Goal: Information Seeking & Learning: Find specific fact

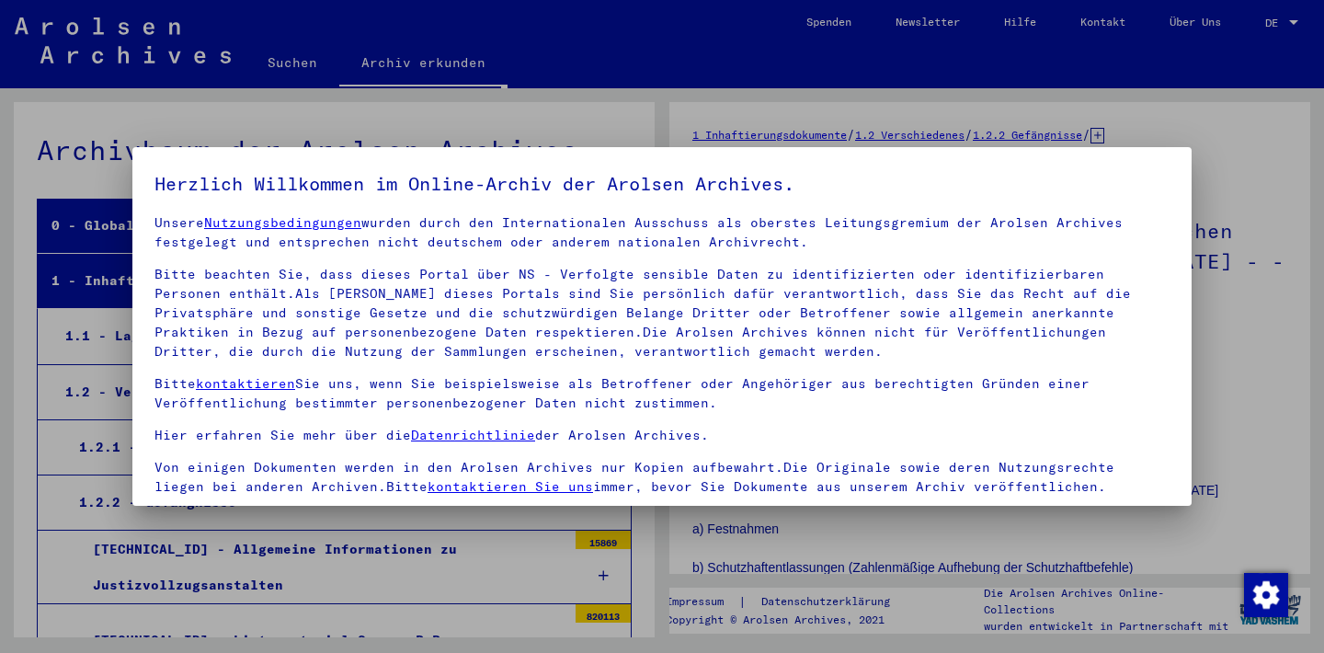
scroll to position [157, 0]
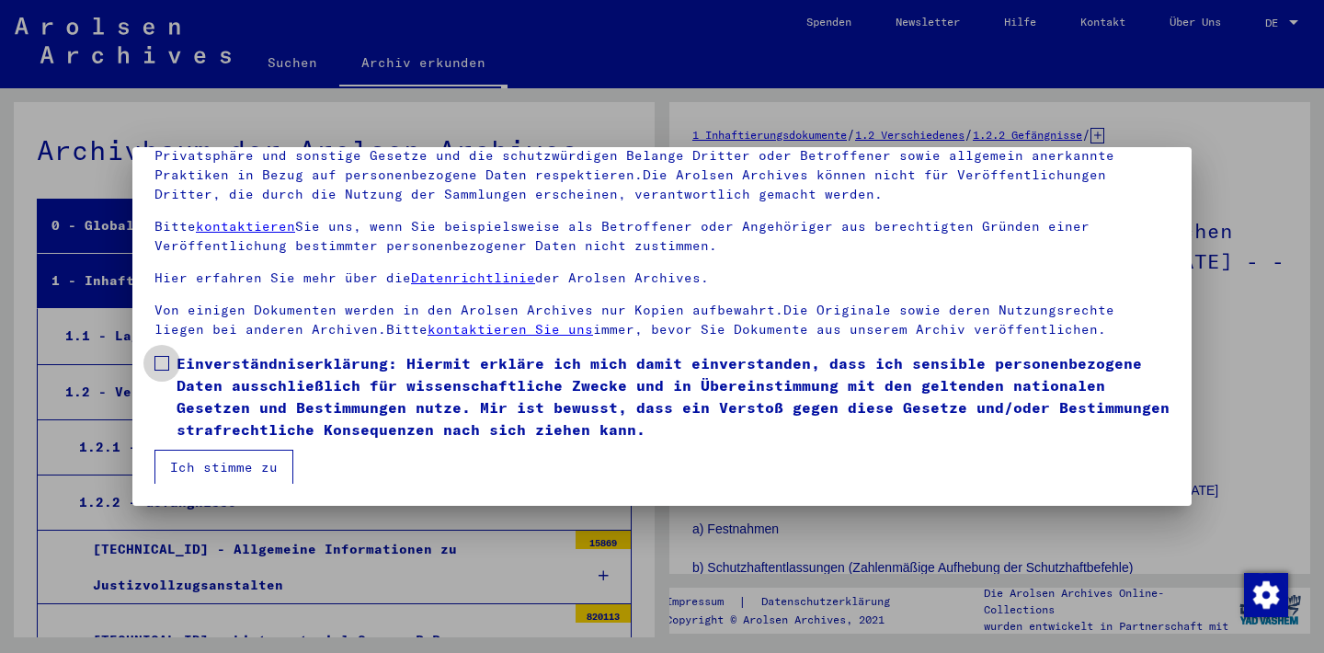
click at [163, 361] on span at bounding box center [162, 363] width 15 height 15
click at [193, 464] on button "Ich stimme zu" at bounding box center [224, 467] width 139 height 35
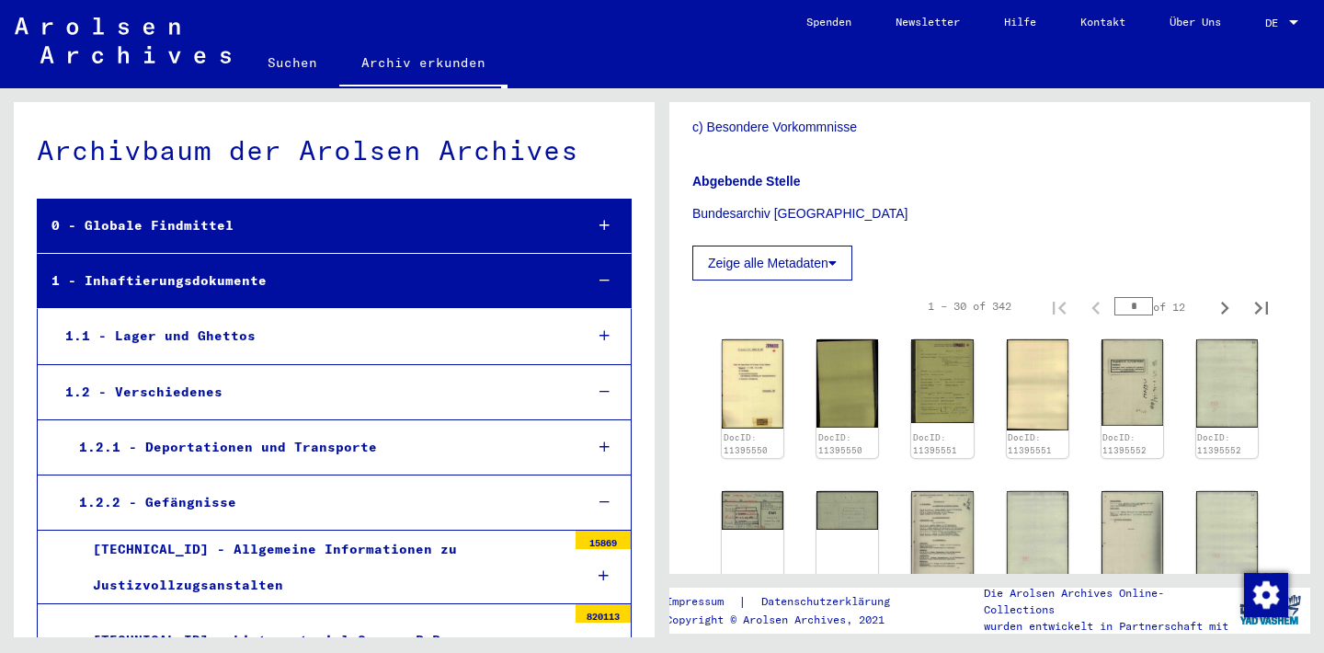
scroll to position [497, 0]
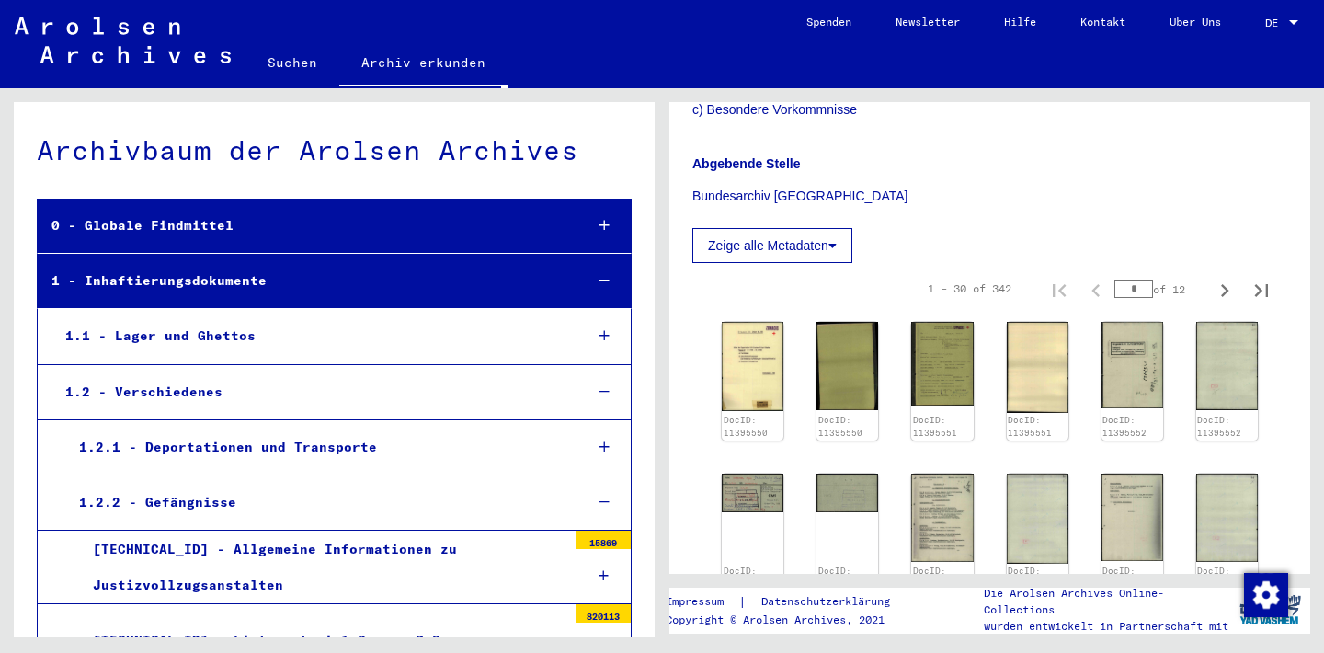
click at [842, 243] on button "Zeige alle Metadaten" at bounding box center [773, 245] width 160 height 35
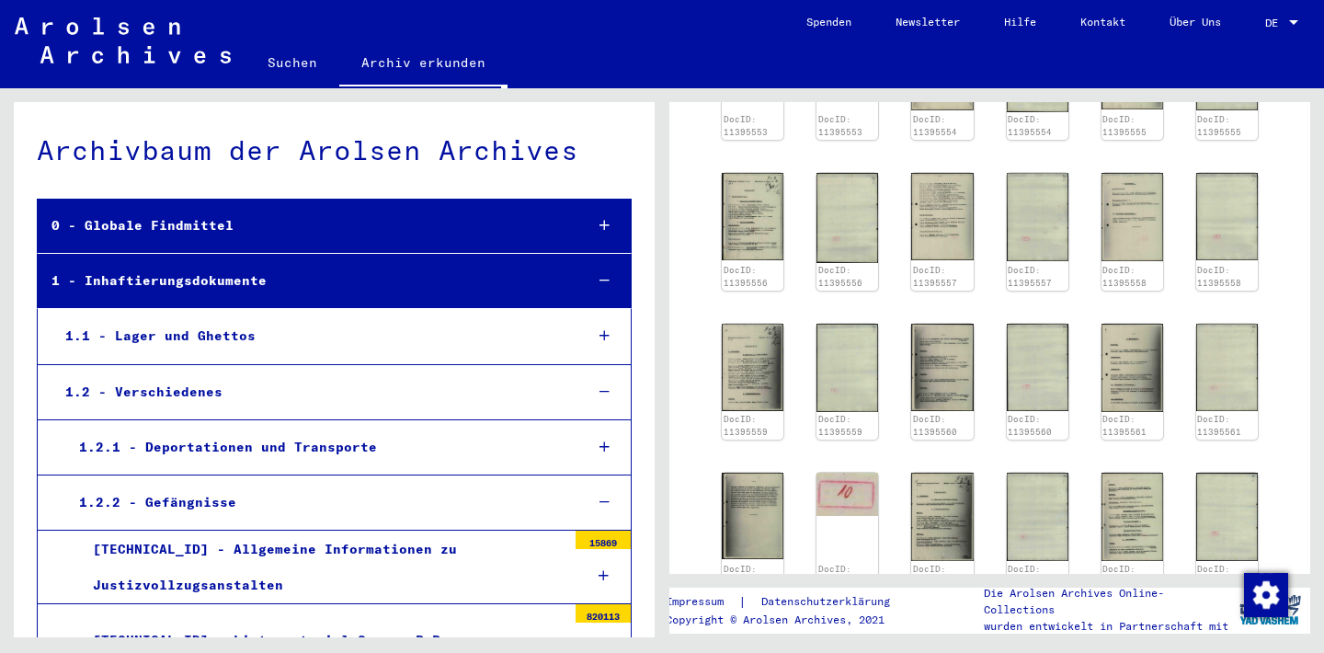
scroll to position [993, 0]
click at [957, 377] on img at bounding box center [943, 367] width 65 height 92
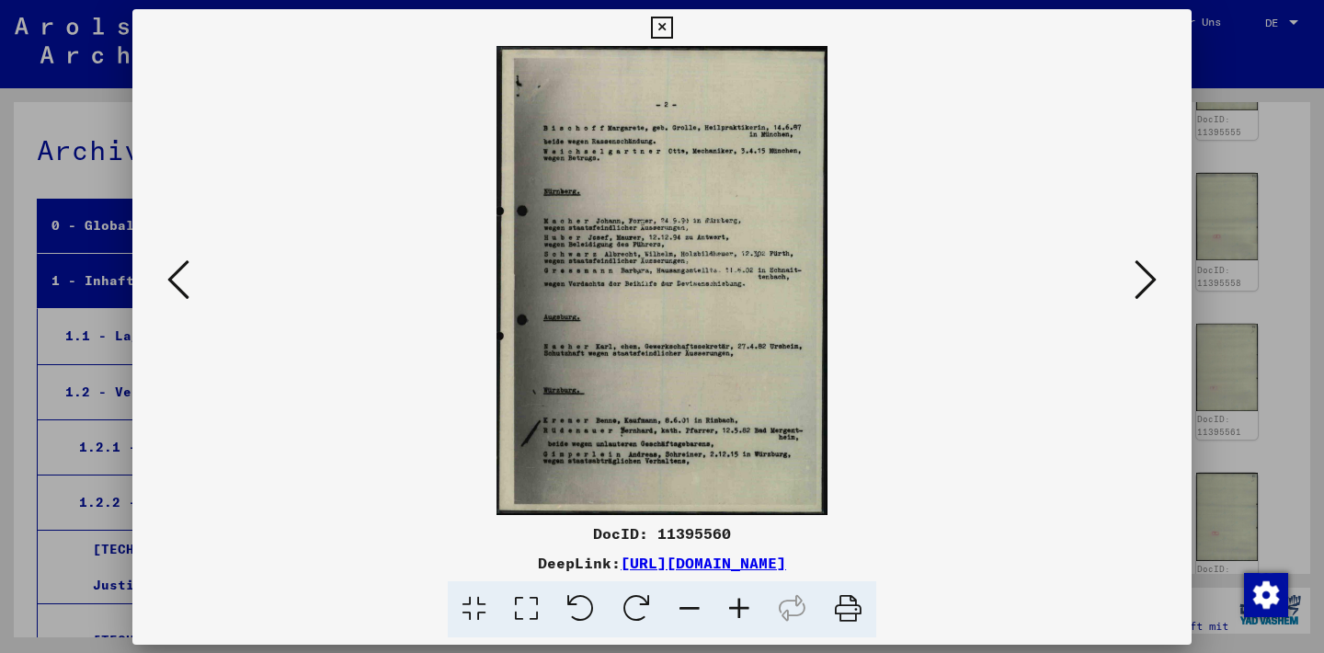
click at [957, 377] on img at bounding box center [662, 280] width 934 height 469
click at [613, 225] on img at bounding box center [662, 280] width 934 height 469
click at [734, 609] on icon at bounding box center [740, 609] width 50 height 56
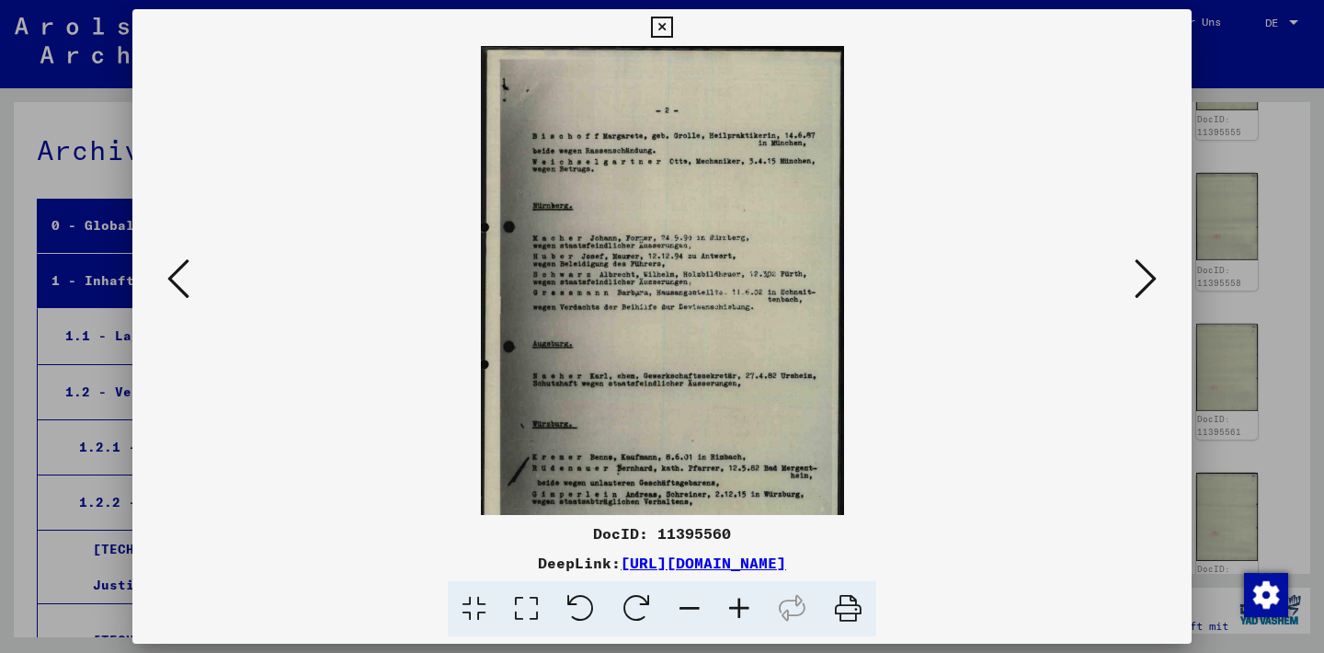
click at [734, 609] on icon at bounding box center [740, 609] width 50 height 56
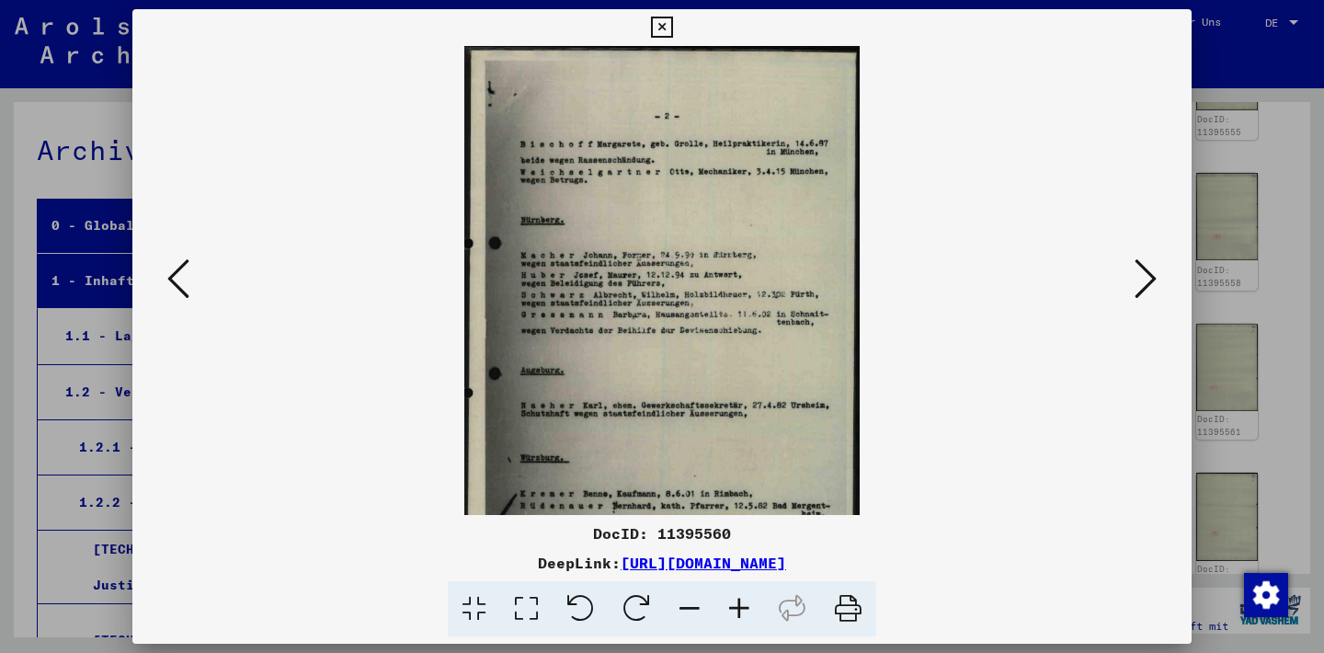
click at [734, 609] on icon at bounding box center [740, 609] width 50 height 56
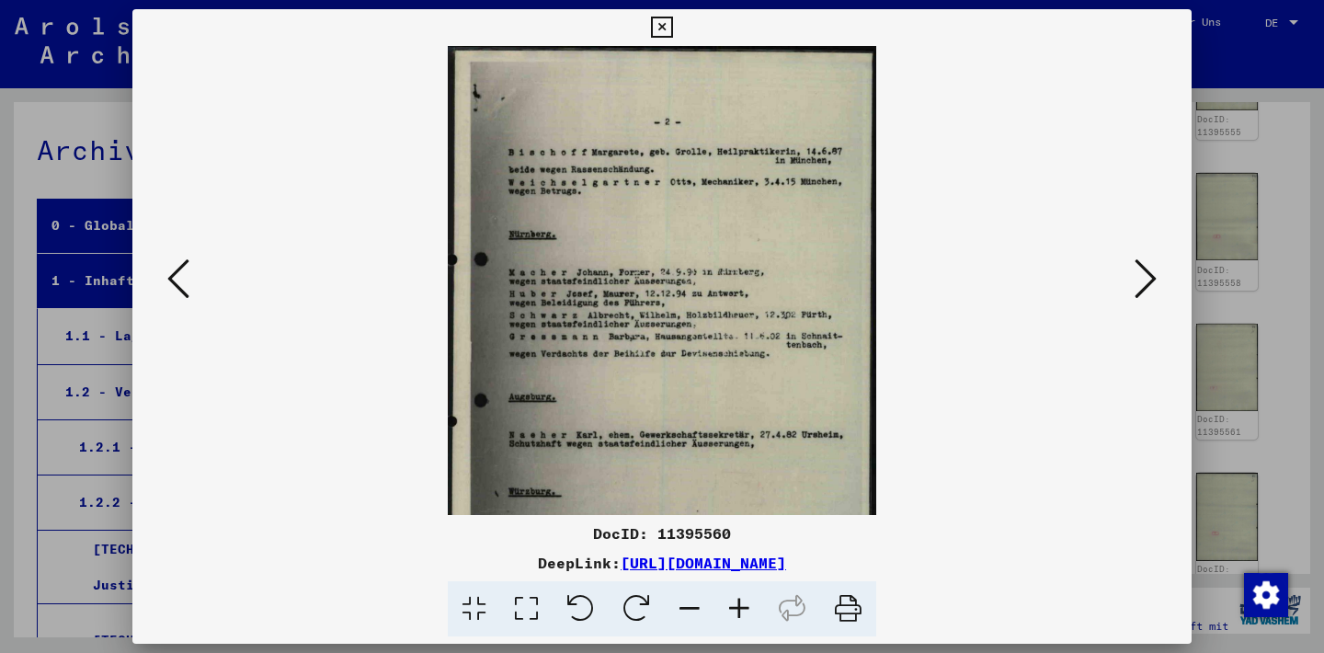
click at [734, 609] on icon at bounding box center [740, 609] width 50 height 56
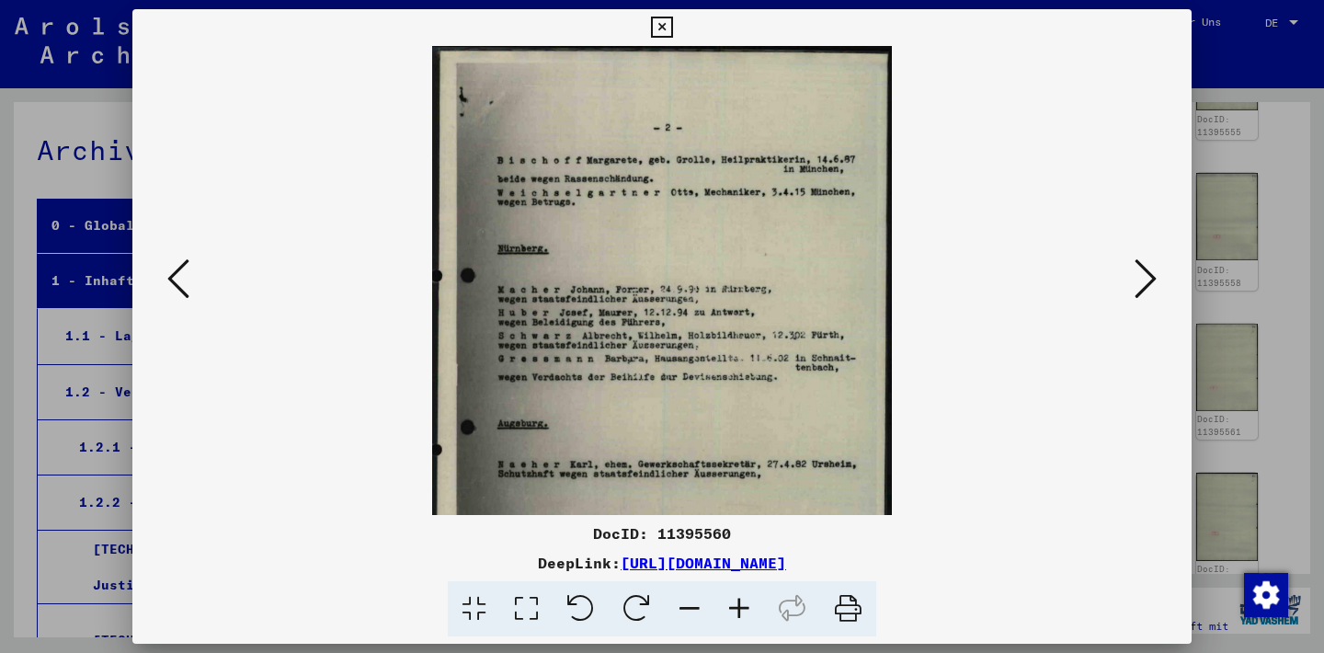
click at [734, 609] on icon at bounding box center [740, 609] width 50 height 56
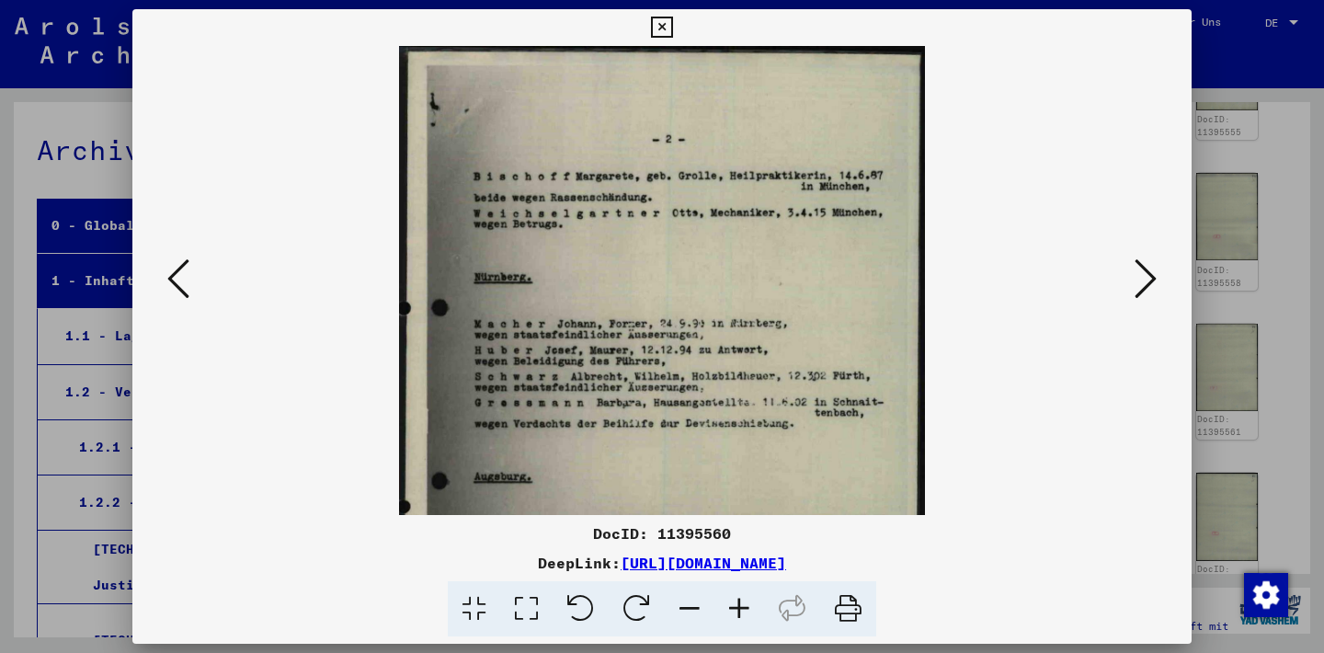
click at [734, 609] on icon at bounding box center [740, 609] width 50 height 56
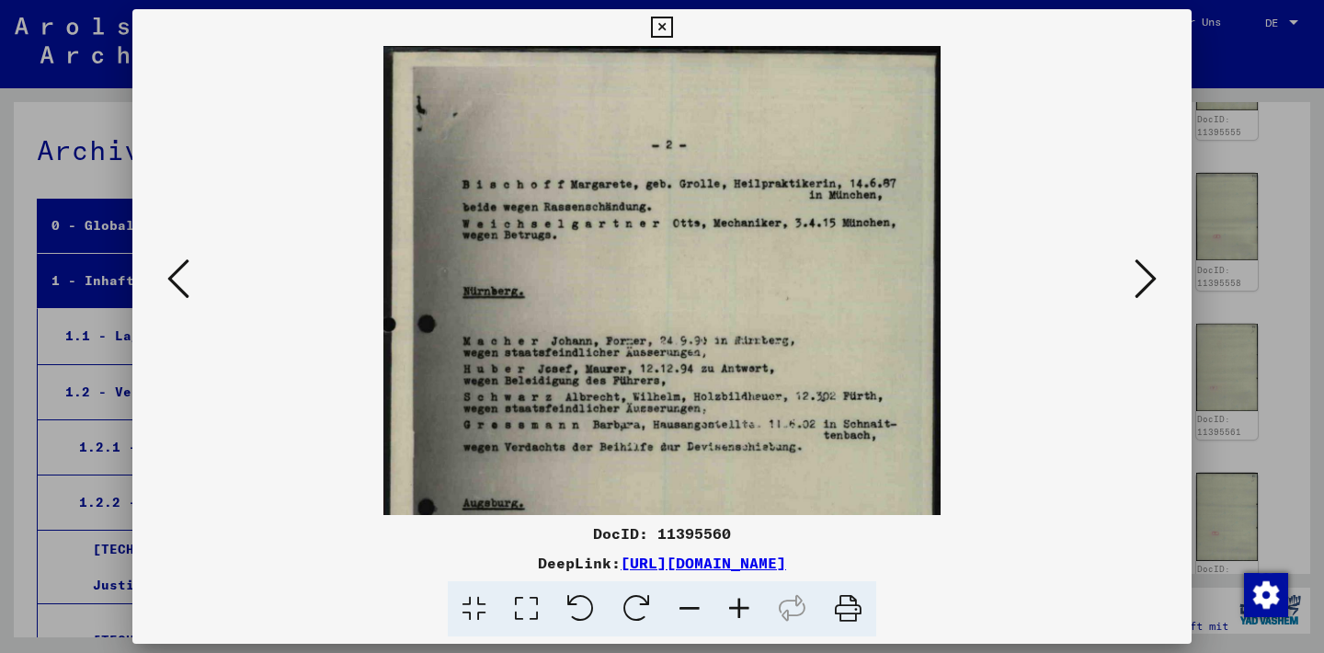
click at [734, 609] on icon at bounding box center [740, 609] width 50 height 56
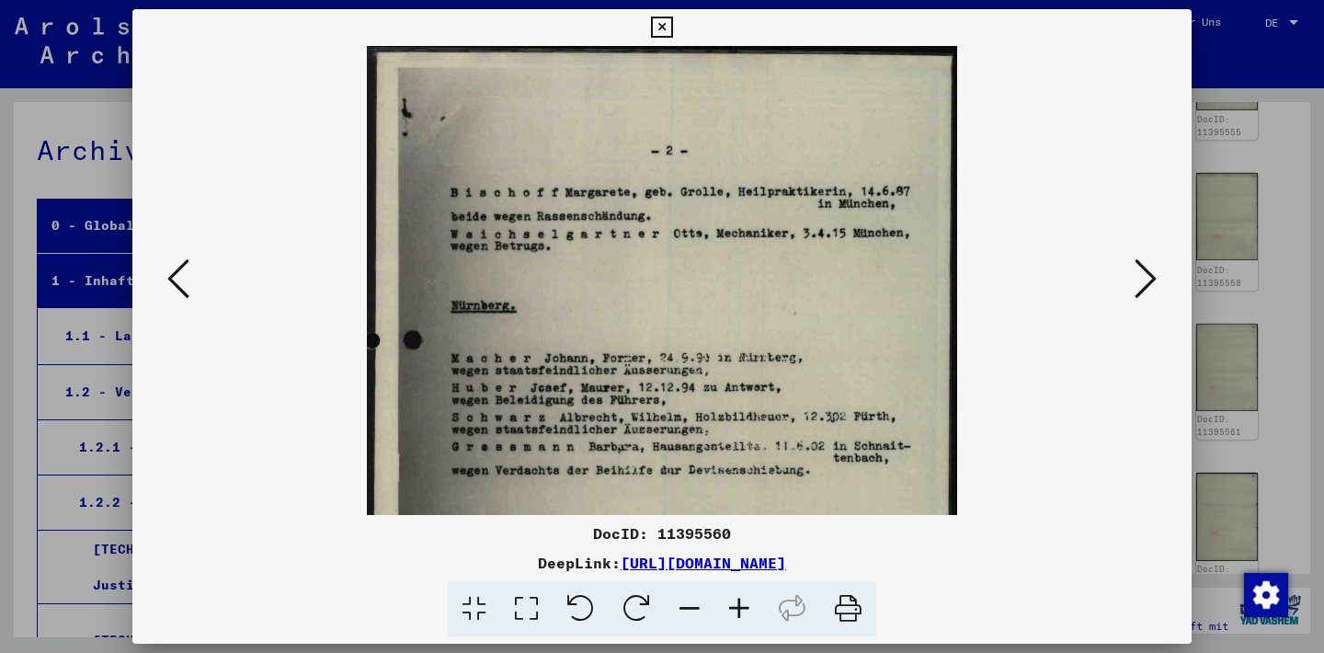
click at [734, 609] on icon at bounding box center [740, 609] width 50 height 56
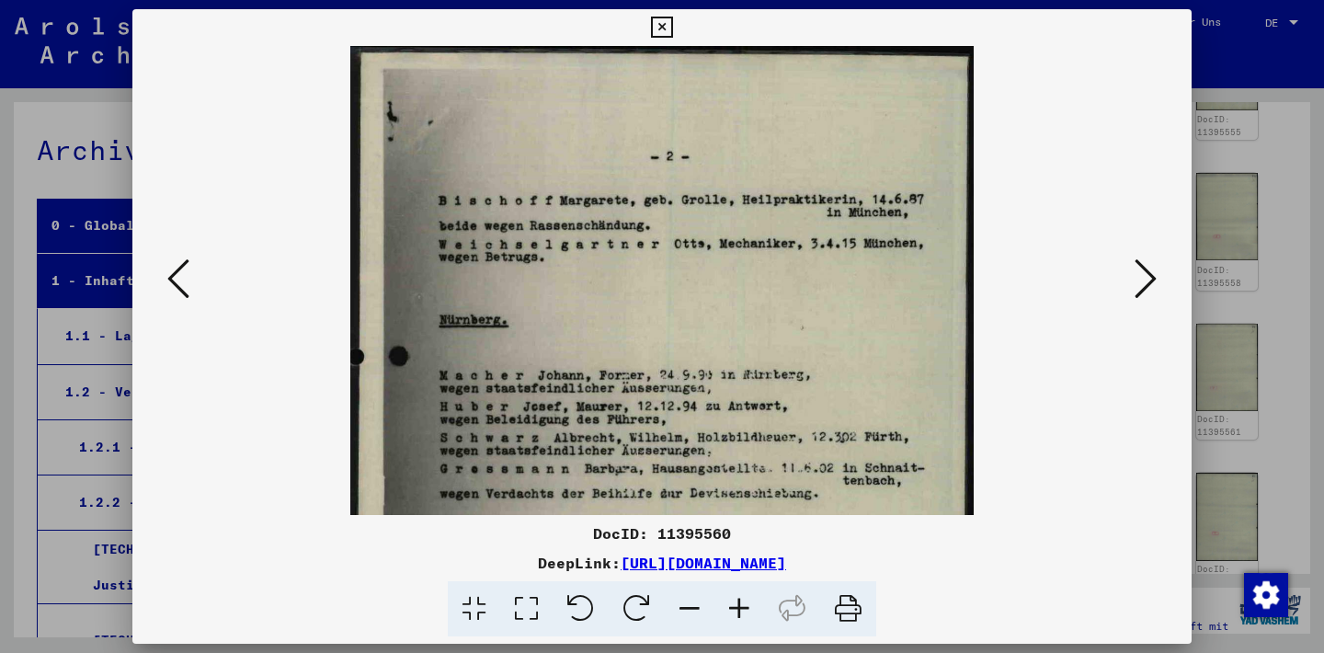
click at [734, 609] on icon at bounding box center [740, 609] width 50 height 56
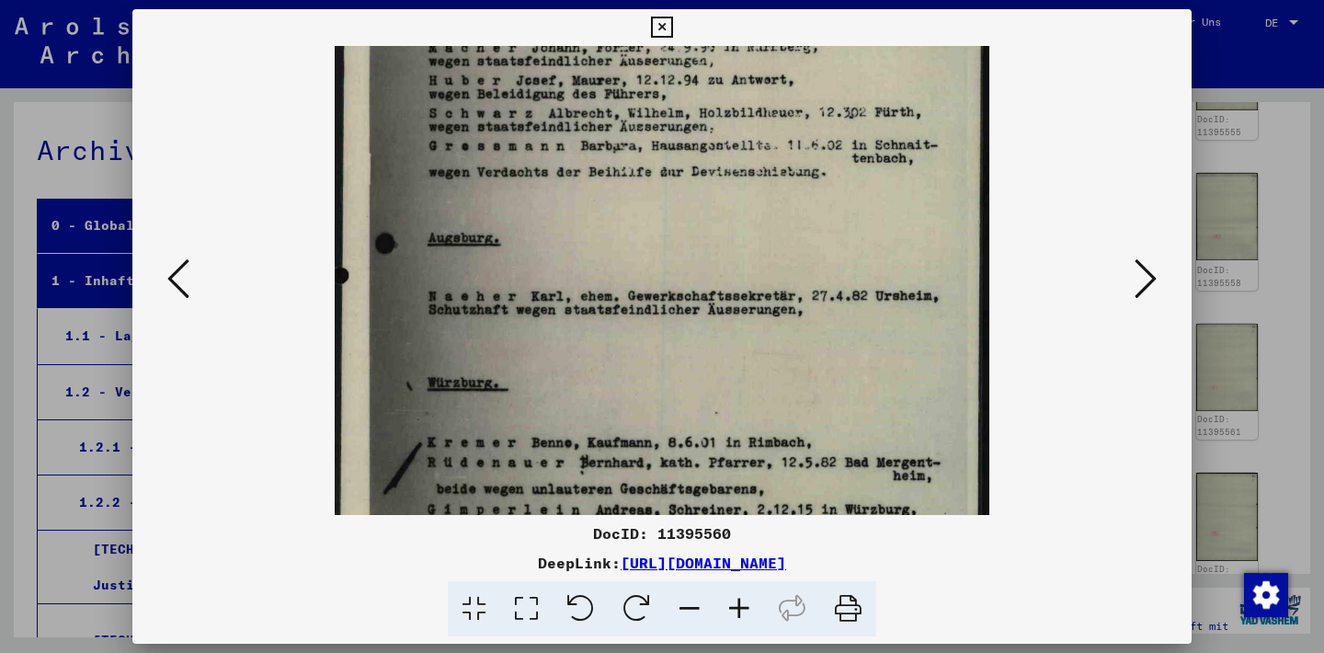
drag, startPoint x: 625, startPoint y: 374, endPoint x: 601, endPoint y: 26, distance: 349.5
click at [601, 26] on div "DocID: 11395560 DeepLink: [URL][DOMAIN_NAME]" at bounding box center [662, 323] width 1060 height 628
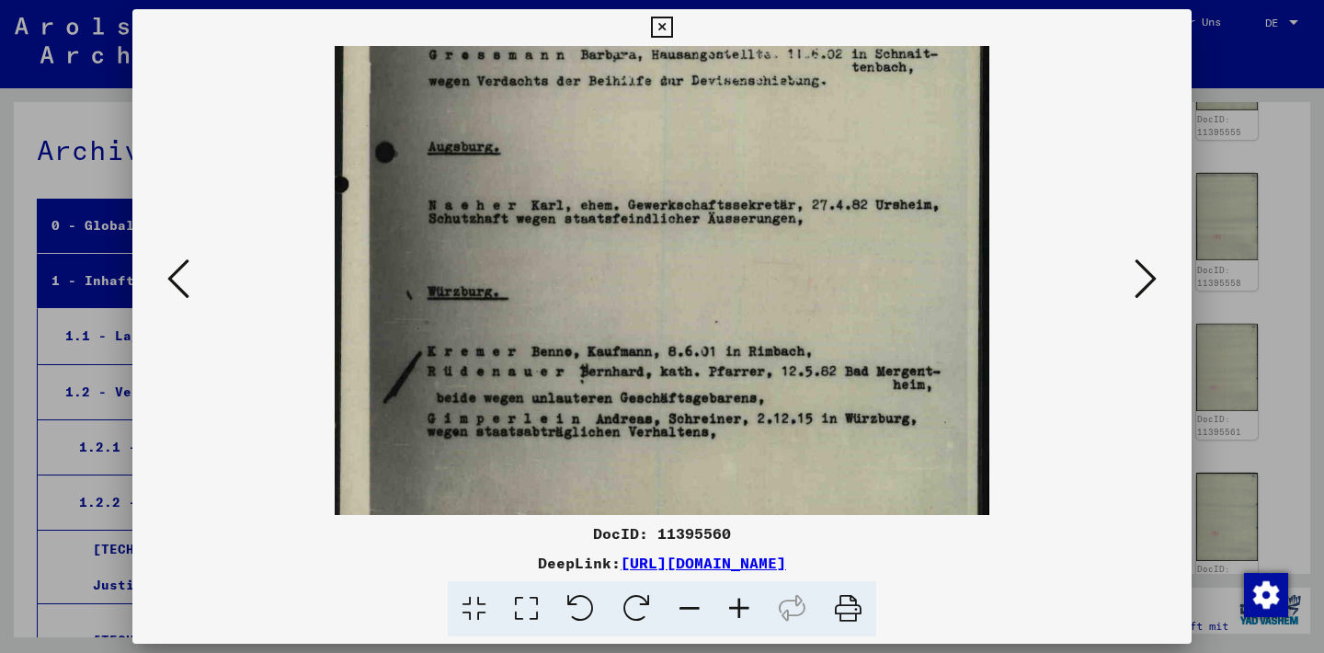
scroll to position [460, 0]
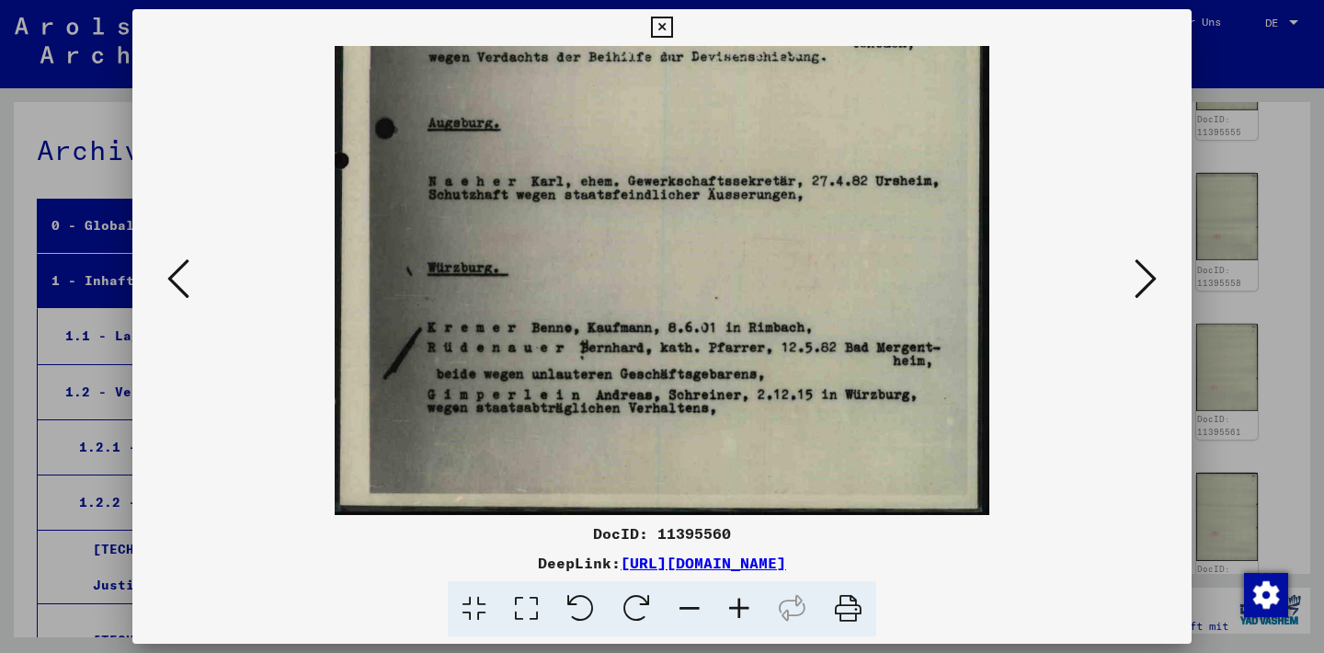
drag, startPoint x: 596, startPoint y: 330, endPoint x: 620, endPoint y: 119, distance: 212.9
click at [620, 119] on img at bounding box center [662, 50] width 655 height 929
click at [672, 27] on icon at bounding box center [661, 28] width 21 height 22
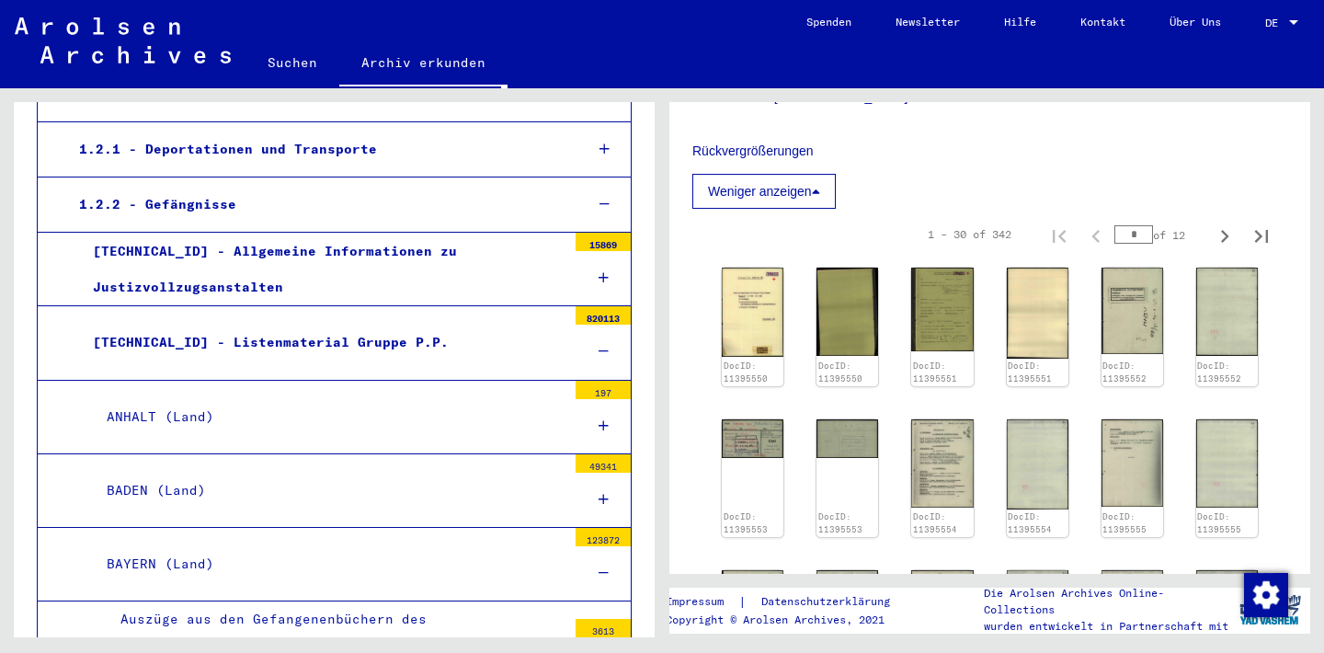
scroll to position [397, 0]
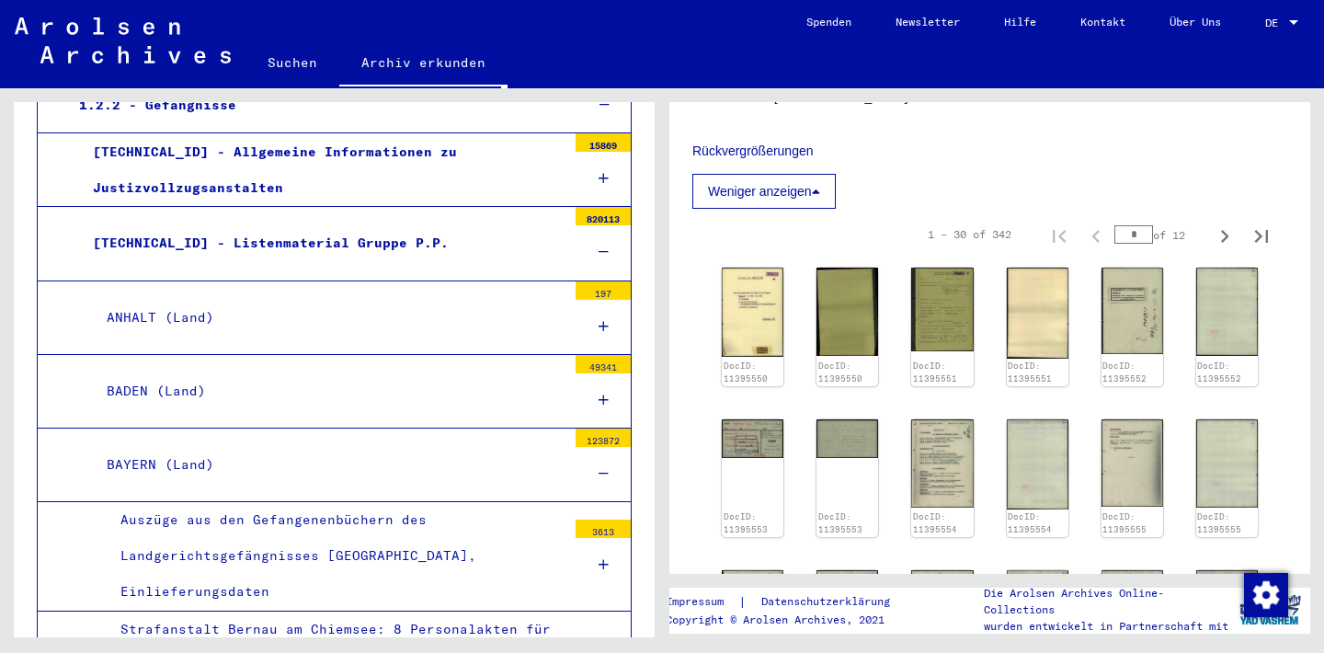
click at [181, 459] on div "BAYERN (Land)" at bounding box center [330, 465] width 474 height 36
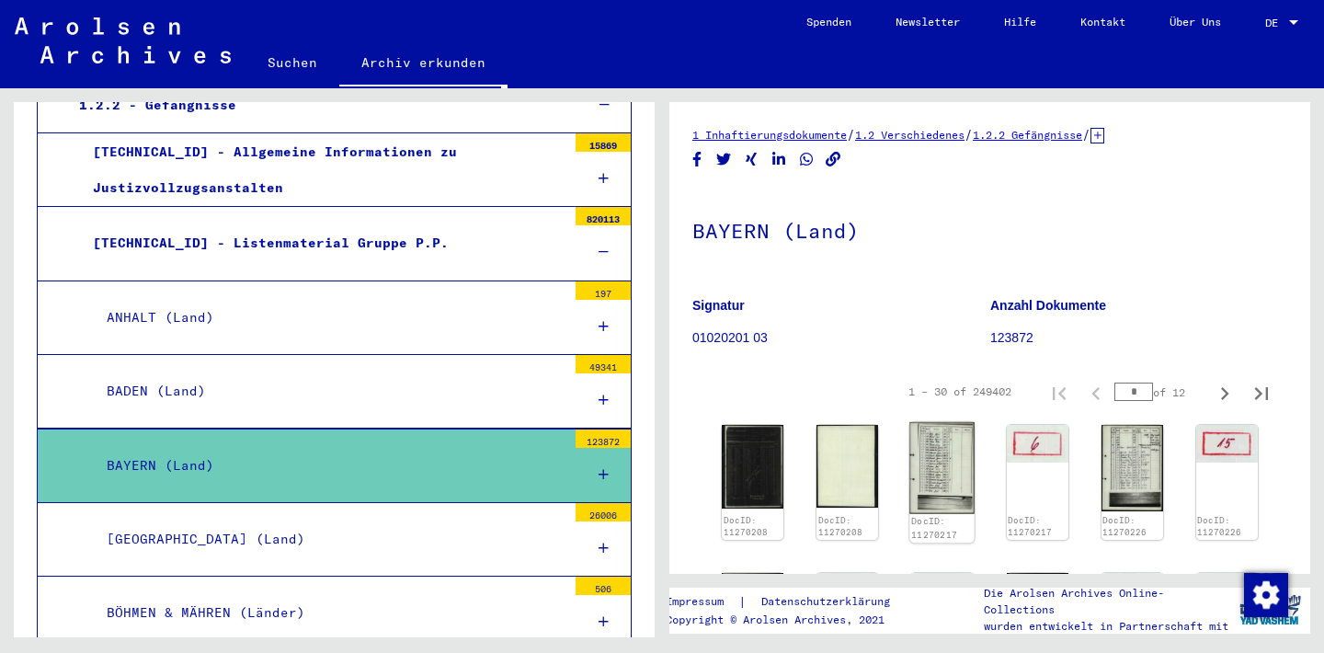
click at [934, 457] on img at bounding box center [943, 468] width 65 height 92
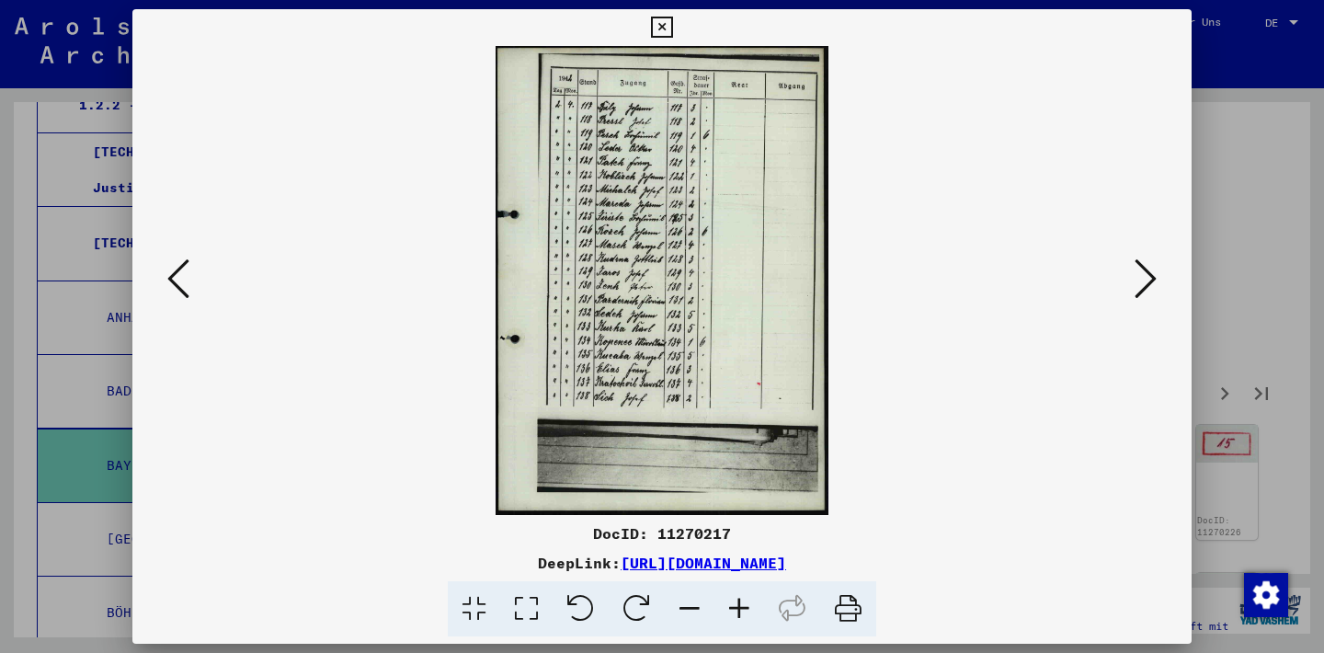
click at [736, 612] on icon at bounding box center [740, 609] width 50 height 56
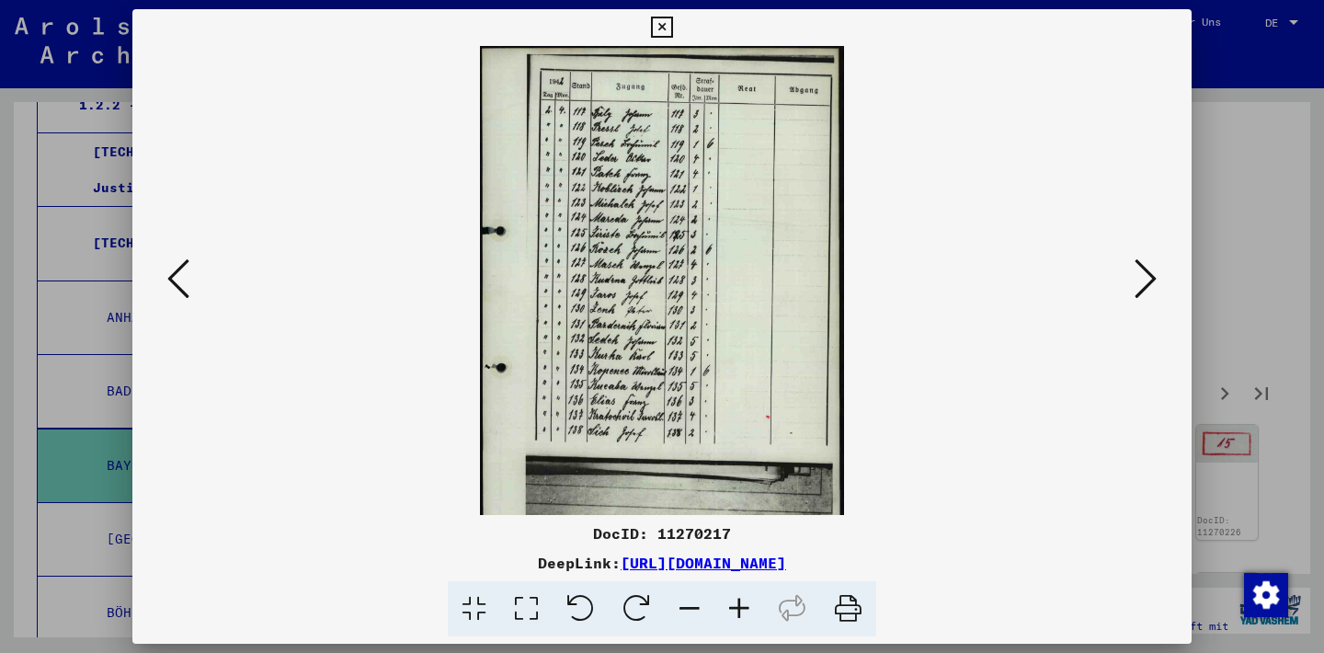
click at [736, 612] on icon at bounding box center [740, 609] width 50 height 56
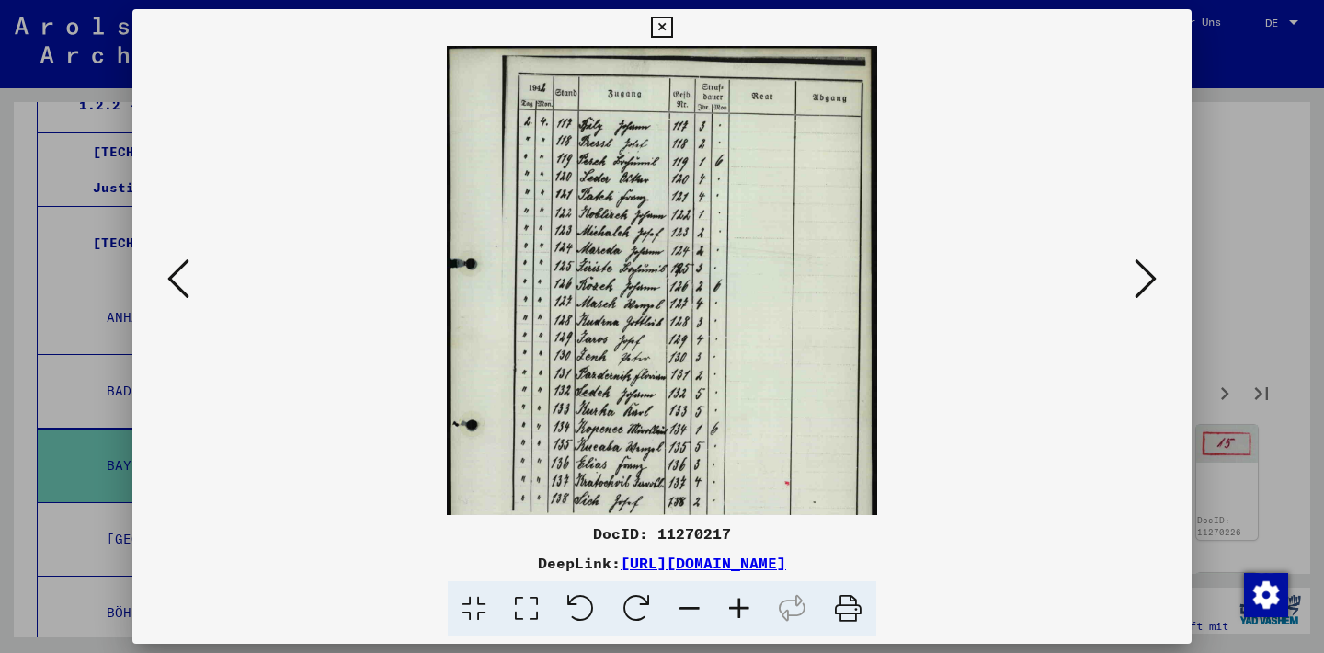
click at [736, 612] on icon at bounding box center [740, 609] width 50 height 56
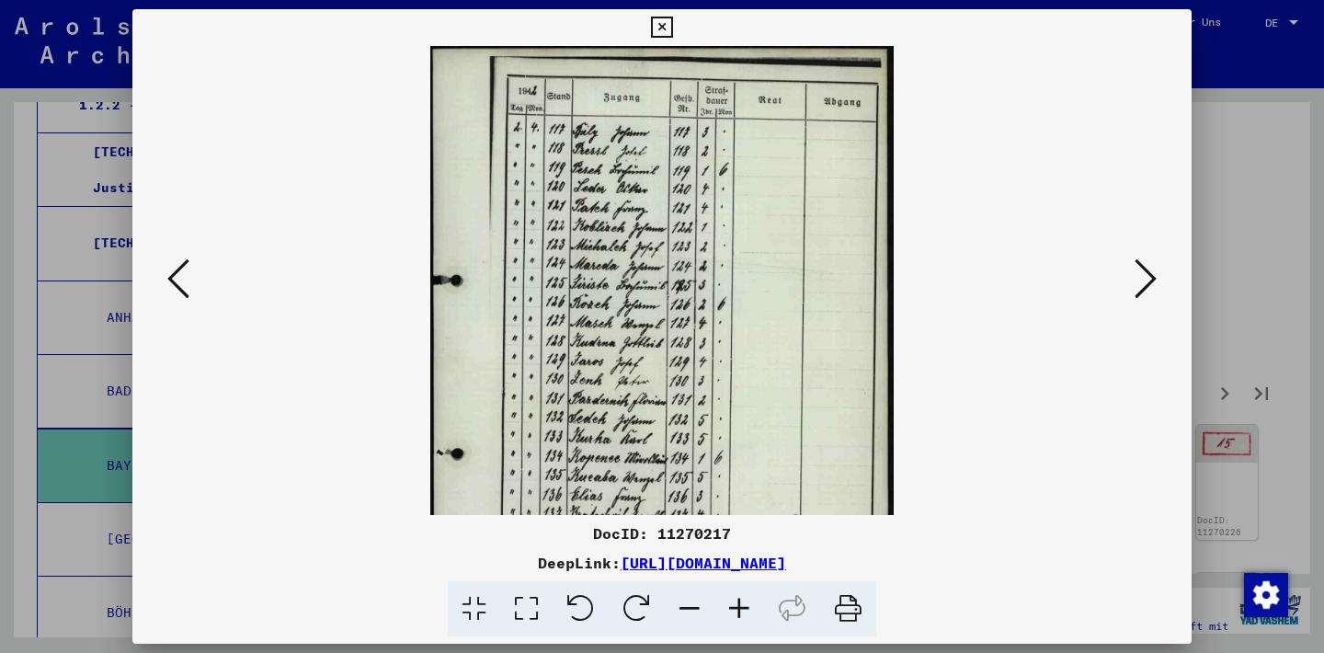
click at [736, 611] on icon at bounding box center [740, 609] width 50 height 56
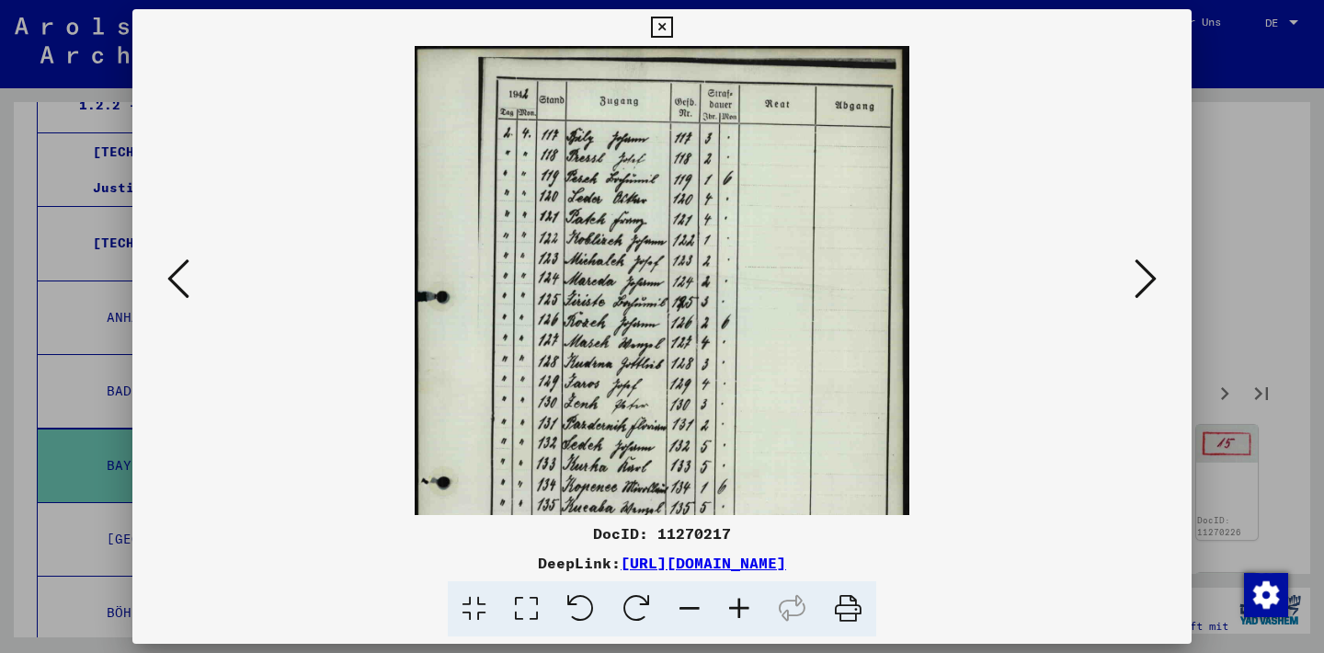
click at [736, 611] on icon at bounding box center [740, 609] width 50 height 56
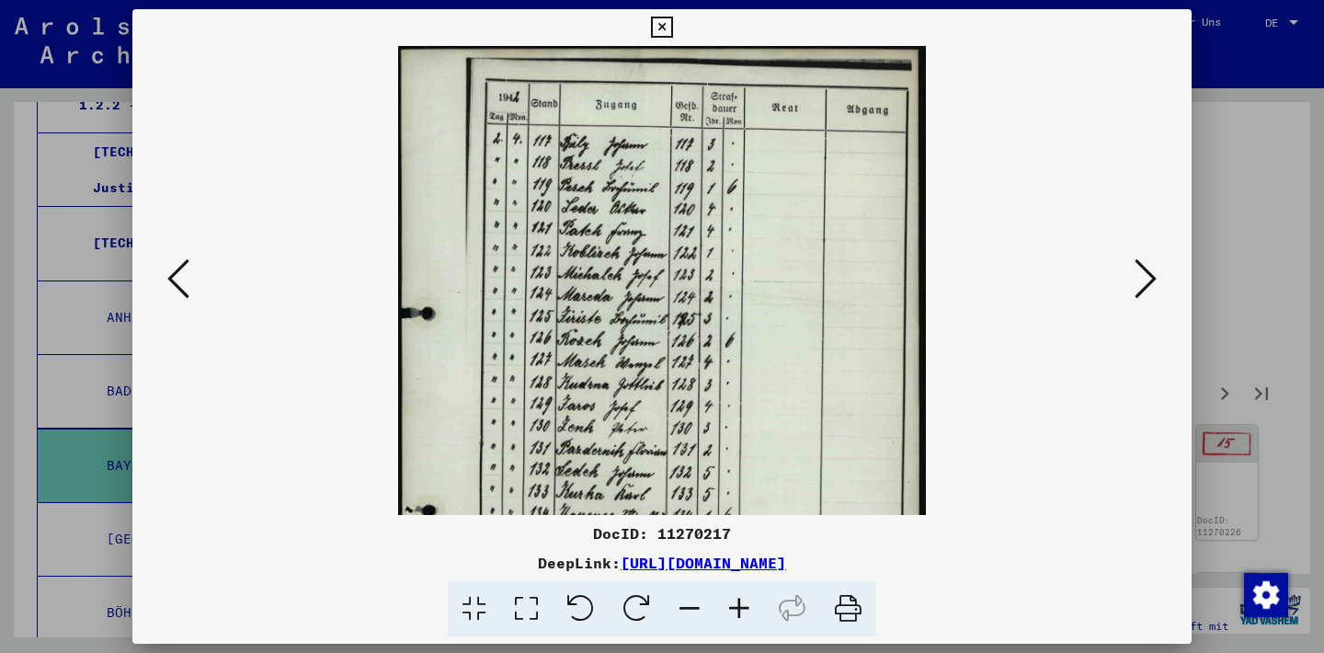
click at [736, 611] on icon at bounding box center [740, 609] width 50 height 56
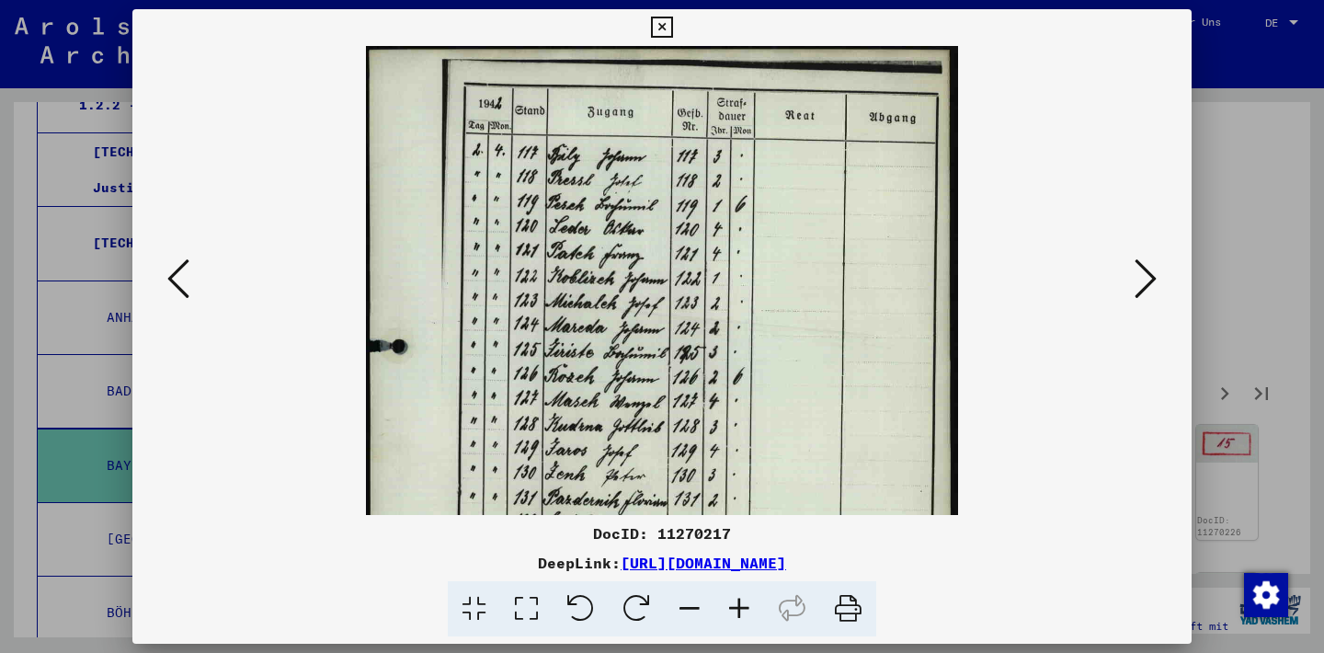
click at [736, 611] on icon at bounding box center [740, 609] width 50 height 56
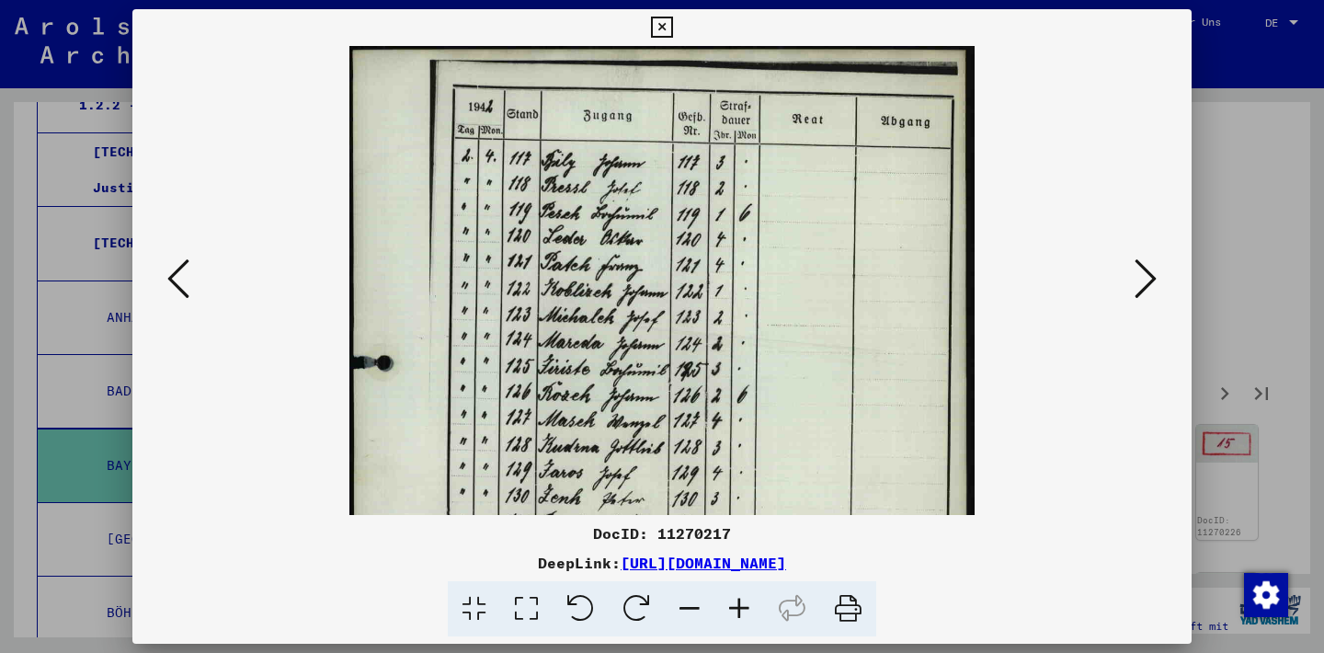
click at [736, 611] on icon at bounding box center [740, 609] width 50 height 56
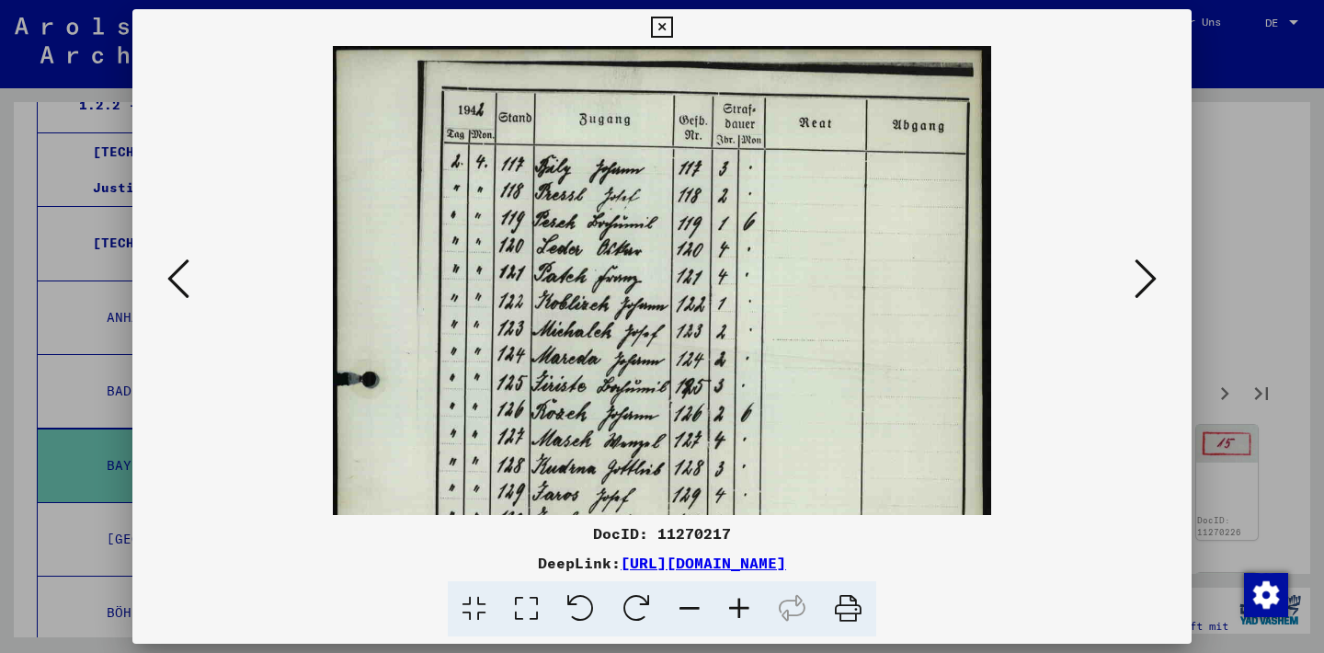
click at [736, 611] on icon at bounding box center [740, 609] width 50 height 56
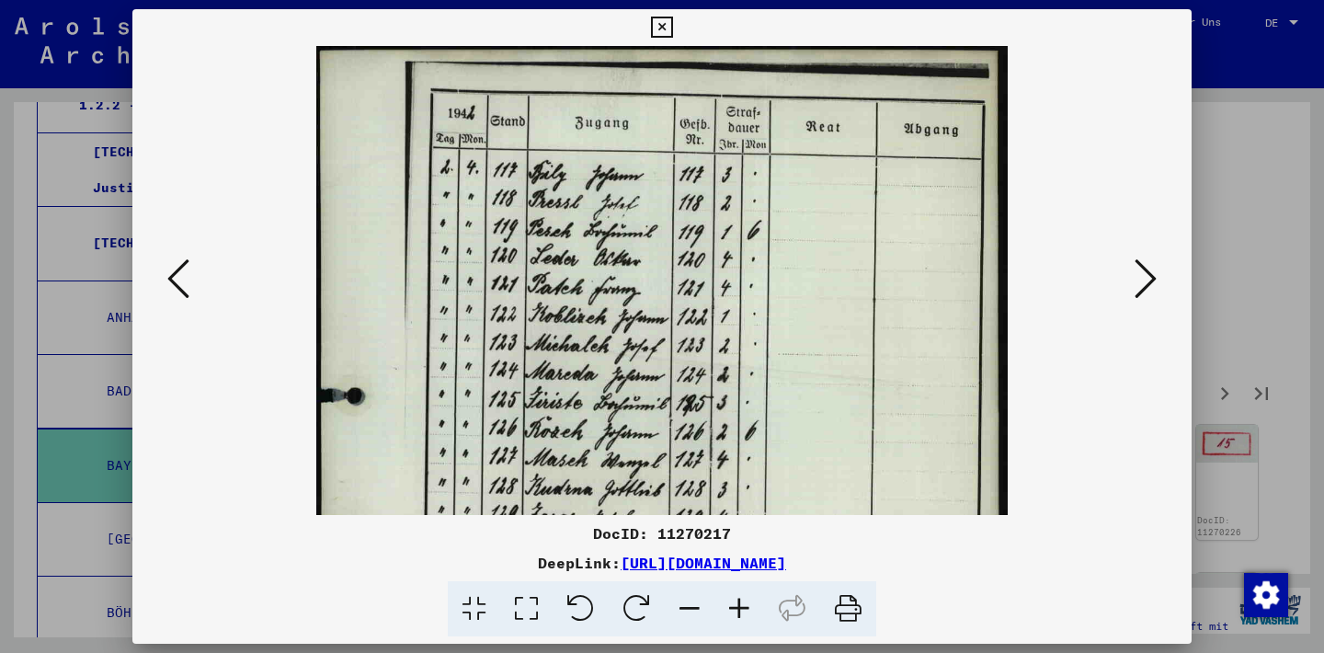
click at [736, 611] on icon at bounding box center [740, 609] width 50 height 56
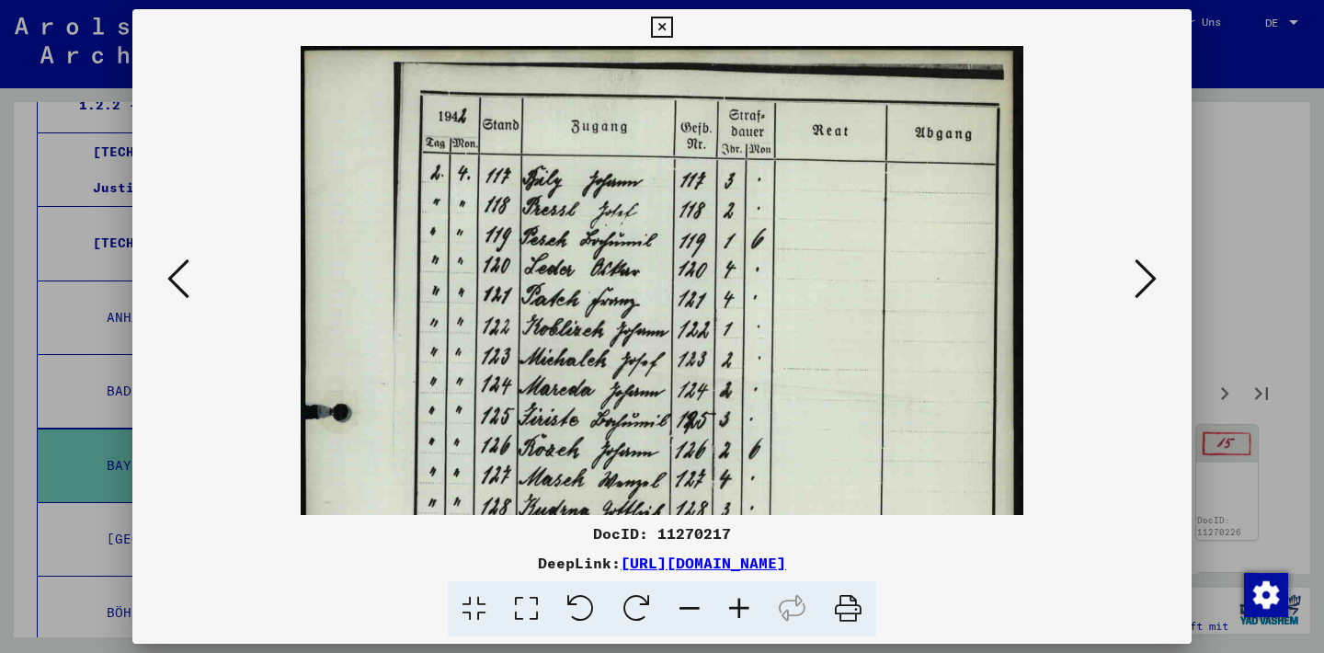
click at [736, 609] on icon at bounding box center [740, 609] width 50 height 56
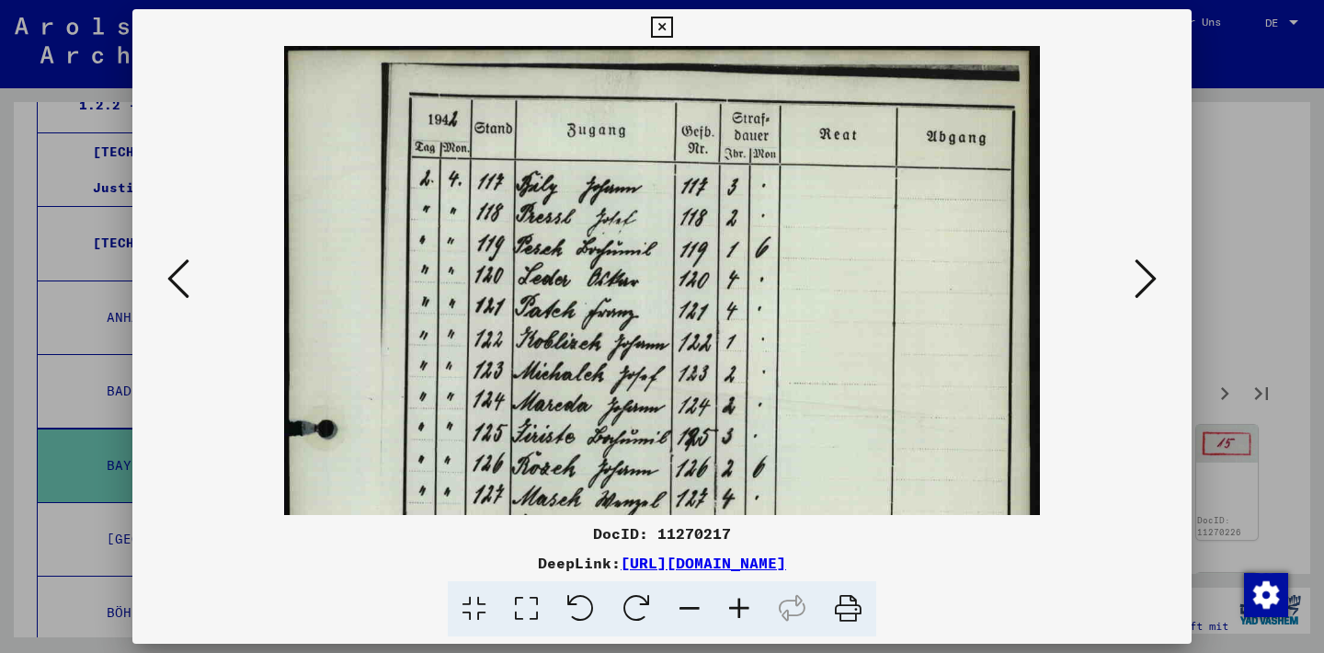
click at [736, 609] on icon at bounding box center [740, 609] width 50 height 56
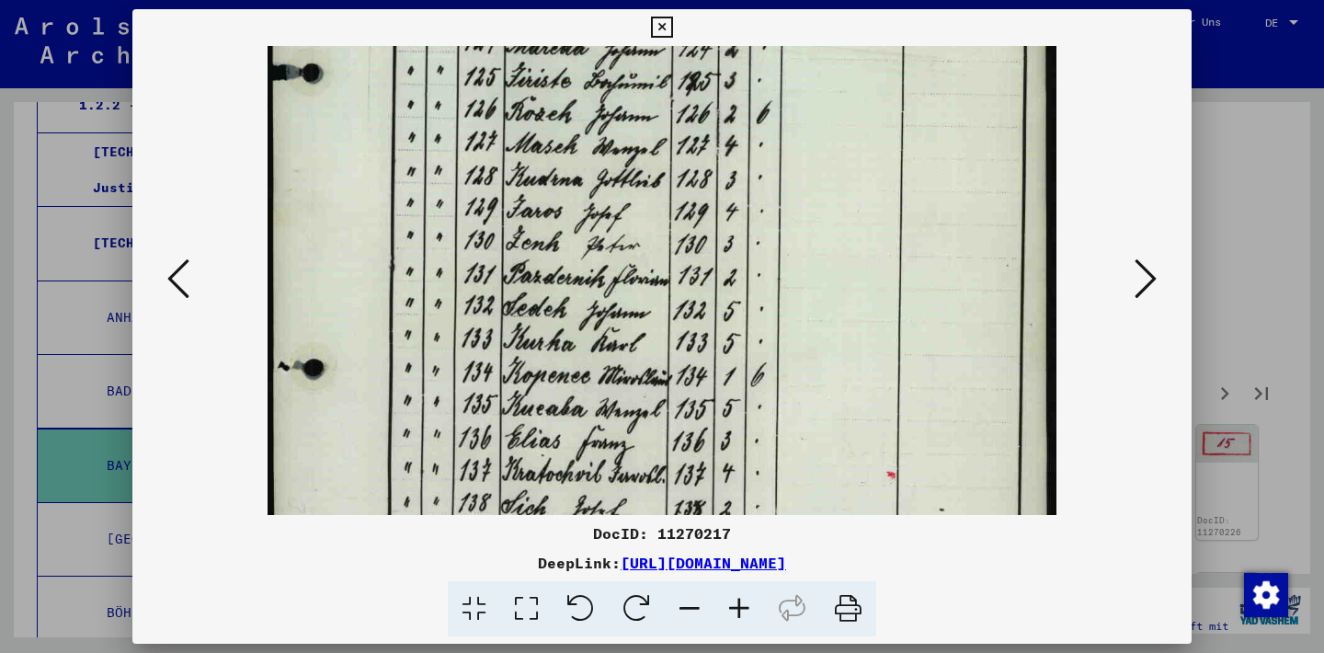
drag, startPoint x: 756, startPoint y: 400, endPoint x: 745, endPoint y: 27, distance: 373.6
click at [745, 27] on div "DocID: 11270217 DeepLink: [URL][DOMAIN_NAME]" at bounding box center [662, 323] width 1060 height 628
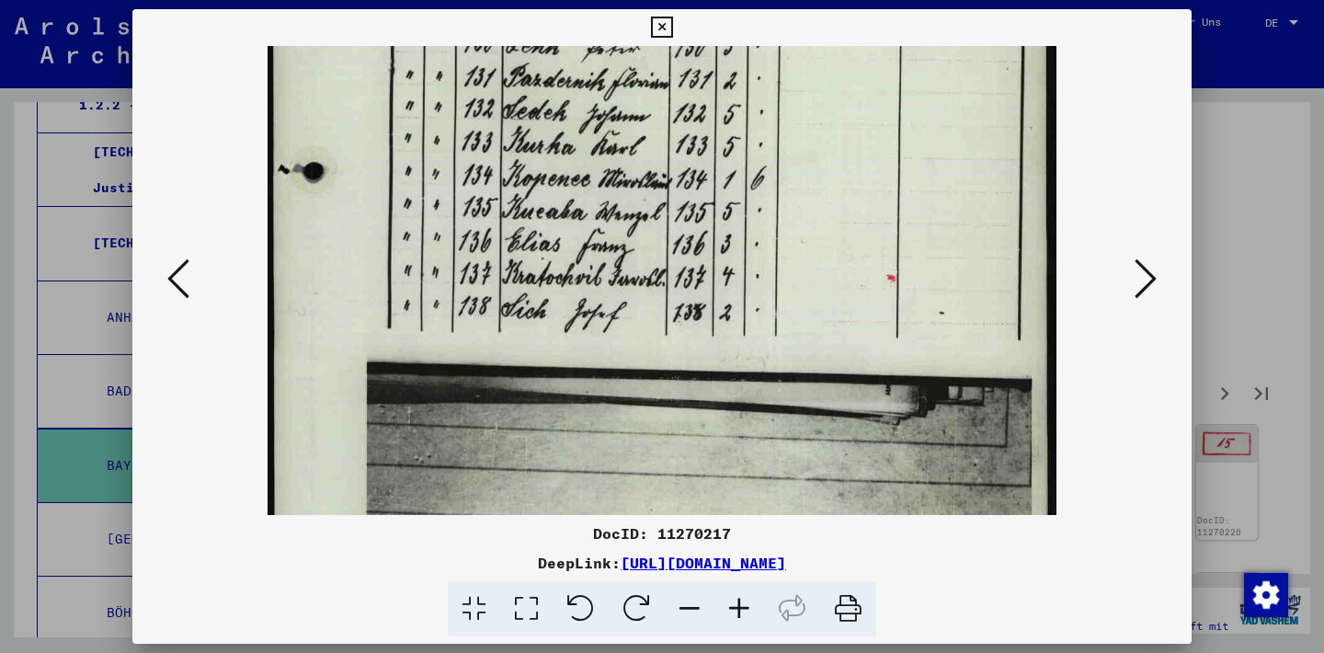
drag, startPoint x: 664, startPoint y: 294, endPoint x: 697, endPoint y: 103, distance: 194.2
click at [697, 104] on img at bounding box center [662, 33] width 788 height 1113
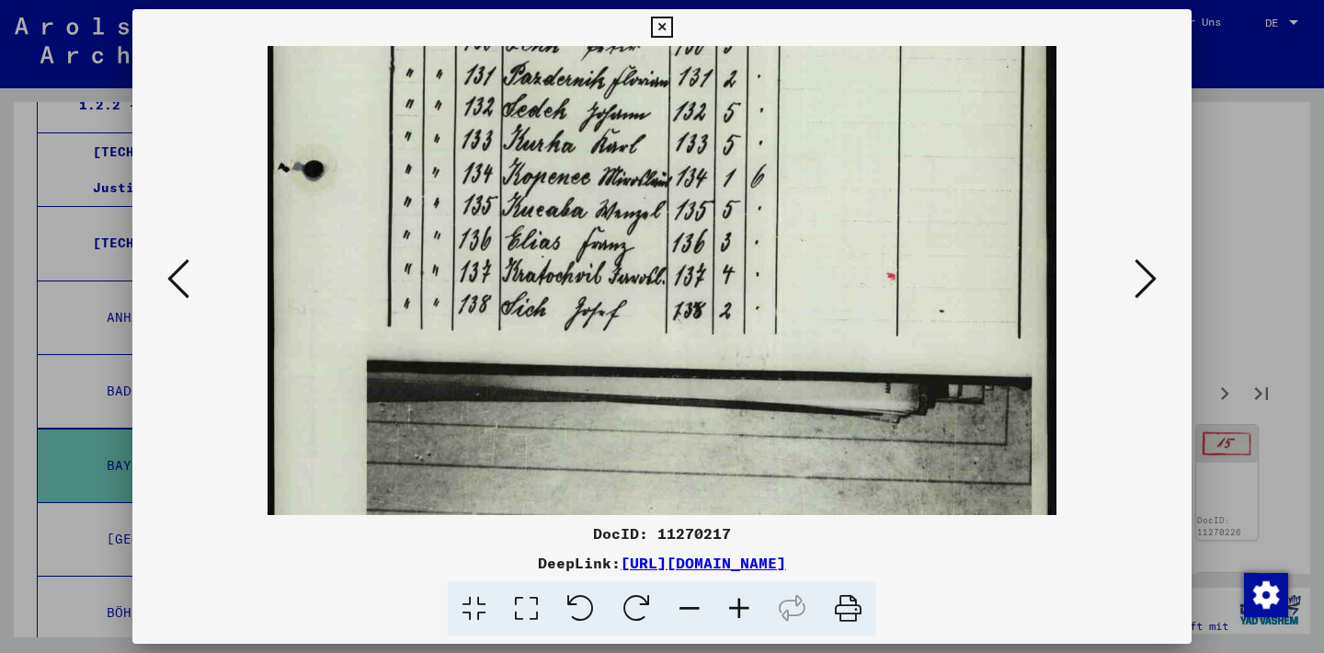
click at [672, 24] on icon at bounding box center [661, 28] width 21 height 22
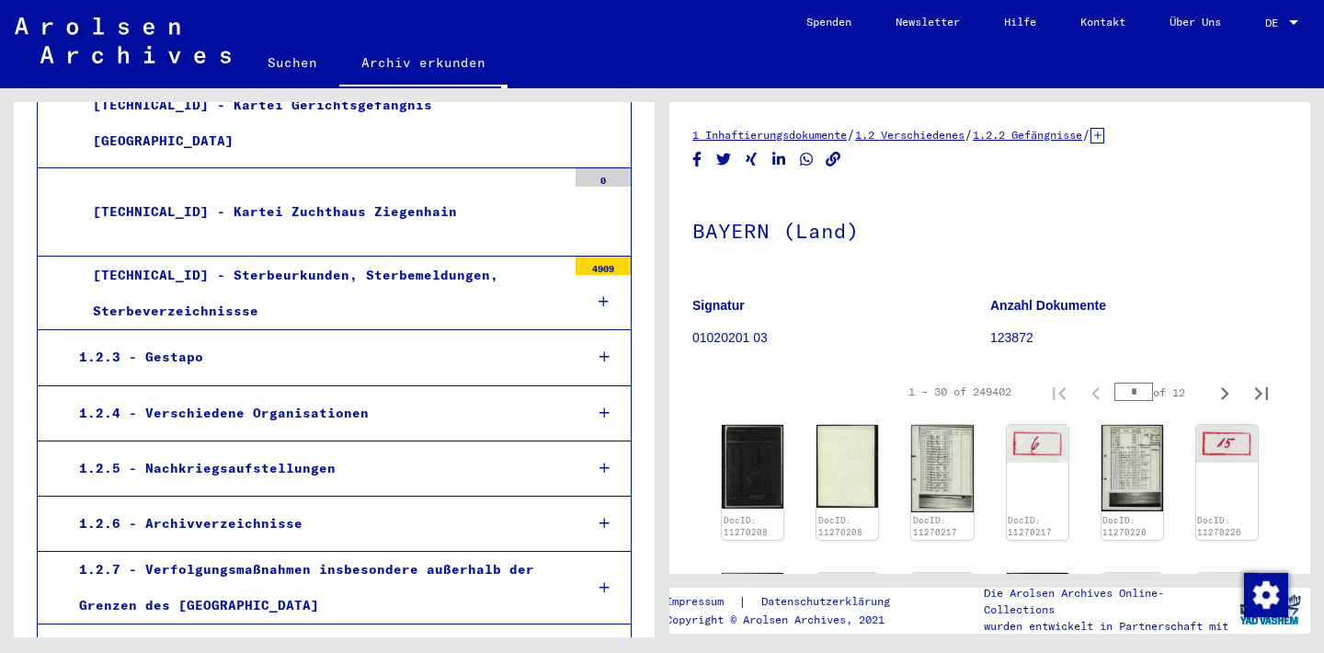
scroll to position [3874, 0]
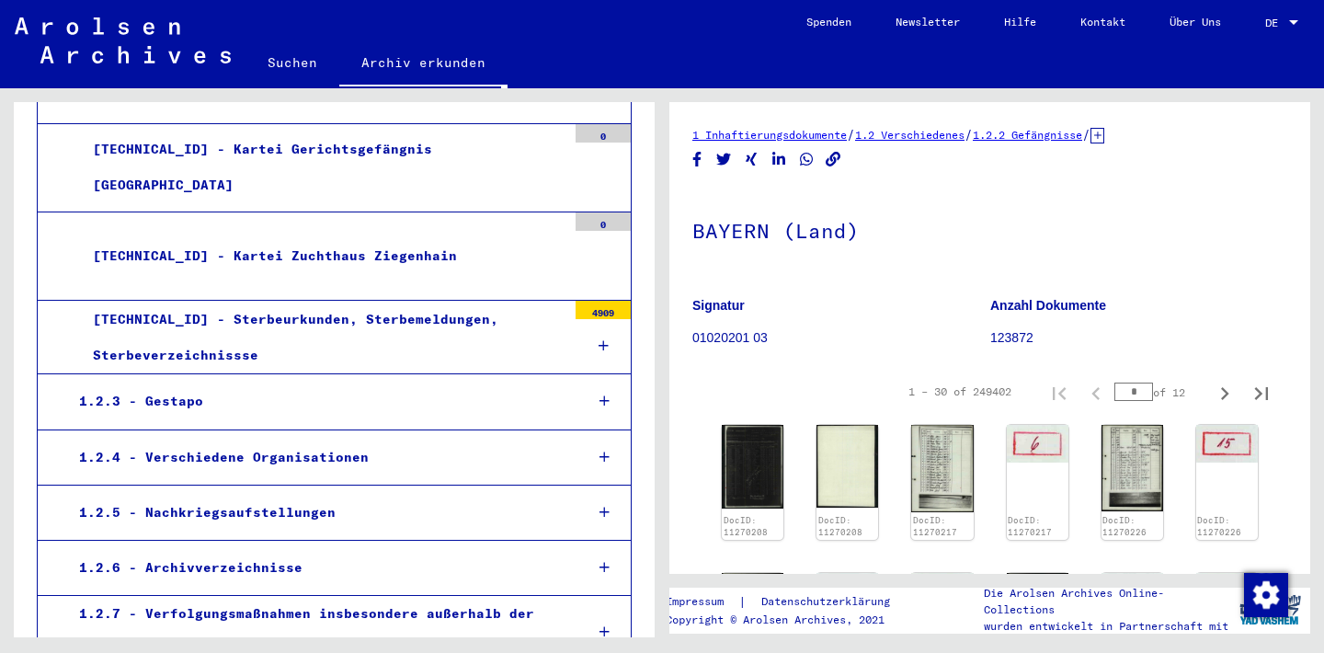
click at [176, 390] on div "1.2.3 - Gestapo" at bounding box center [316, 402] width 503 height 36
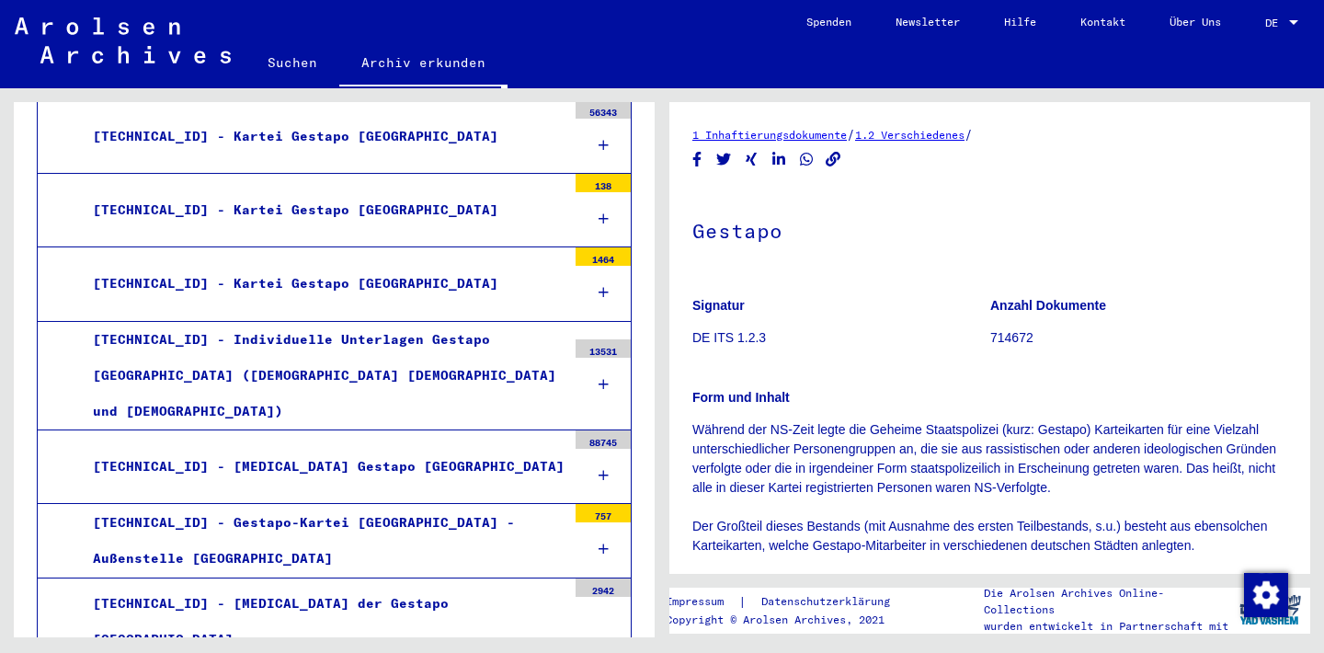
scroll to position [4767, 0]
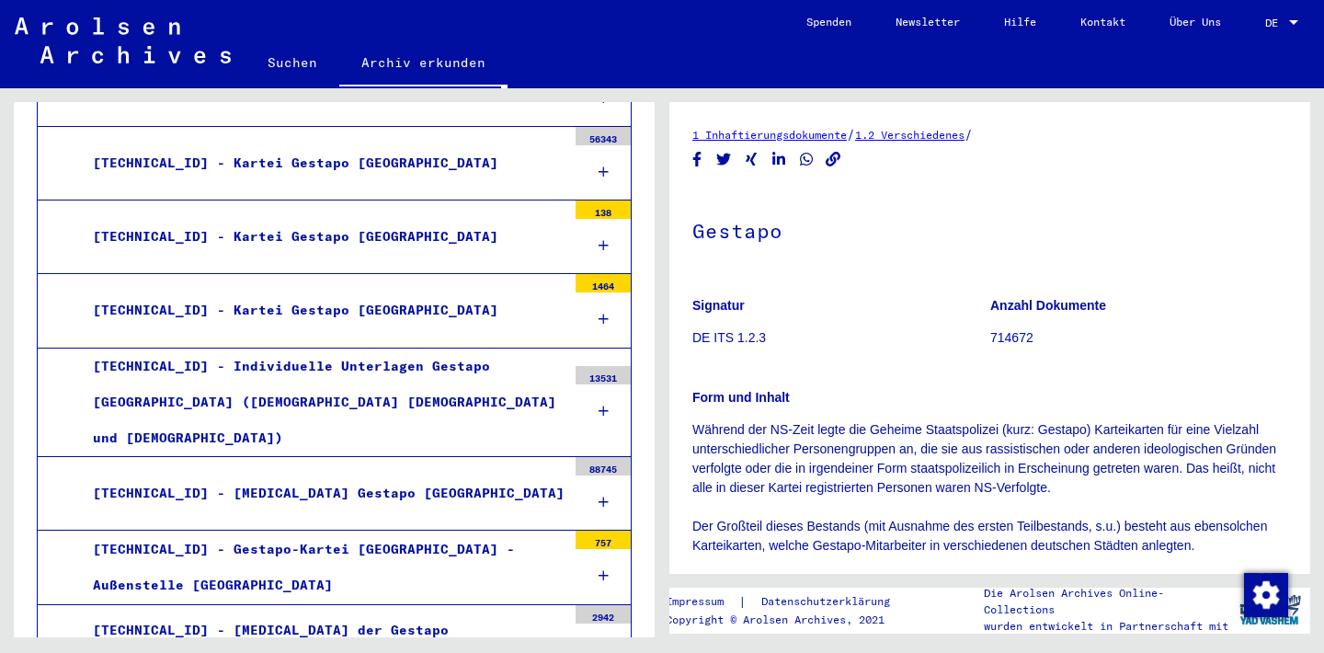
click at [278, 476] on div "[TECHNICAL_ID] - [MEDICAL_DATA] Gestapo [GEOGRAPHIC_DATA]" at bounding box center [322, 494] width 487 height 36
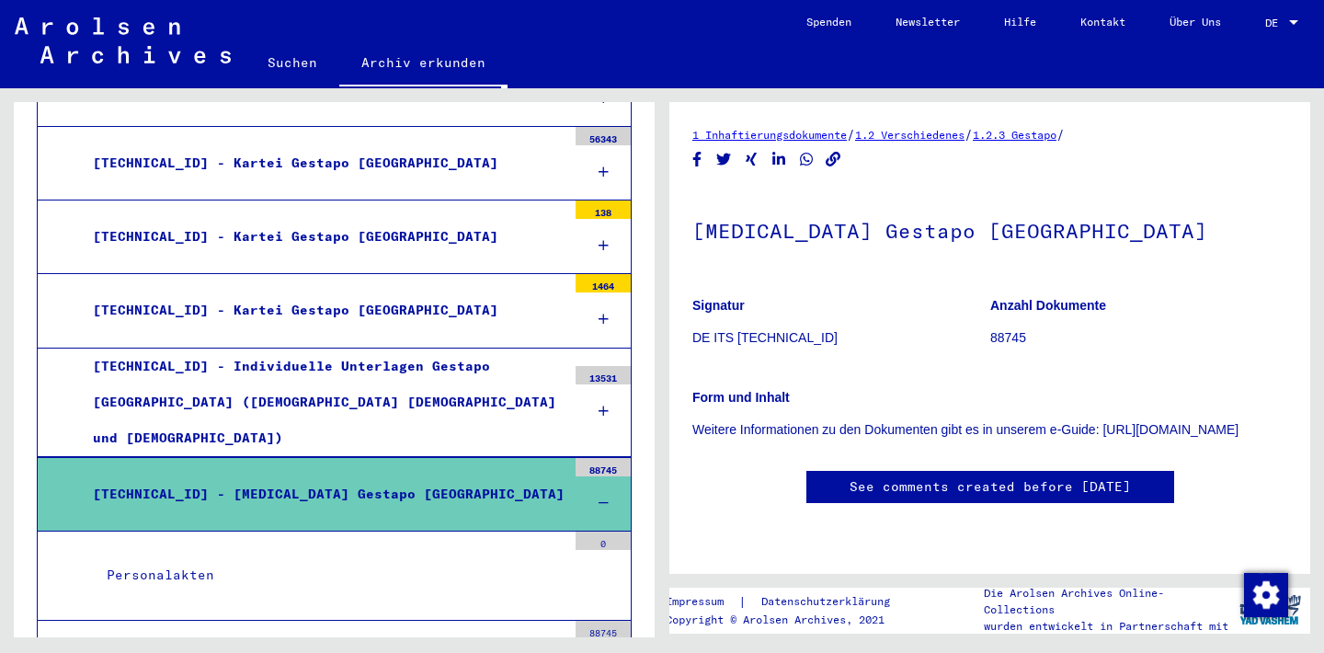
click at [1004, 338] on p "88745" at bounding box center [1139, 337] width 297 height 19
click at [379, 350] on div "[TECHNICAL_ID] - Individuelle Unterlagen Gestapo [GEOGRAPHIC_DATA] ([DEMOGRAPHI…" at bounding box center [322, 403] width 487 height 109
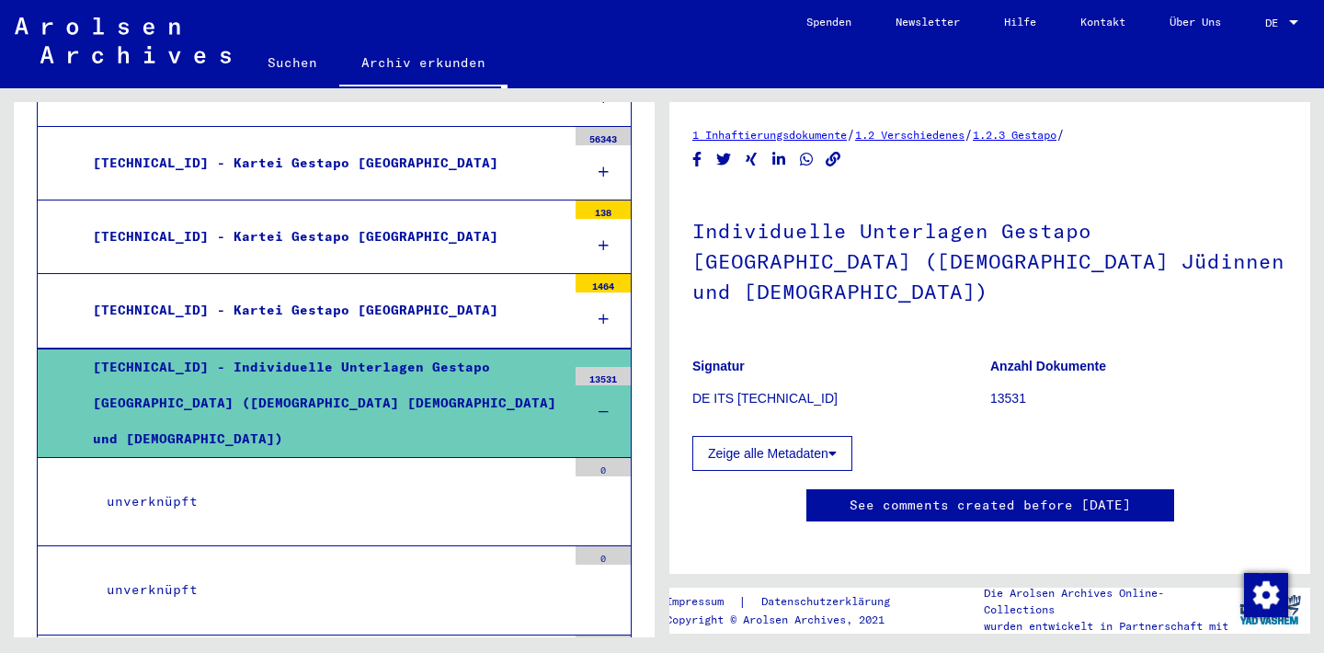
click at [780, 436] on button "Zeige alle Metadaten" at bounding box center [773, 453] width 160 height 35
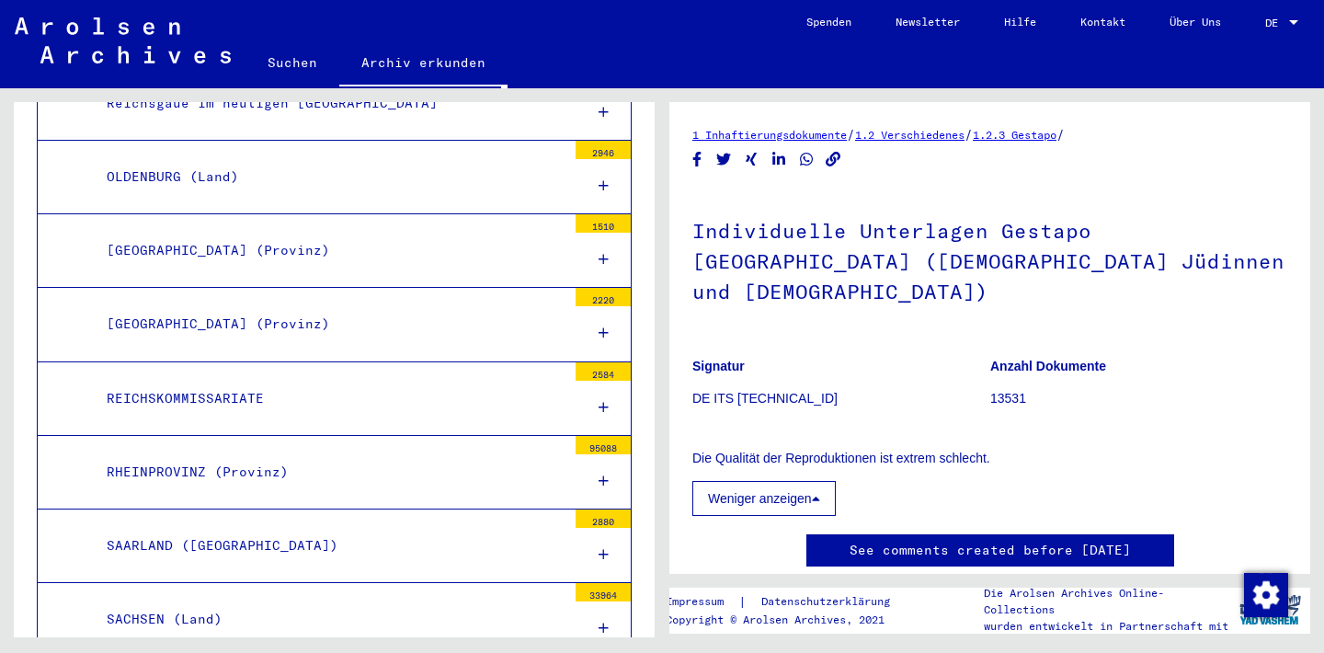
scroll to position [1786, 0]
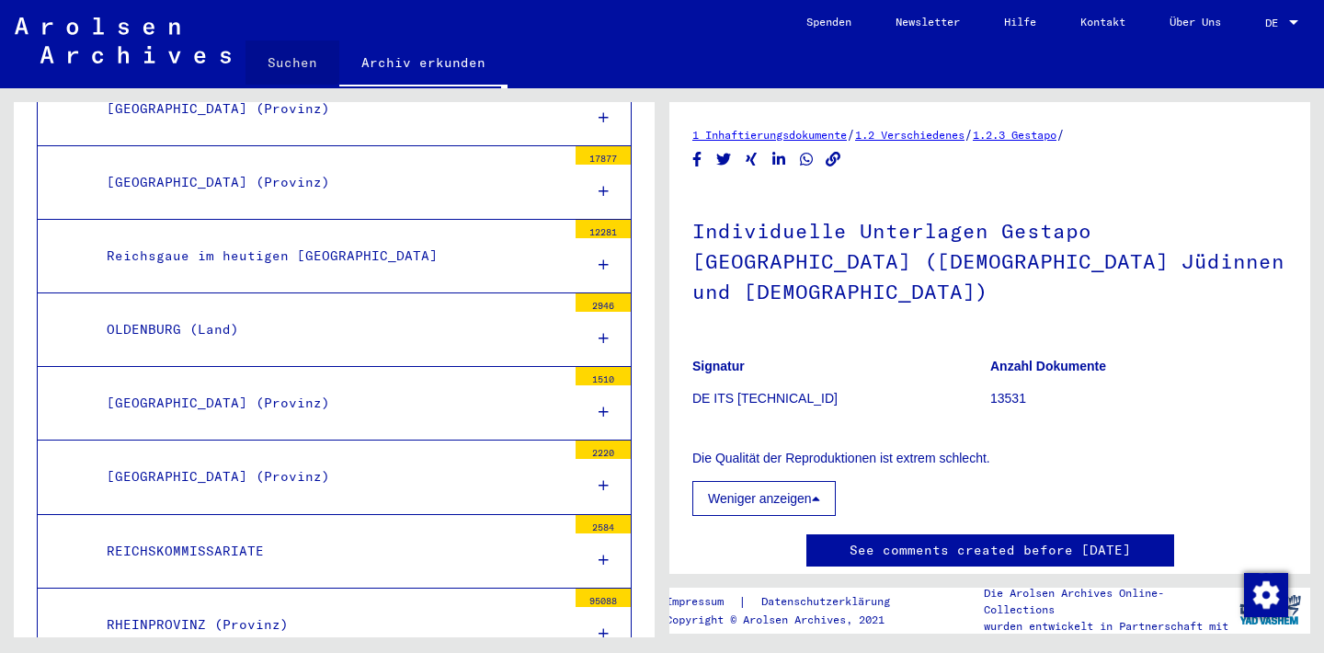
click at [289, 59] on link "Suchen" at bounding box center [293, 62] width 94 height 44
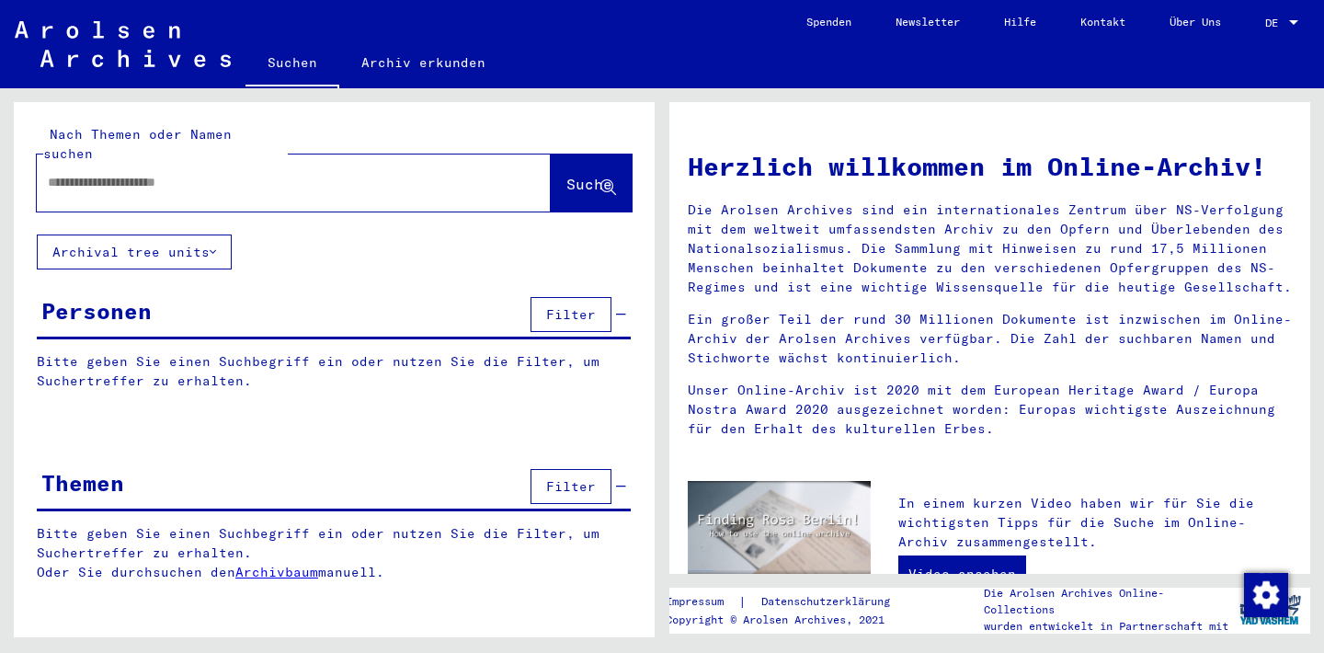
click at [212, 173] on input "text" at bounding box center [272, 182] width 448 height 19
type input "**********"
click at [578, 175] on span "Suche" at bounding box center [590, 184] width 46 height 18
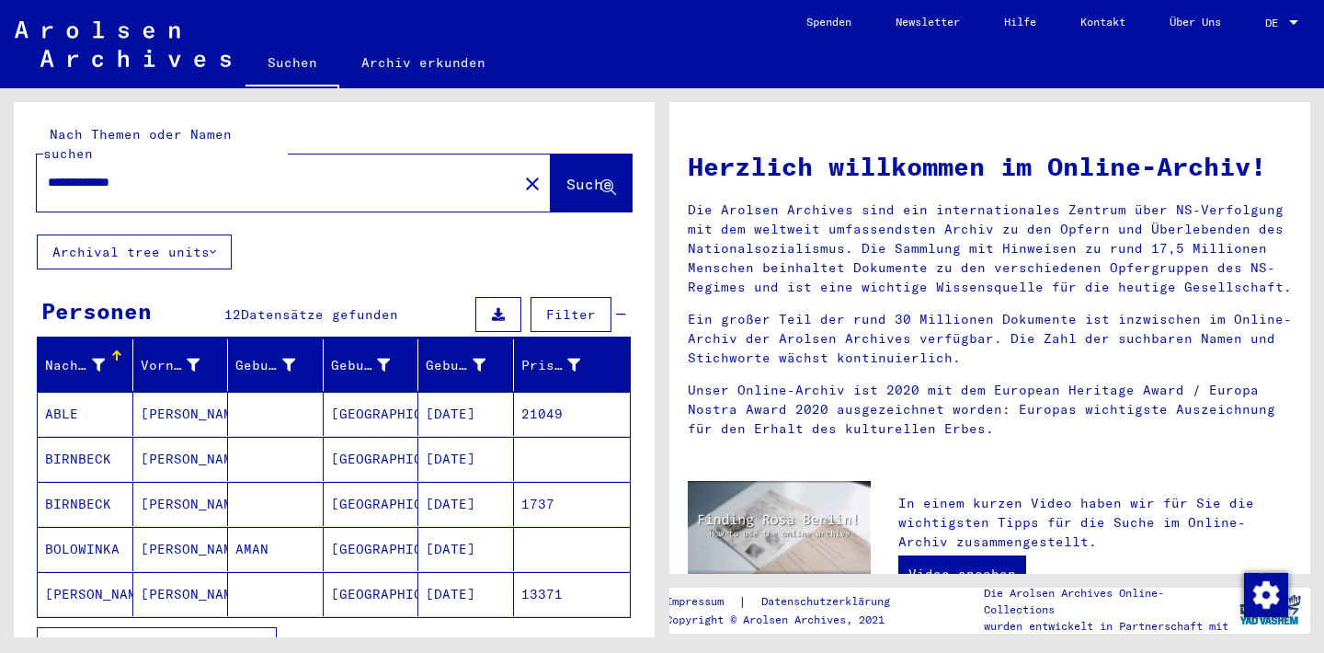
scroll to position [99, 0]
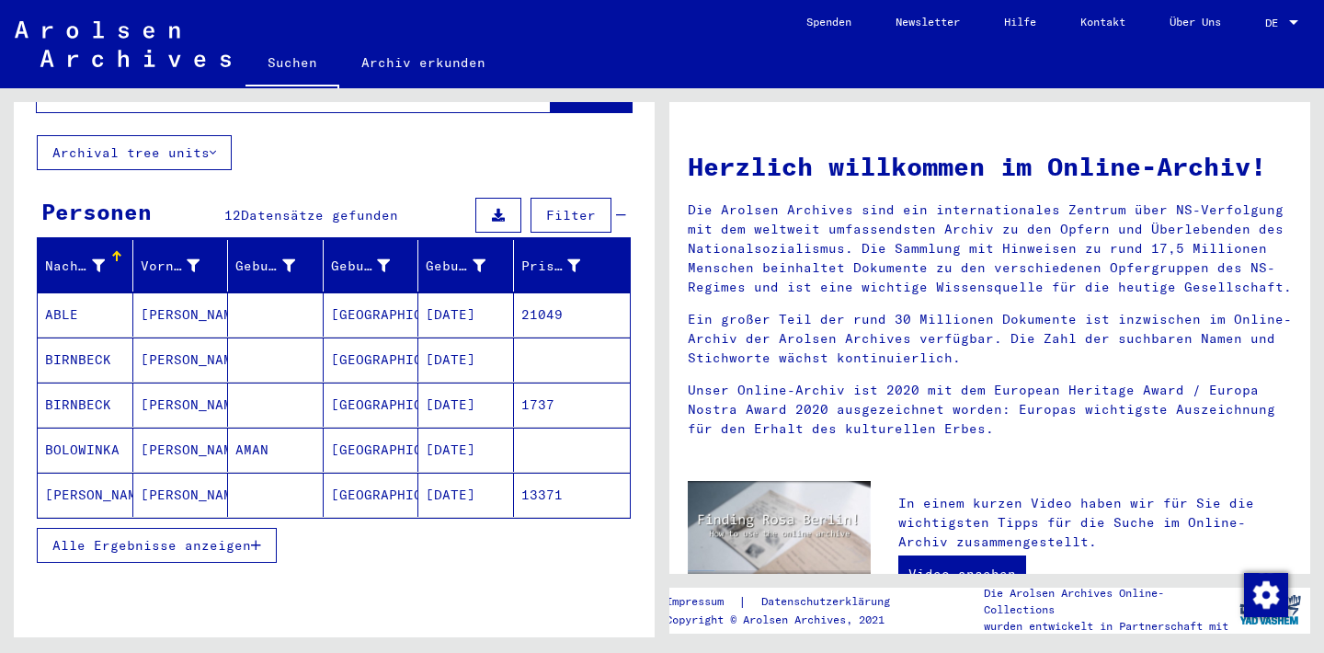
click at [182, 537] on span "Alle Ergebnisse anzeigen" at bounding box center [151, 545] width 199 height 17
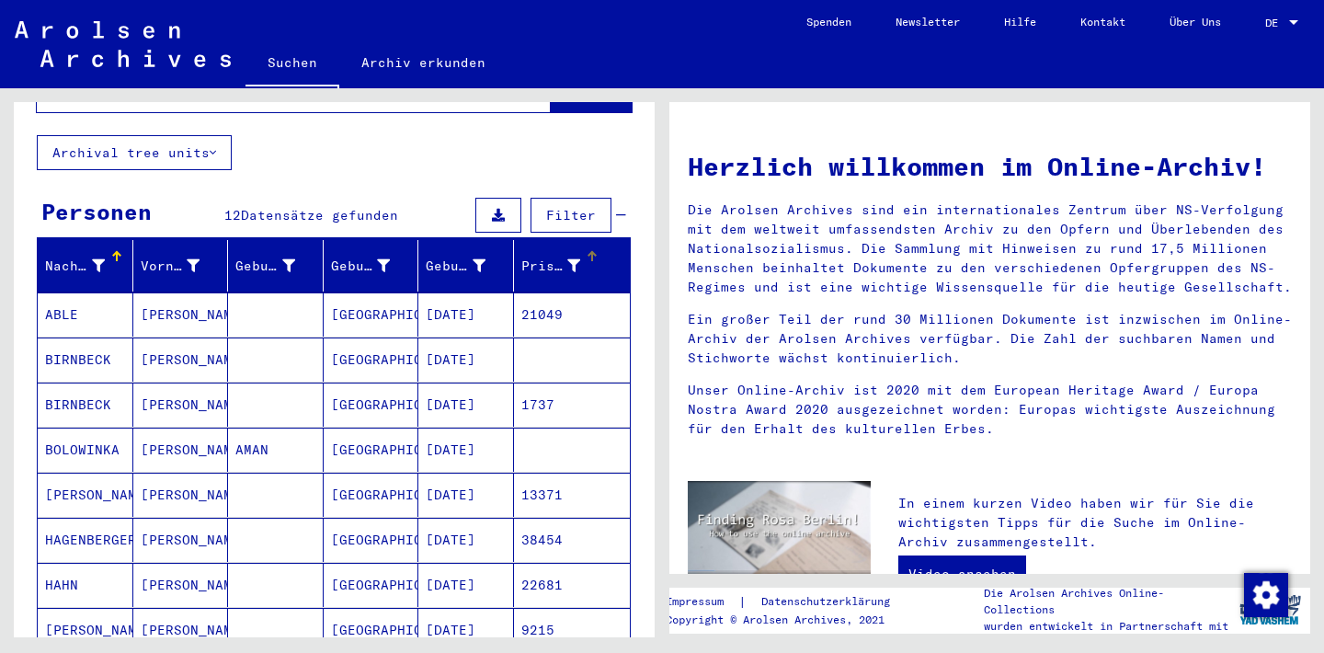
click at [558, 257] on div "Prisoner #" at bounding box center [551, 266] width 60 height 19
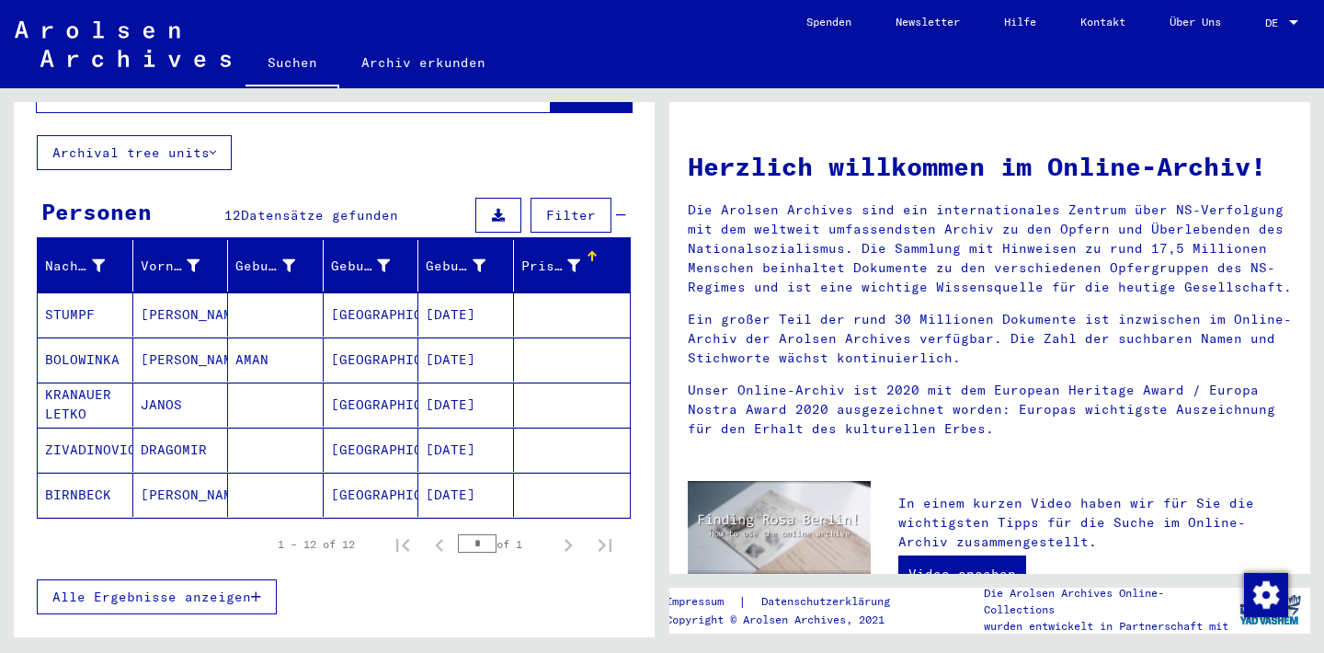
click at [558, 257] on div "Prisoner #" at bounding box center [551, 266] width 60 height 19
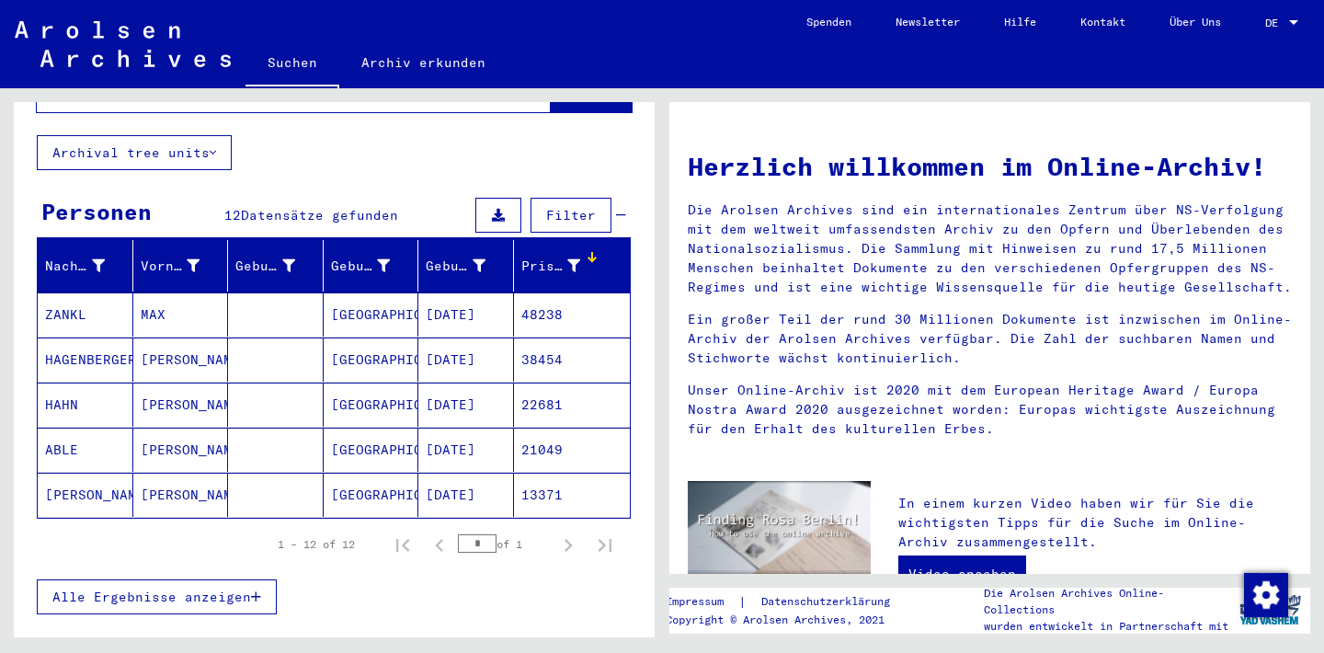
click at [587, 251] on div "Prisoner #" at bounding box center [564, 265] width 87 height 29
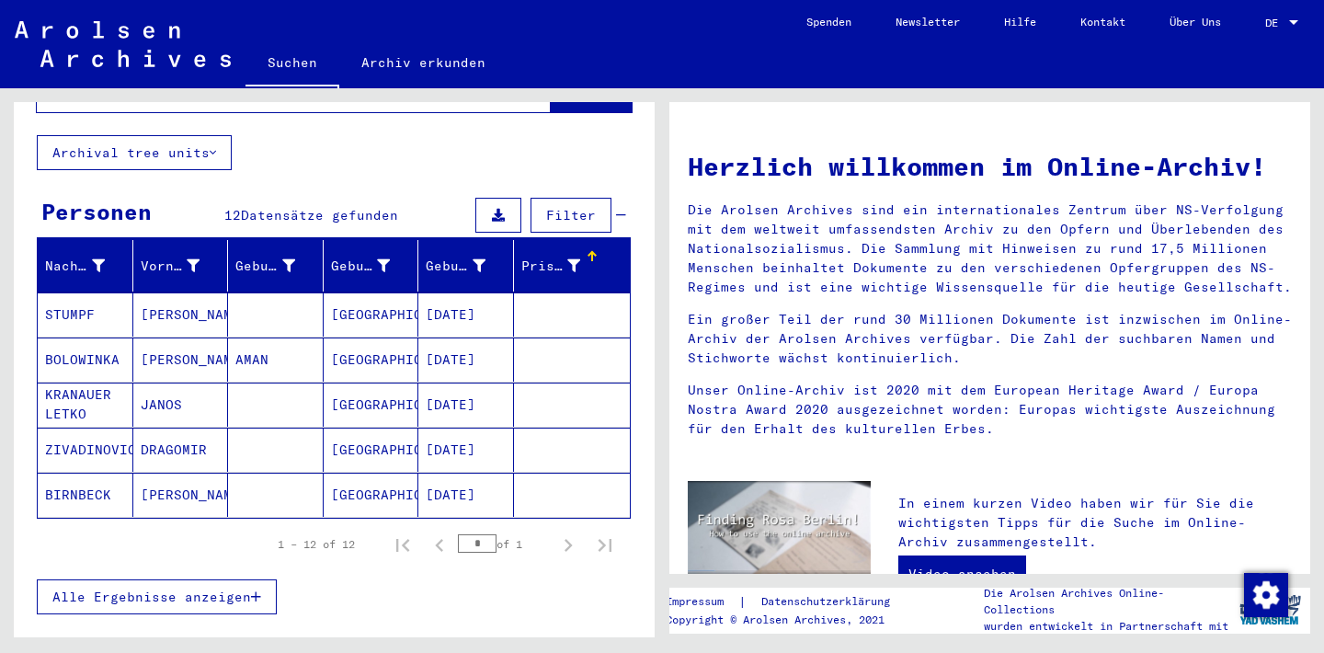
click at [587, 251] on div "Prisoner #" at bounding box center [564, 265] width 87 height 29
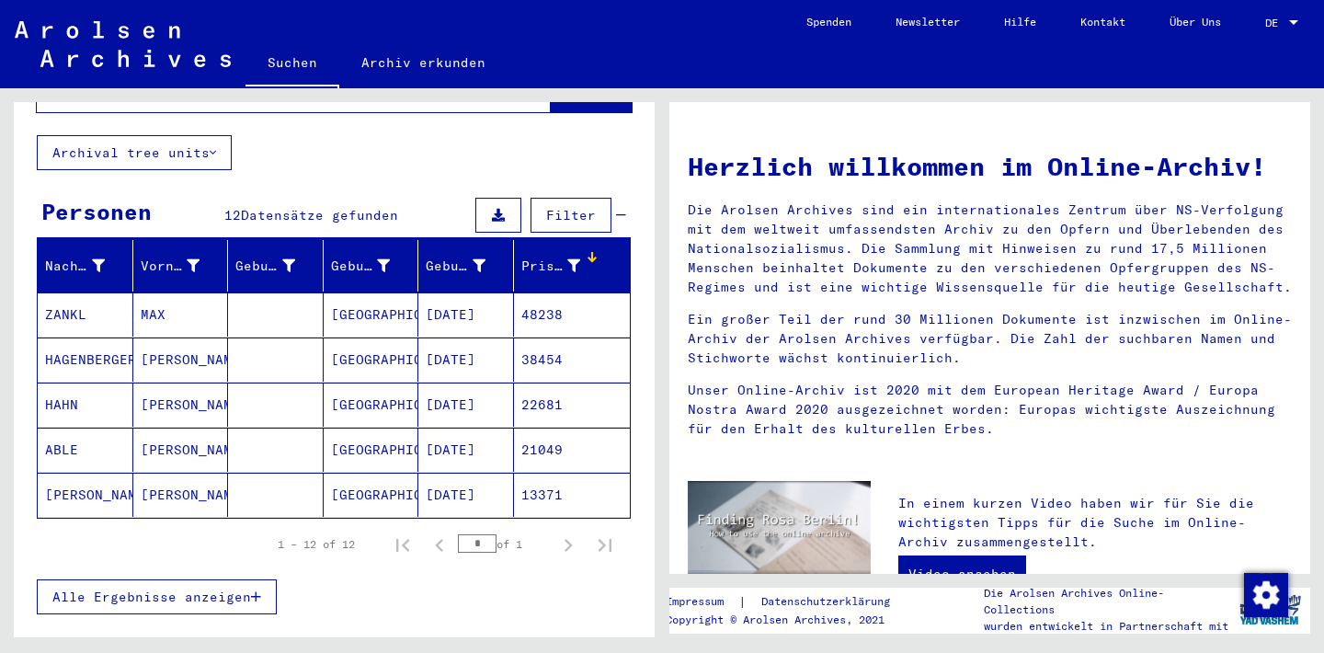
click at [87, 339] on mat-cell "HAGENBERGER" at bounding box center [86, 360] width 96 height 44
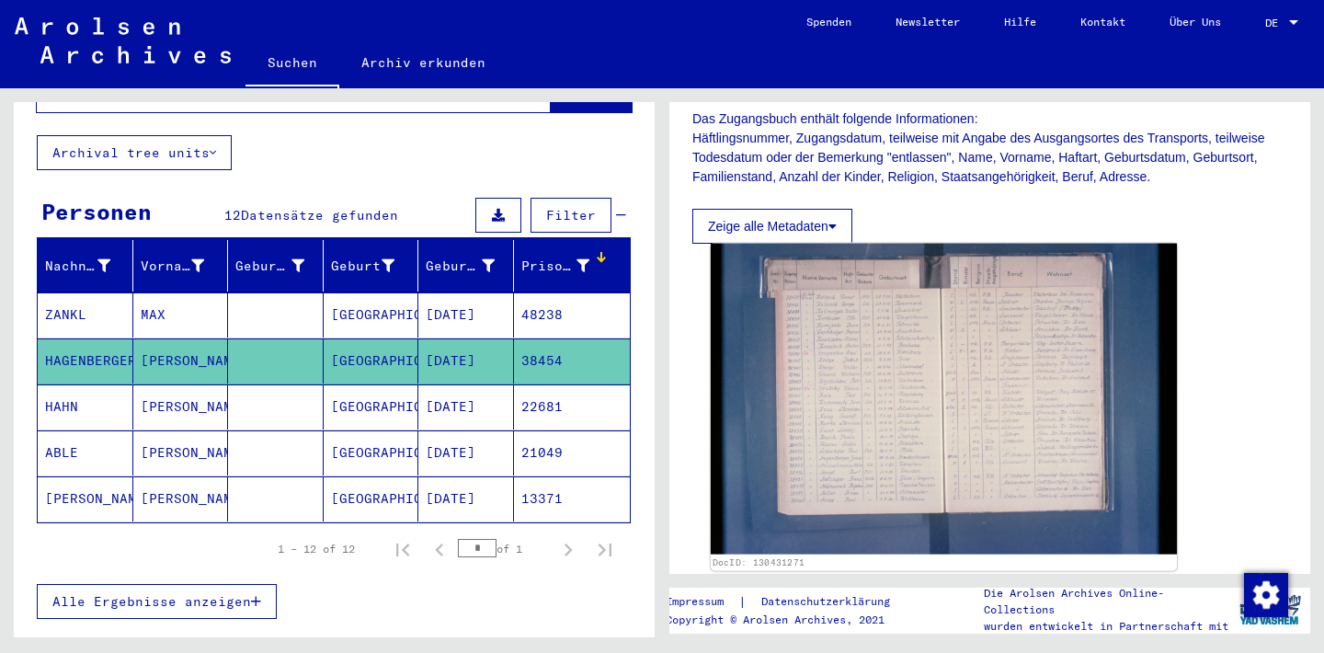
scroll to position [397, 0]
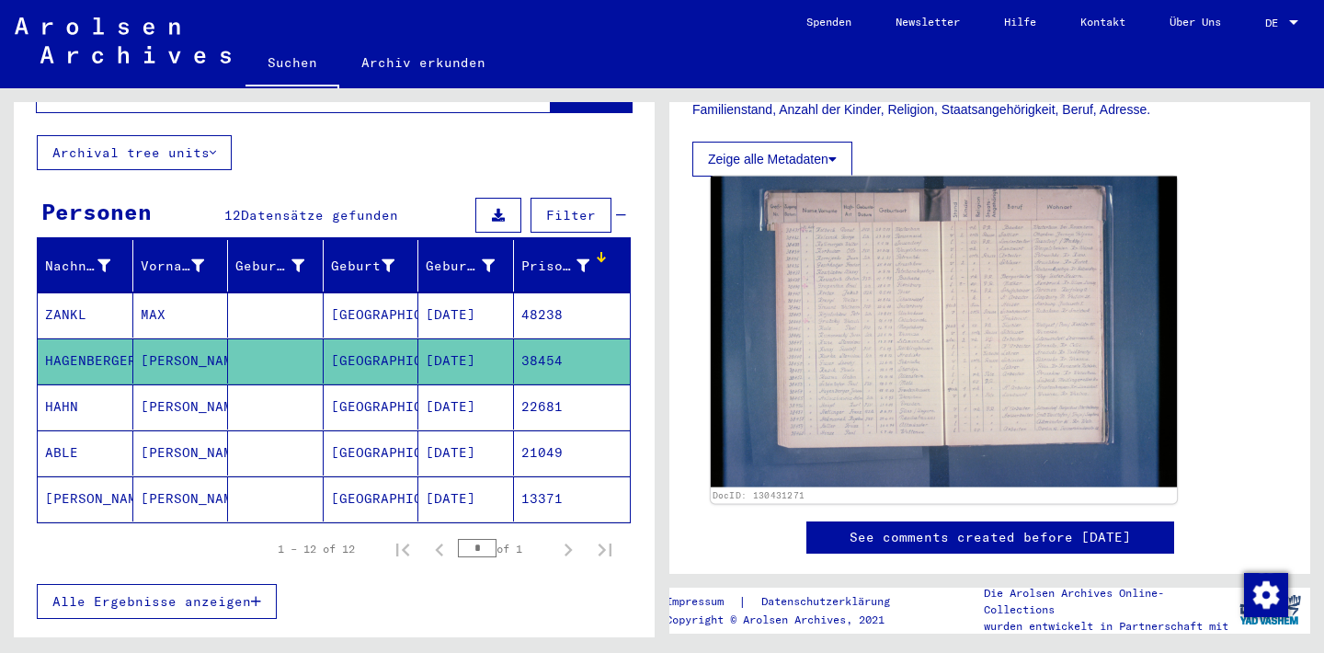
click at [896, 299] on img at bounding box center [944, 332] width 466 height 311
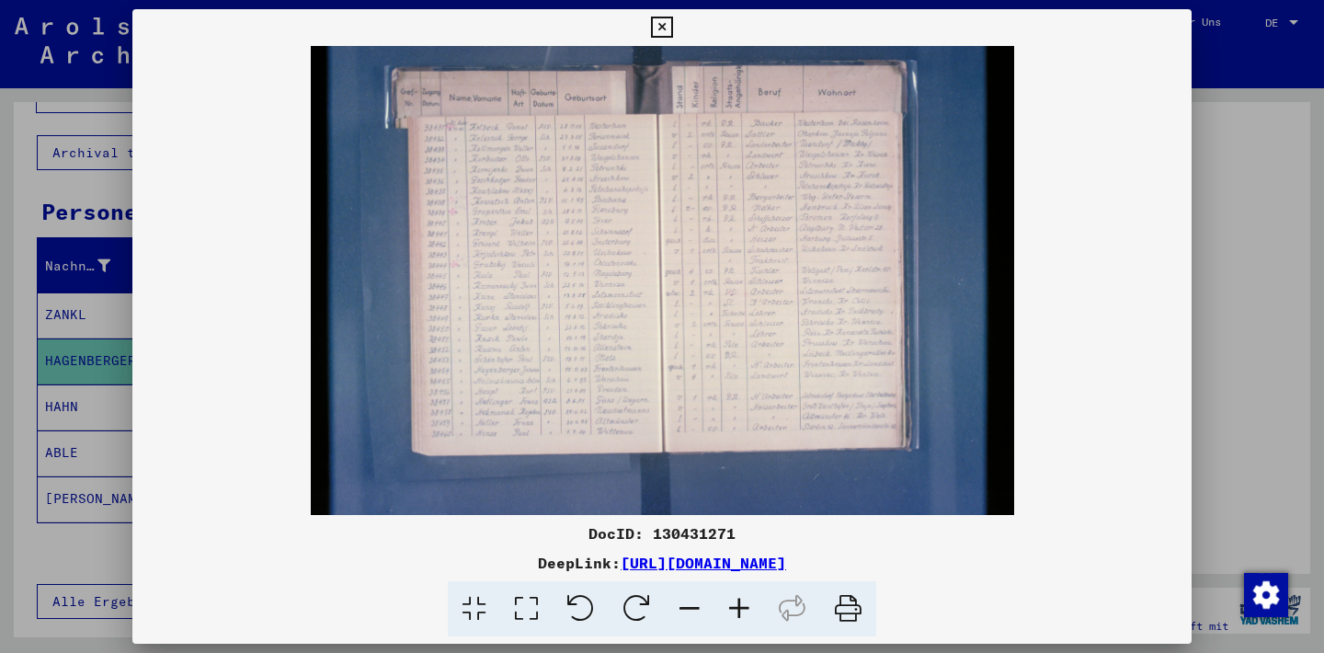
click at [742, 606] on icon at bounding box center [740, 609] width 50 height 56
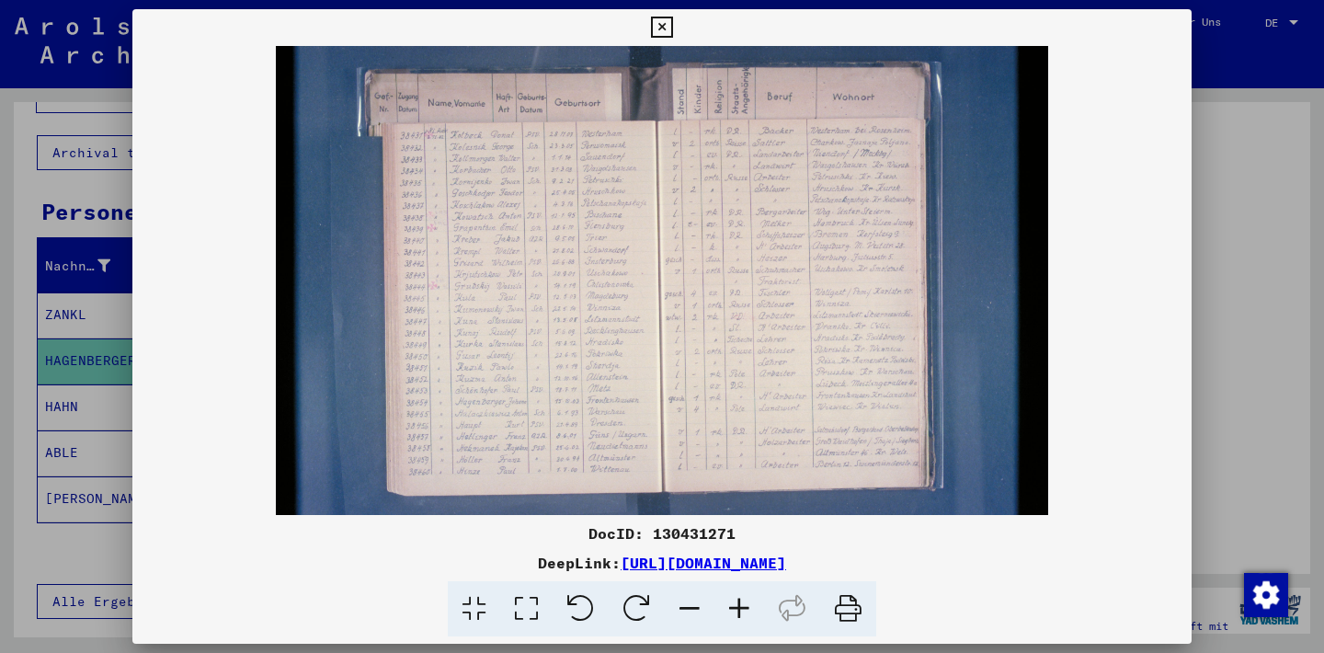
click at [741, 606] on icon at bounding box center [740, 609] width 50 height 56
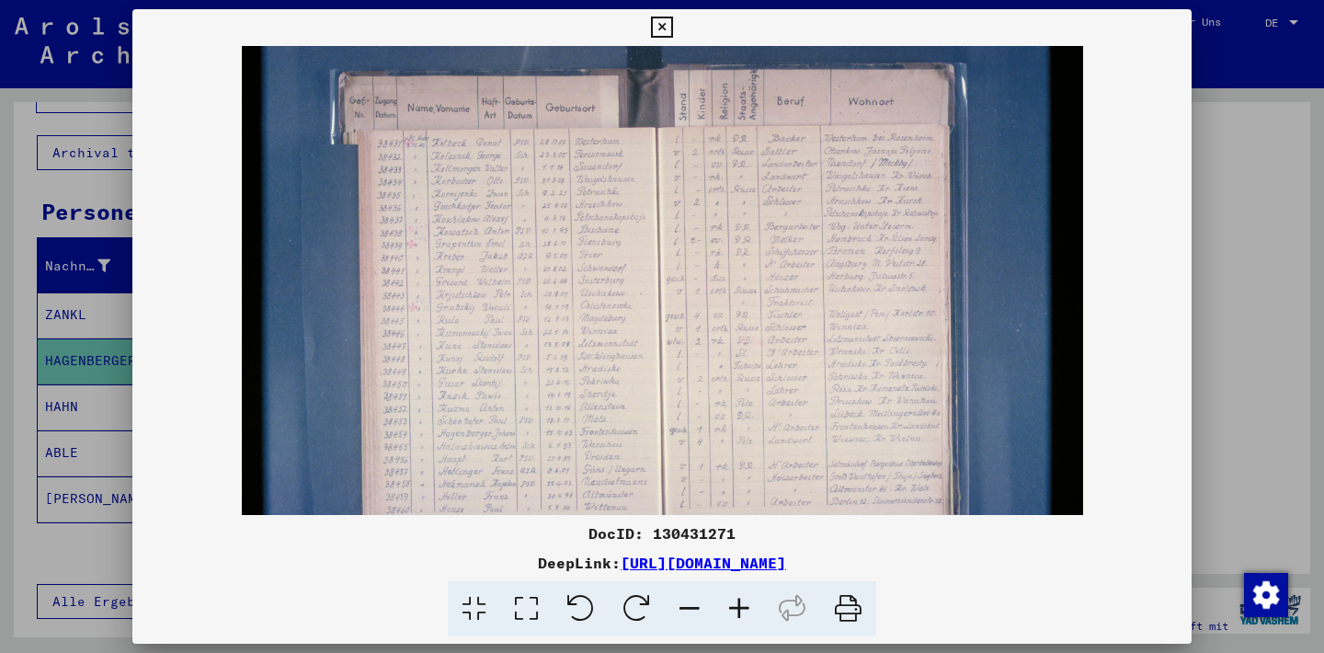
click at [741, 606] on icon at bounding box center [740, 609] width 50 height 56
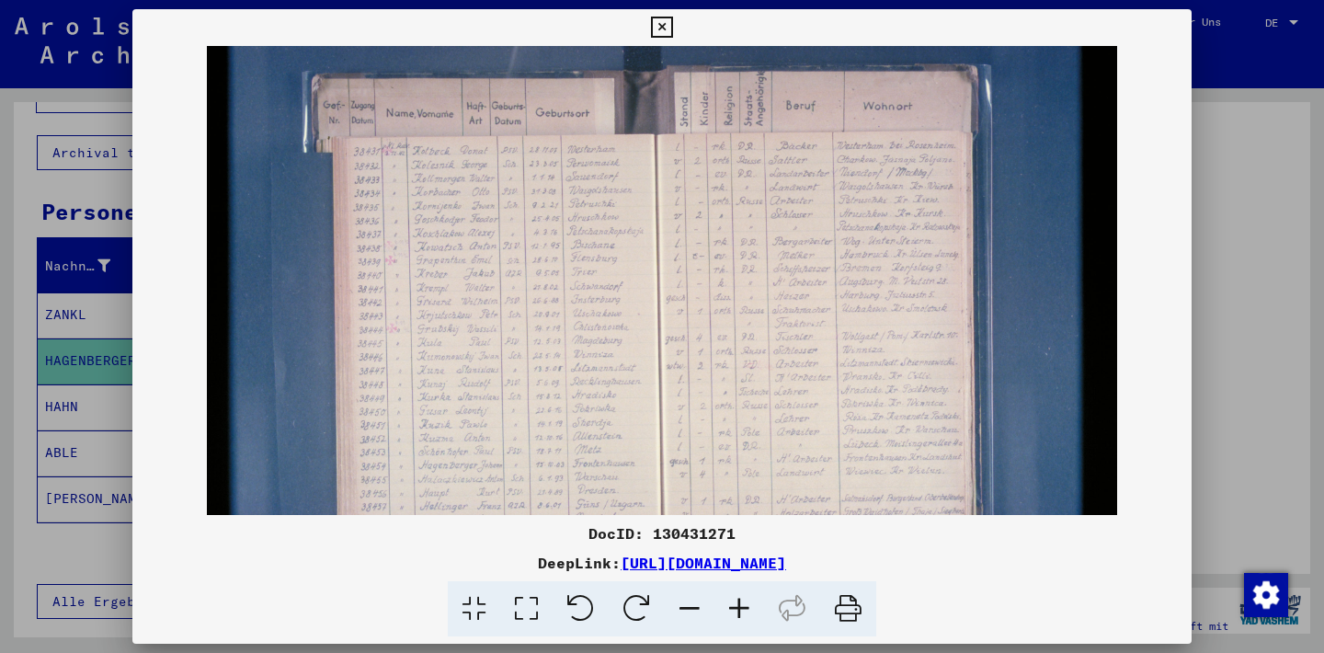
click at [741, 606] on icon at bounding box center [740, 609] width 50 height 56
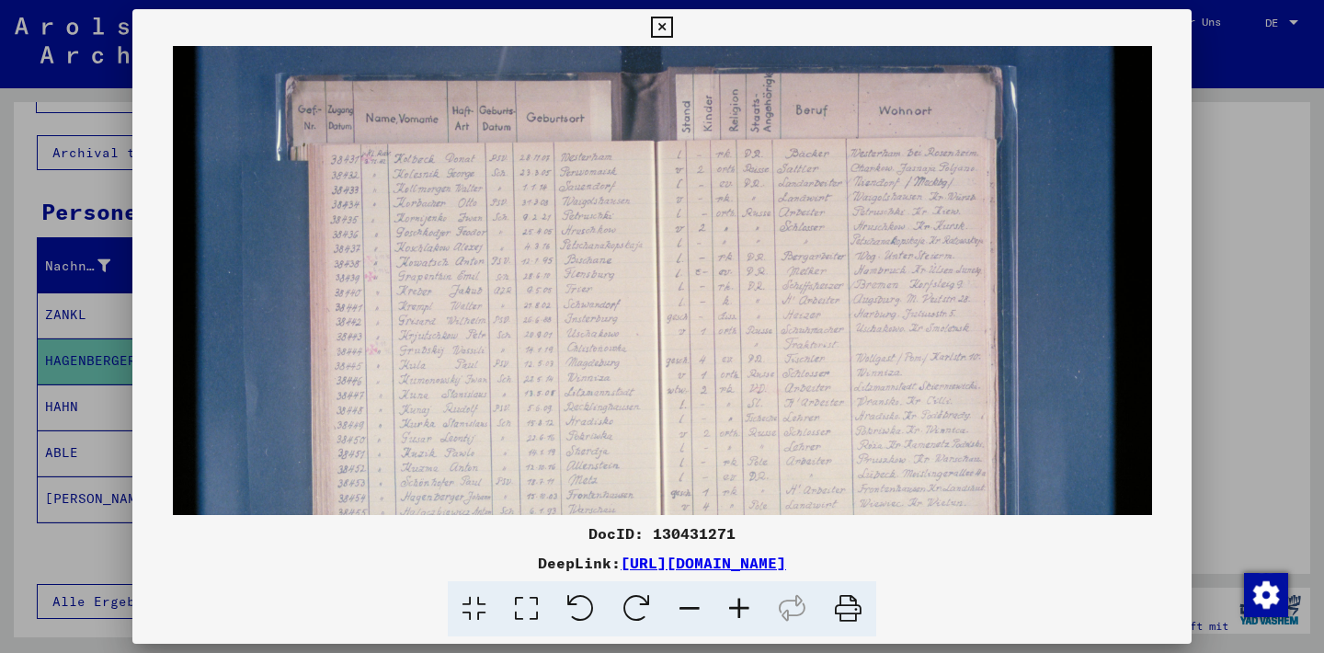
click at [741, 606] on icon at bounding box center [740, 609] width 50 height 56
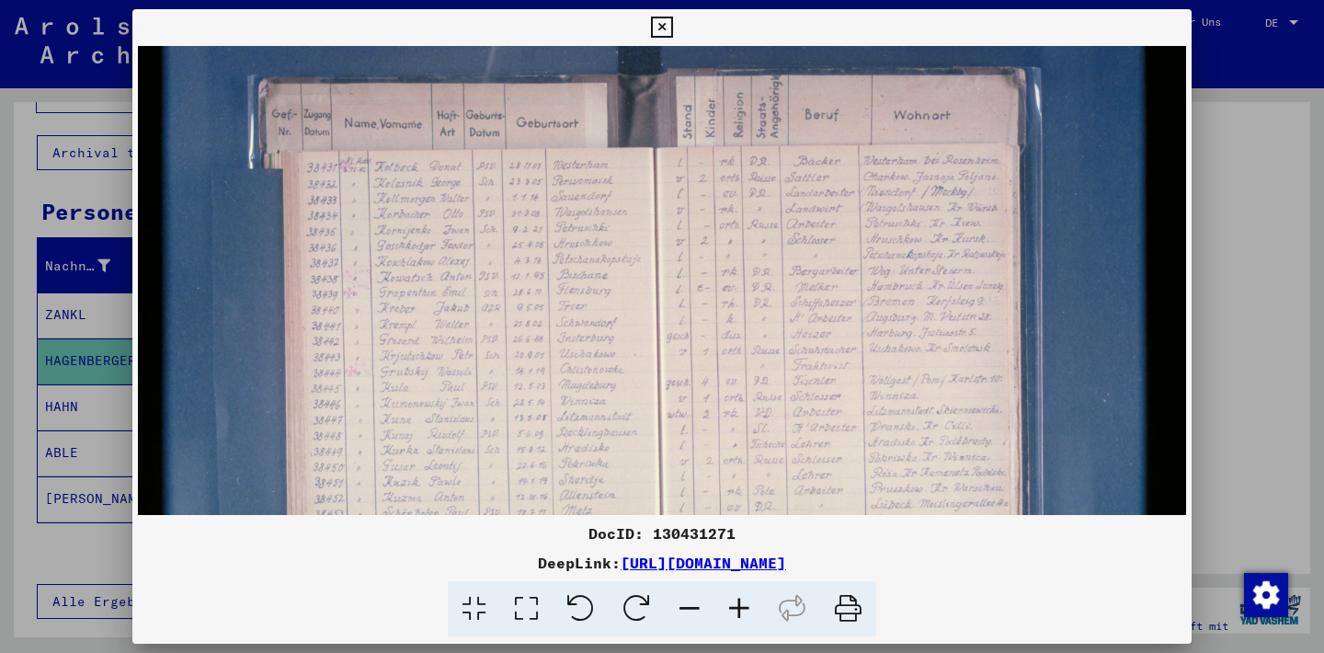
click at [741, 606] on icon at bounding box center [740, 609] width 50 height 56
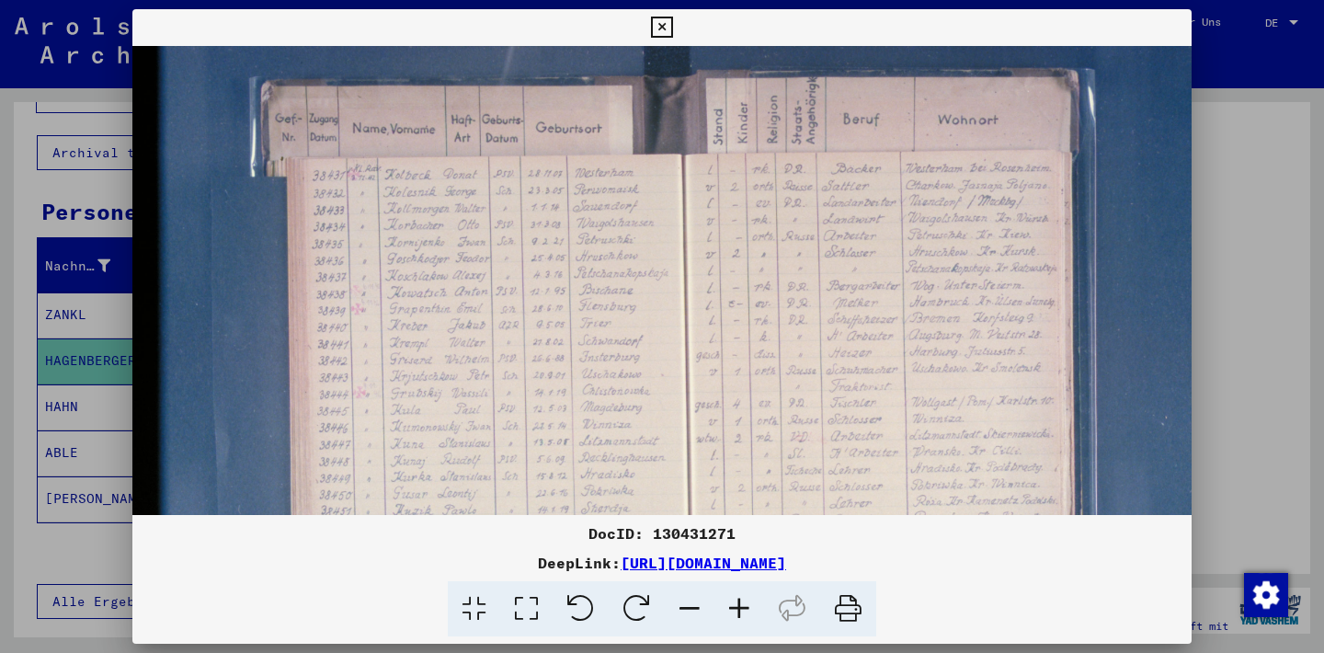
click at [741, 606] on icon at bounding box center [740, 609] width 50 height 56
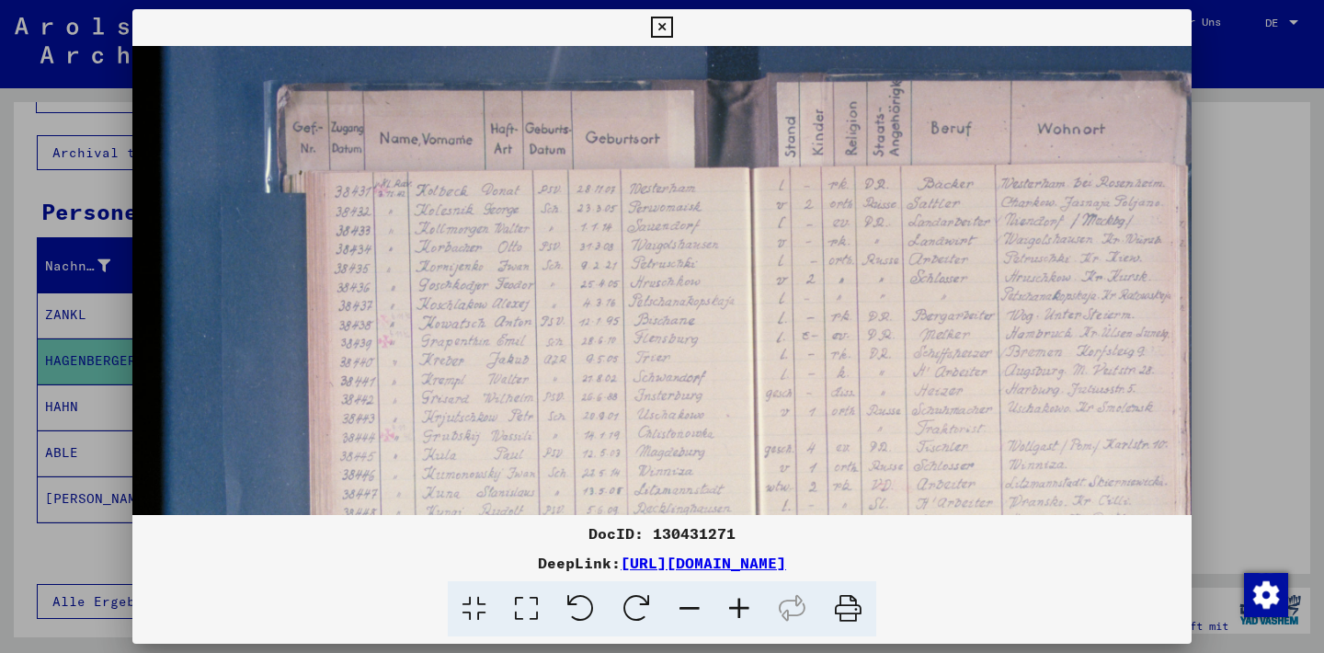
click at [741, 606] on icon at bounding box center [740, 609] width 50 height 56
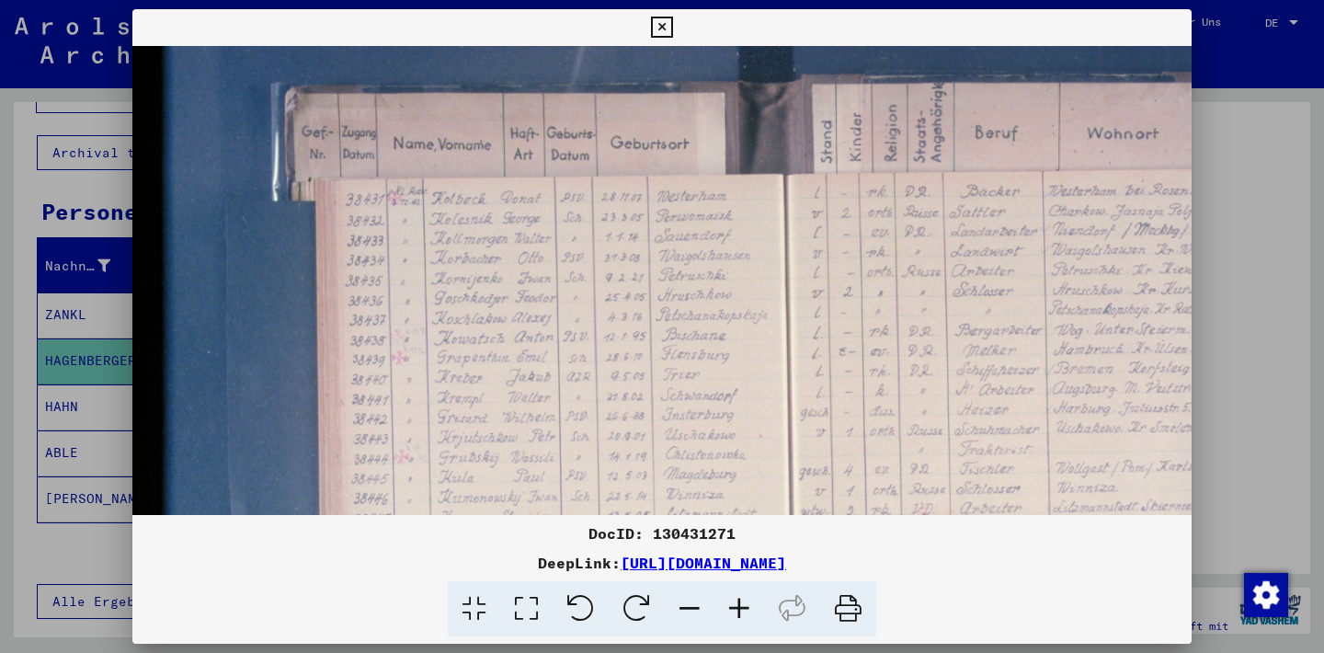
click at [741, 606] on icon at bounding box center [740, 609] width 50 height 56
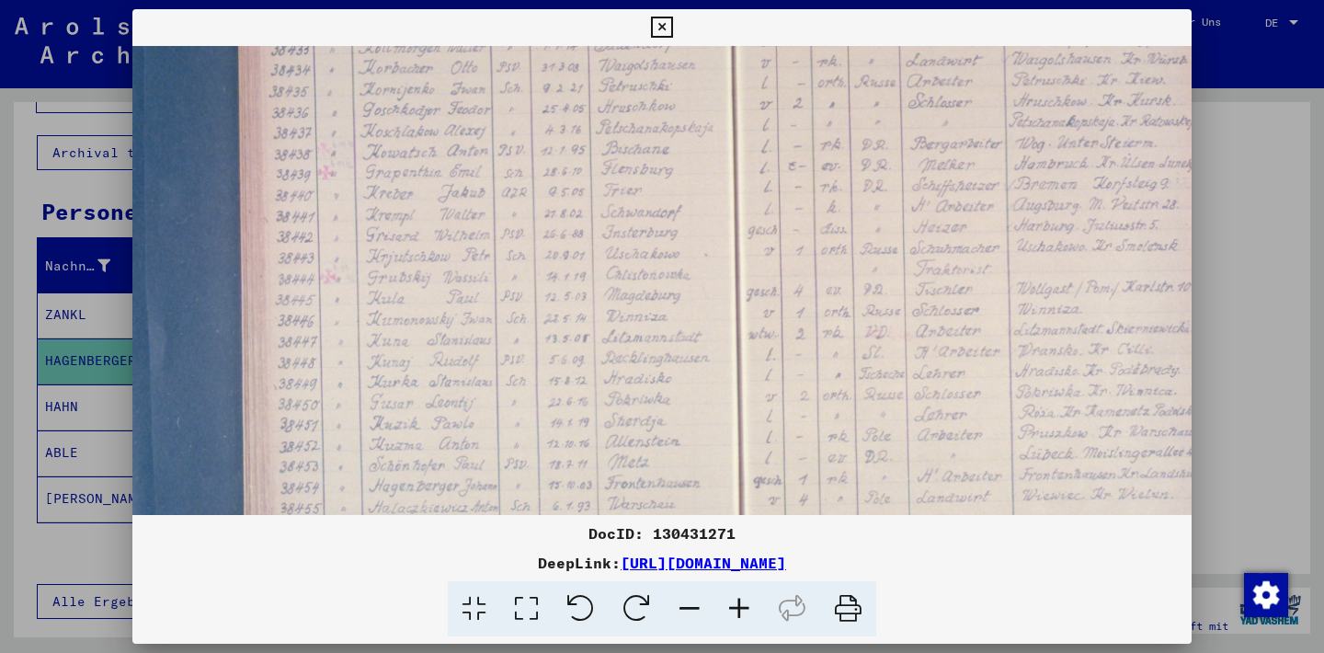
drag, startPoint x: 623, startPoint y: 358, endPoint x: 536, endPoint y: 152, distance: 223.4
click at [536, 152] on img at bounding box center [741, 309] width 1393 height 929
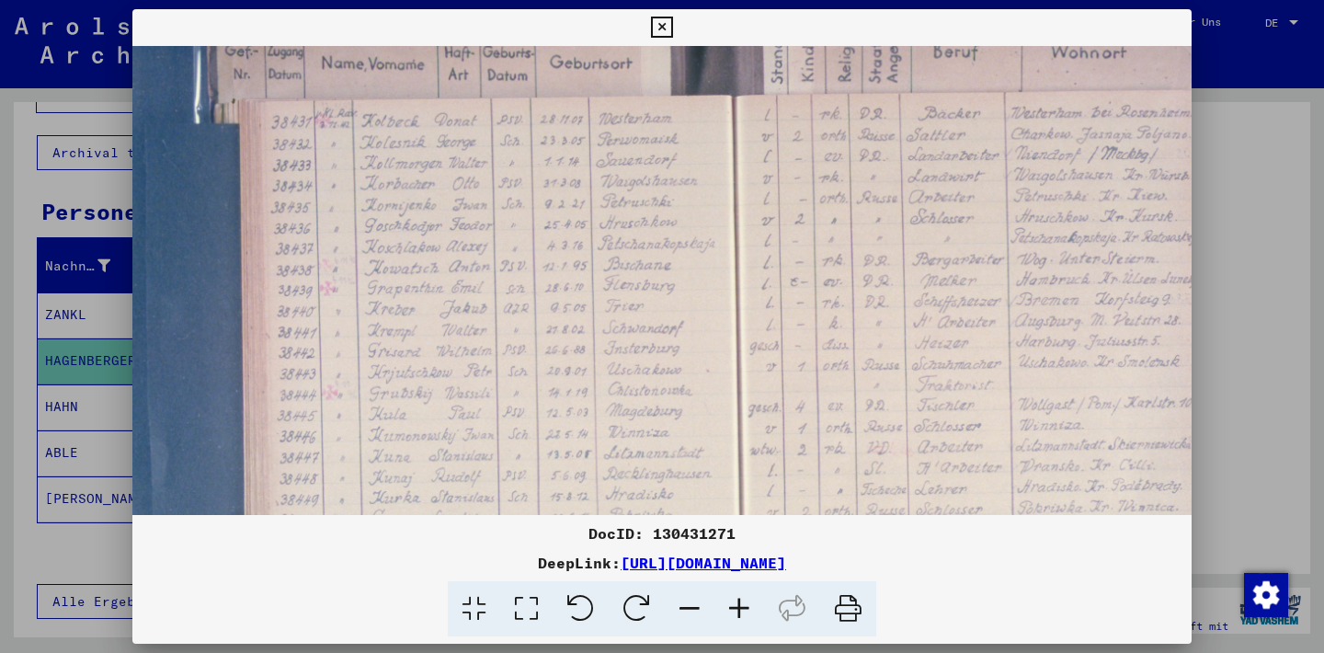
drag, startPoint x: 490, startPoint y: 366, endPoint x: 492, endPoint y: 448, distance: 81.9
click at [492, 479] on img at bounding box center [743, 424] width 1393 height 929
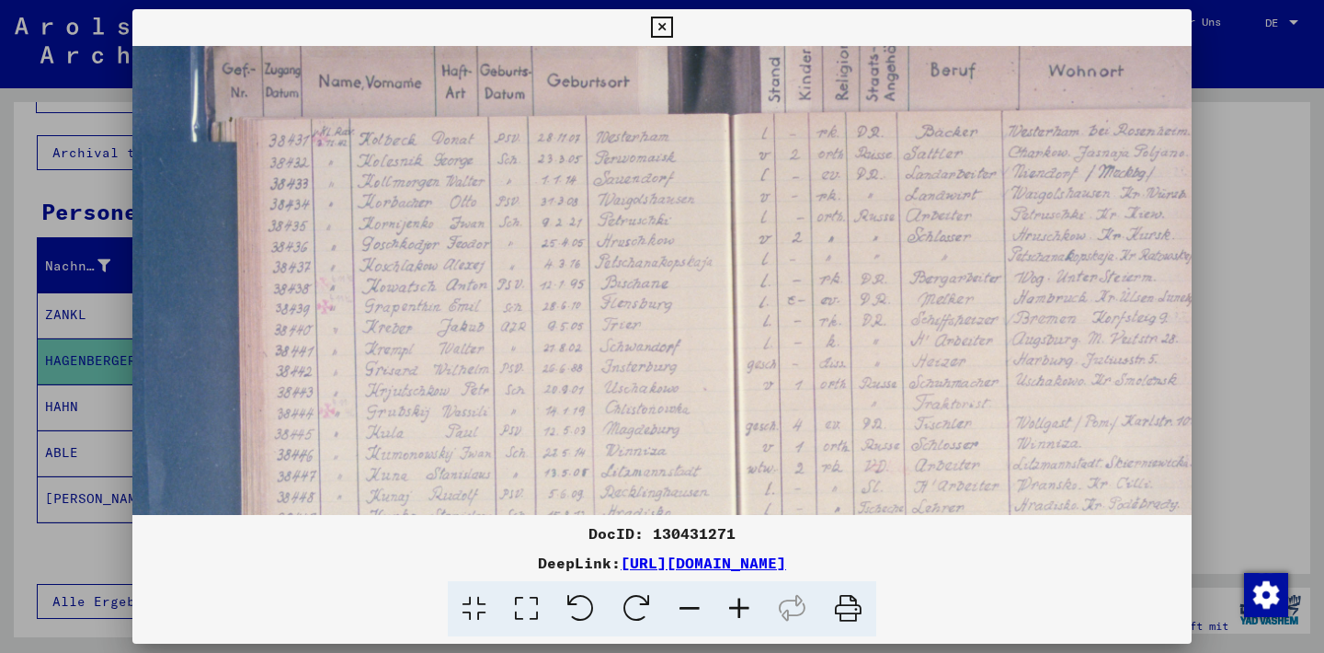
scroll to position [12, 89]
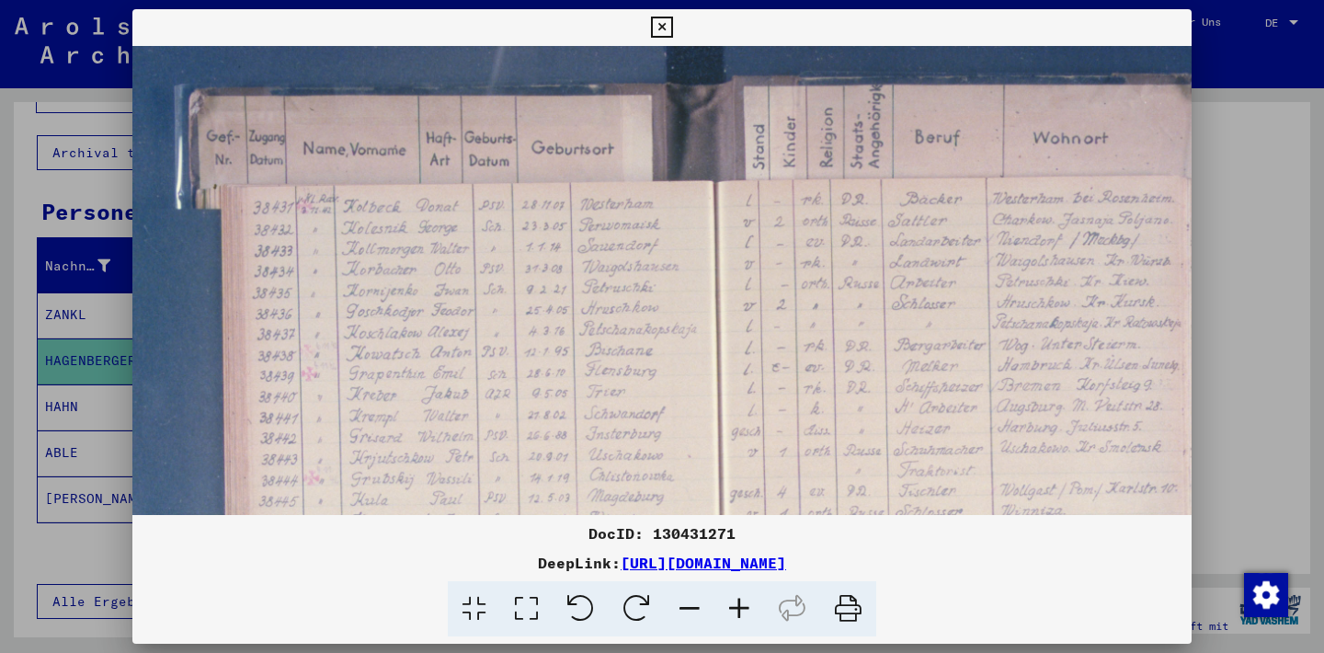
drag, startPoint x: 499, startPoint y: 202, endPoint x: 497, endPoint y: 339, distance: 137.1
click at [481, 347] on img at bounding box center [725, 510] width 1393 height 929
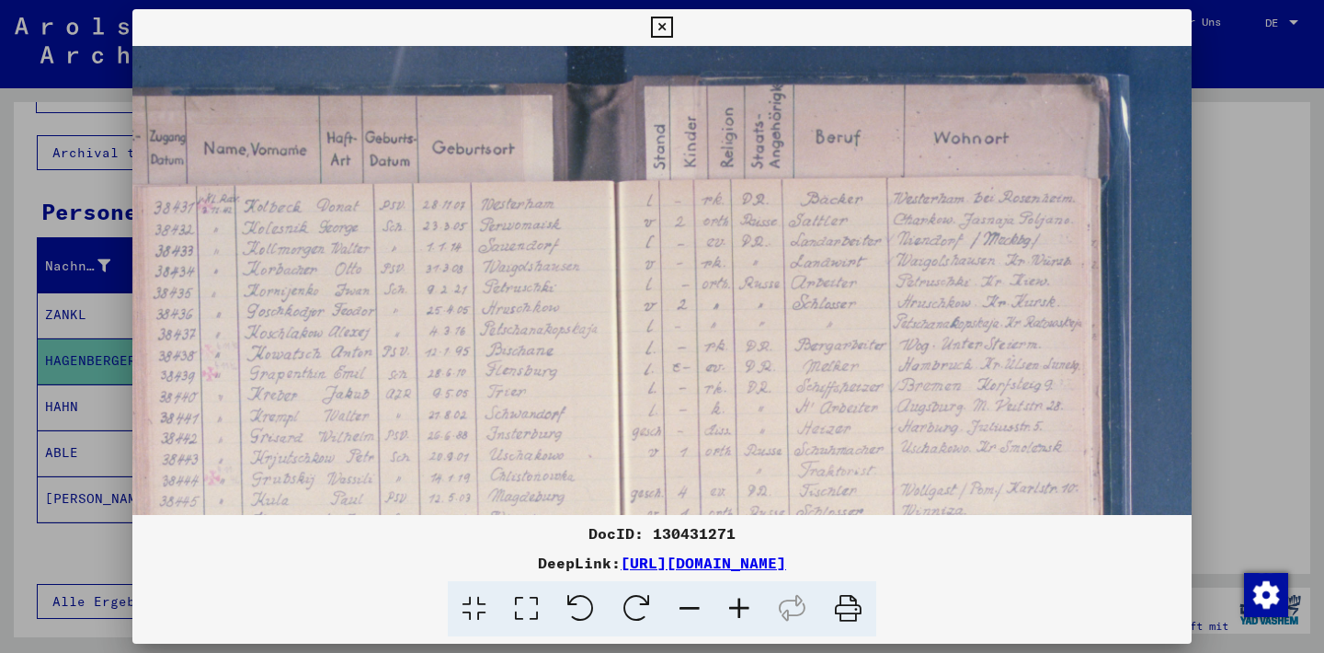
scroll to position [0, 229]
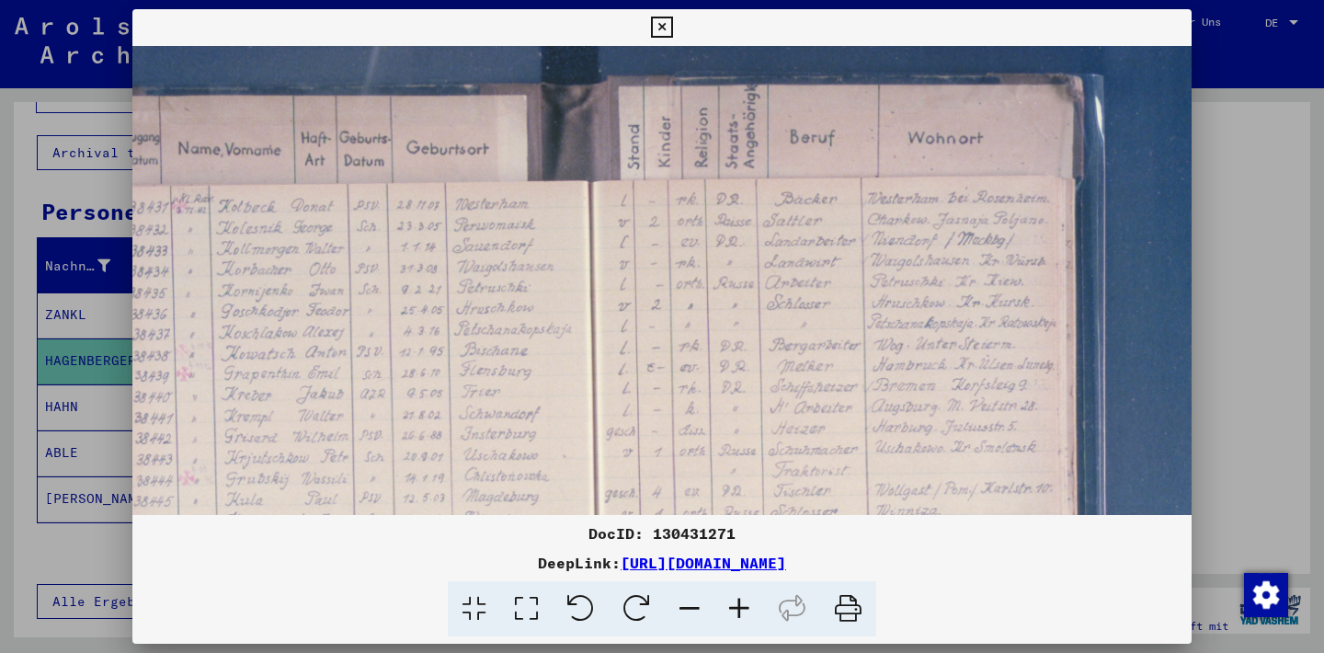
drag, startPoint x: 899, startPoint y: 277, endPoint x: 772, endPoint y: 354, distance: 148.6
click at [772, 354] on img at bounding box center [599, 510] width 1393 height 929
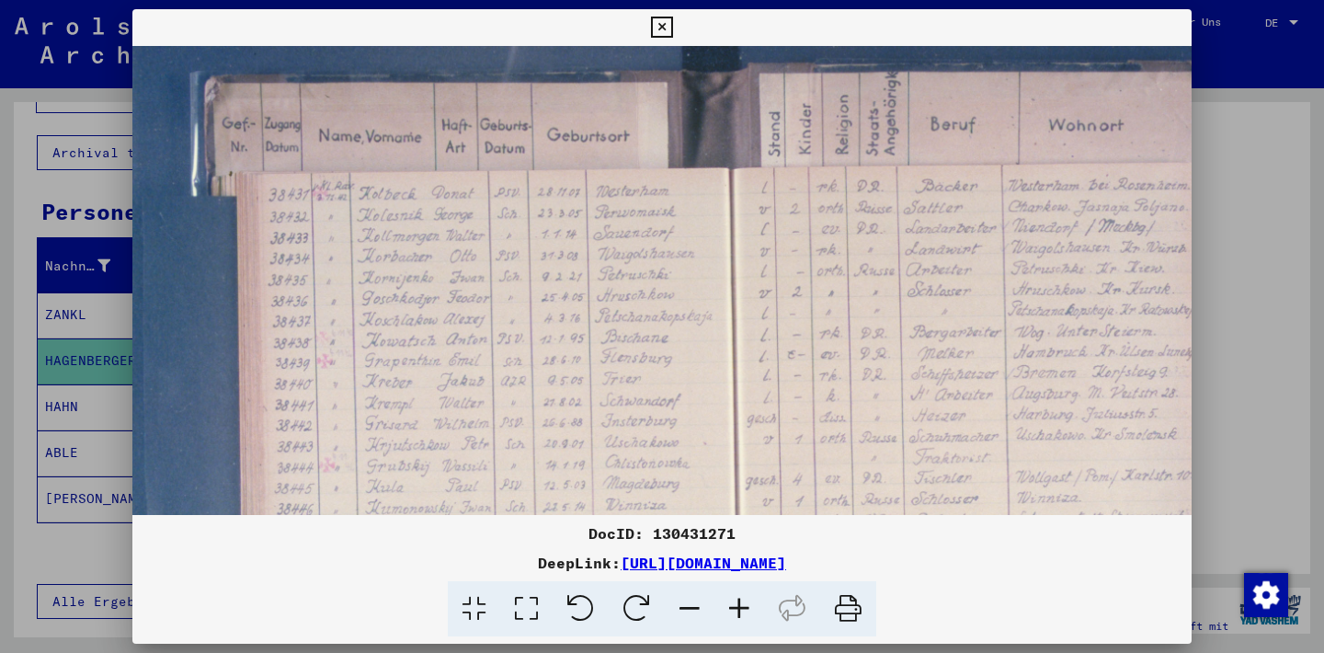
drag, startPoint x: 760, startPoint y: 348, endPoint x: 897, endPoint y: 334, distance: 137.7
click at [899, 334] on img at bounding box center [740, 497] width 1393 height 929
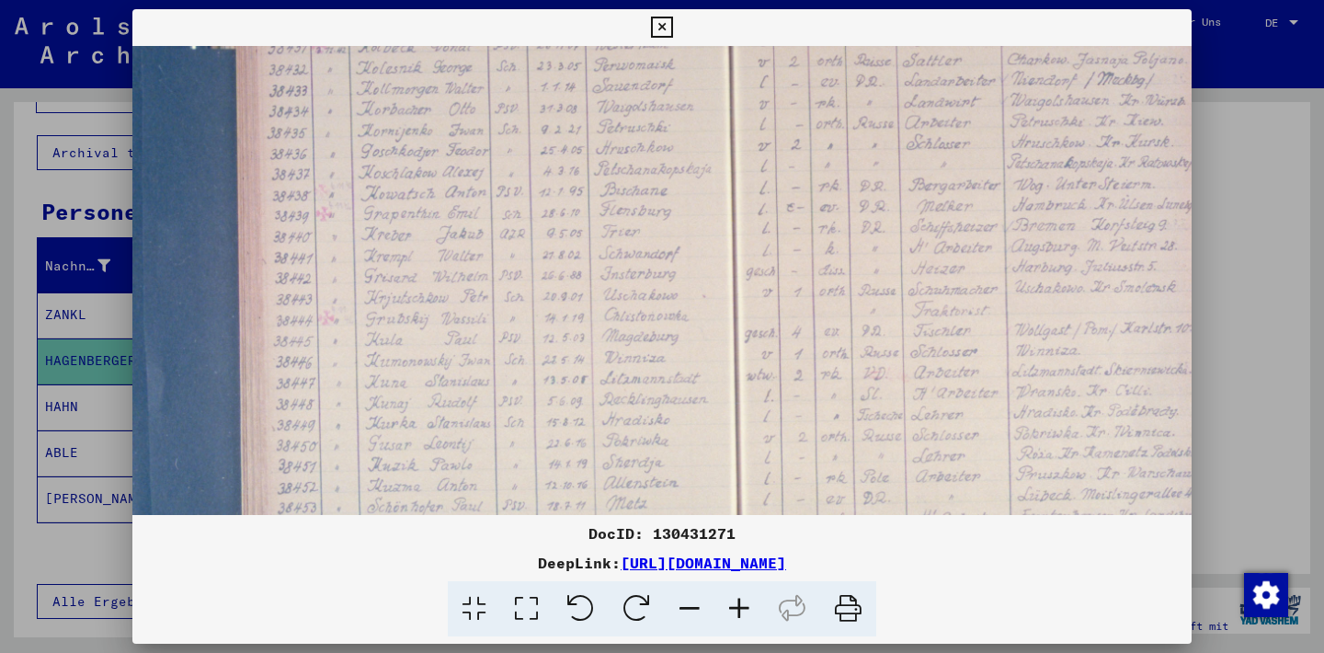
scroll to position [162, 89]
drag, startPoint x: 602, startPoint y: 337, endPoint x: 603, endPoint y: 189, distance: 148.1
click at [603, 189] on img at bounding box center [739, 348] width 1393 height 929
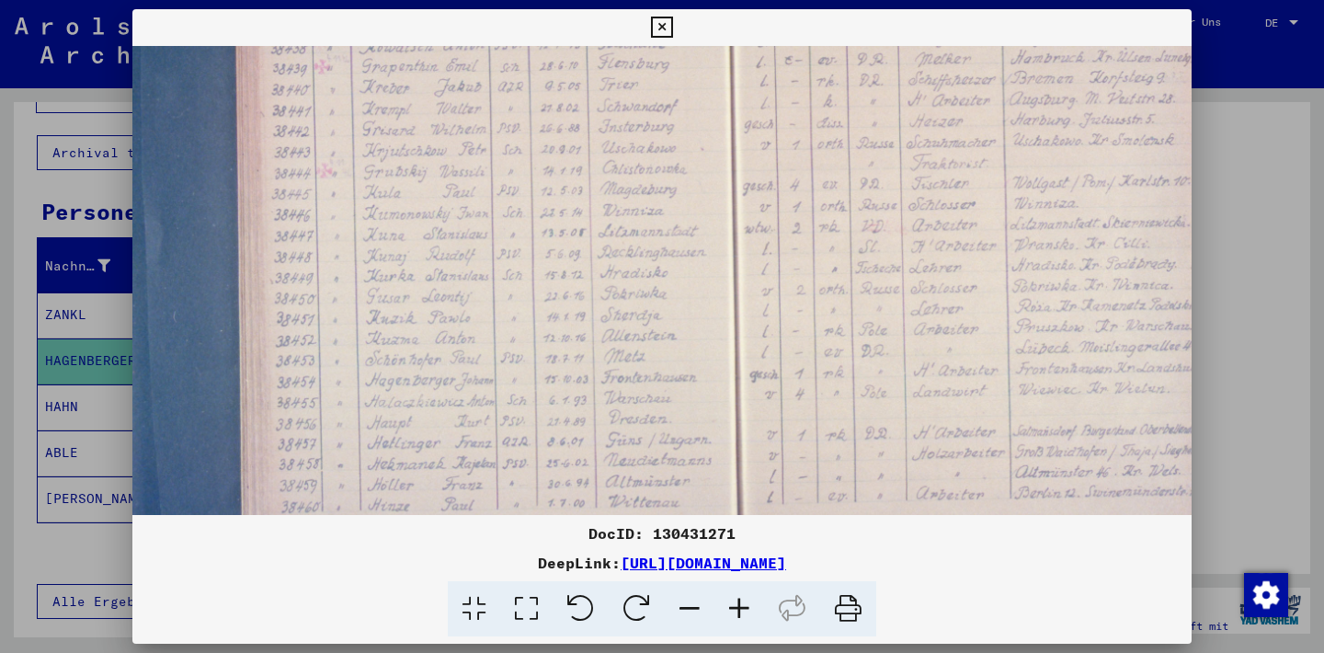
scroll to position [323, 91]
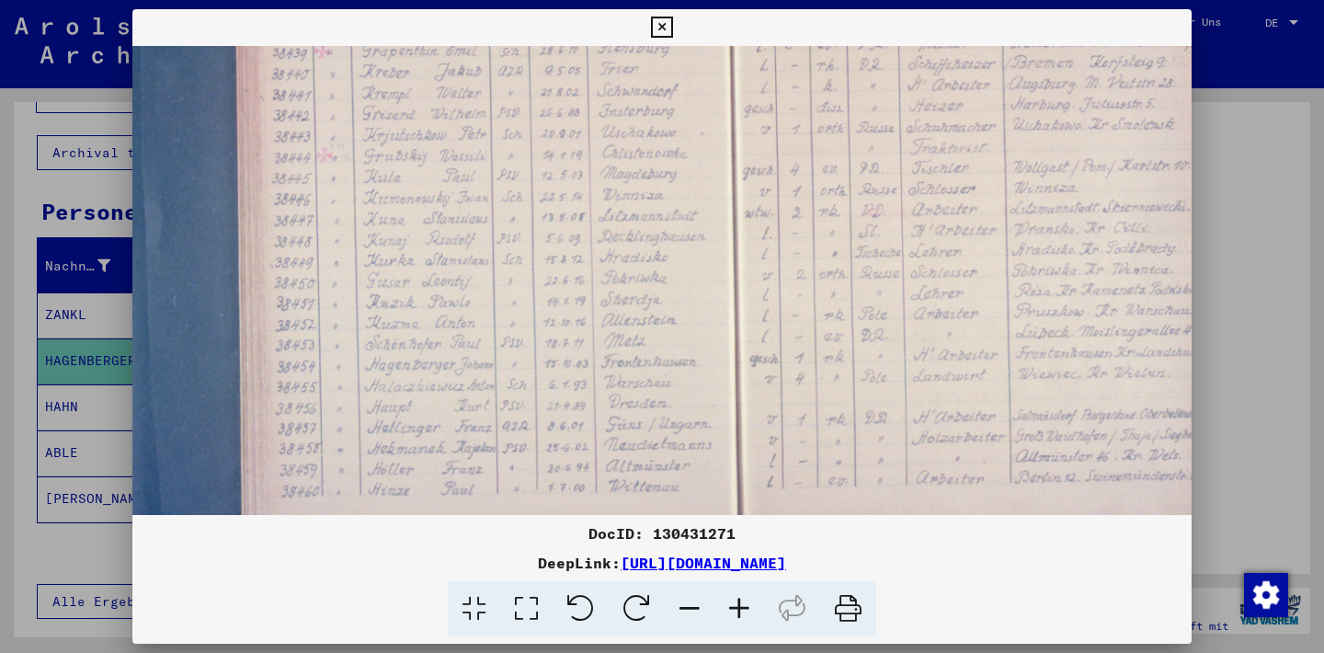
drag, startPoint x: 509, startPoint y: 306, endPoint x: 508, endPoint y: 145, distance: 161.0
click at [508, 145] on img at bounding box center [737, 187] width 1393 height 929
click at [739, 605] on icon at bounding box center [740, 609] width 50 height 56
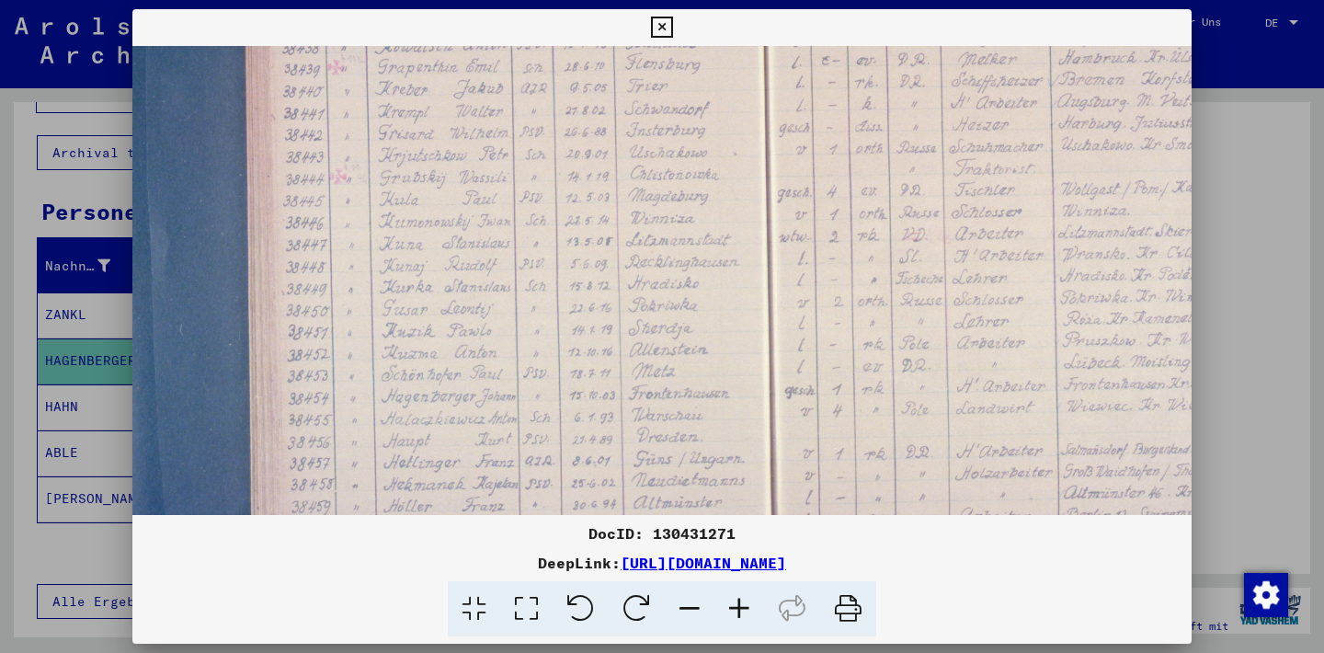
click at [739, 605] on icon at bounding box center [740, 609] width 50 height 56
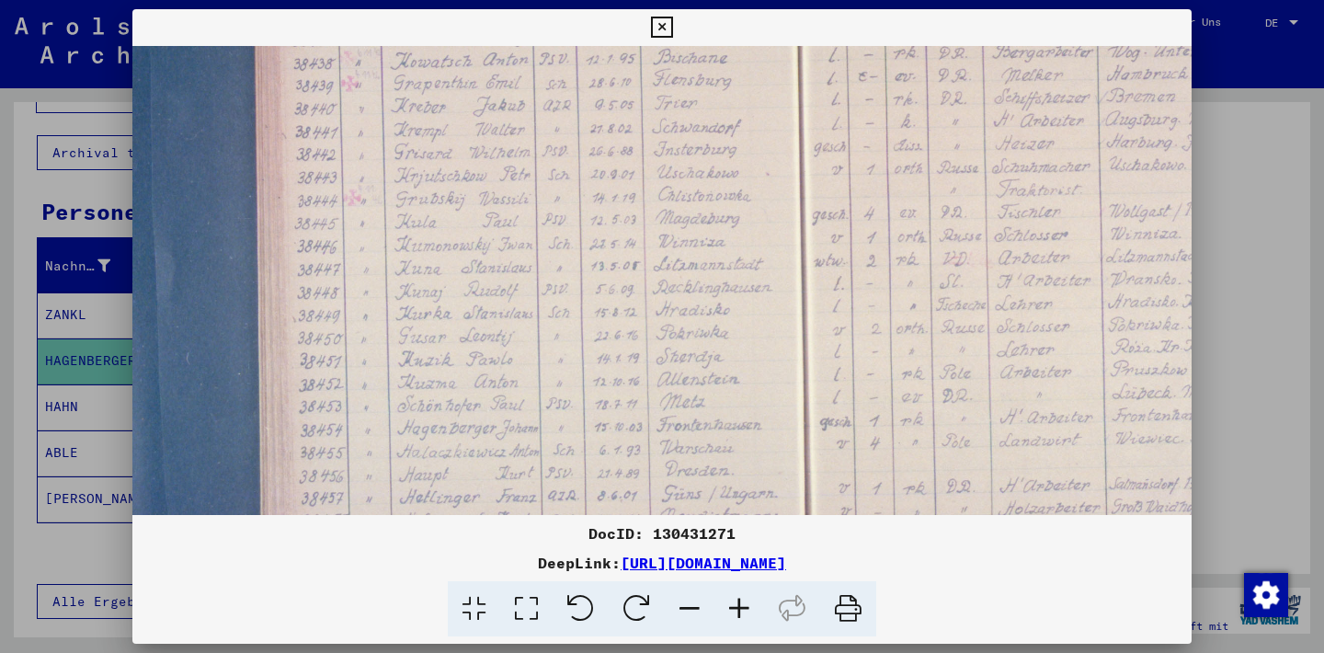
click at [739, 605] on icon at bounding box center [740, 609] width 50 height 56
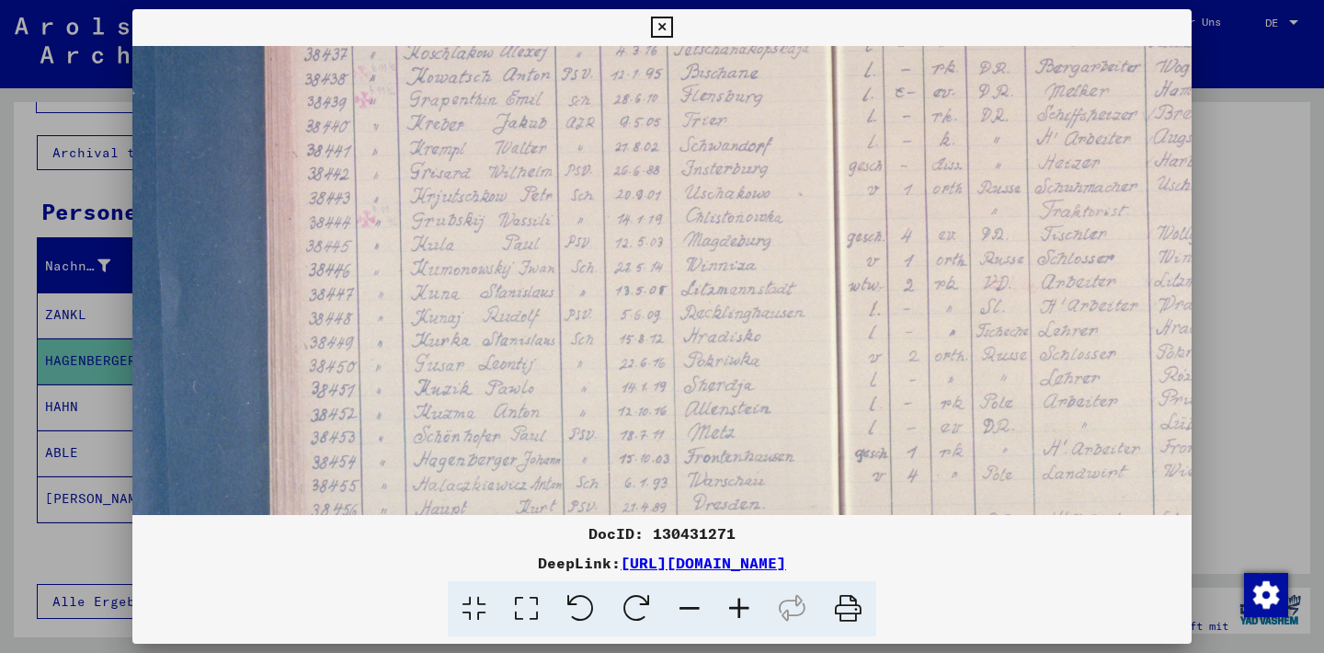
click at [739, 605] on icon at bounding box center [740, 609] width 50 height 56
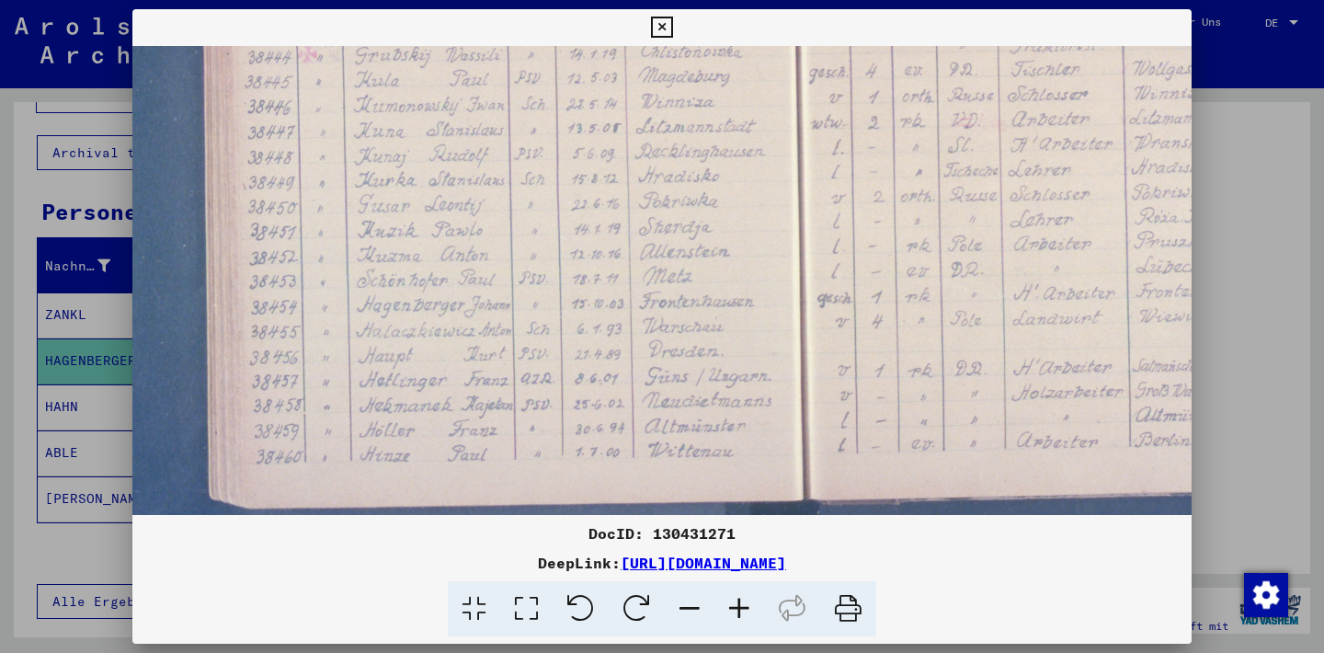
scroll to position [510, 165]
drag, startPoint x: 624, startPoint y: 409, endPoint x: 548, endPoint y: 225, distance: 198.8
click at [548, 225] on img at bounding box center [802, 92] width 1669 height 1113
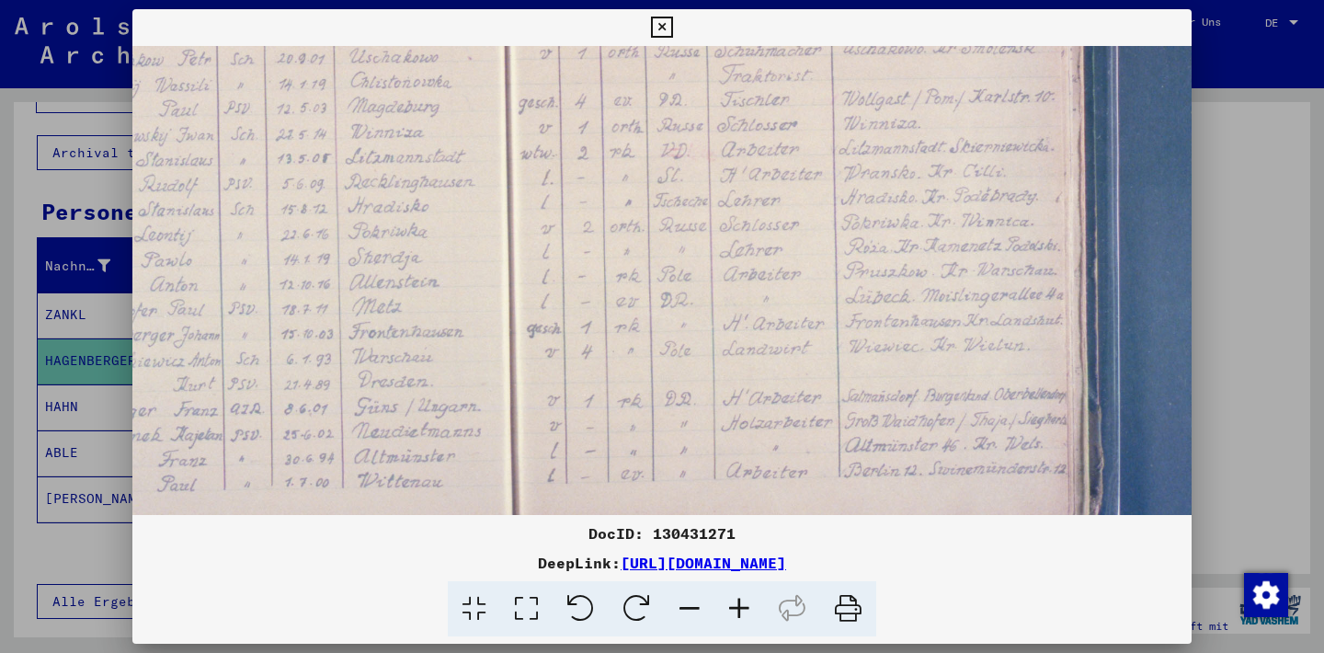
scroll to position [479, 459]
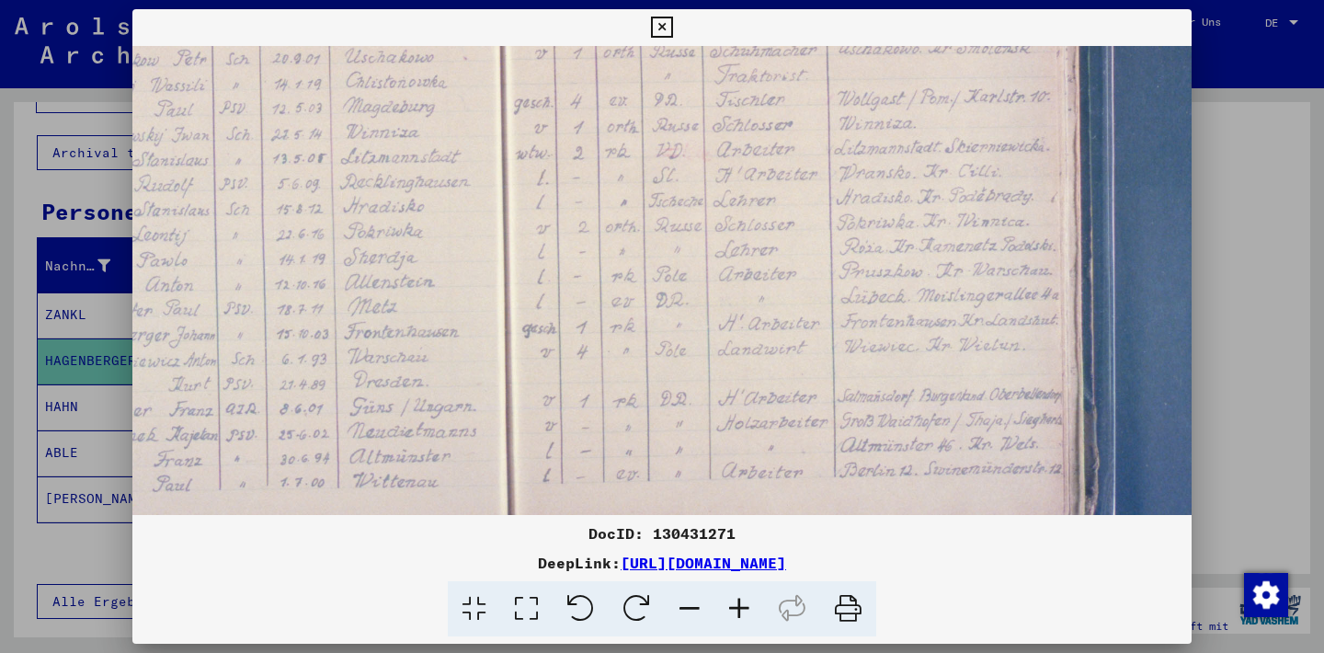
drag, startPoint x: 1045, startPoint y: 304, endPoint x: 753, endPoint y: 336, distance: 293.3
click at [753, 336] on img at bounding box center [507, 123] width 1669 height 1113
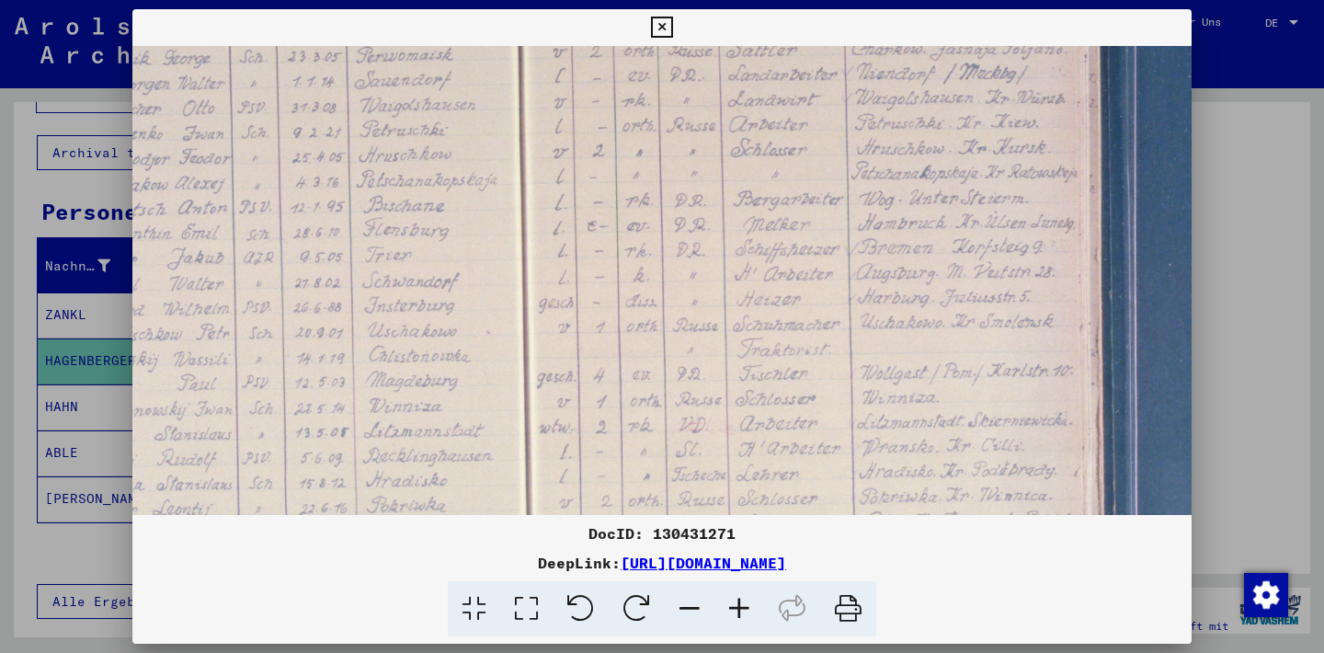
drag, startPoint x: 781, startPoint y: 209, endPoint x: 804, endPoint y: 483, distance: 275.0
click at [804, 483] on img at bounding box center [530, 397] width 1669 height 1113
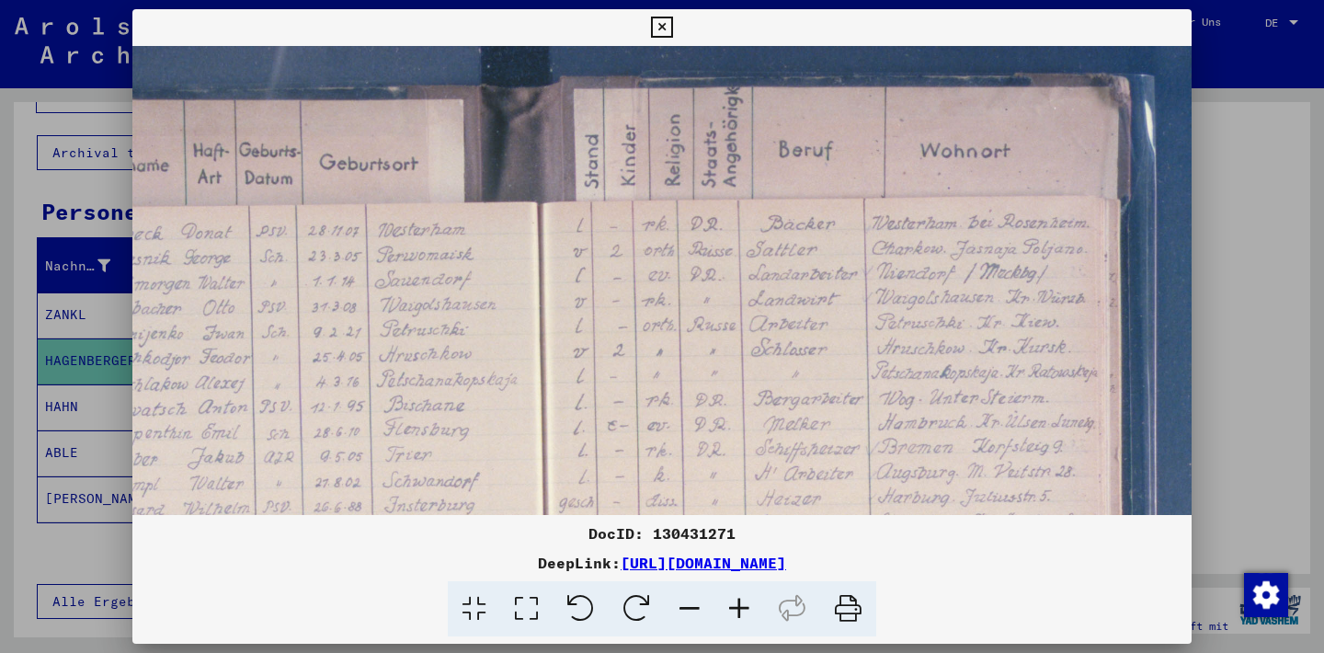
scroll to position [0, 416]
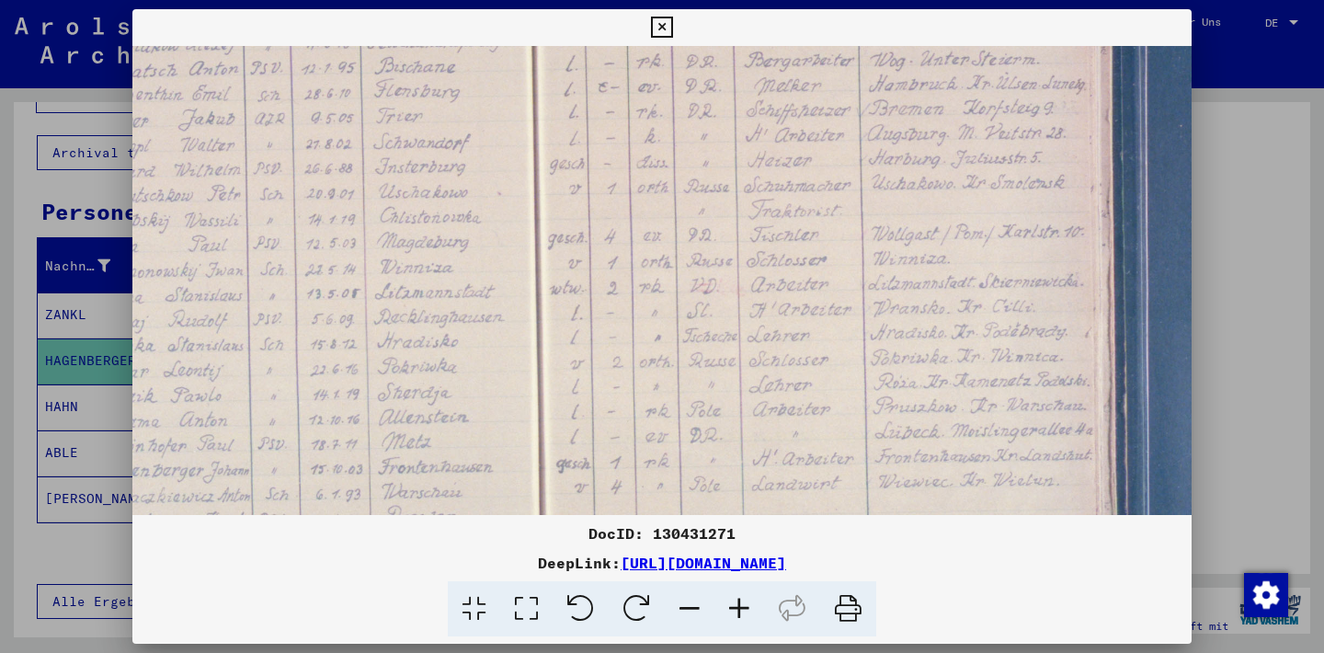
drag, startPoint x: 791, startPoint y: 225, endPoint x: 802, endPoint y: 93, distance: 132.9
click at [802, 93] on img at bounding box center [542, 258] width 1669 height 1113
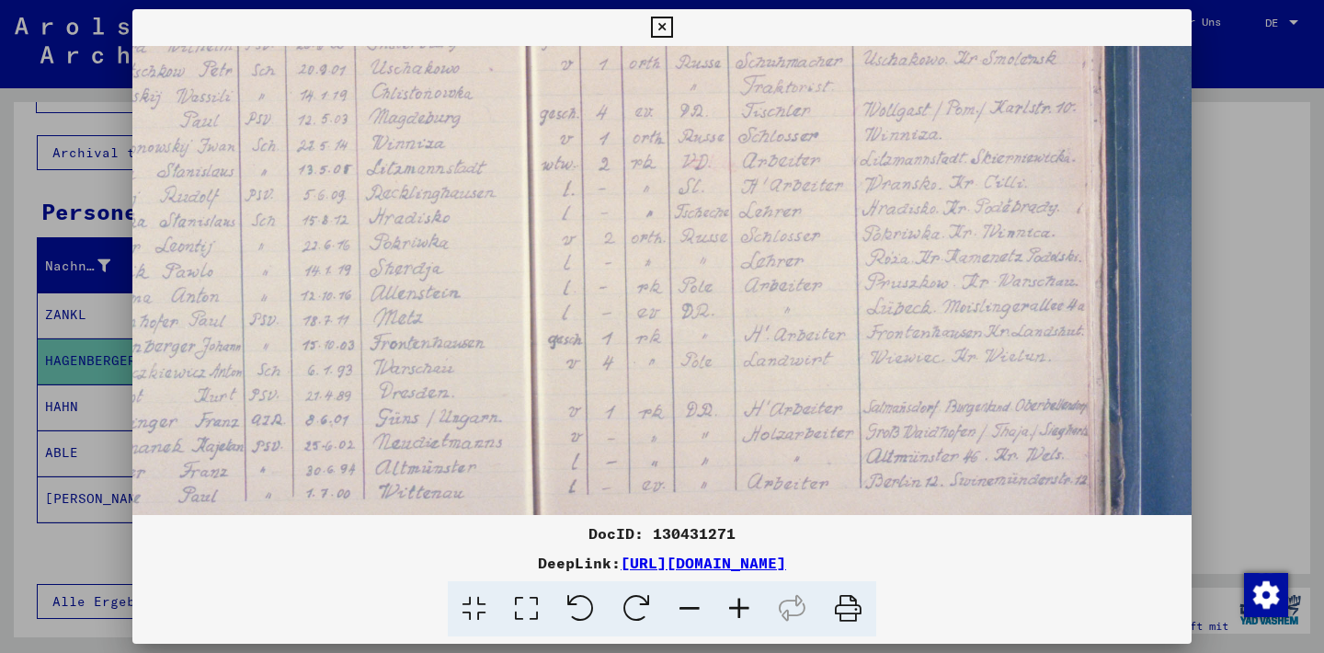
scroll to position [472, 433]
drag, startPoint x: 841, startPoint y: 354, endPoint x: 832, endPoint y: 241, distance: 113.4
click at [832, 241] on img at bounding box center [533, 130] width 1669 height 1113
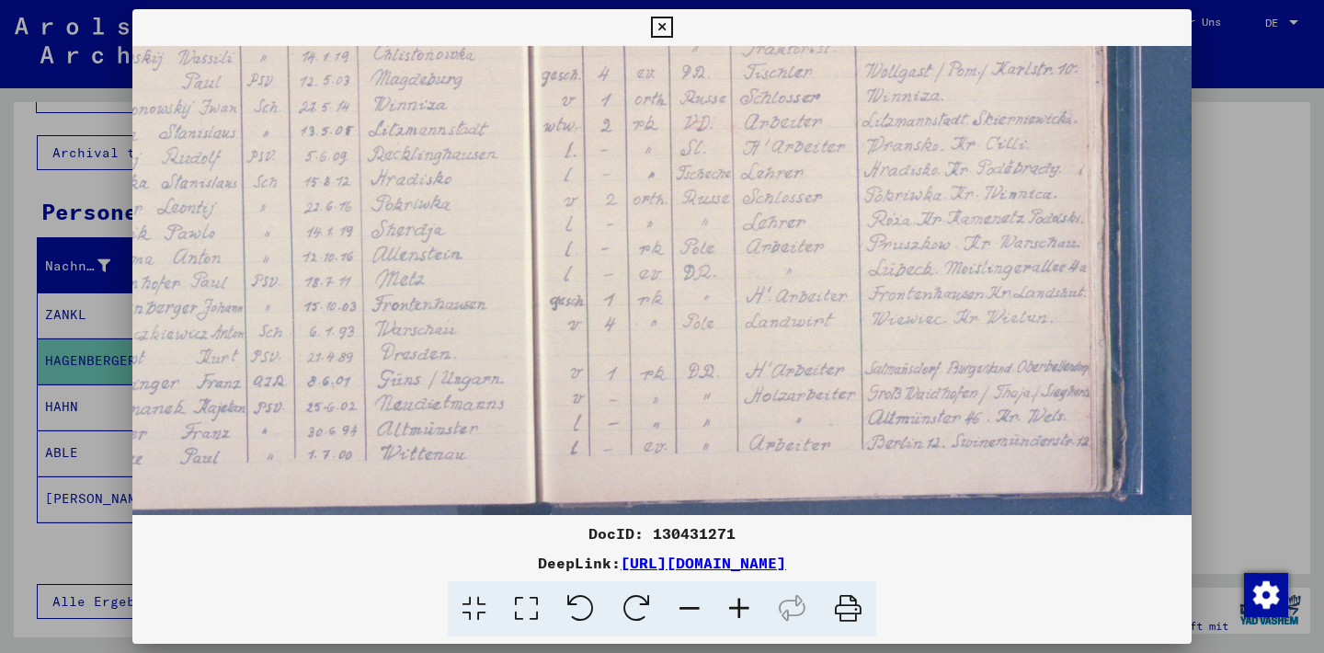
scroll to position [520, 430]
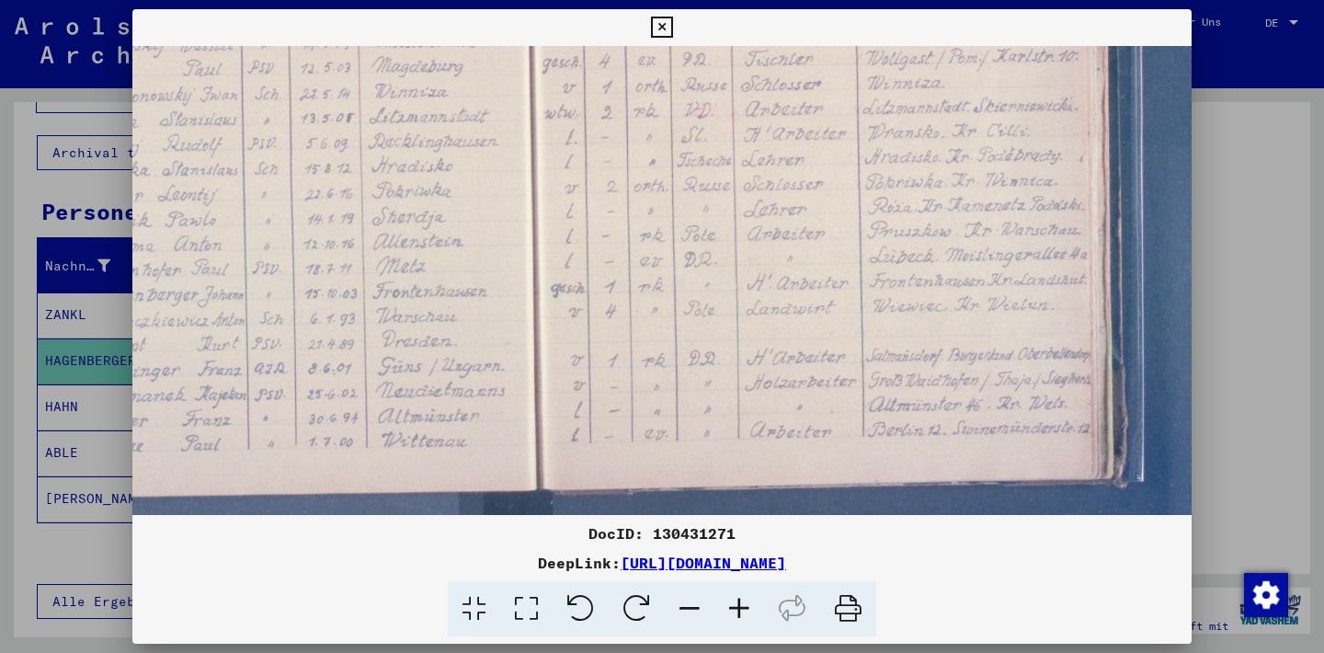
drag, startPoint x: 805, startPoint y: 337, endPoint x: 808, endPoint y: 305, distance: 31.4
click at [808, 305] on img at bounding box center [536, 82] width 1669 height 1113
click at [672, 23] on icon at bounding box center [661, 28] width 21 height 22
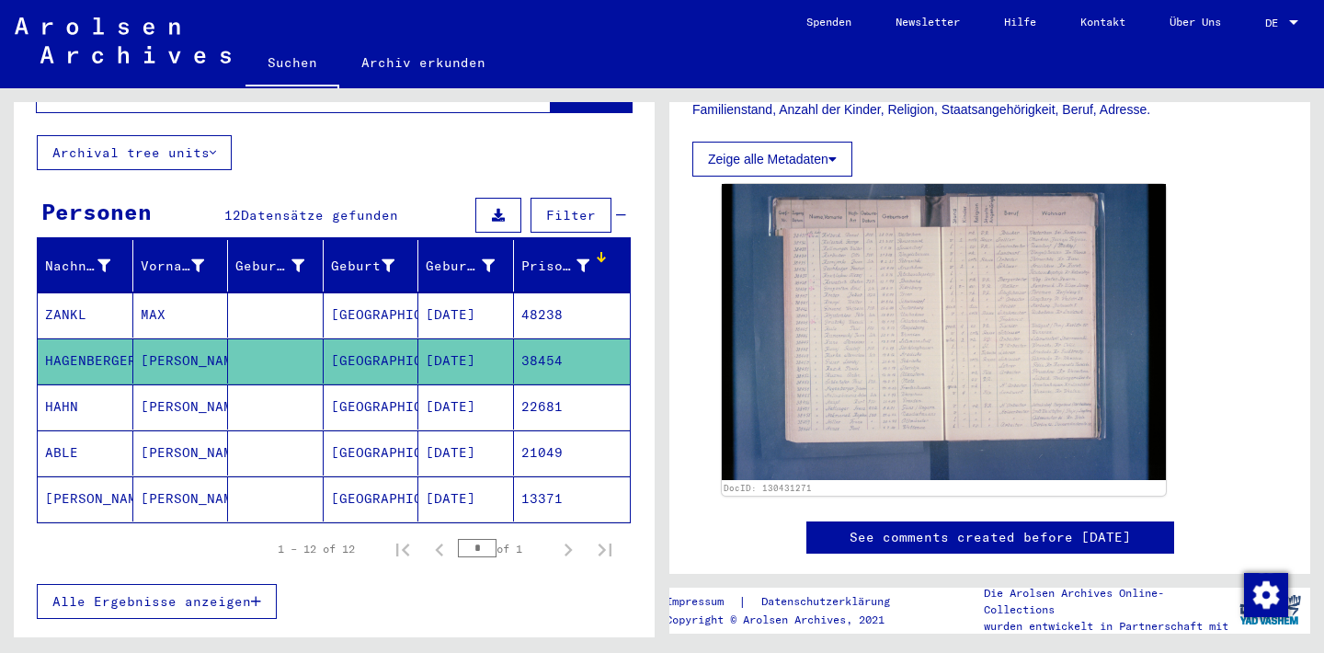
click at [744, 154] on button "Zeige alle Metadaten" at bounding box center [773, 159] width 160 height 35
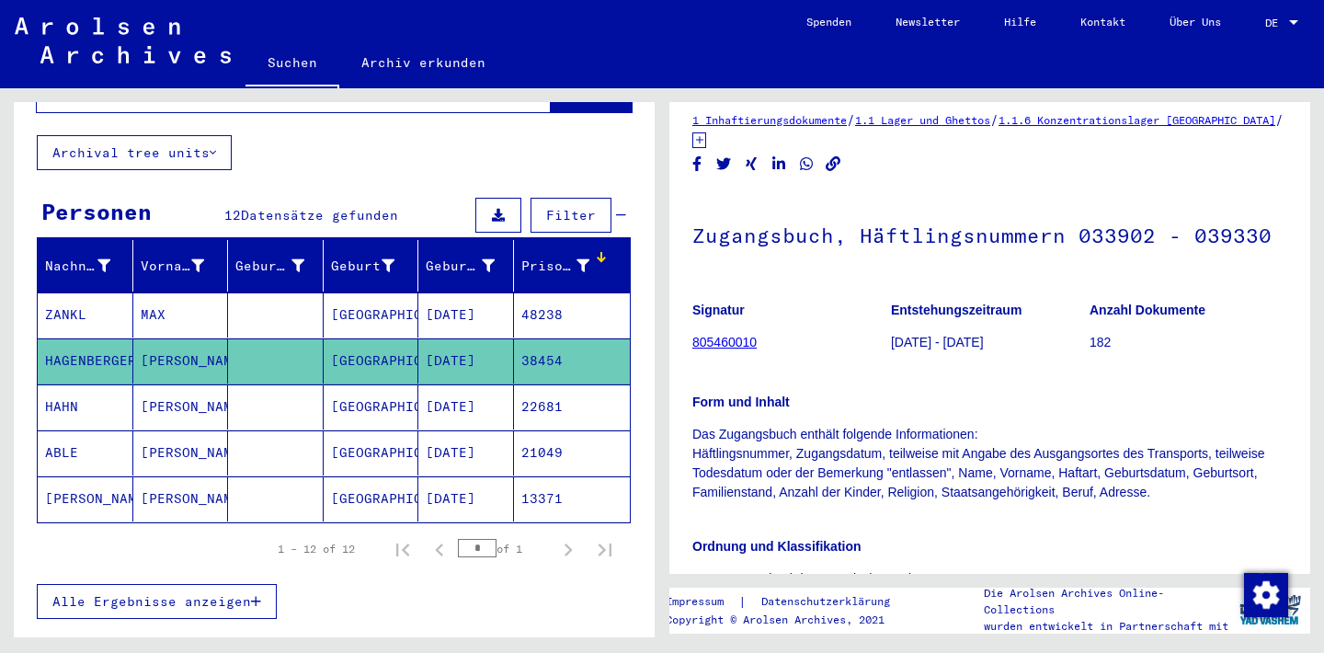
scroll to position [0, 0]
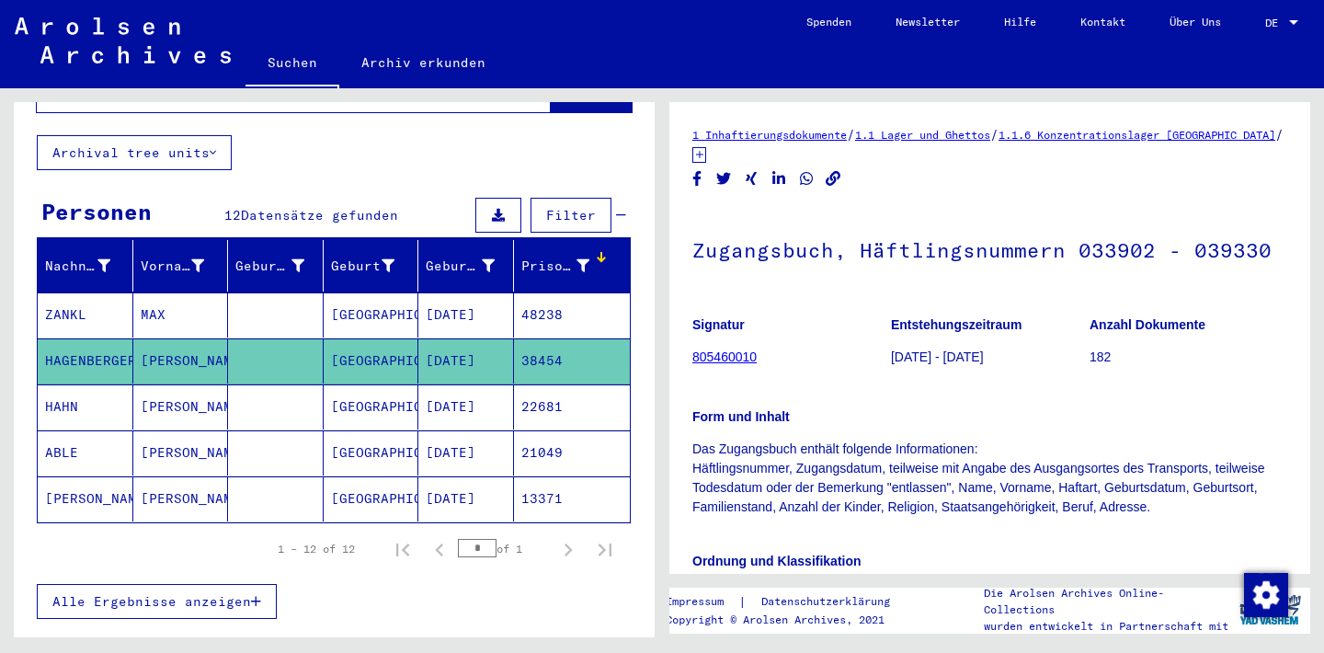
click at [178, 593] on span "Alle Ergebnisse anzeigen" at bounding box center [151, 601] width 199 height 17
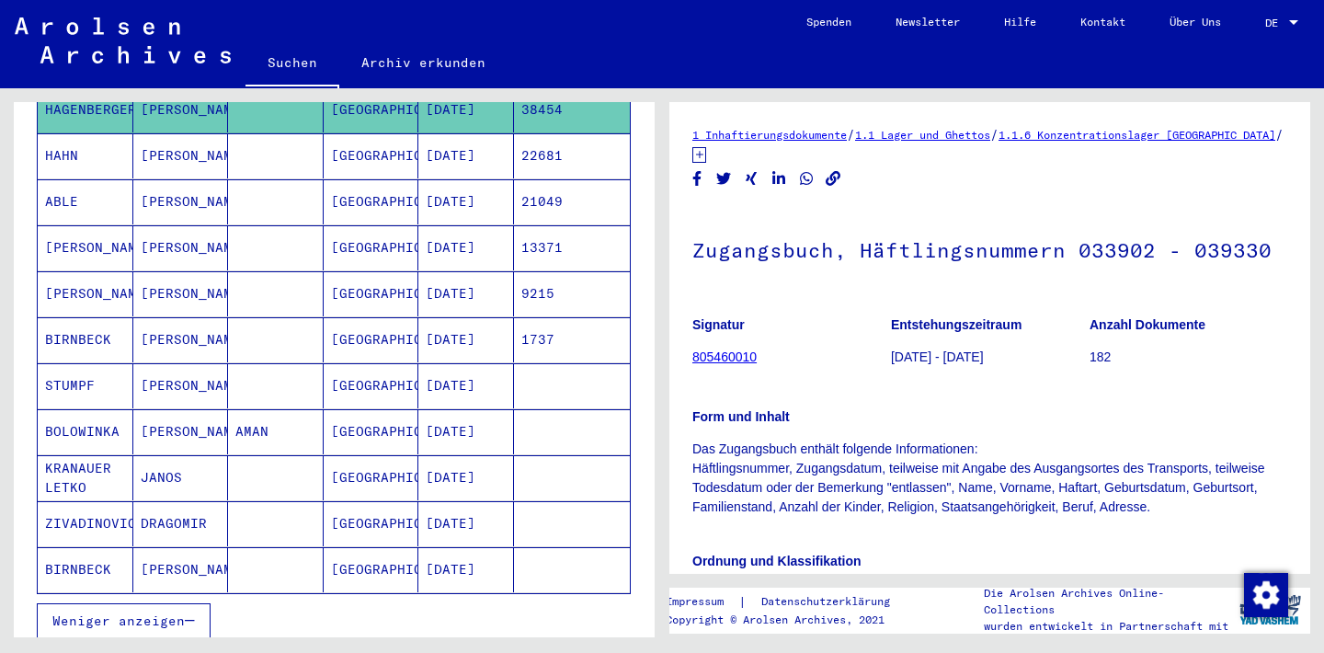
scroll to position [397, 0]
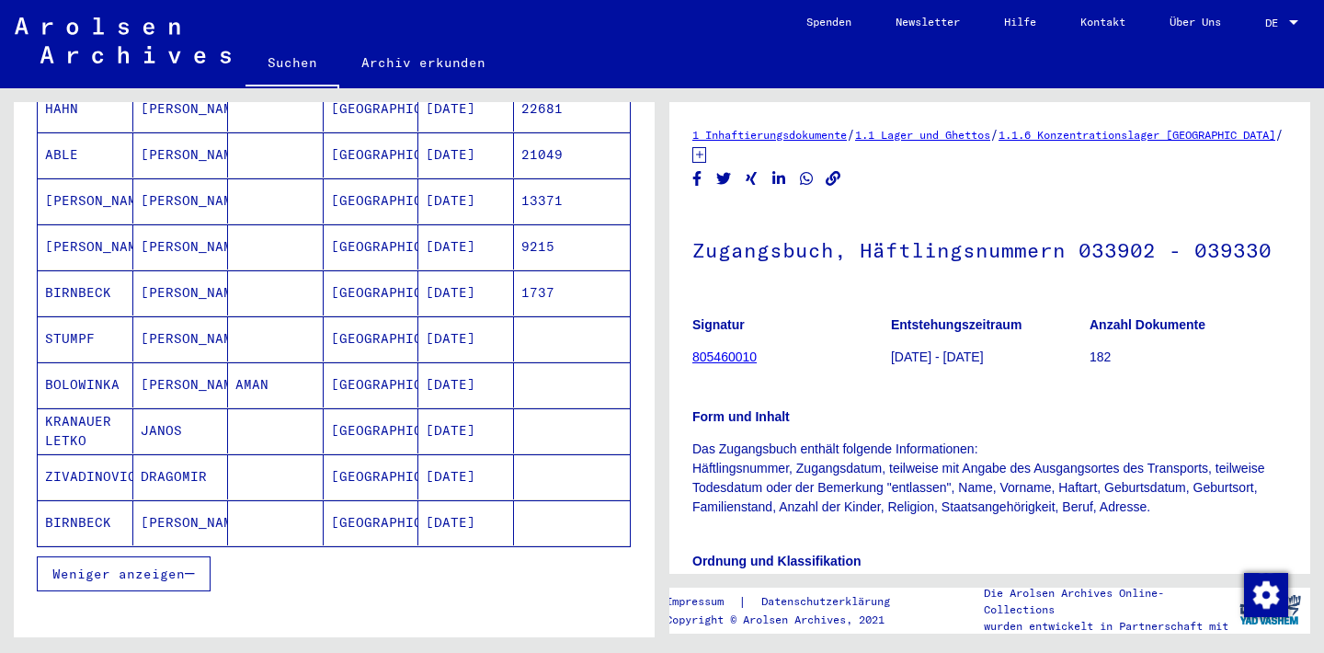
click at [90, 270] on mat-cell "BIRNBECK" at bounding box center [86, 292] width 96 height 45
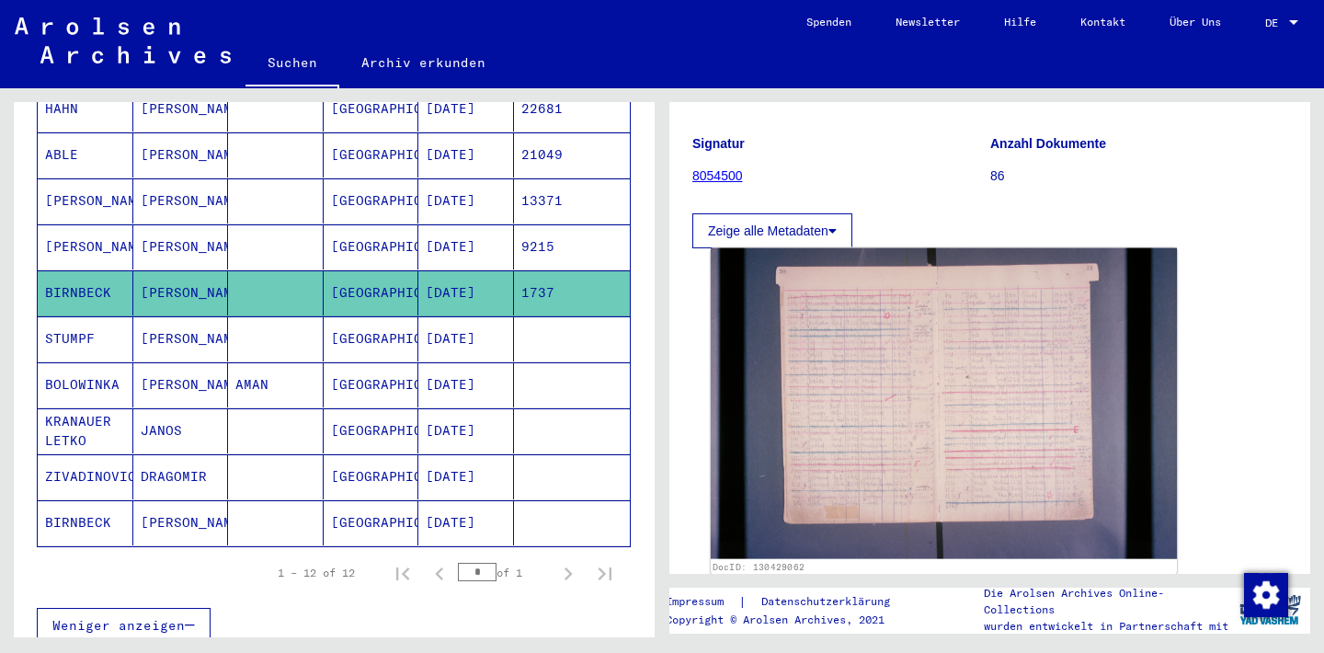
scroll to position [298, 0]
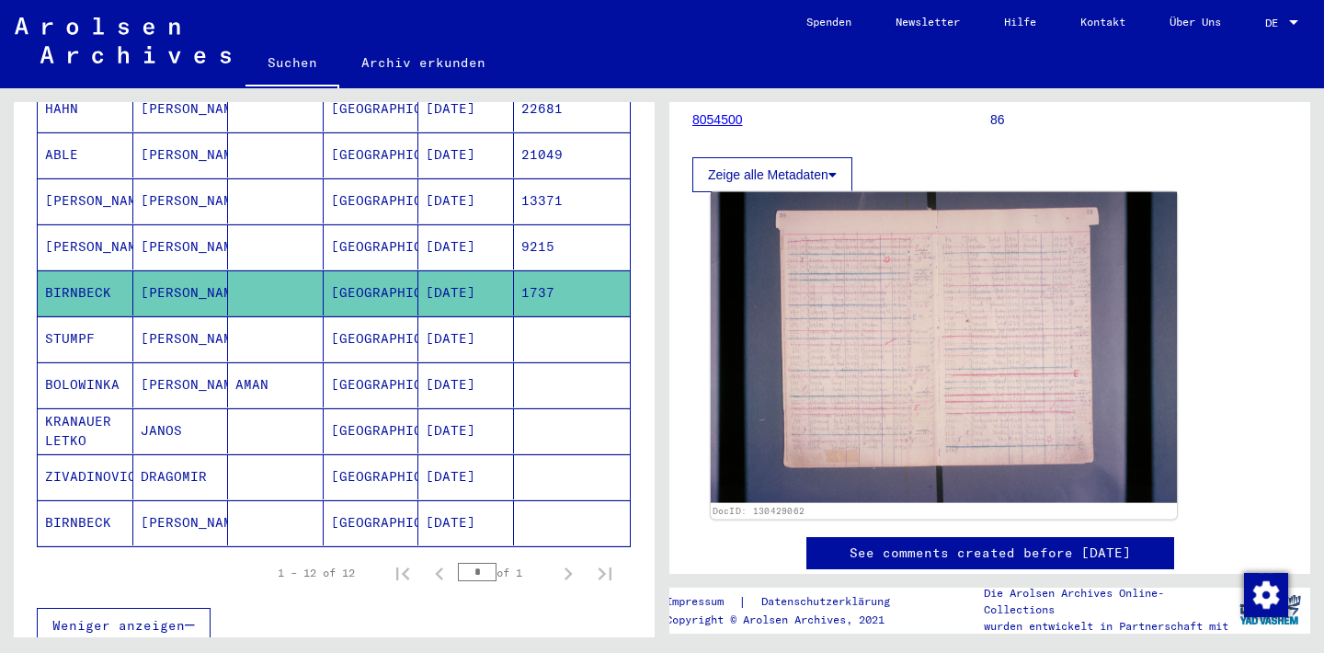
click at [910, 338] on img at bounding box center [944, 347] width 466 height 311
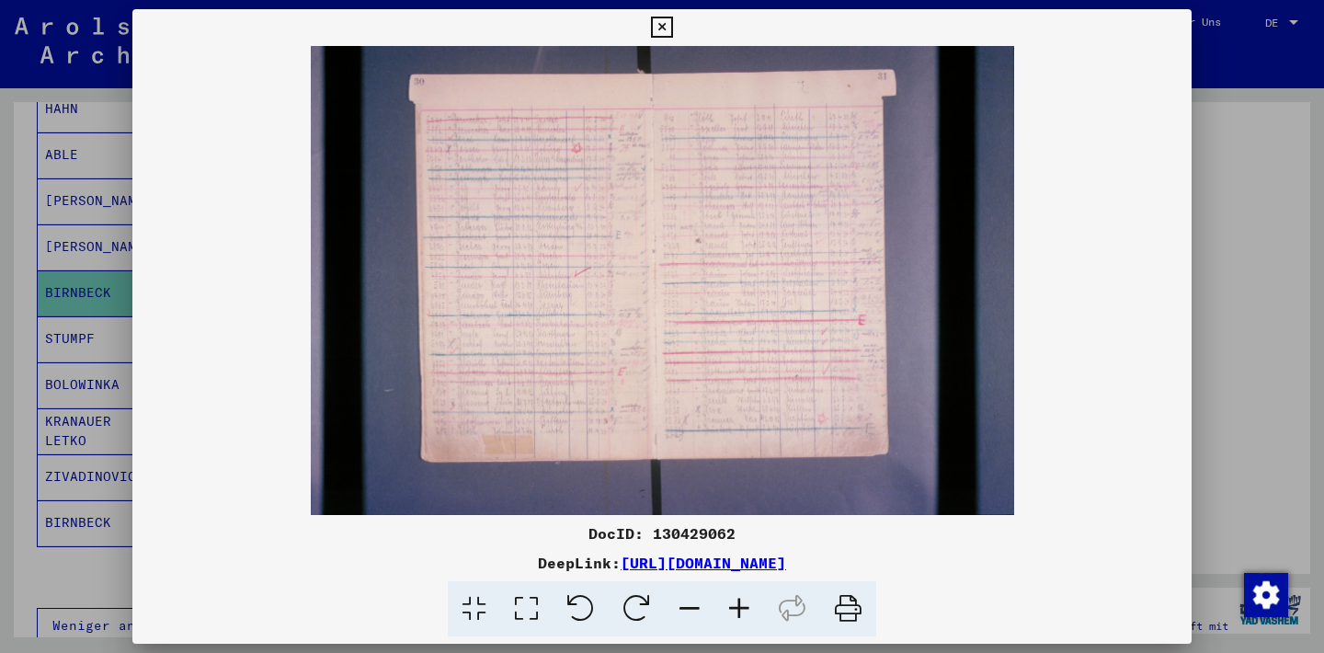
click at [748, 613] on icon at bounding box center [740, 609] width 50 height 56
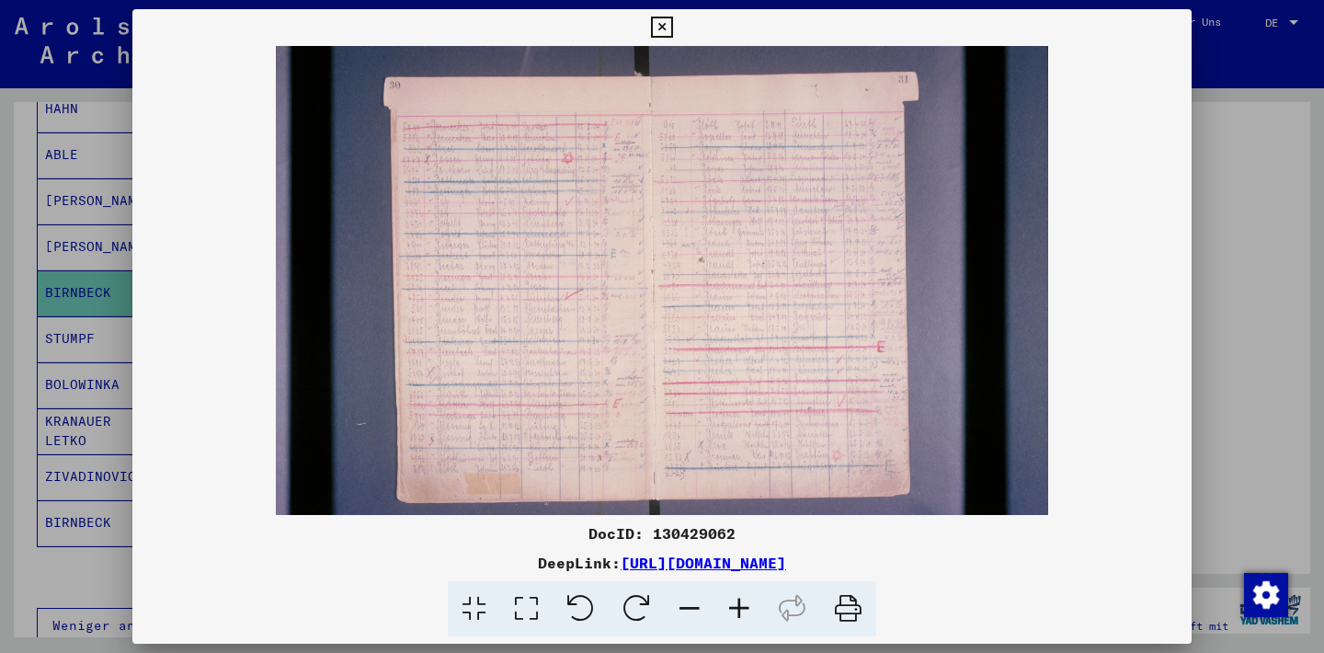
click at [748, 612] on icon at bounding box center [740, 609] width 50 height 56
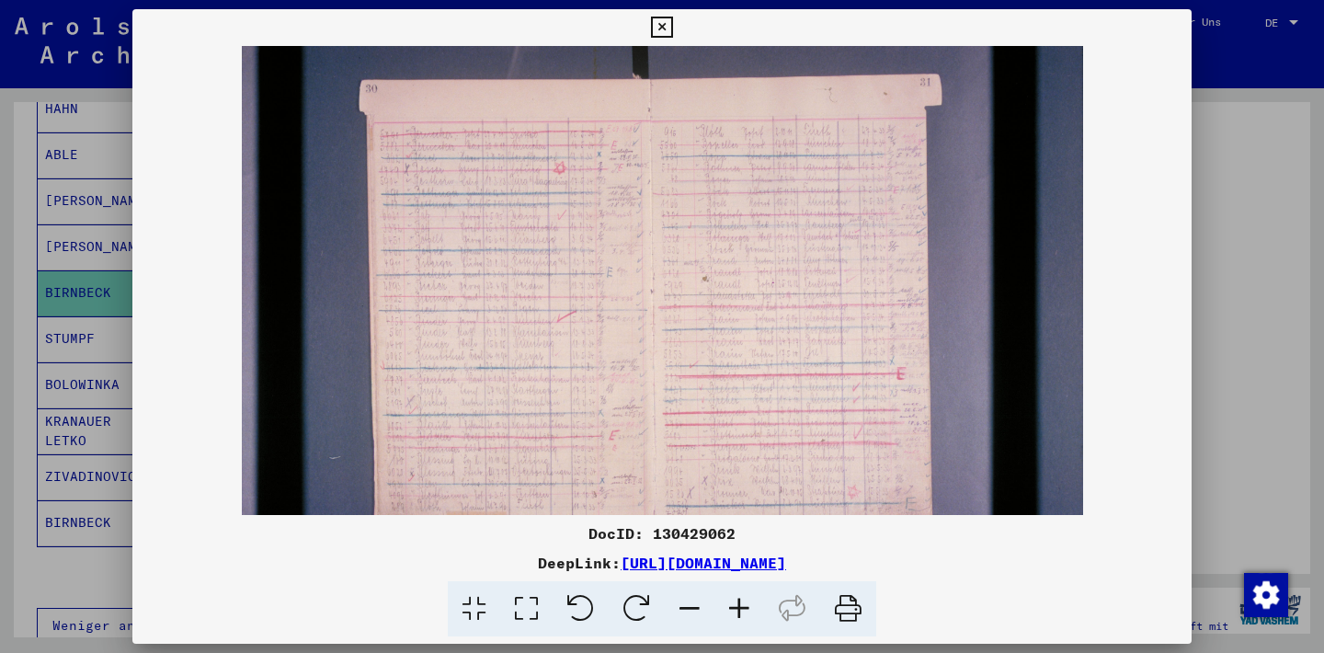
click at [748, 612] on icon at bounding box center [740, 609] width 50 height 56
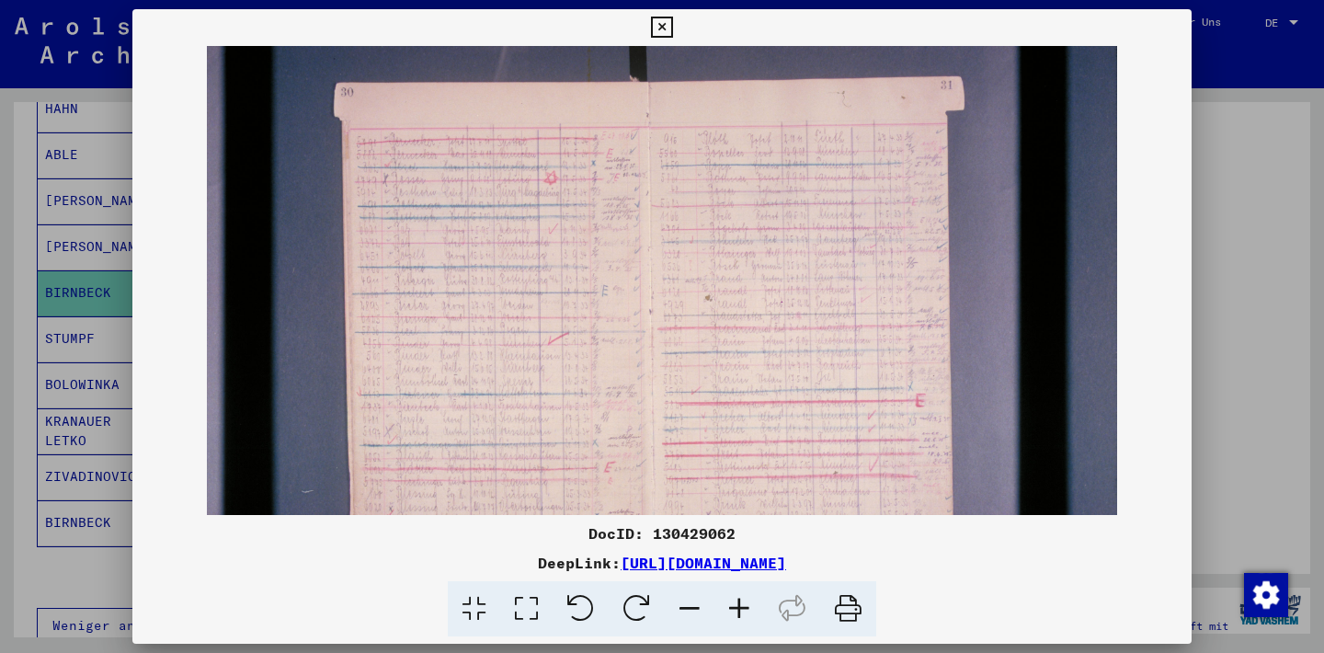
click at [748, 612] on icon at bounding box center [740, 609] width 50 height 56
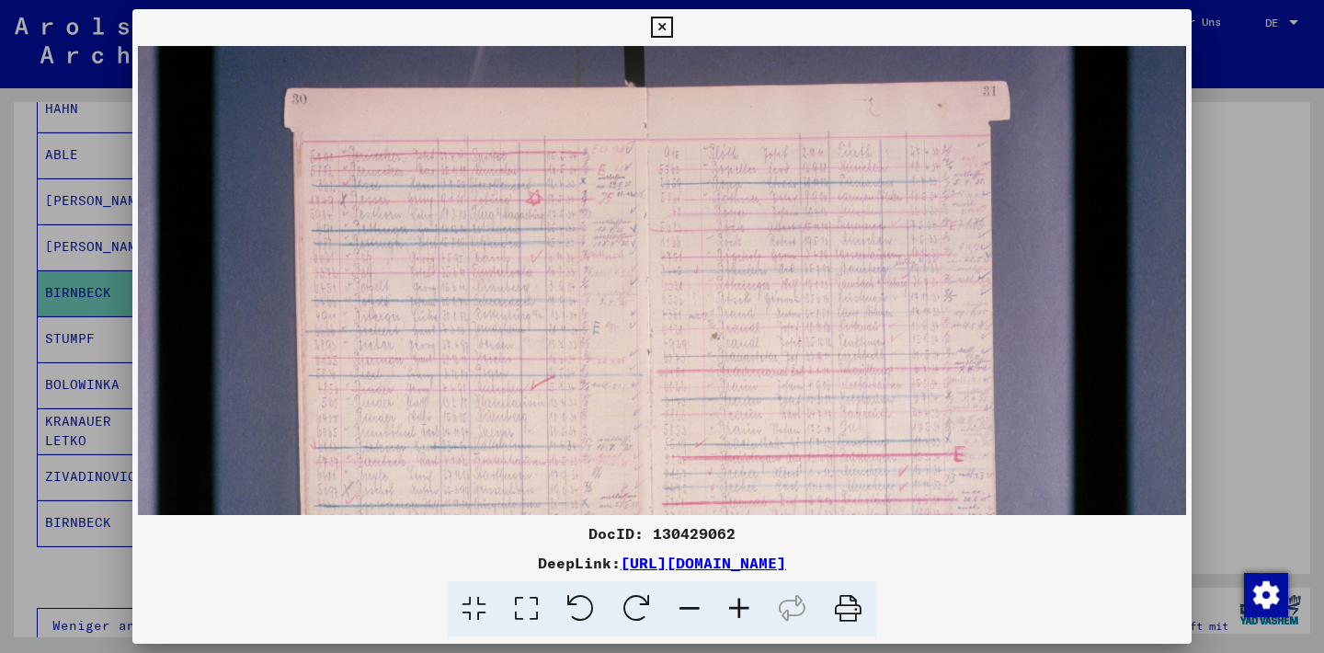
click at [748, 612] on icon at bounding box center [740, 609] width 50 height 56
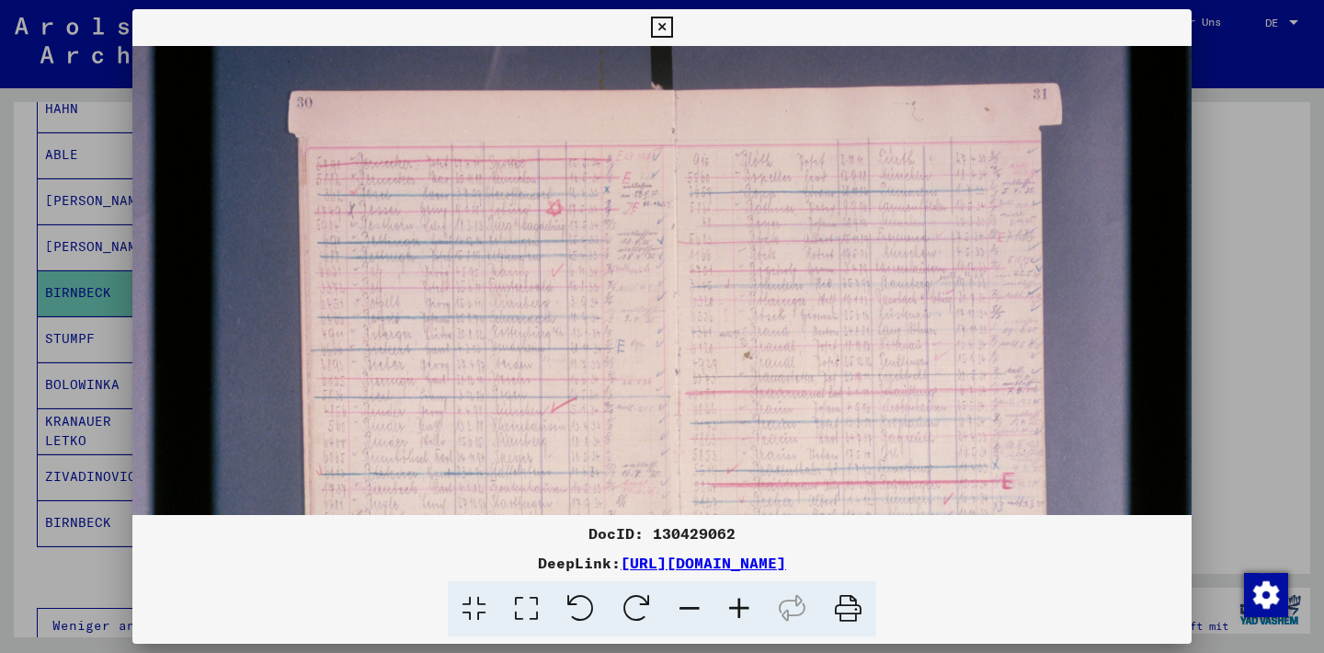
click at [748, 612] on icon at bounding box center [740, 609] width 50 height 56
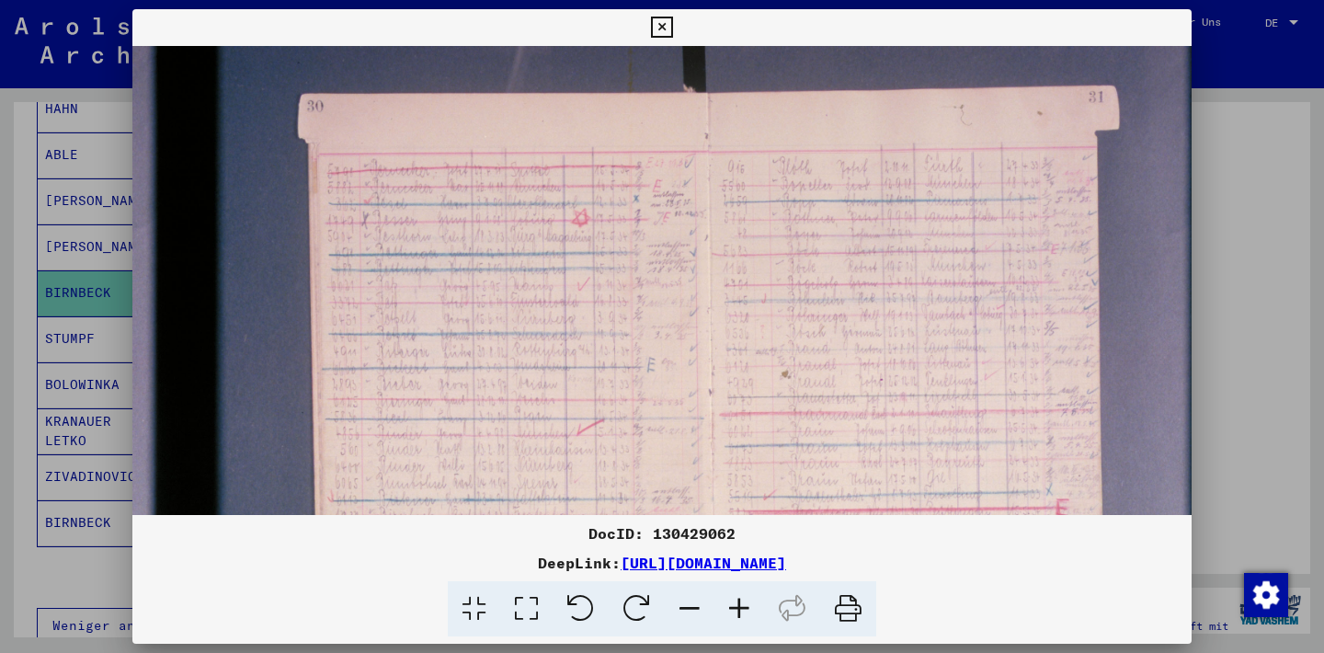
click at [737, 605] on icon at bounding box center [740, 609] width 50 height 56
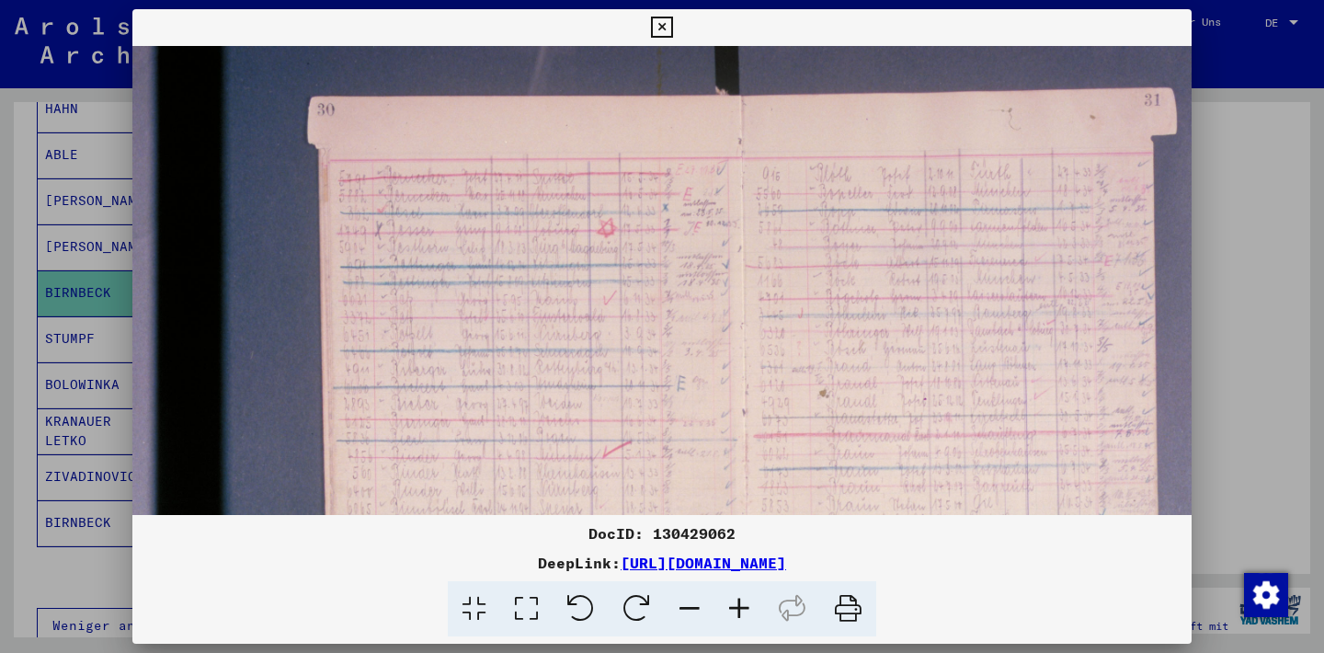
click at [737, 605] on icon at bounding box center [740, 609] width 50 height 56
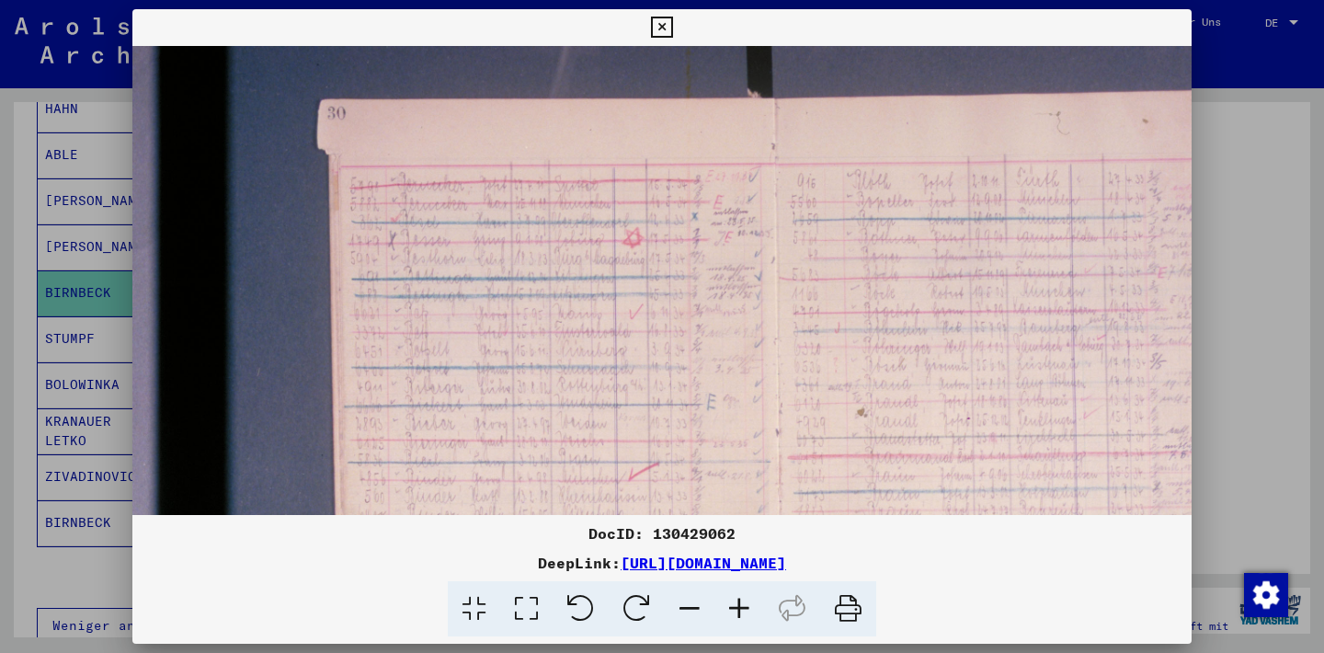
click at [737, 605] on icon at bounding box center [740, 609] width 50 height 56
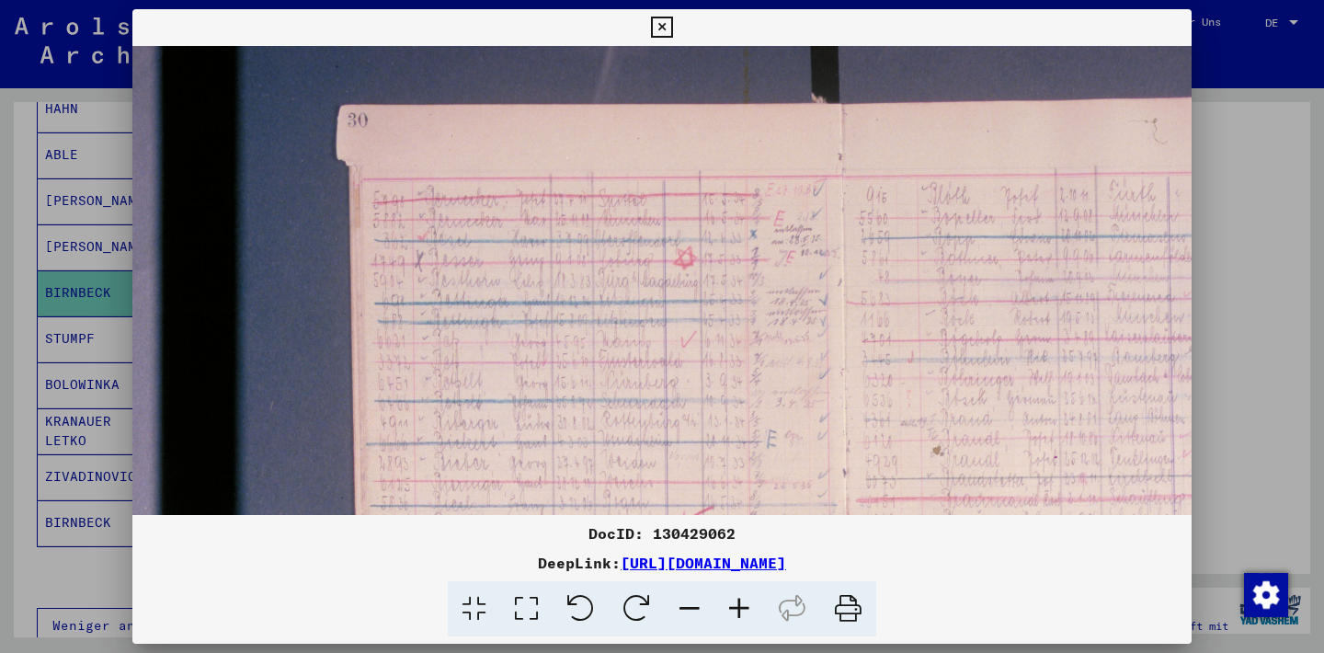
click at [737, 605] on icon at bounding box center [740, 609] width 50 height 56
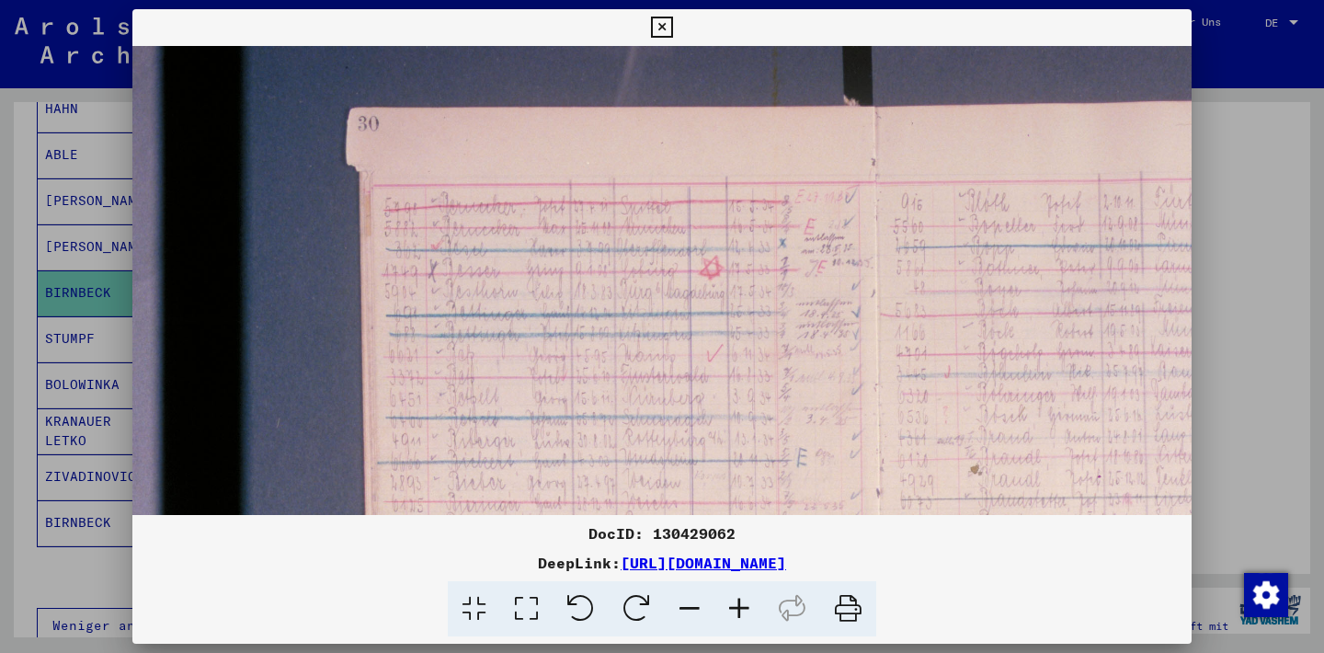
click at [737, 605] on icon at bounding box center [740, 609] width 50 height 56
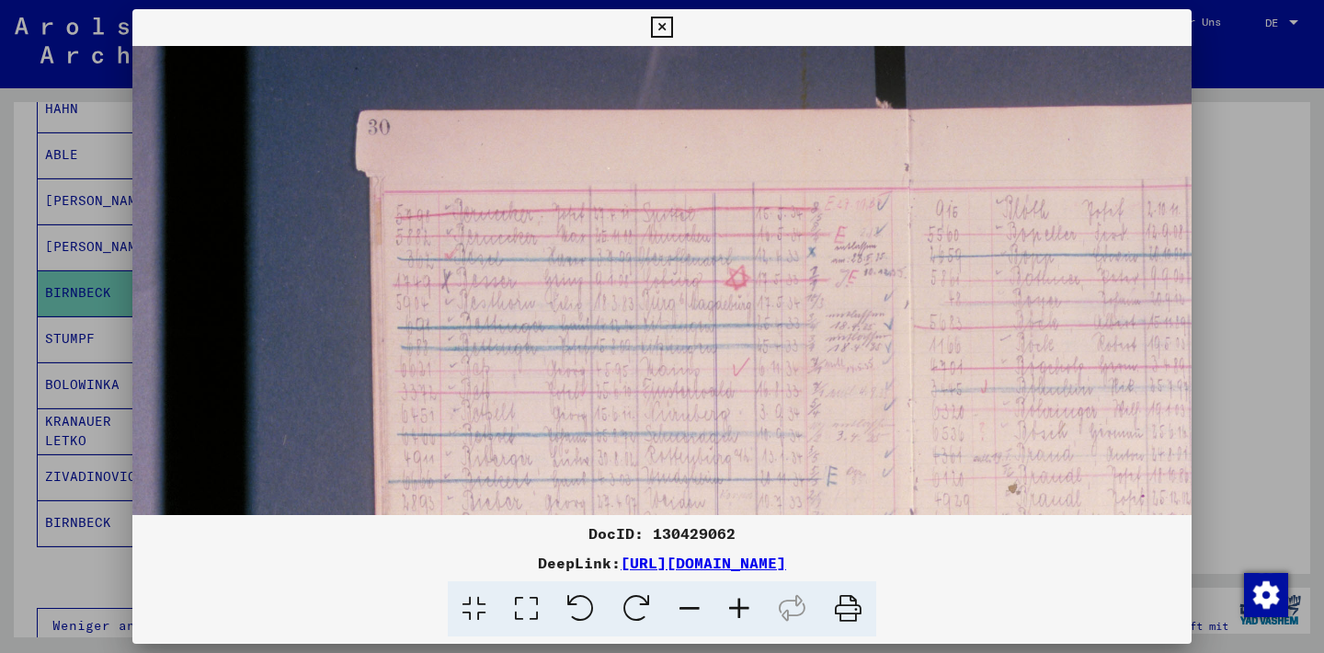
click at [741, 612] on icon at bounding box center [740, 609] width 50 height 56
click at [740, 611] on icon at bounding box center [740, 609] width 50 height 56
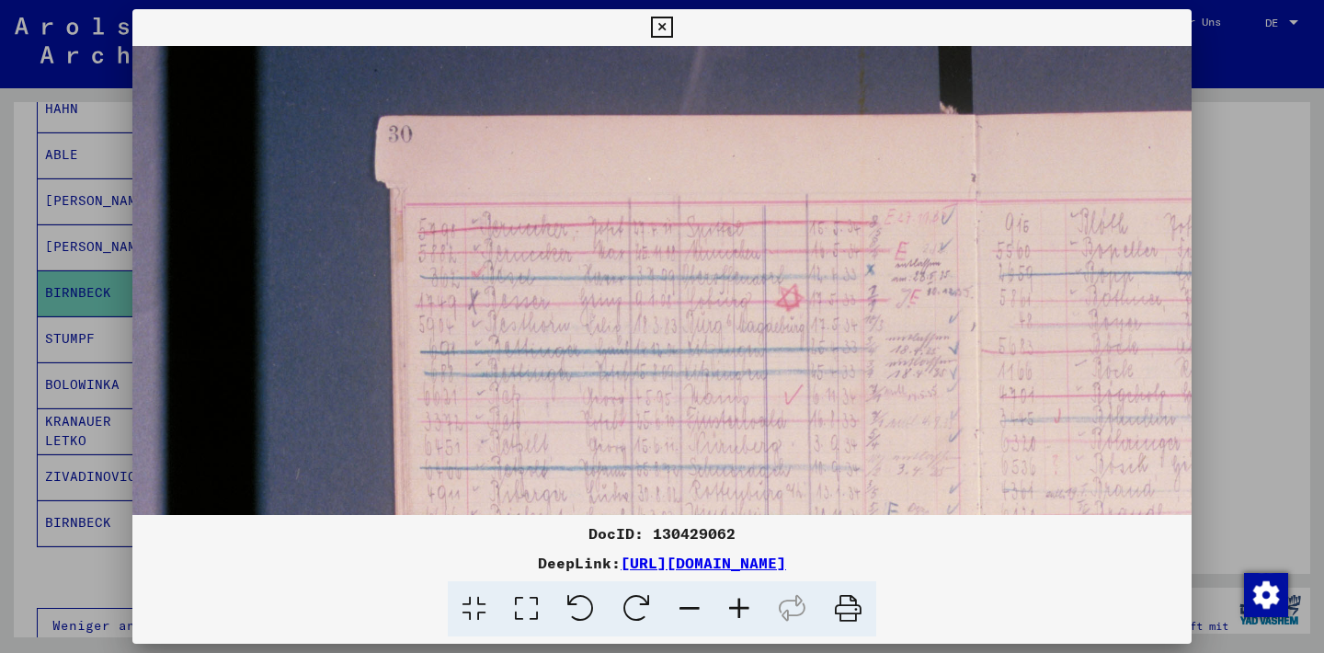
click at [739, 609] on icon at bounding box center [740, 609] width 50 height 56
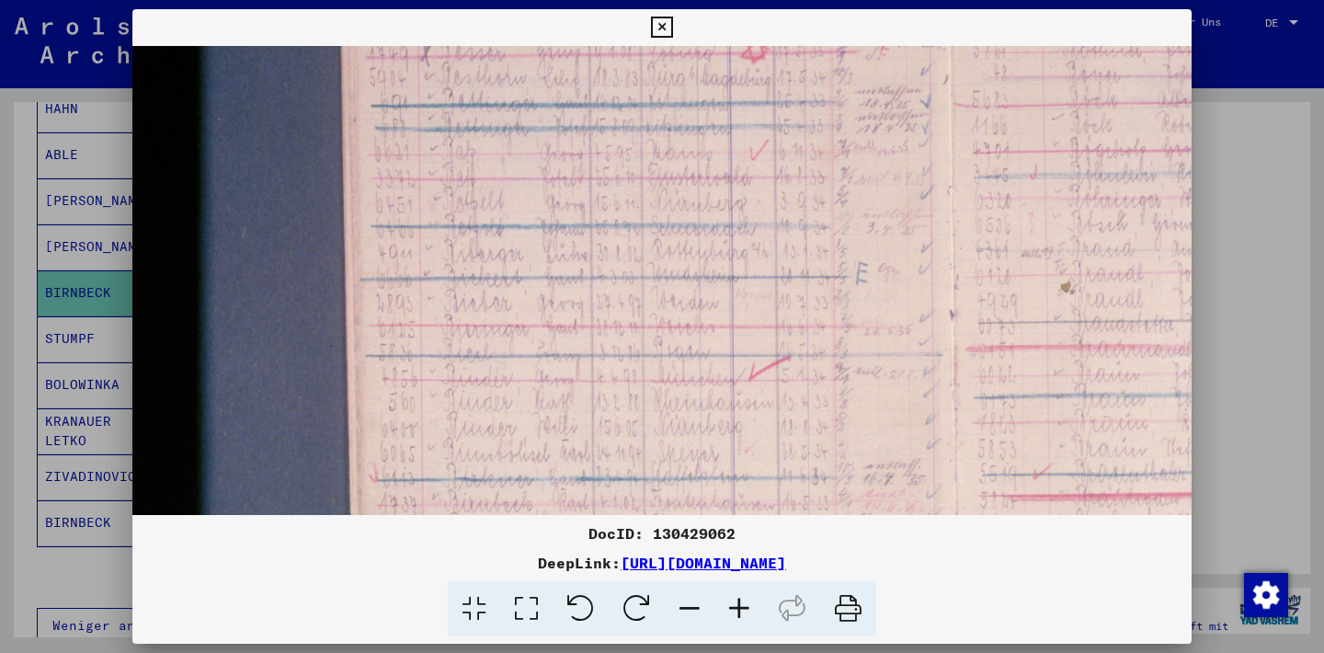
drag, startPoint x: 596, startPoint y: 405, endPoint x: 536, endPoint y: 129, distance: 282.3
click at [534, 122] on img at bounding box center [975, 390] width 1807 height 1205
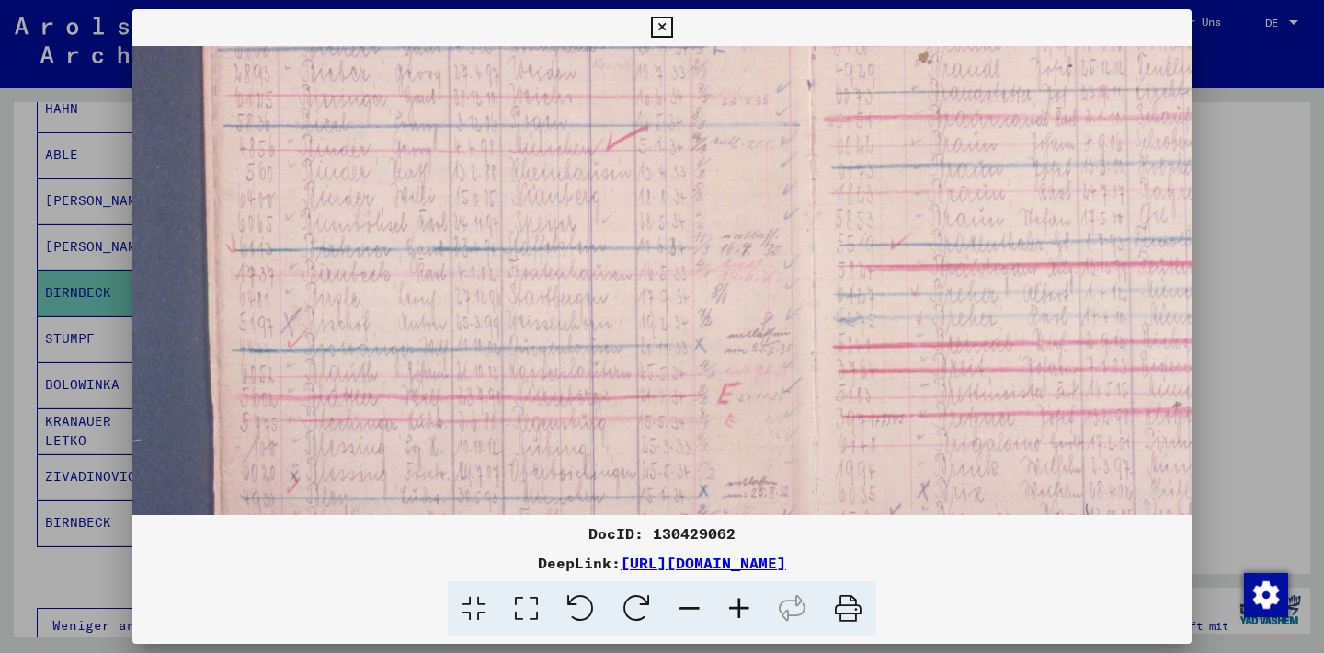
drag, startPoint x: 664, startPoint y: 300, endPoint x: 531, endPoint y: 112, distance: 230.2
click at [531, 112] on img at bounding box center [832, 160] width 1807 height 1205
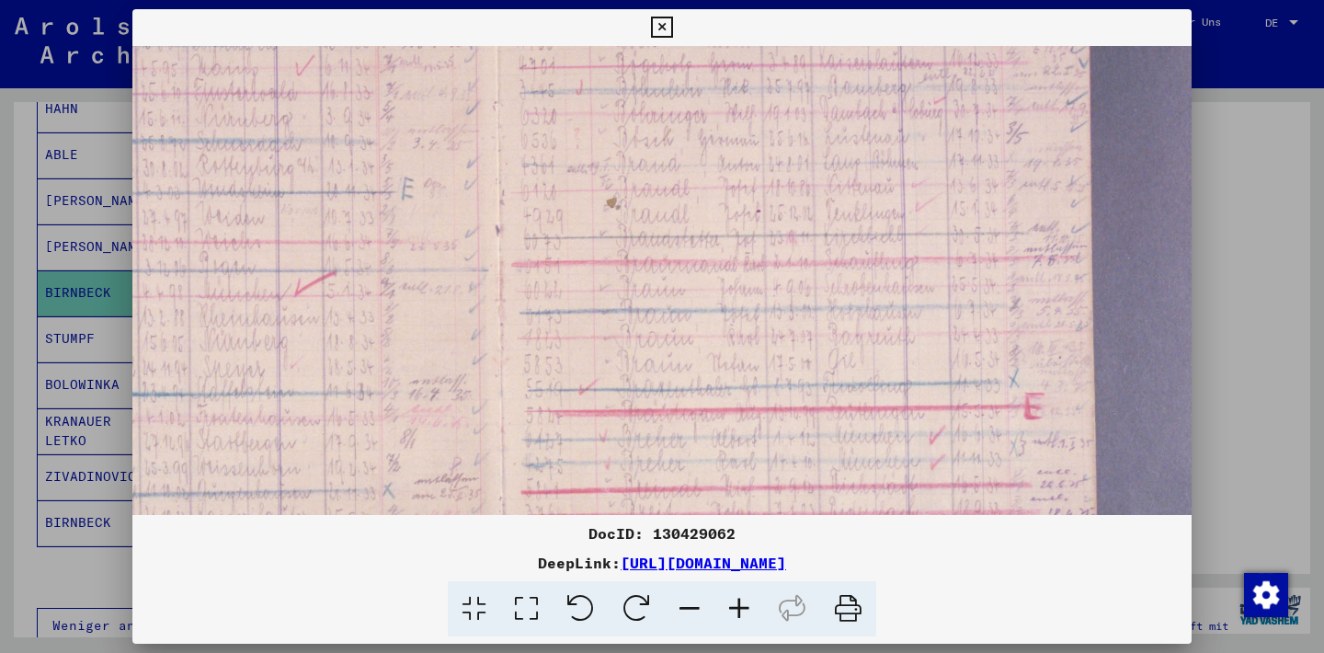
drag, startPoint x: 768, startPoint y: 228, endPoint x: 510, endPoint y: 341, distance: 282.1
click at [456, 377] on img at bounding box center [520, 305] width 1807 height 1205
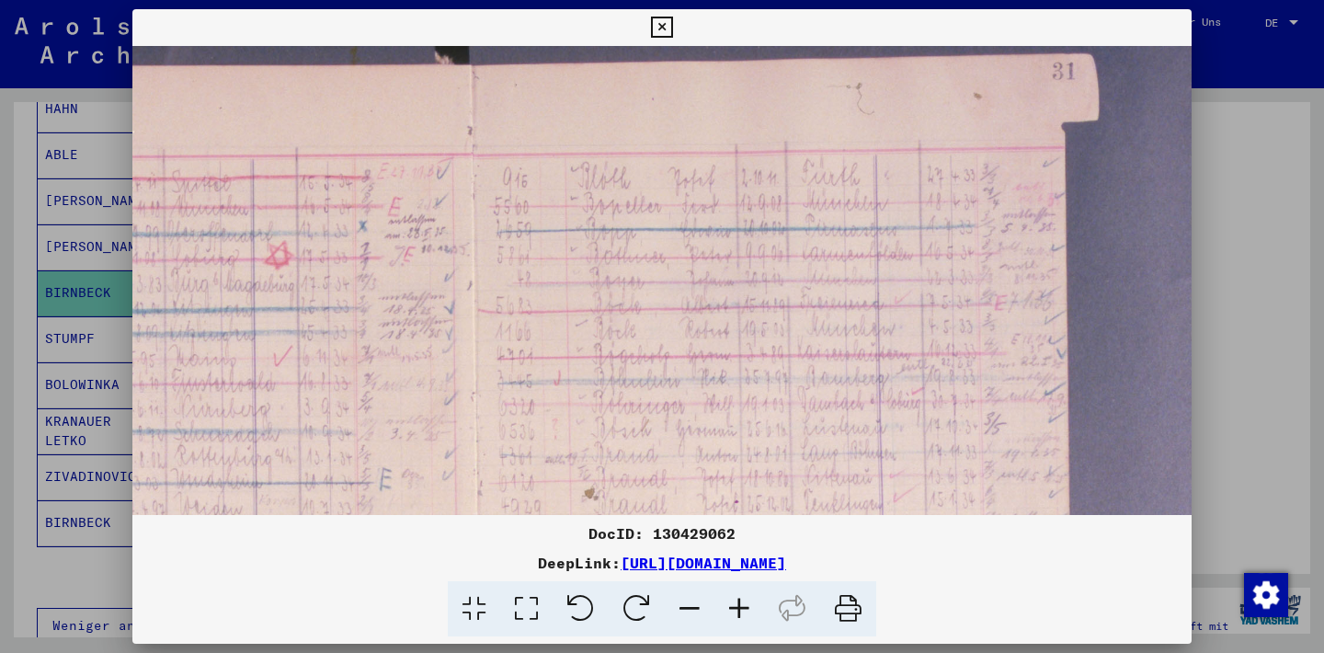
drag, startPoint x: 693, startPoint y: 189, endPoint x: 708, endPoint y: 397, distance: 208.5
click at [682, 469] on img at bounding box center [498, 596] width 1807 height 1205
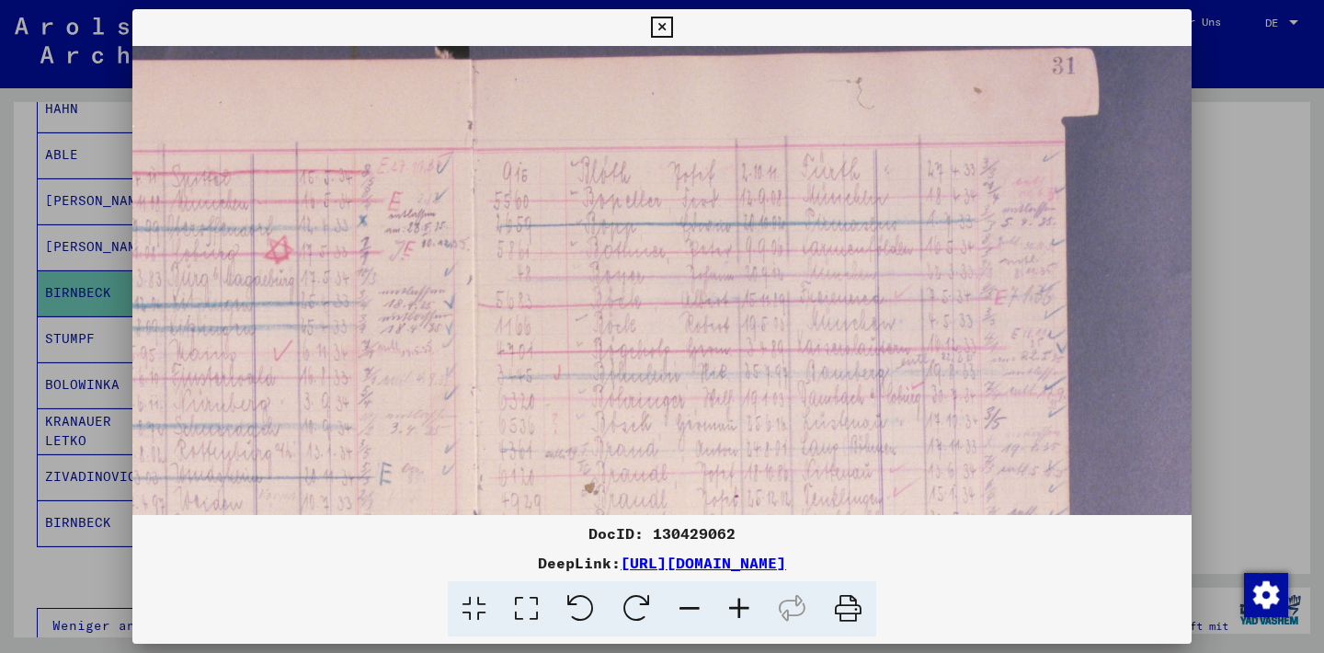
click at [672, 29] on icon at bounding box center [661, 28] width 21 height 22
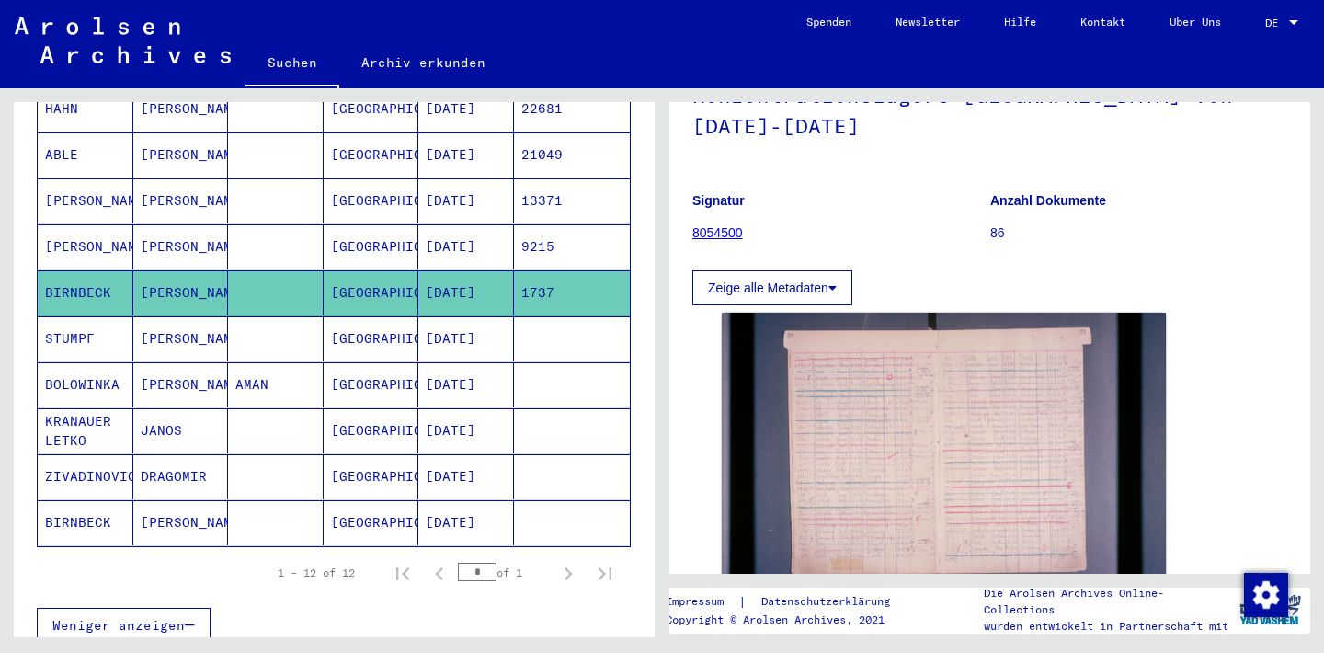
scroll to position [0, 0]
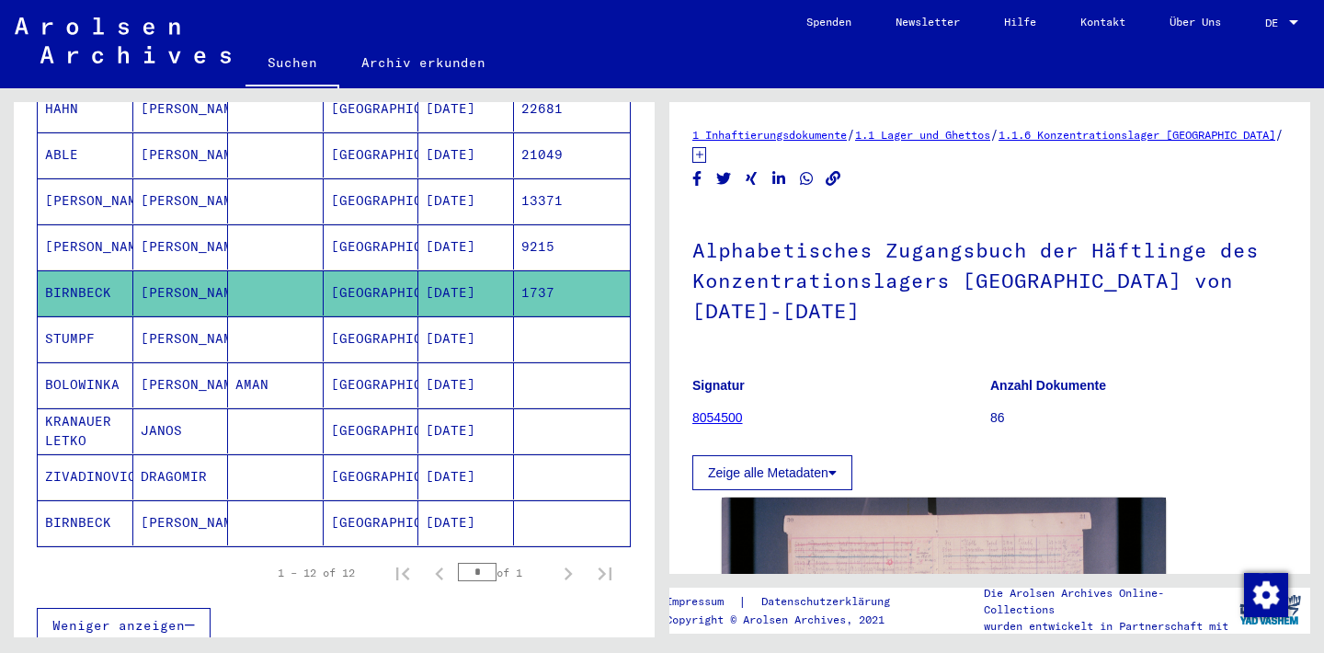
click at [784, 455] on button "Zeige alle Metadaten" at bounding box center [773, 472] width 160 height 35
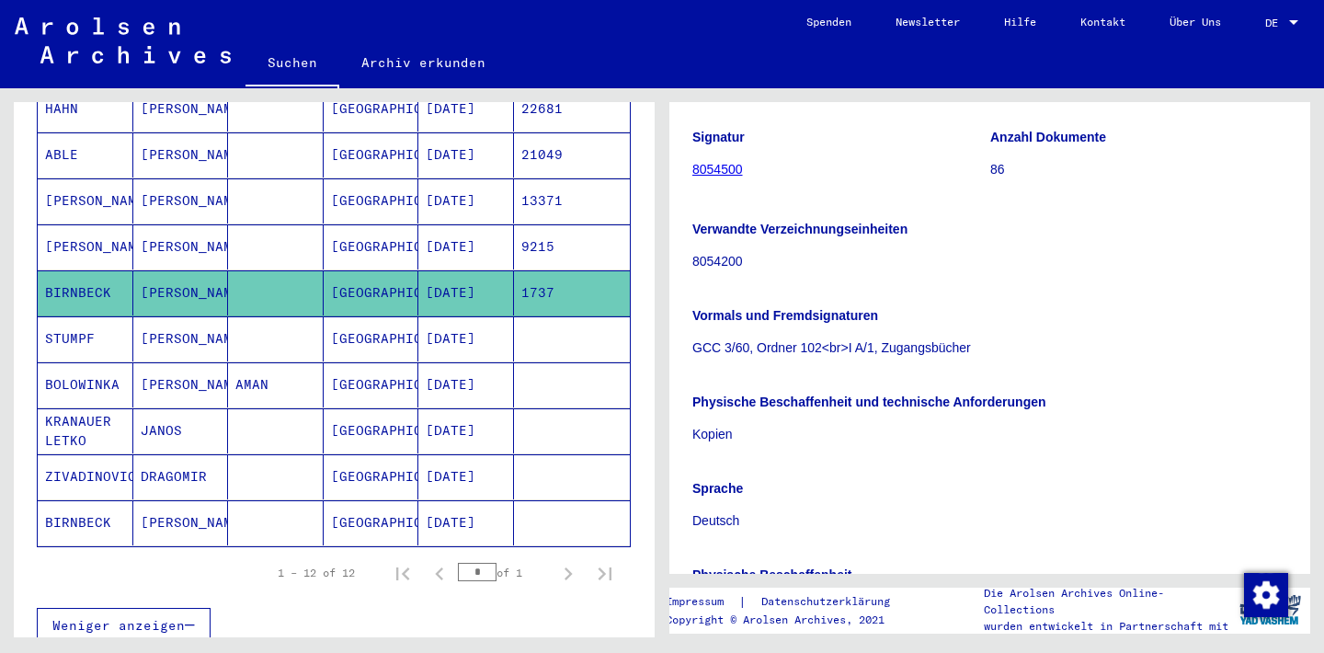
scroll to position [117, 0]
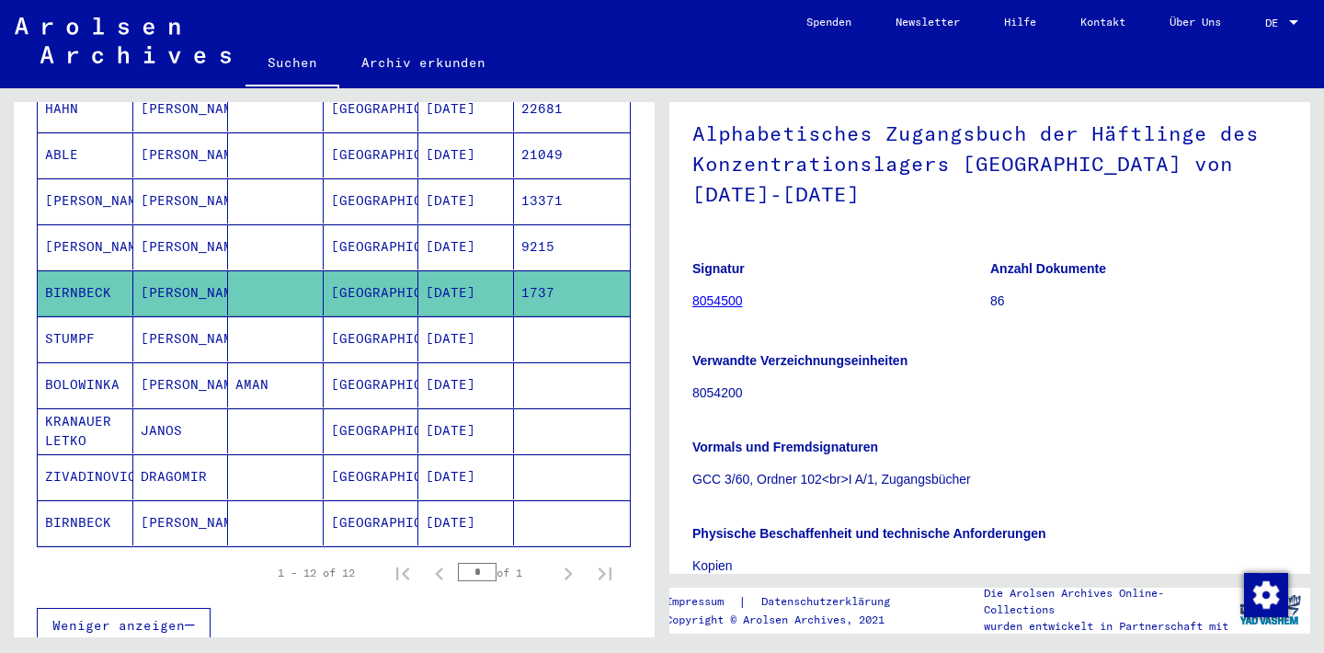
click at [111, 500] on mat-cell "BIRNBECK" at bounding box center [86, 522] width 96 height 45
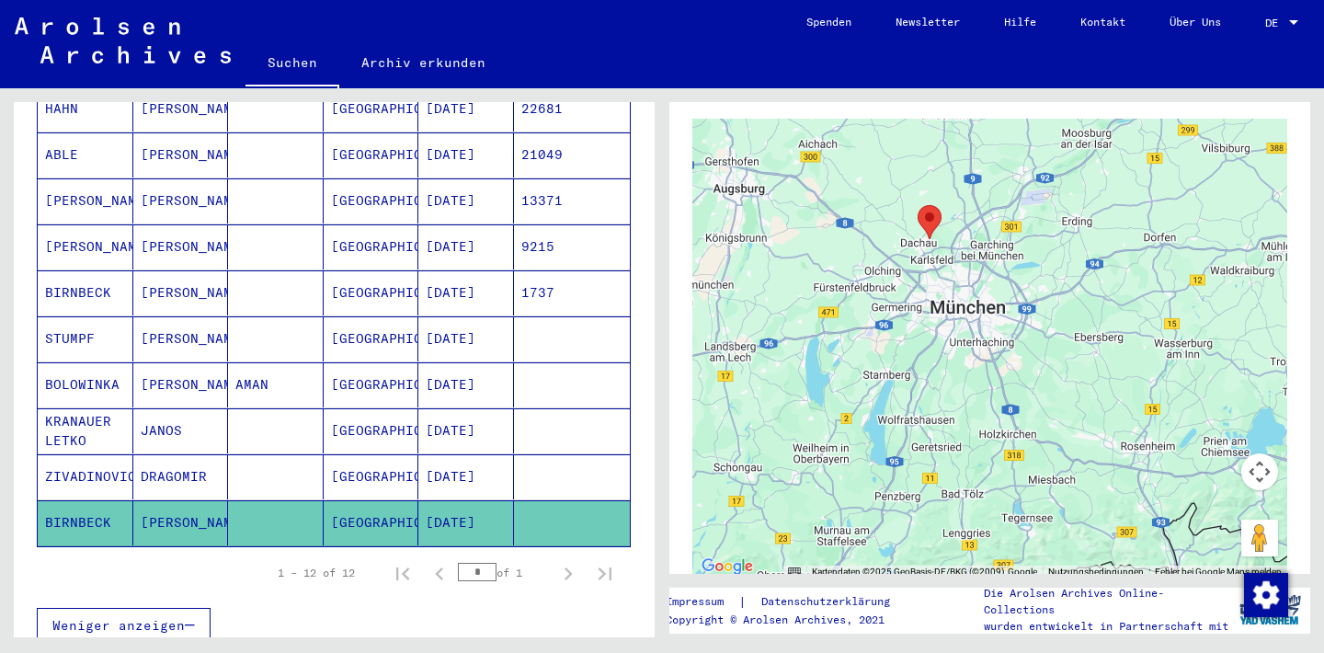
scroll to position [497, 0]
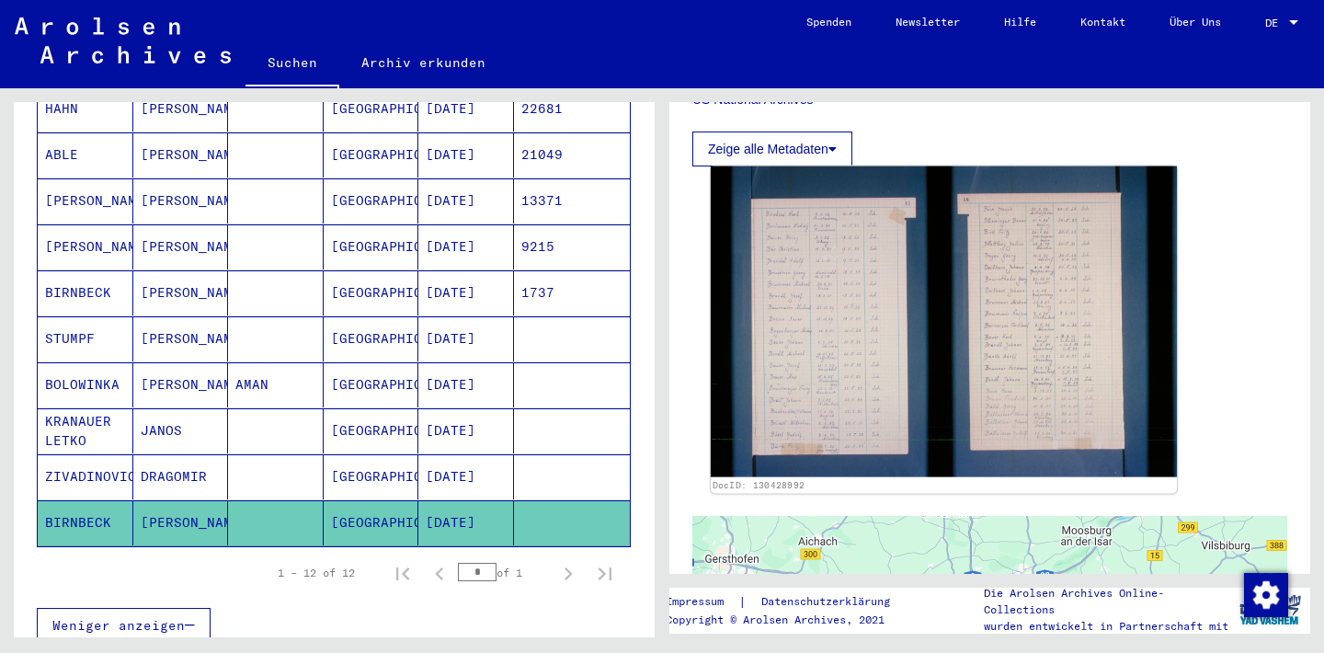
click at [861, 327] on img at bounding box center [944, 321] width 466 height 311
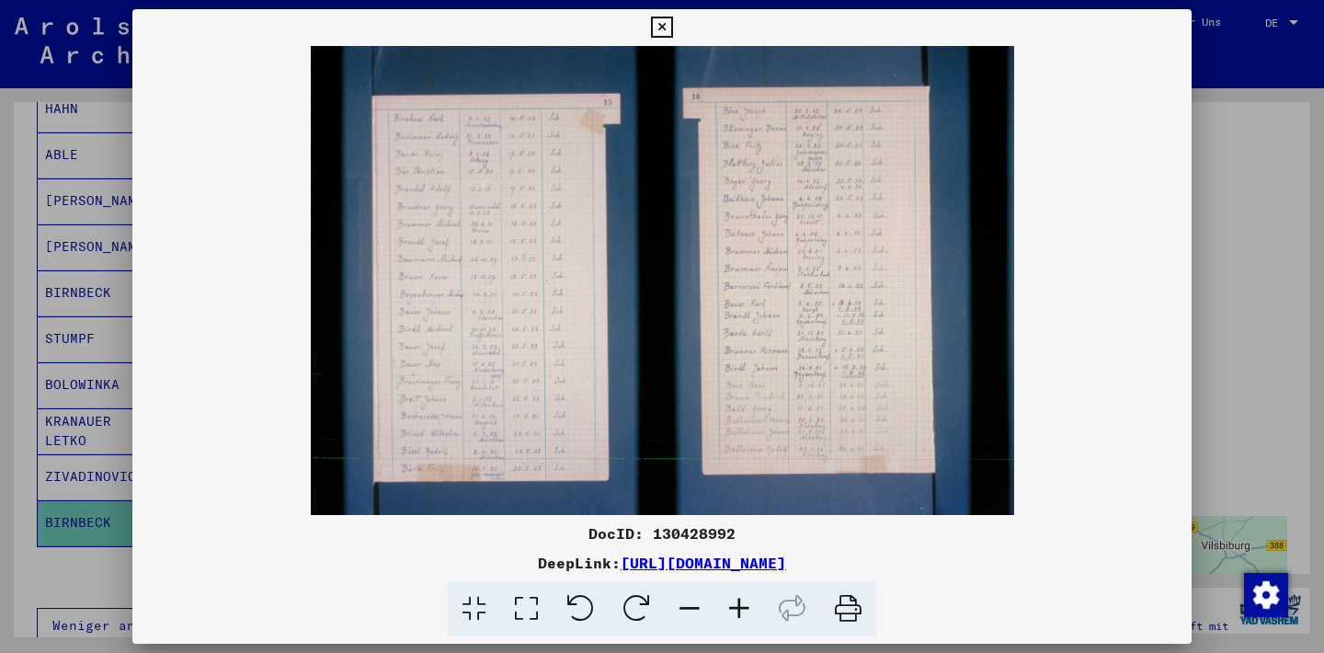
click at [743, 600] on icon at bounding box center [740, 609] width 50 height 56
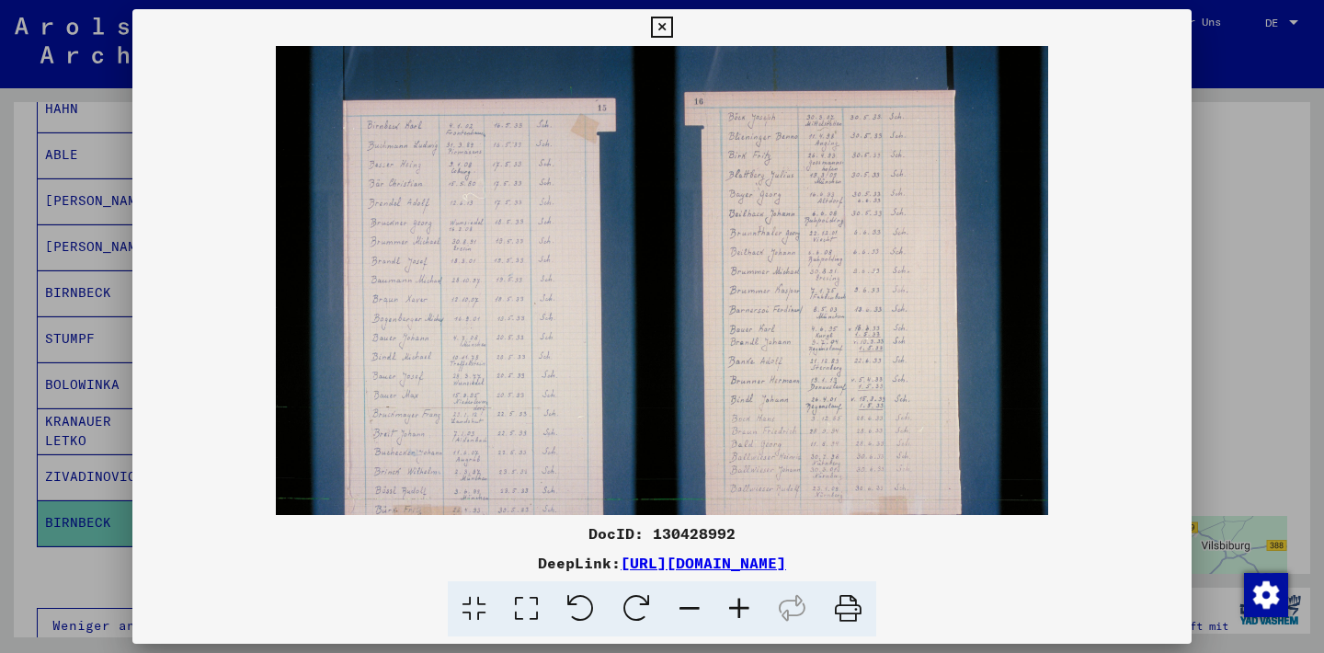
click at [743, 600] on icon at bounding box center [740, 609] width 50 height 56
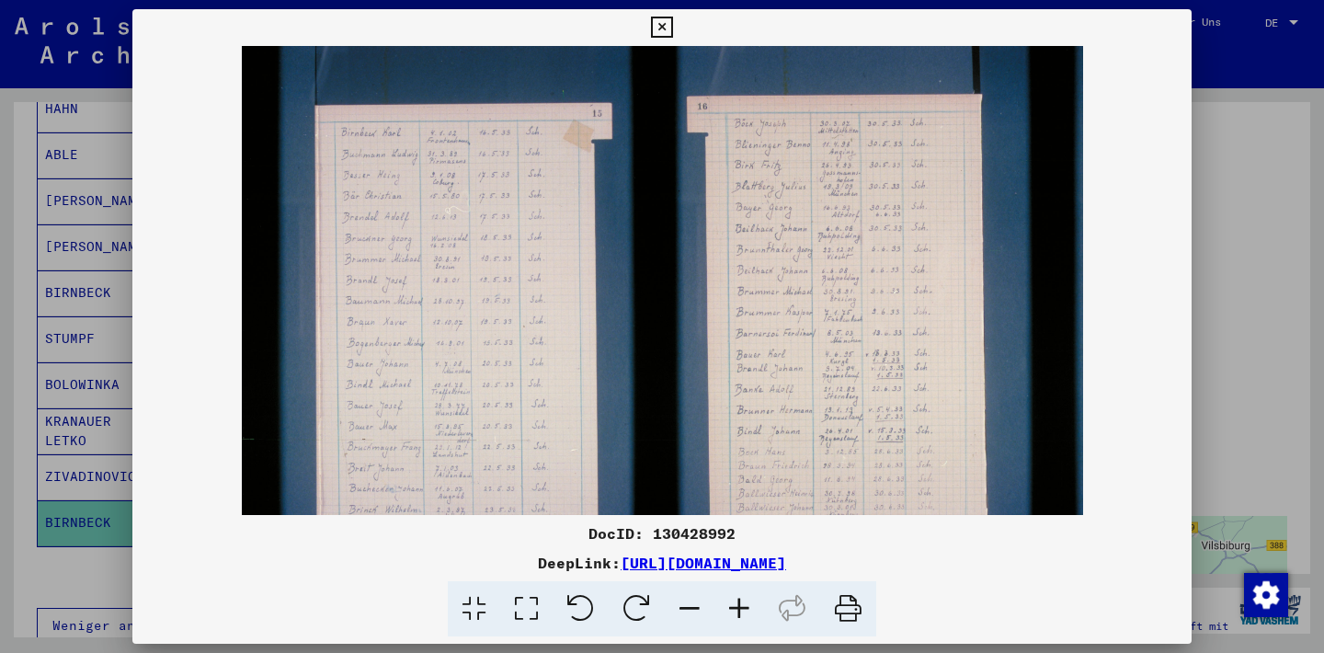
click at [743, 600] on icon at bounding box center [740, 609] width 50 height 56
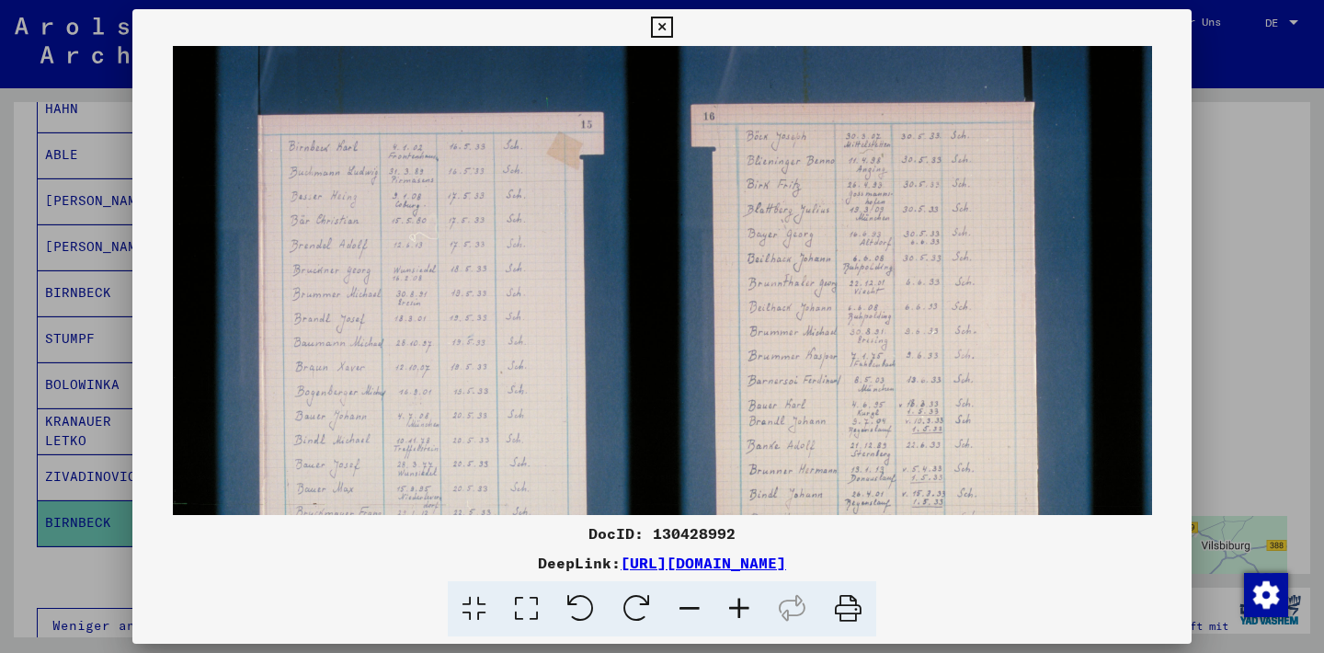
click at [743, 600] on icon at bounding box center [740, 609] width 50 height 56
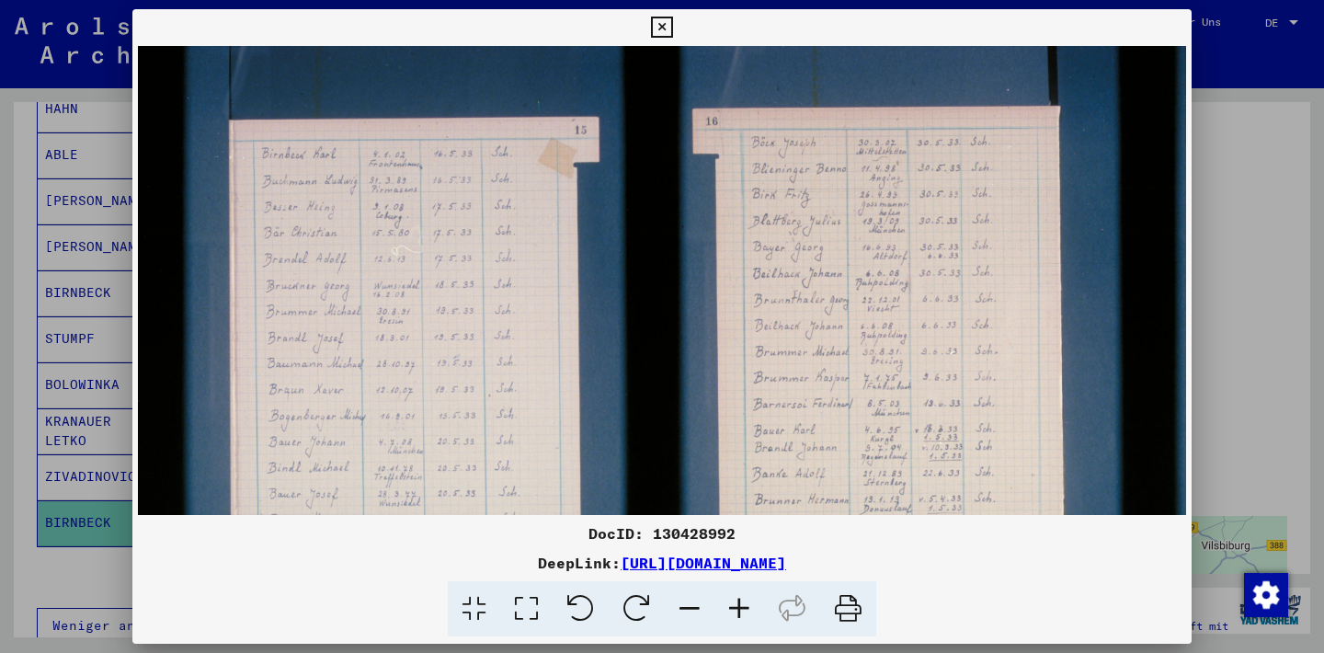
click at [743, 600] on icon at bounding box center [740, 609] width 50 height 56
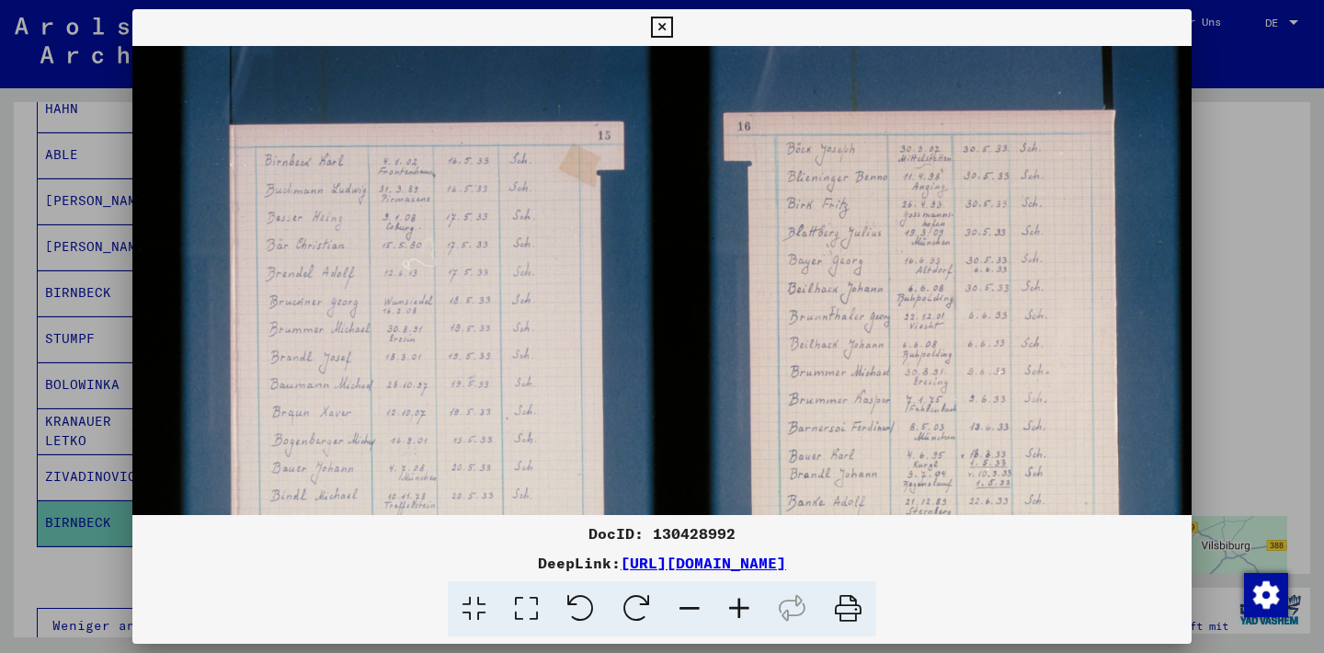
click at [743, 600] on icon at bounding box center [740, 609] width 50 height 56
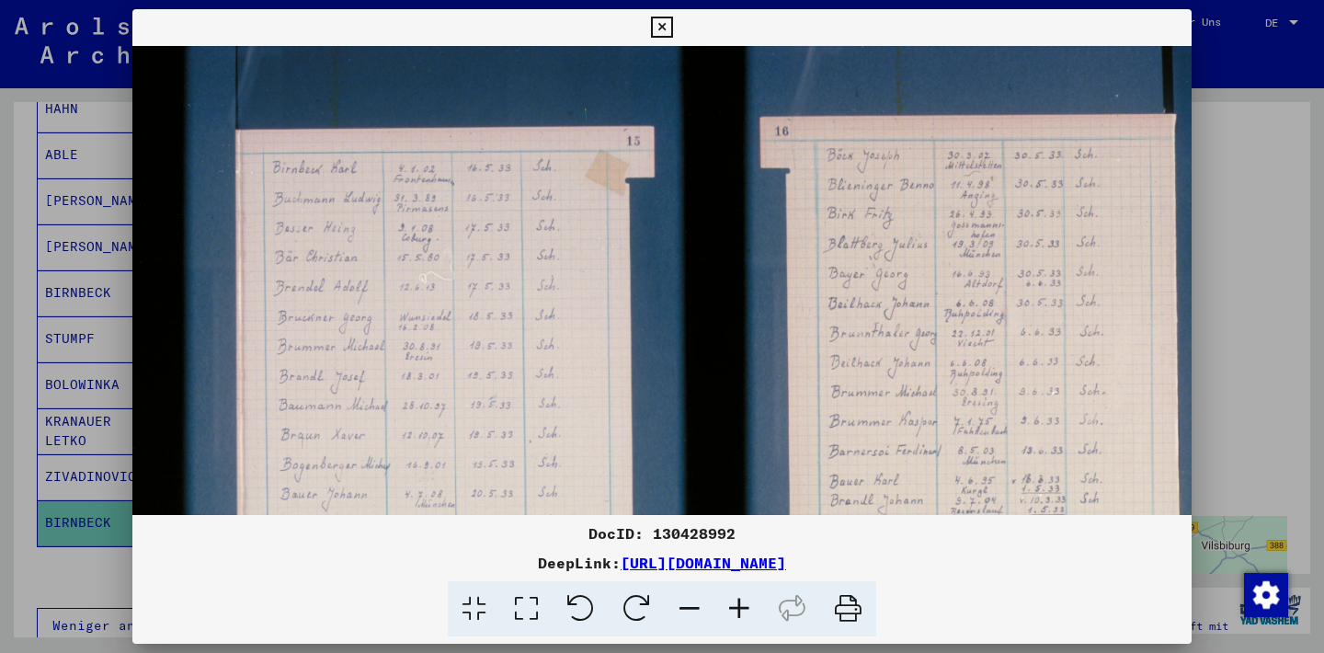
click at [743, 600] on icon at bounding box center [740, 609] width 50 height 56
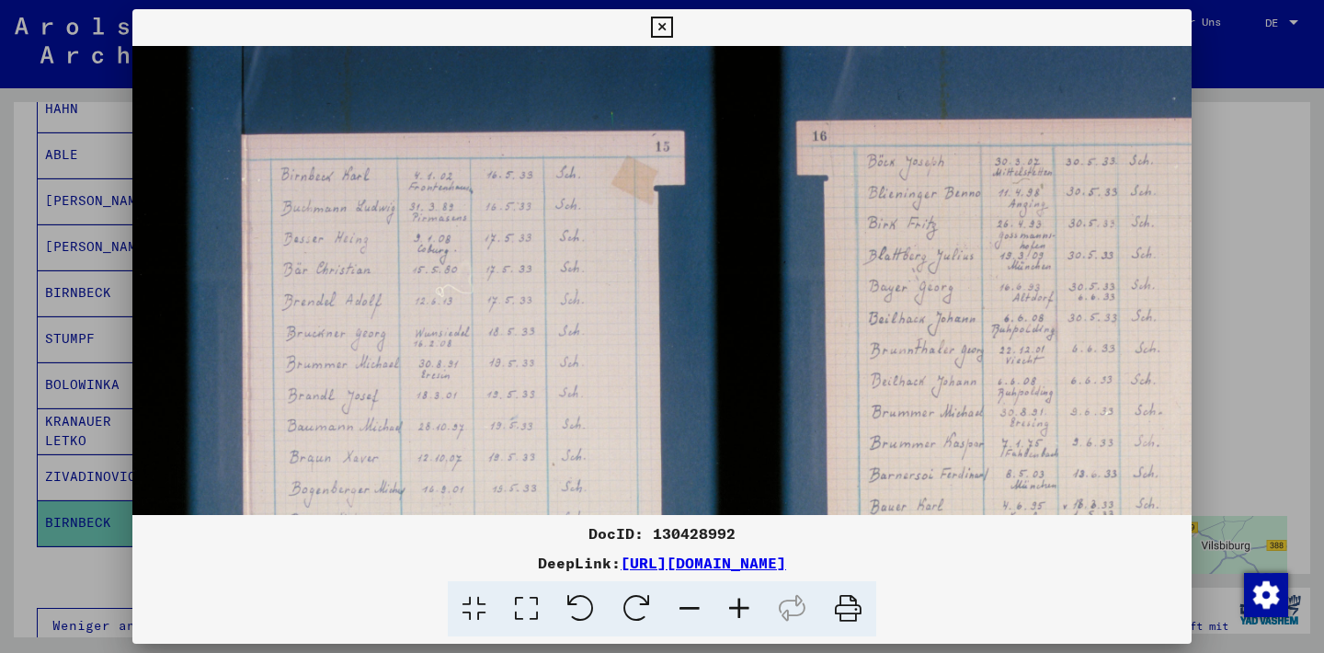
click at [742, 599] on icon at bounding box center [740, 609] width 50 height 56
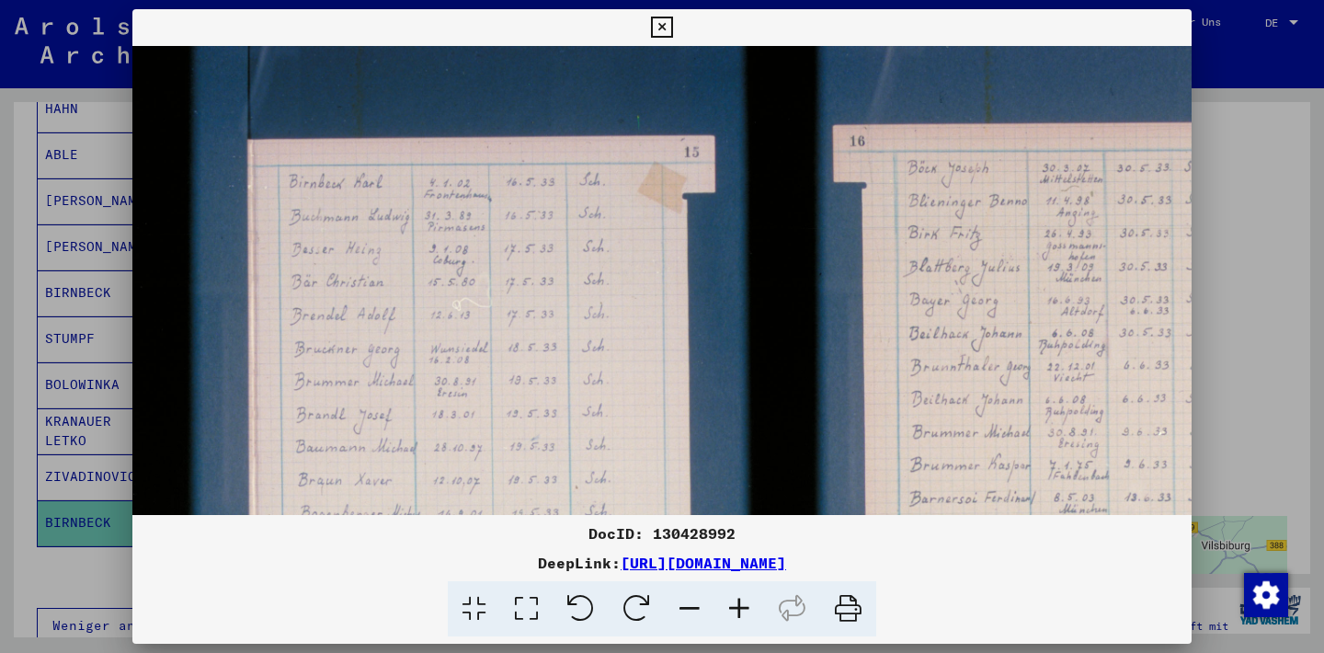
click at [742, 599] on icon at bounding box center [740, 609] width 50 height 56
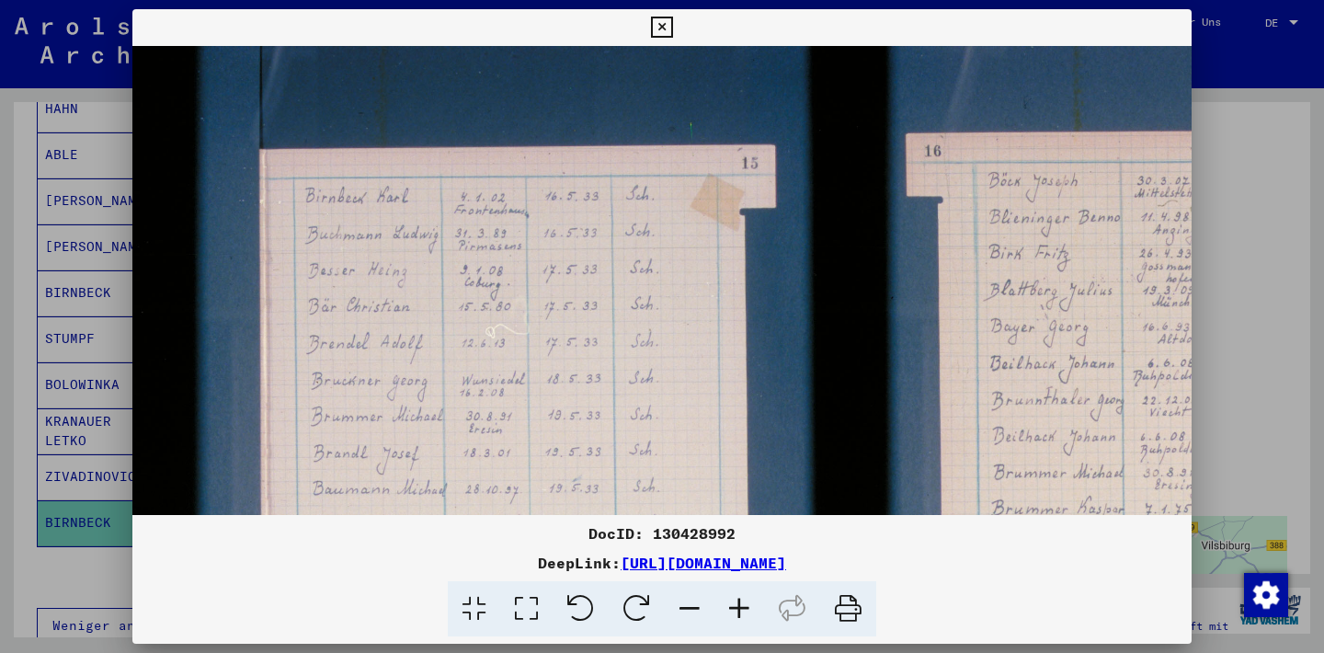
click at [742, 599] on icon at bounding box center [740, 609] width 50 height 56
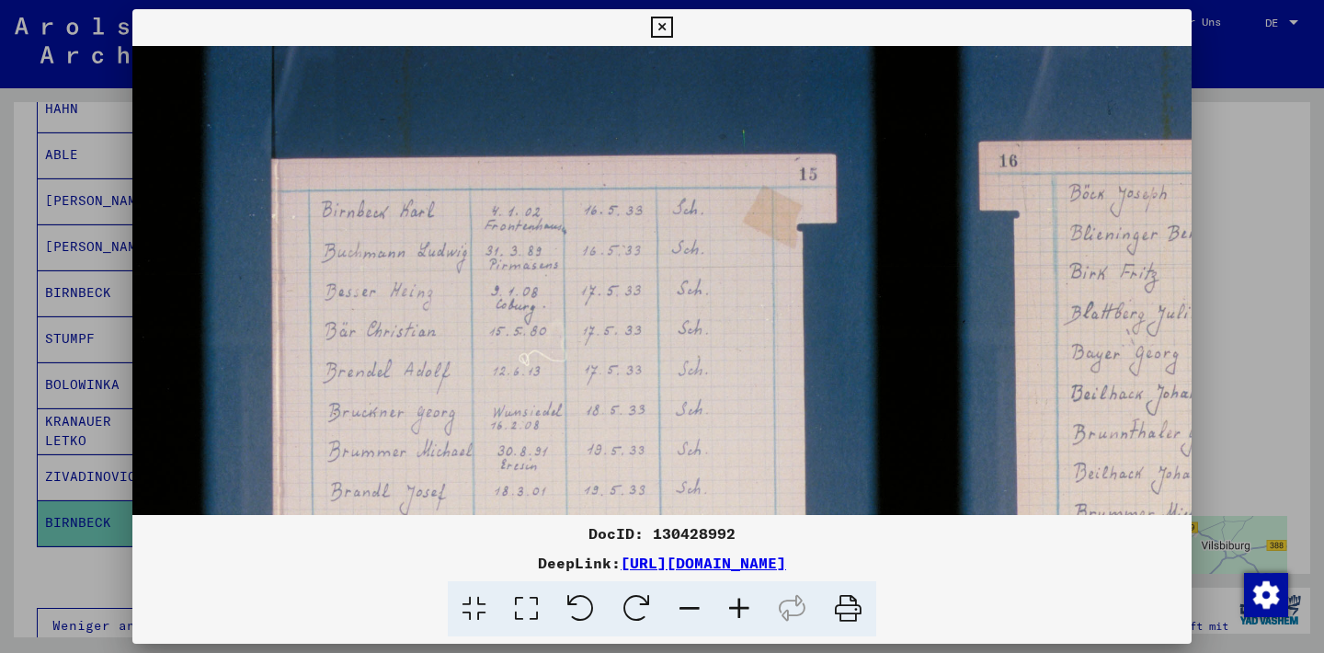
click at [738, 602] on icon at bounding box center [740, 609] width 50 height 56
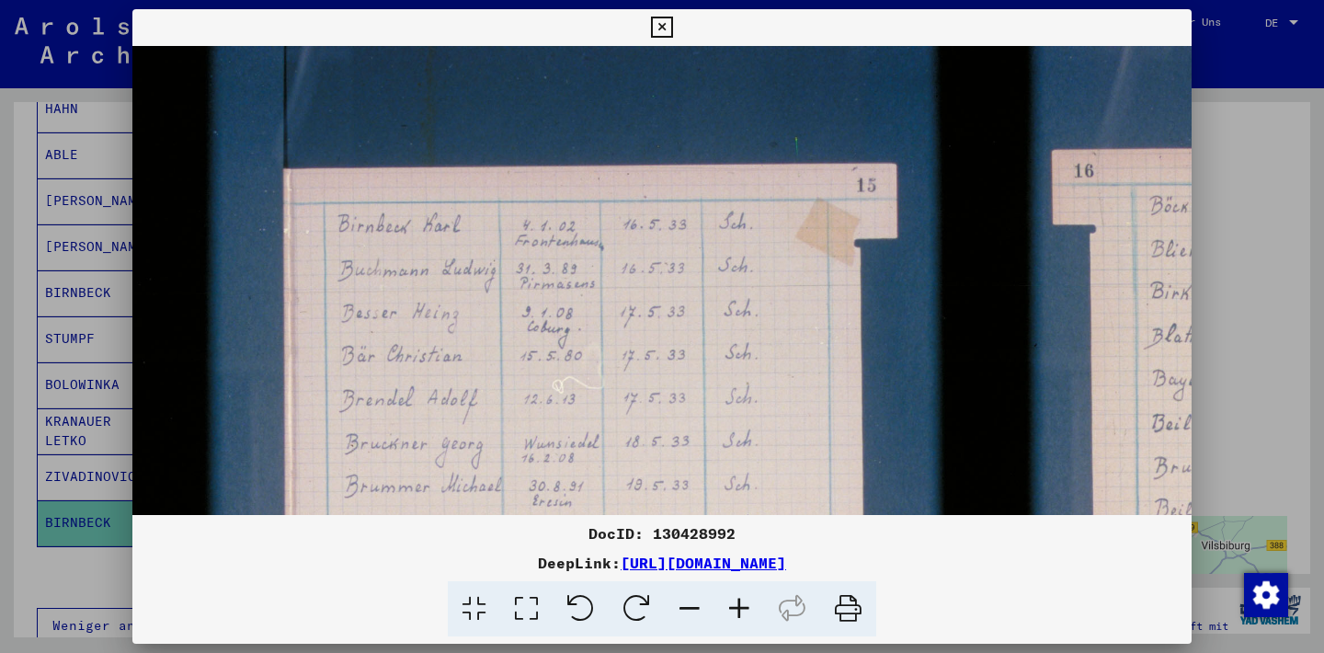
click at [738, 602] on icon at bounding box center [740, 609] width 50 height 56
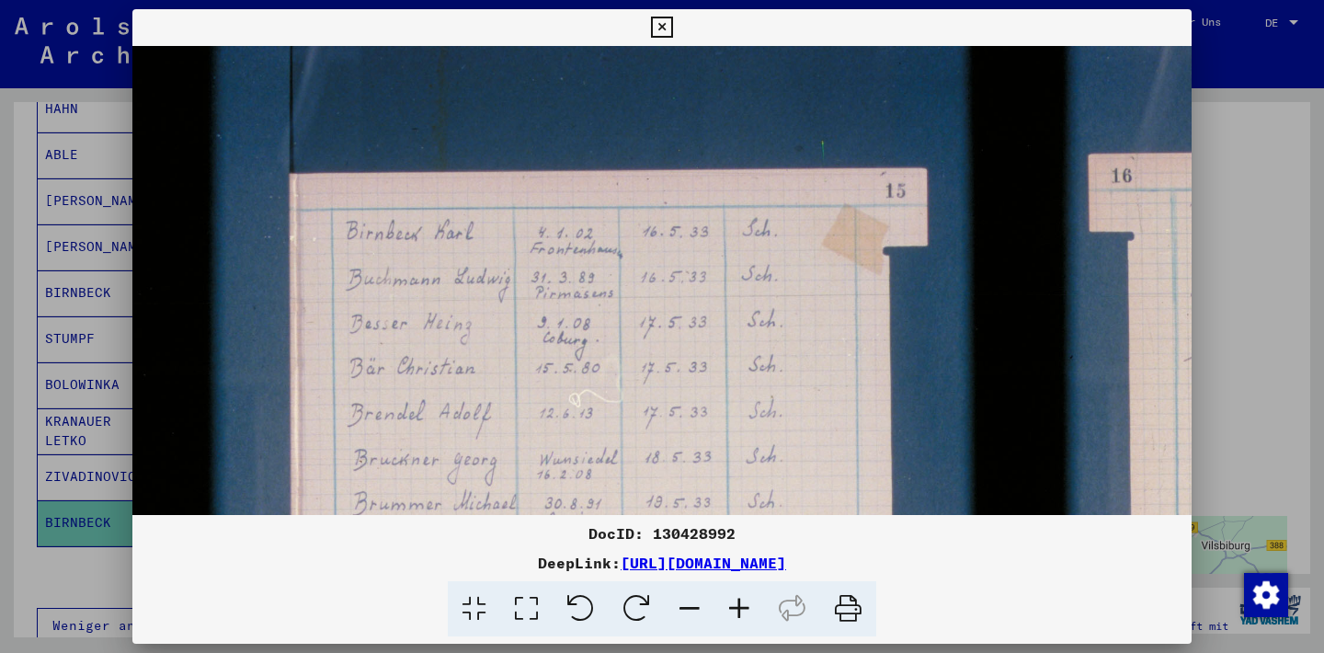
click at [738, 602] on icon at bounding box center [740, 609] width 50 height 56
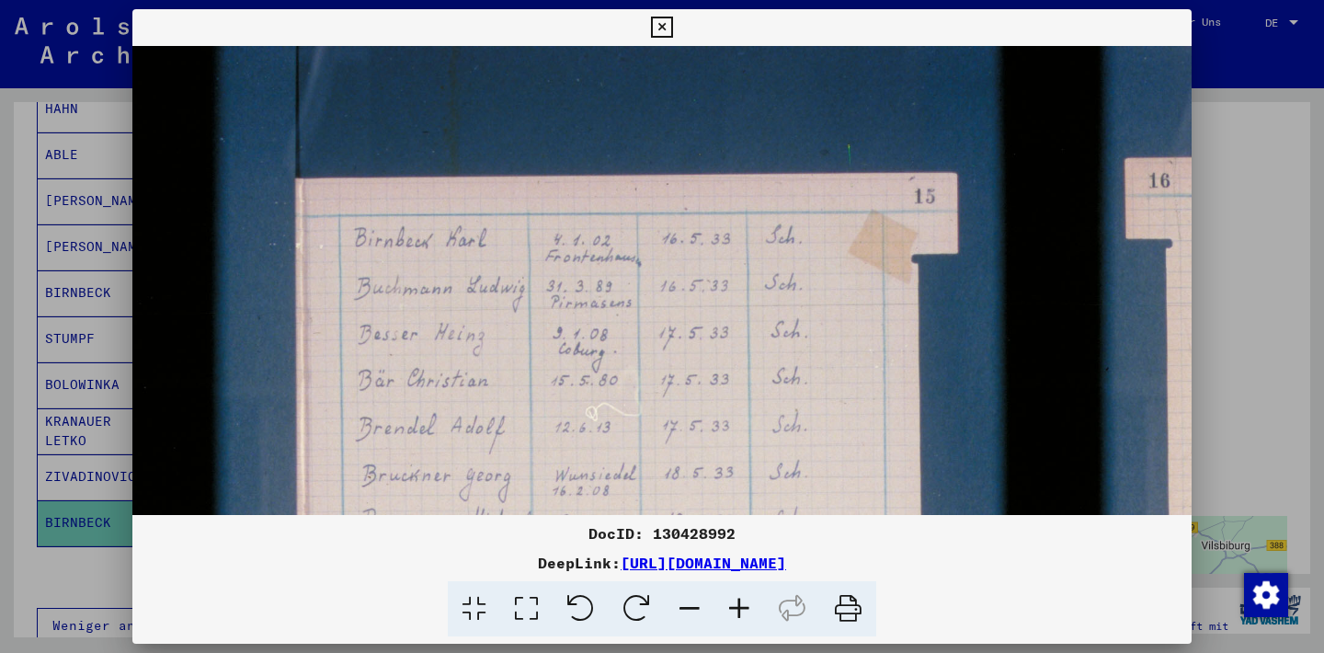
click at [738, 602] on icon at bounding box center [740, 609] width 50 height 56
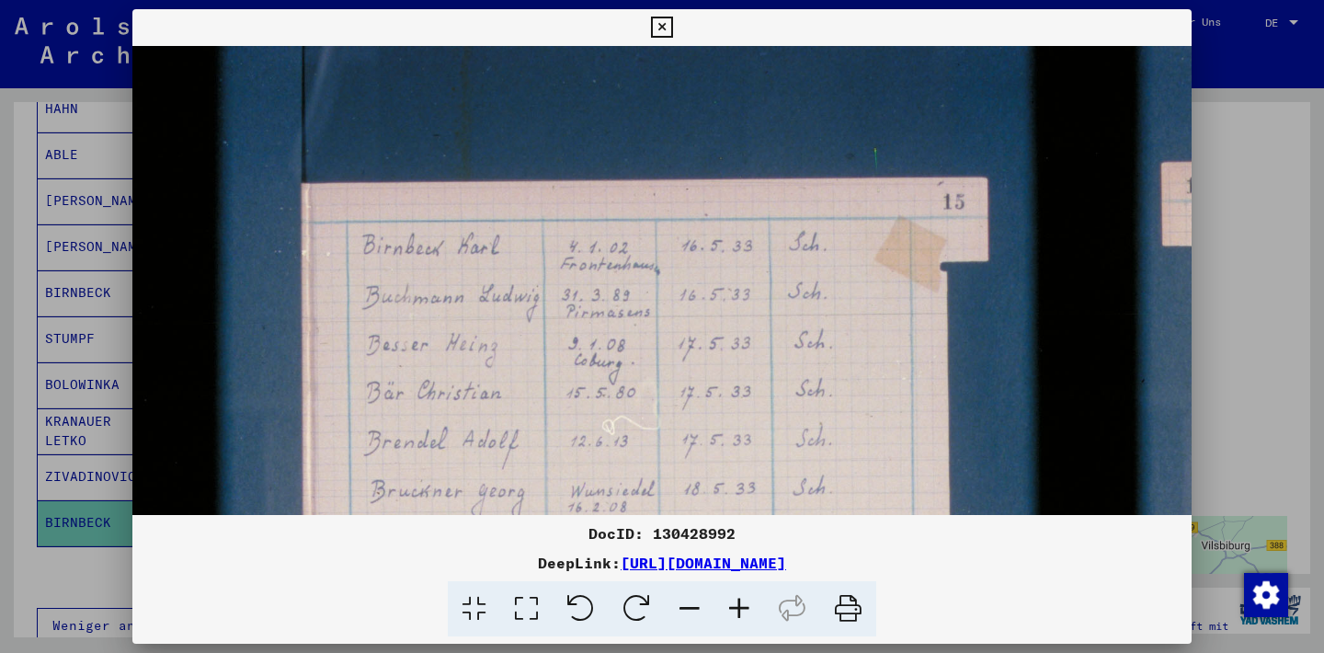
click at [738, 602] on icon at bounding box center [740, 609] width 50 height 56
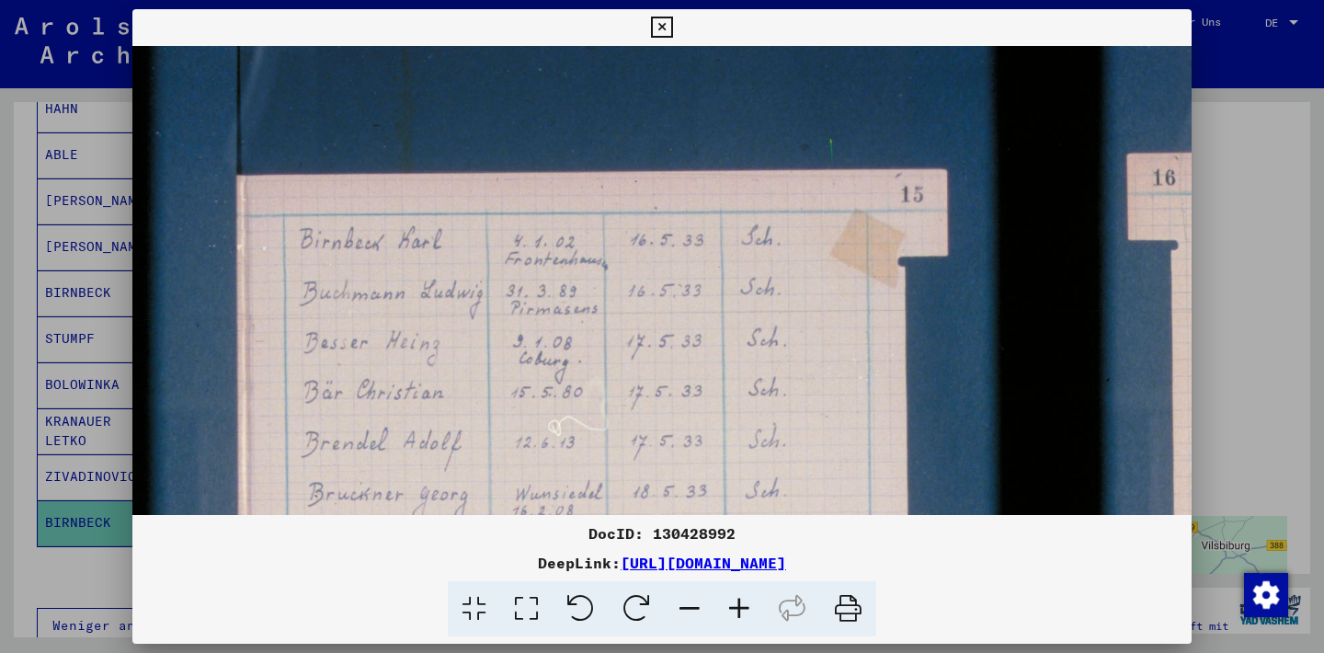
scroll to position [10, 0]
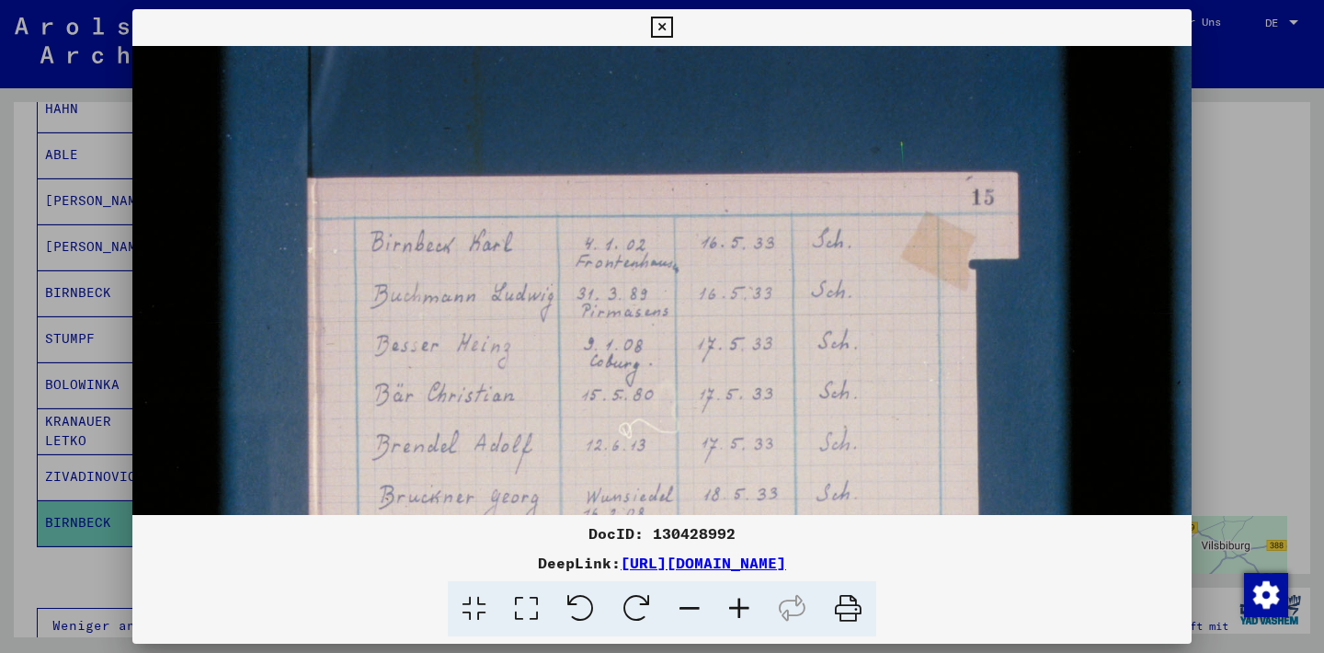
drag, startPoint x: 866, startPoint y: 413, endPoint x: 896, endPoint y: 402, distance: 31.4
click at [672, 27] on icon at bounding box center [661, 28] width 21 height 22
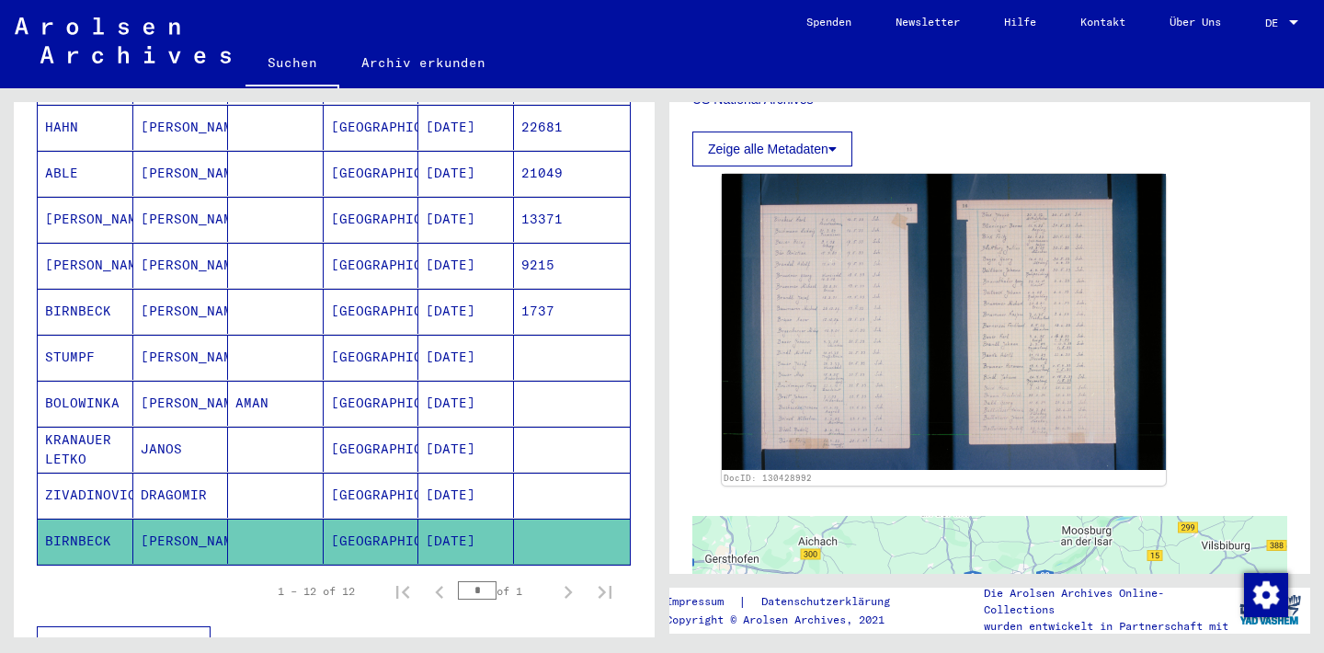
scroll to position [397, 0]
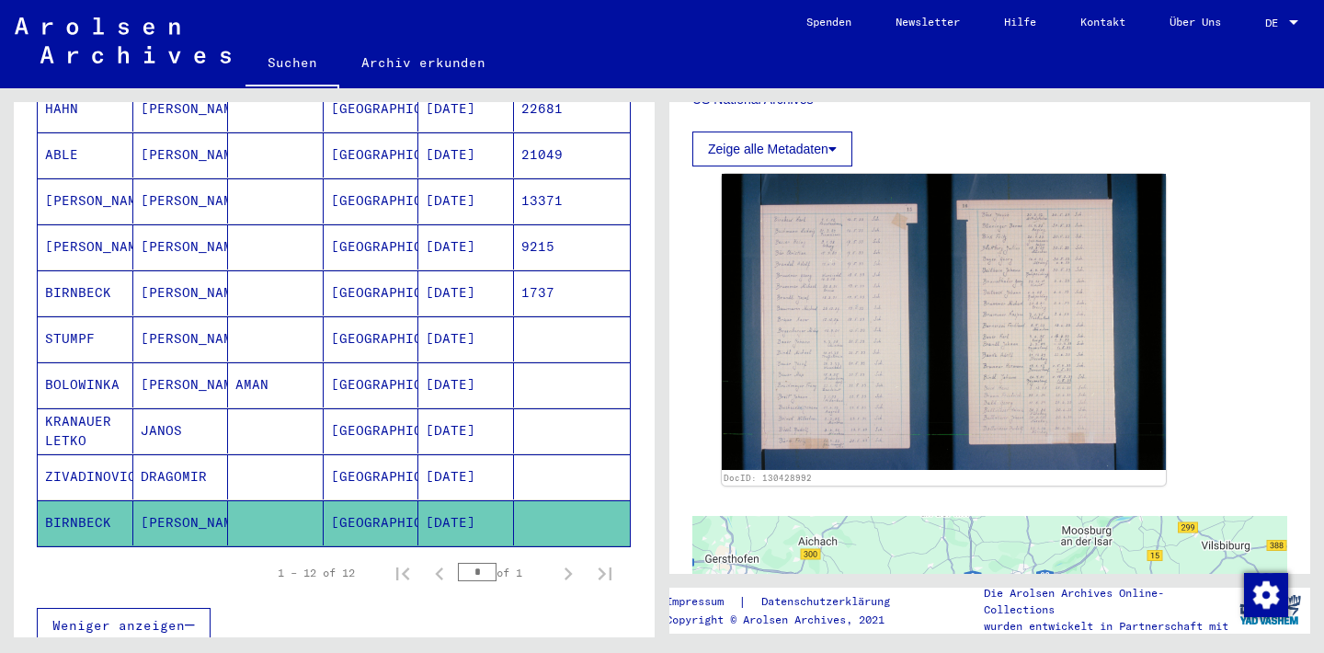
click at [62, 408] on mat-cell "KRANAUER LETKO" at bounding box center [86, 430] width 96 height 45
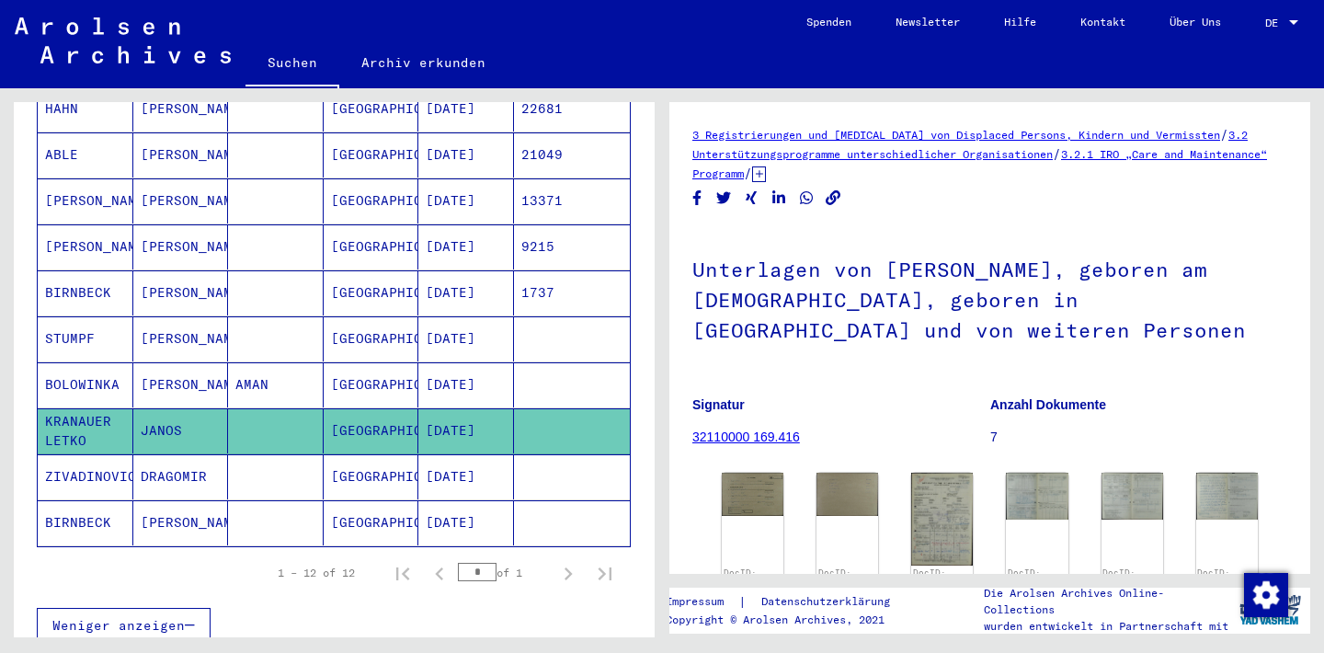
click at [67, 362] on mat-cell "BOLOWINKA" at bounding box center [86, 384] width 96 height 45
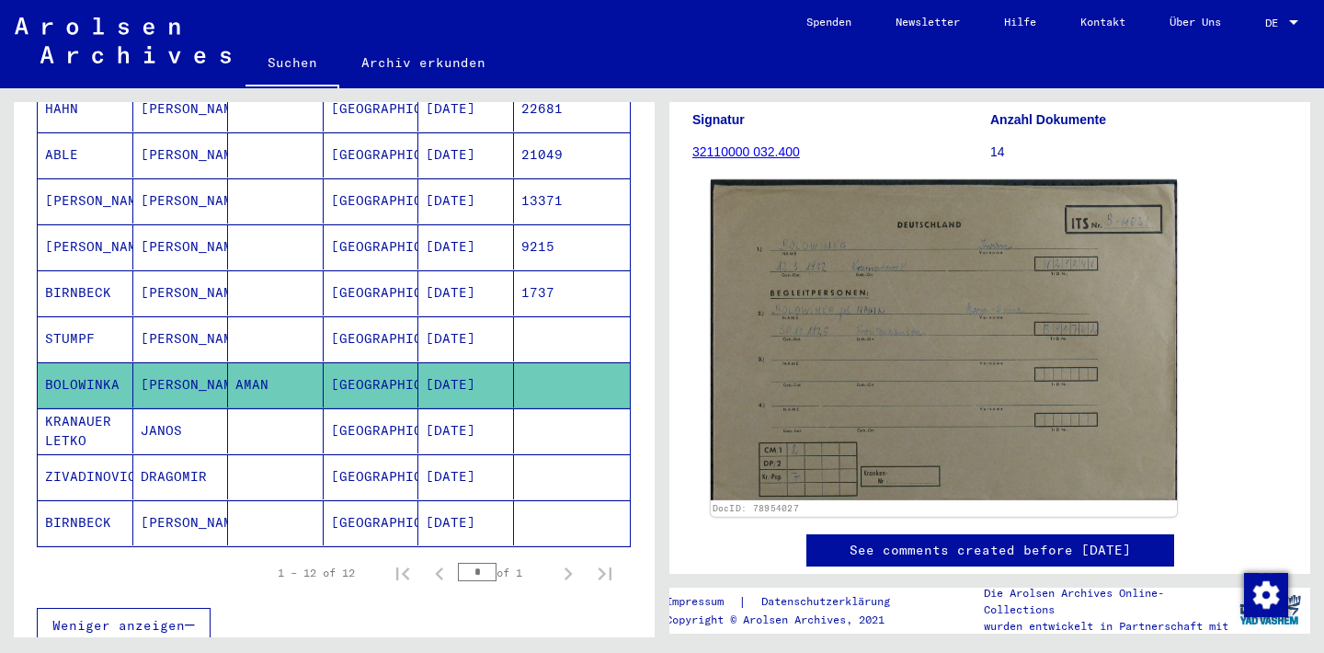
scroll to position [298, 0]
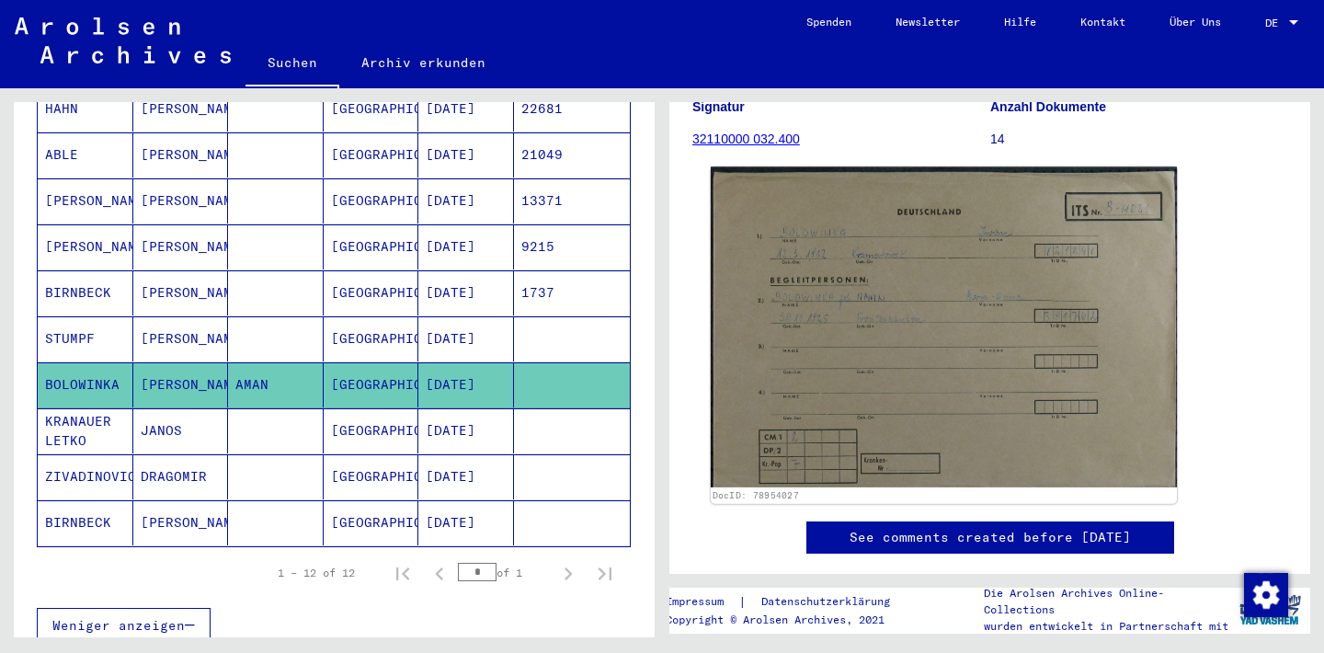
click at [908, 351] on img at bounding box center [944, 326] width 466 height 321
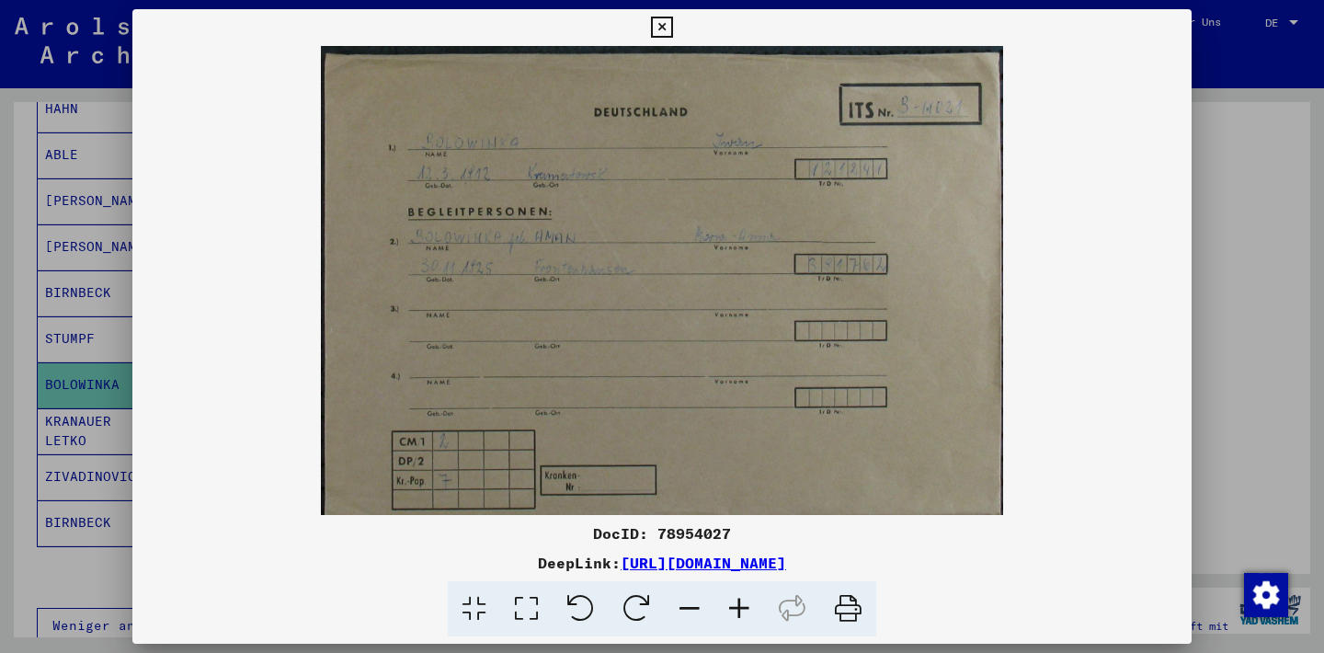
click at [736, 604] on icon at bounding box center [740, 609] width 50 height 56
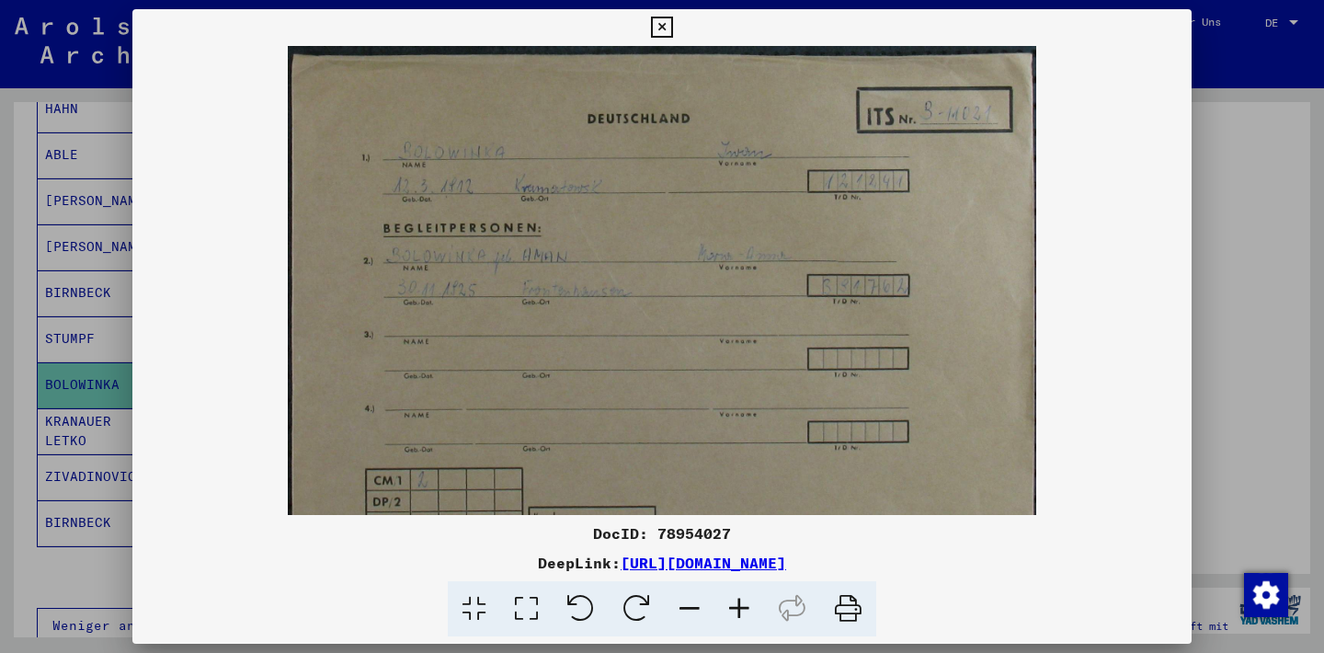
click at [736, 603] on icon at bounding box center [740, 609] width 50 height 56
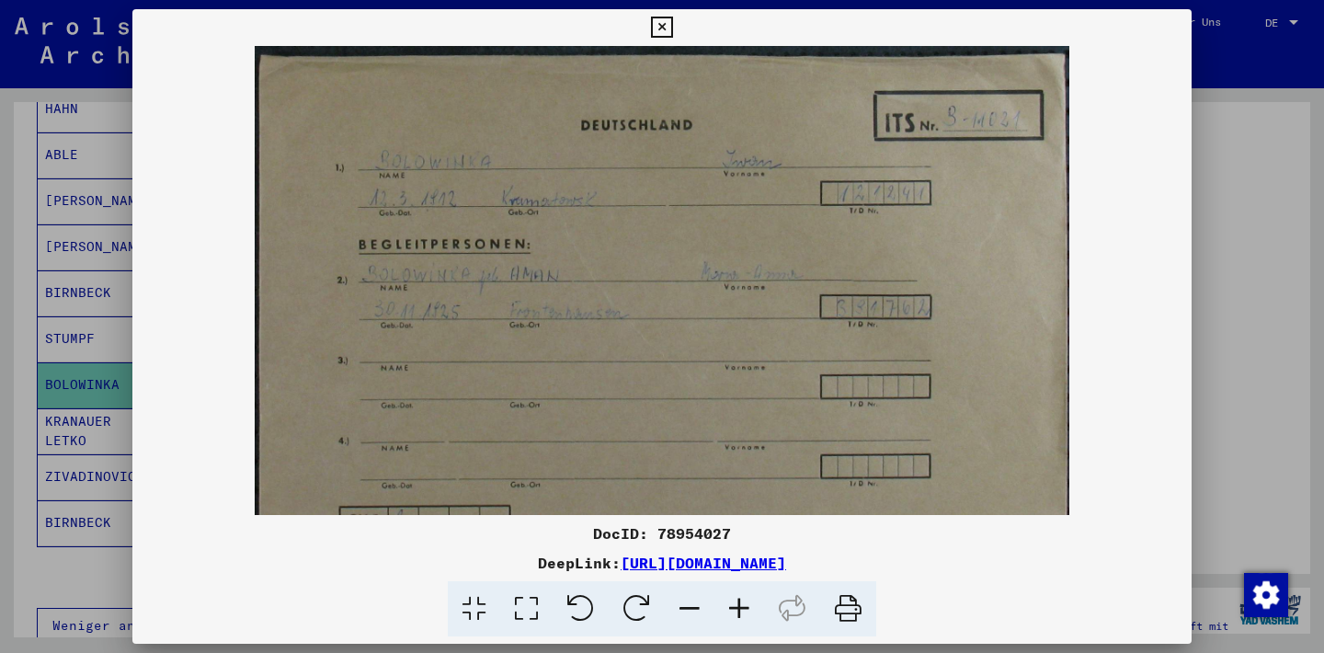
click at [736, 603] on icon at bounding box center [740, 609] width 50 height 56
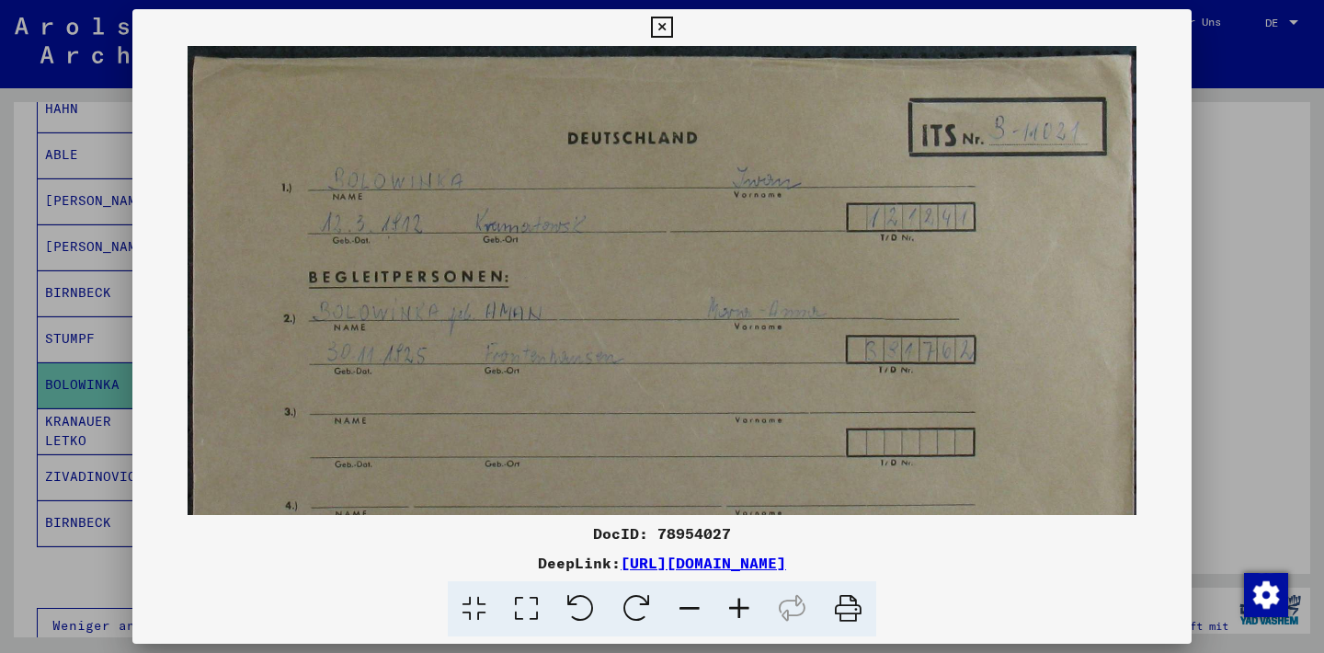
click at [736, 603] on icon at bounding box center [740, 609] width 50 height 56
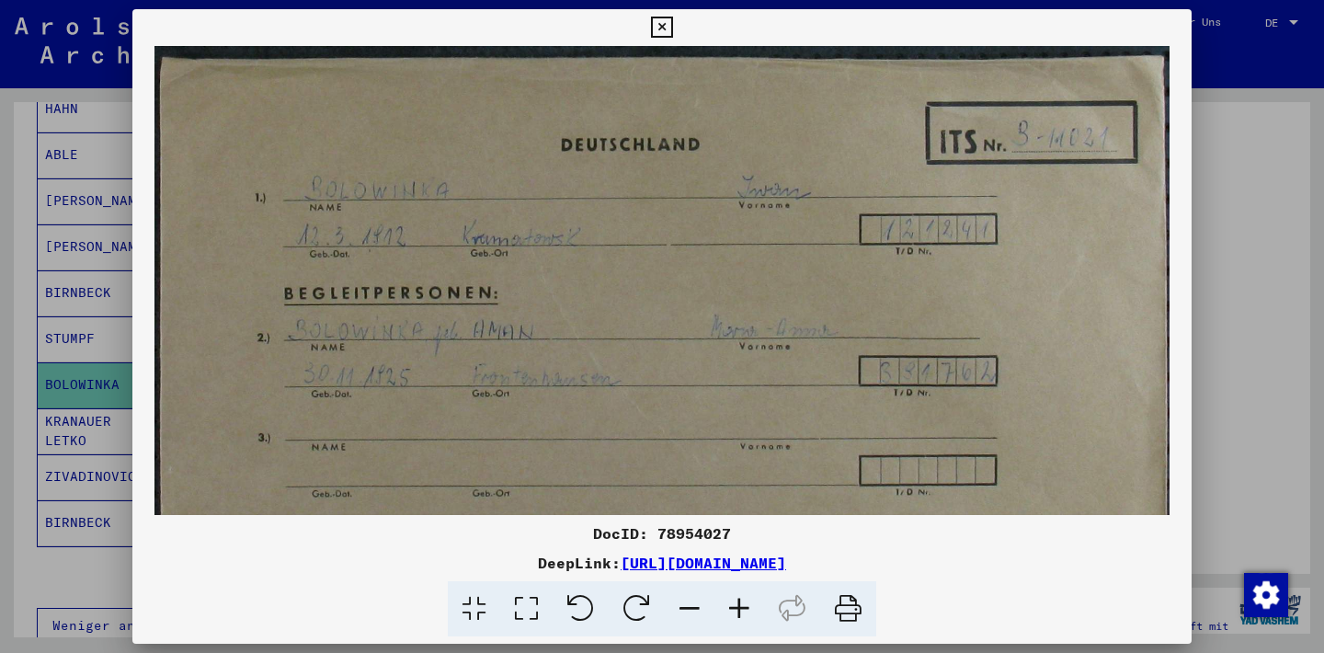
click at [736, 603] on icon at bounding box center [740, 609] width 50 height 56
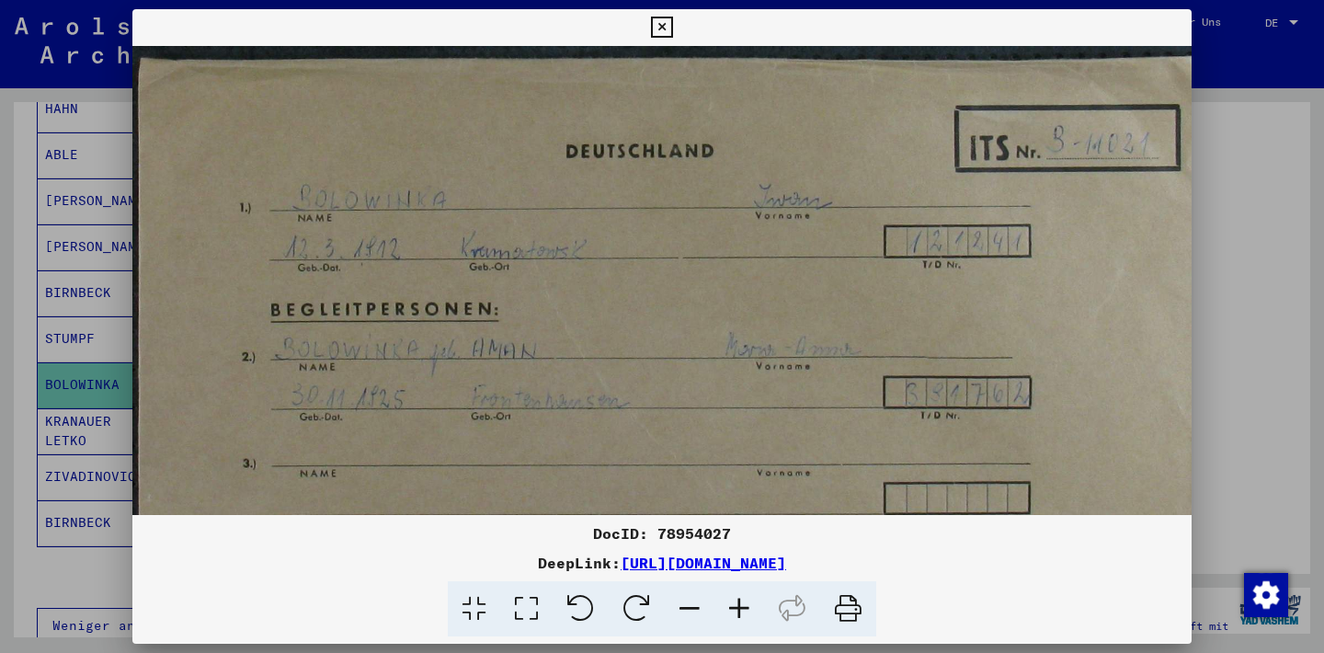
click at [736, 603] on icon at bounding box center [740, 609] width 50 height 56
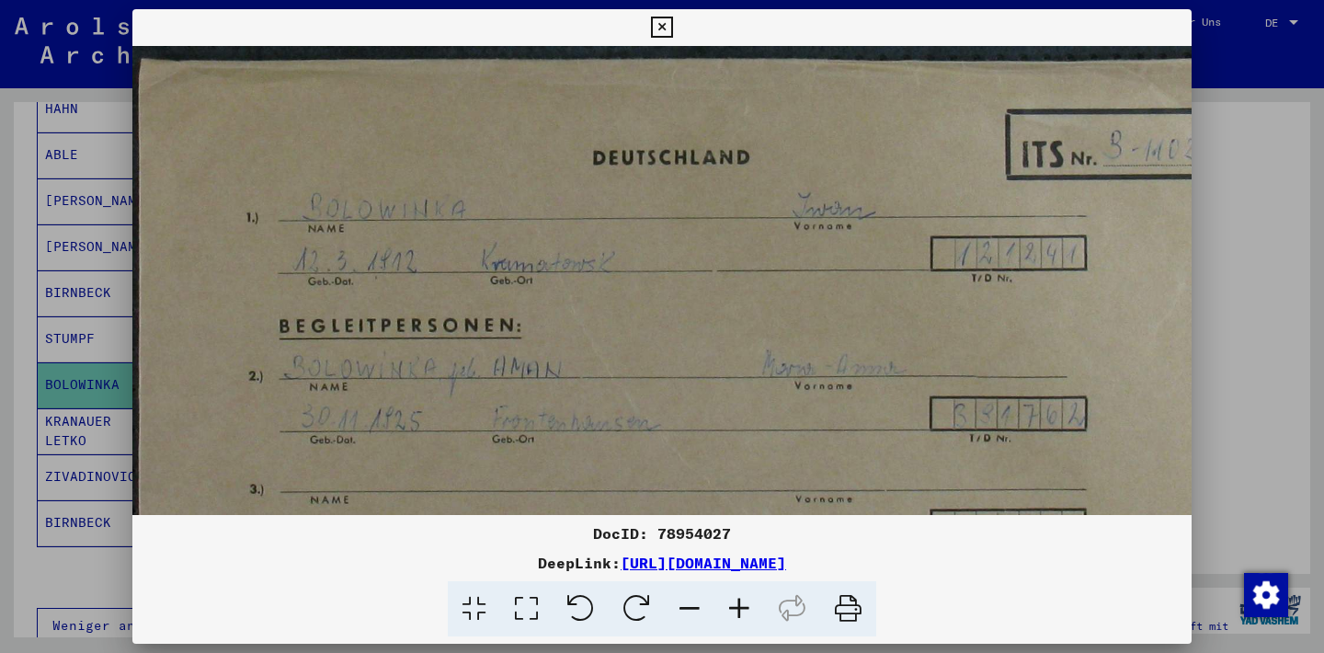
click at [736, 603] on icon at bounding box center [740, 609] width 50 height 56
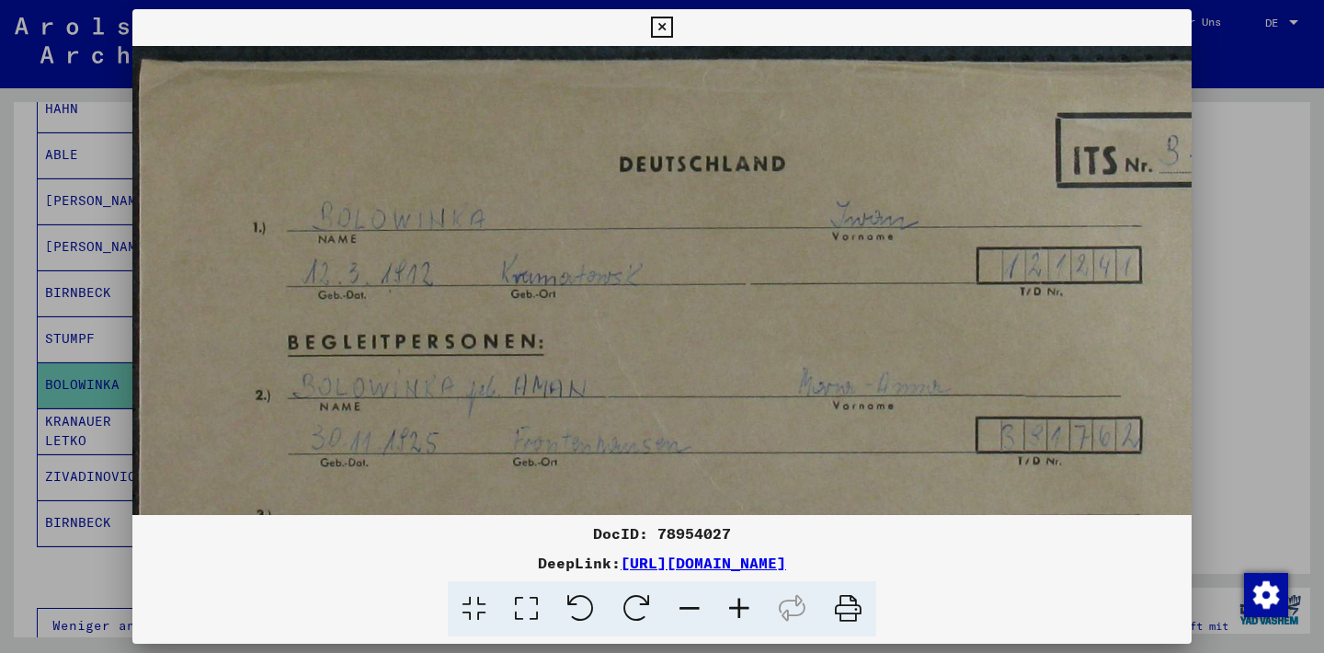
click at [736, 603] on icon at bounding box center [740, 609] width 50 height 56
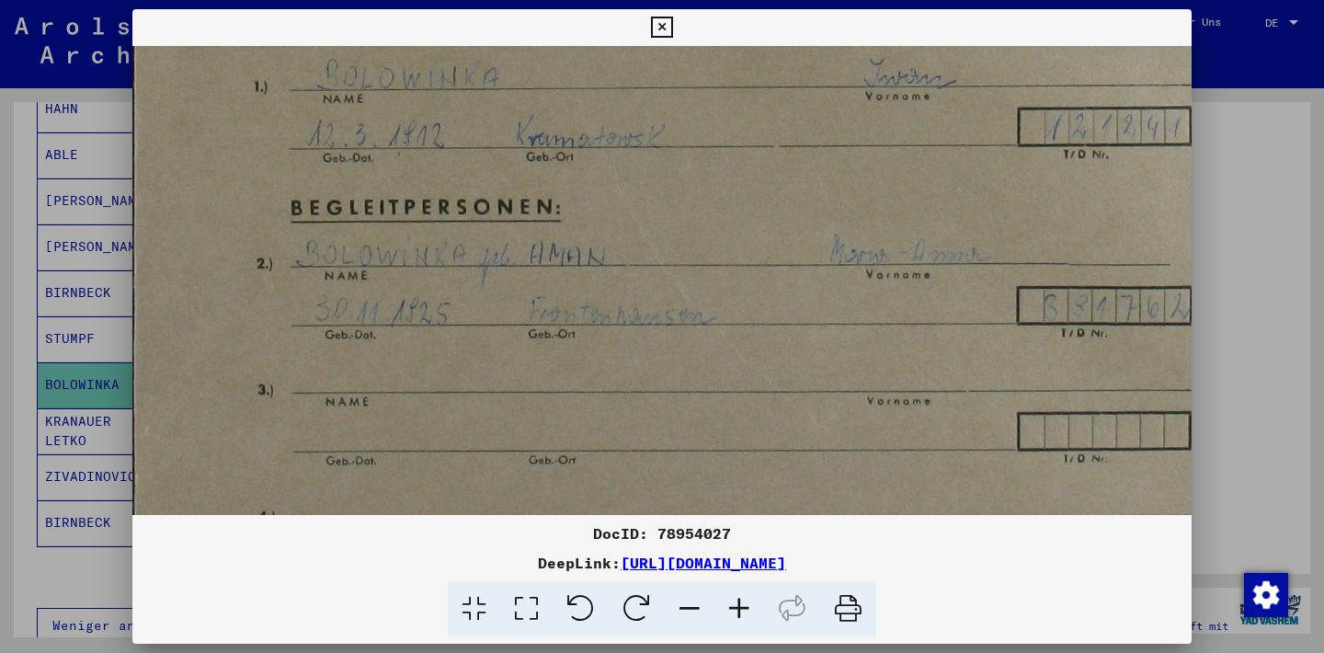
scroll to position [161, 6]
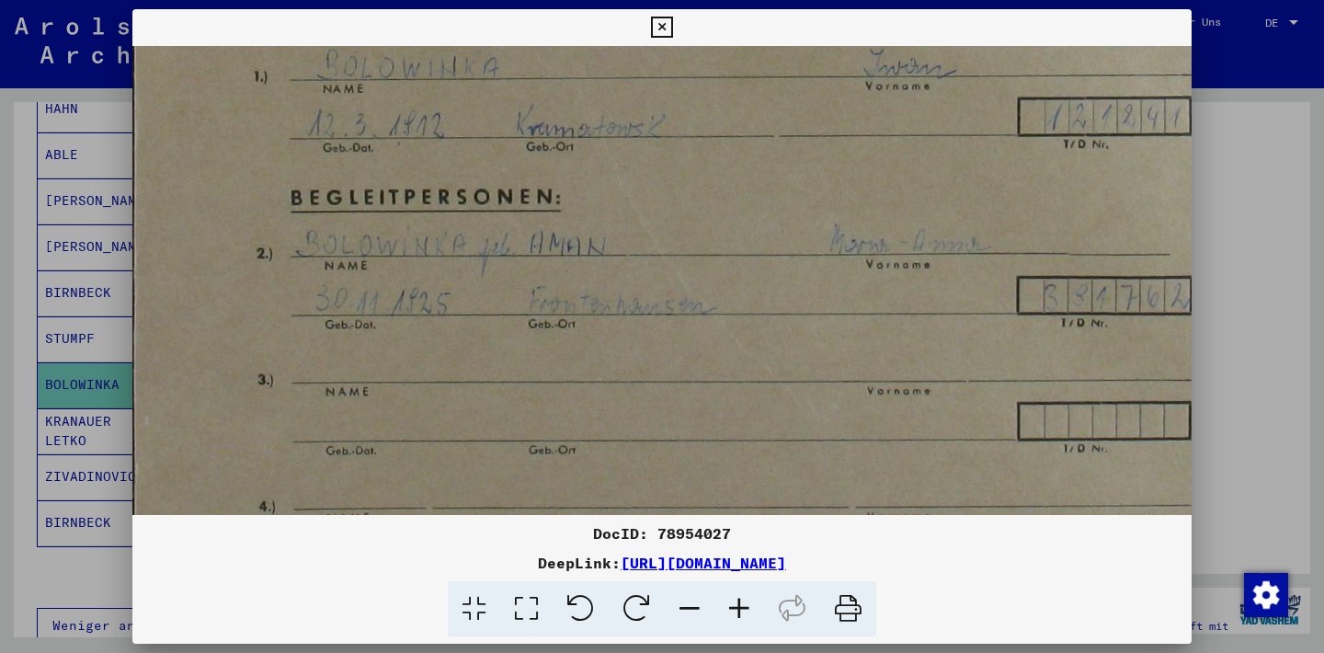
drag, startPoint x: 709, startPoint y: 388, endPoint x: 702, endPoint y: 229, distance: 159.3
click at [702, 229] on img at bounding box center [768, 326] width 1283 height 883
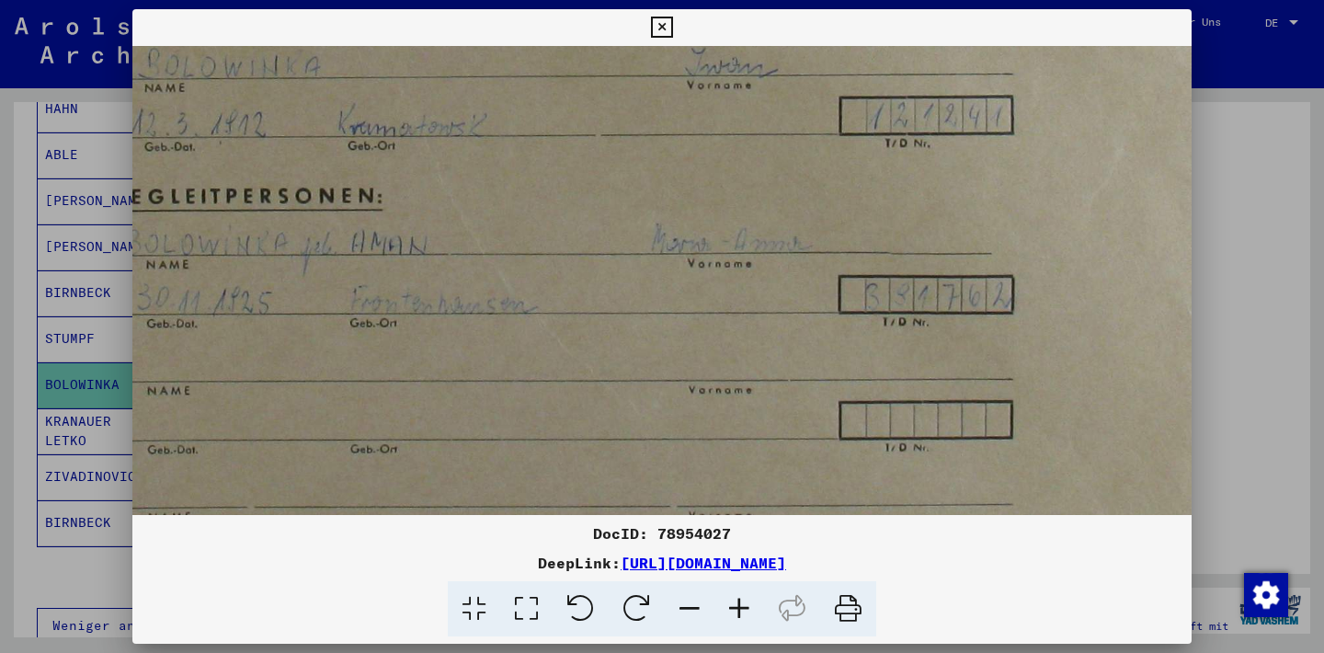
scroll to position [162, 193]
drag, startPoint x: 785, startPoint y: 225, endPoint x: 598, endPoint y: 224, distance: 187.6
click at [598, 224] on img at bounding box center [580, 325] width 1283 height 883
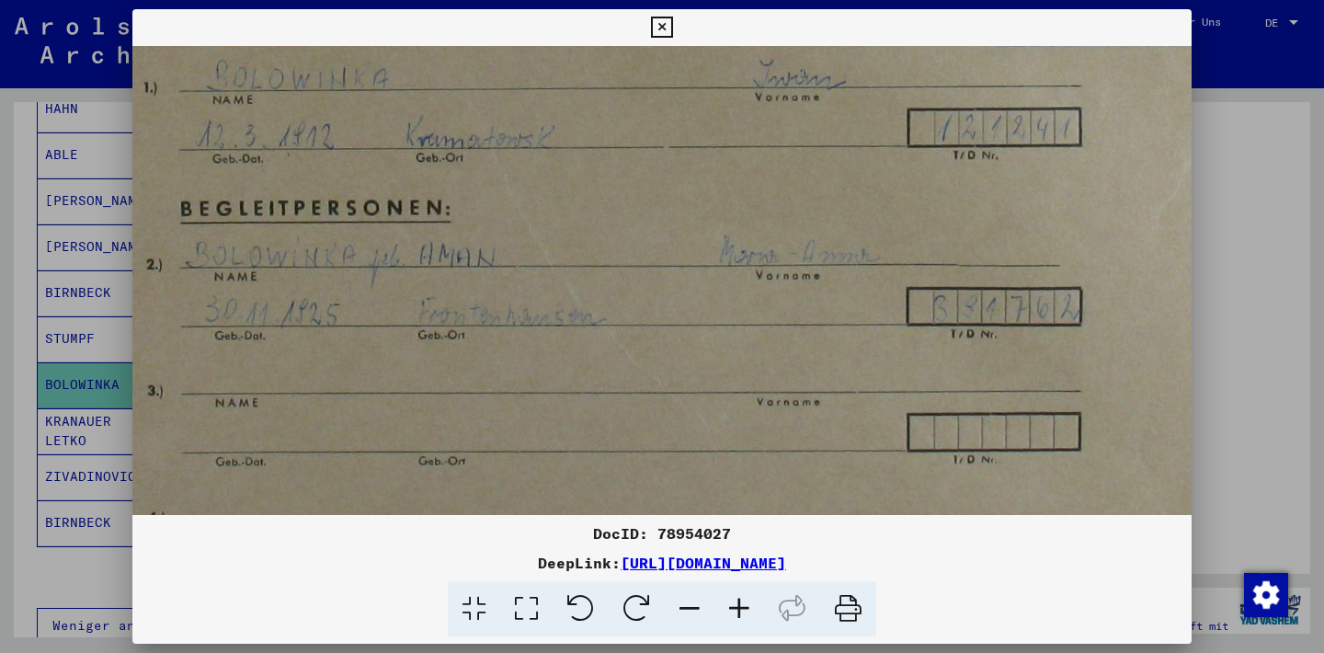
scroll to position [150, 28]
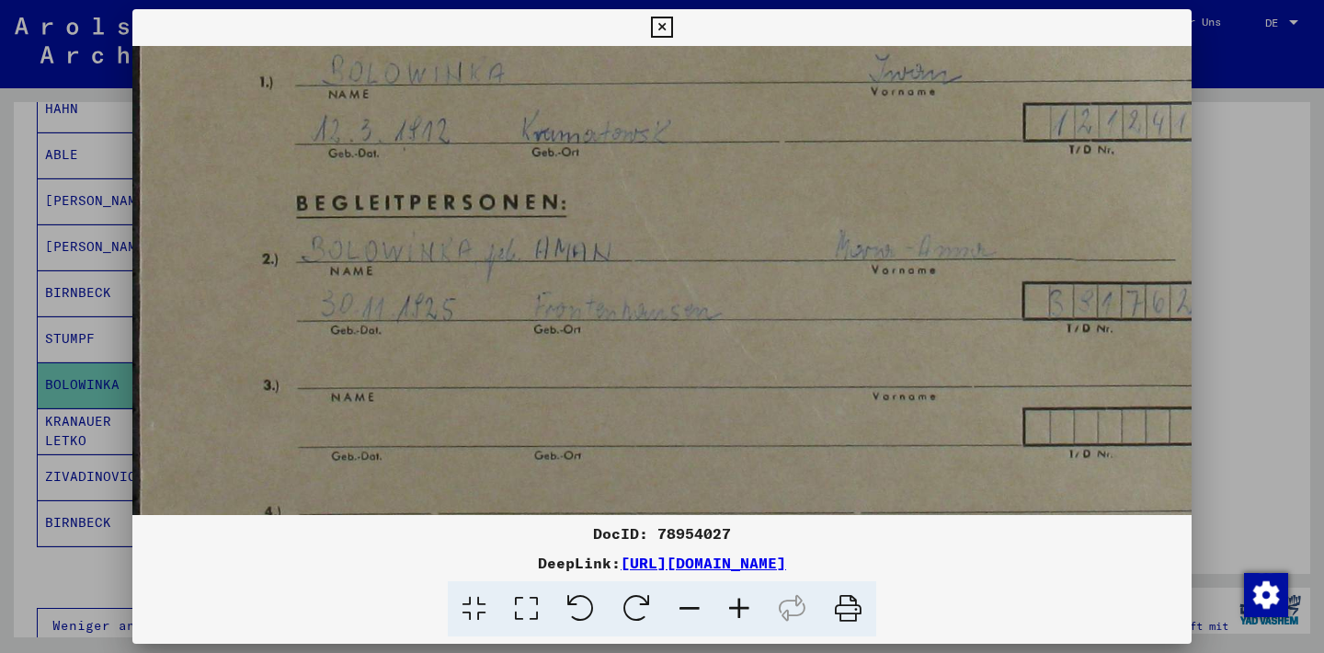
drag, startPoint x: 665, startPoint y: 314, endPoint x: 842, endPoint y: 314, distance: 176.6
click at [871, 316] on img at bounding box center [773, 332] width 1283 height 883
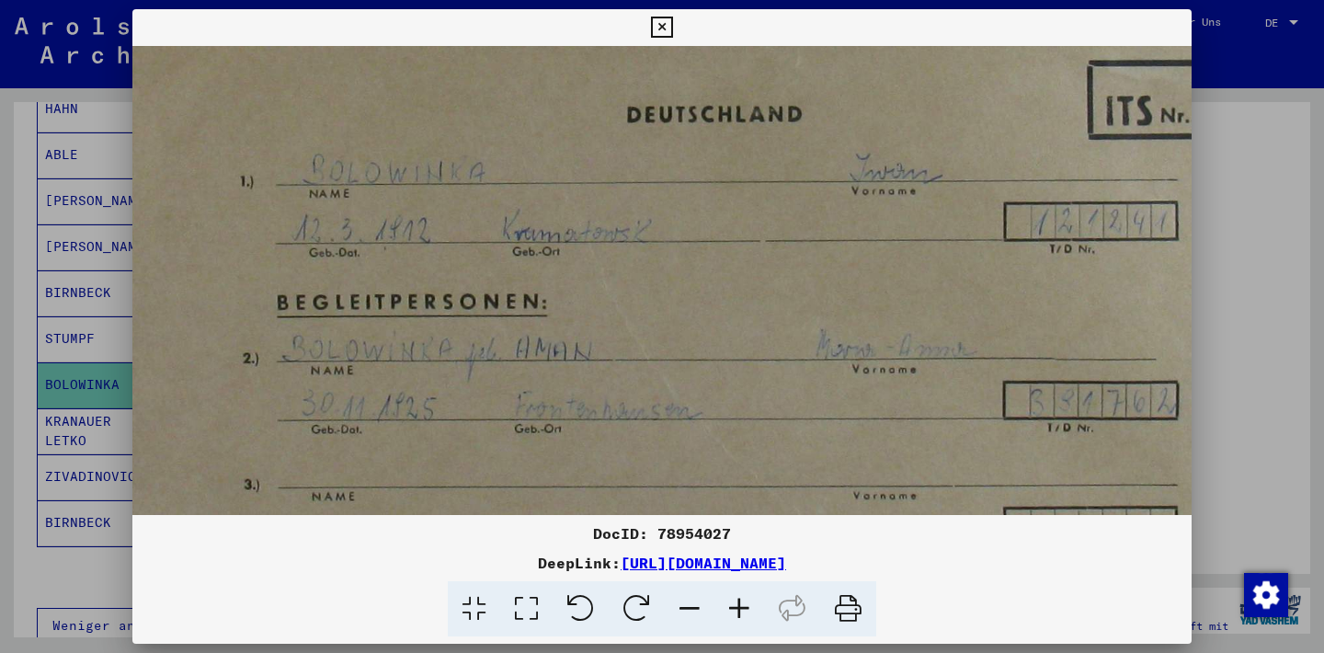
scroll to position [0, 19]
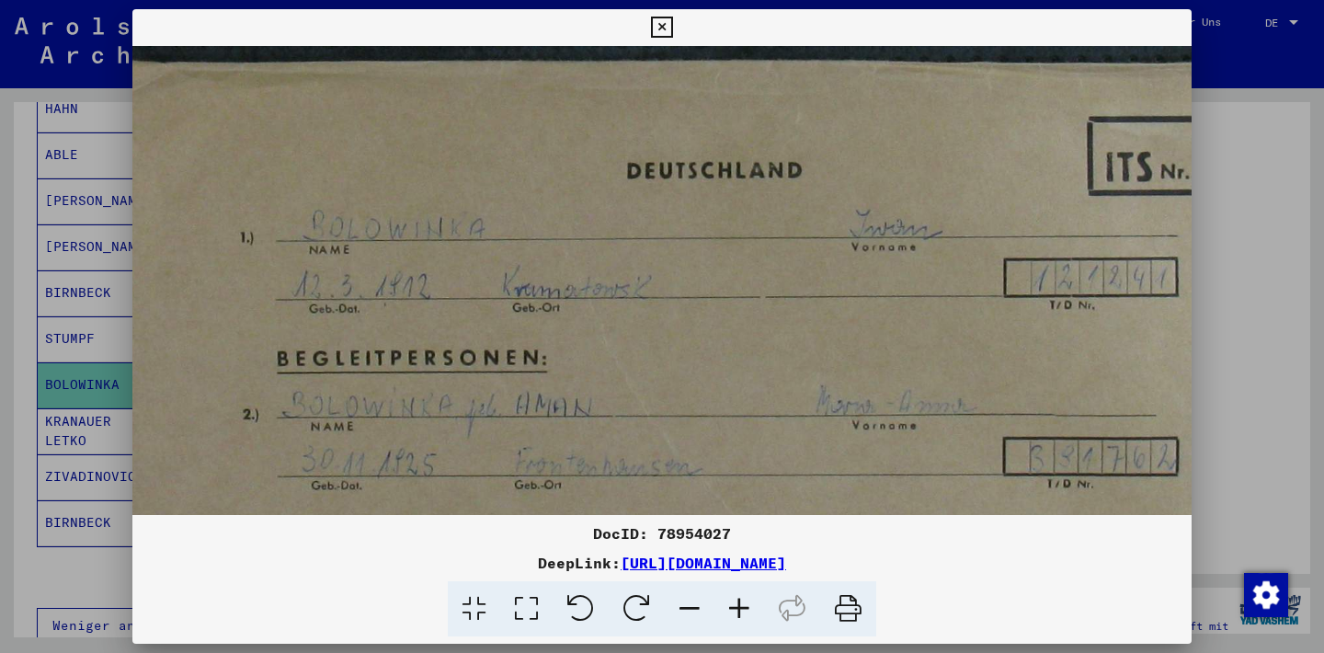
drag, startPoint x: 741, startPoint y: 366, endPoint x: 723, endPoint y: 516, distance: 151.0
click at [723, 516] on div "DocID: 78954027 DeepLink: [URL][DOMAIN_NAME]" at bounding box center [662, 323] width 1060 height 628
click at [672, 21] on icon at bounding box center [661, 28] width 21 height 22
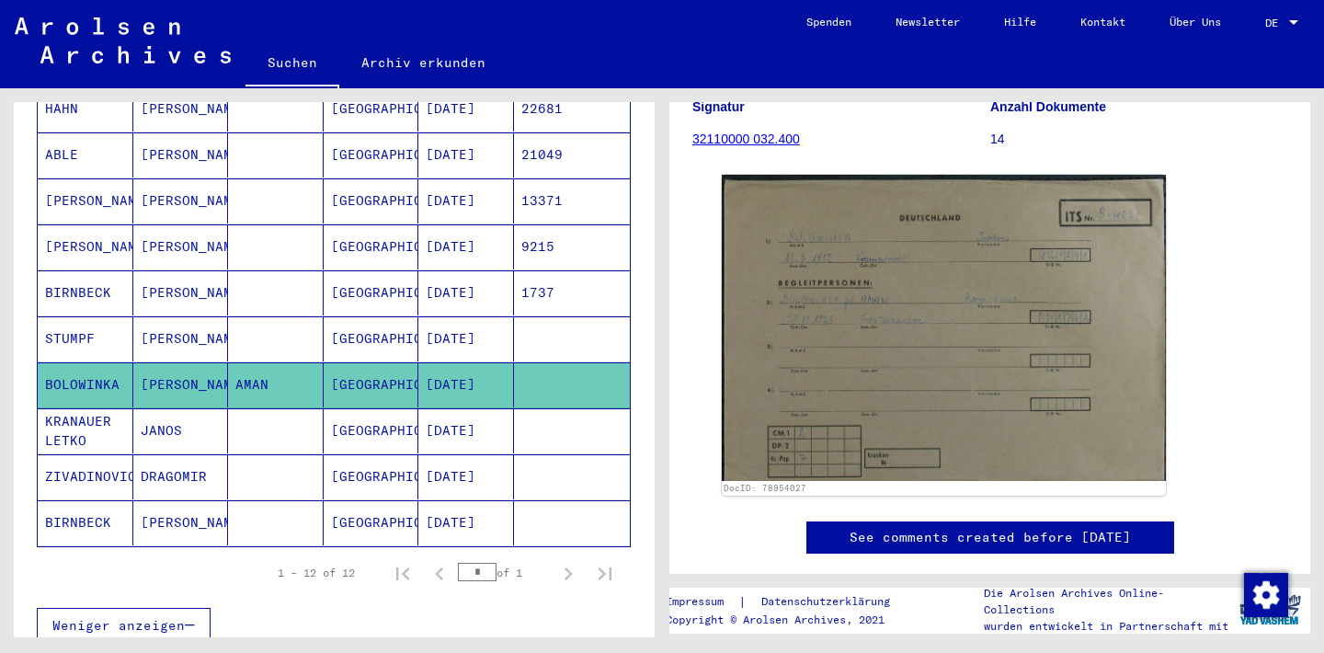
click at [72, 316] on mat-cell "STUMPF" at bounding box center [86, 338] width 96 height 45
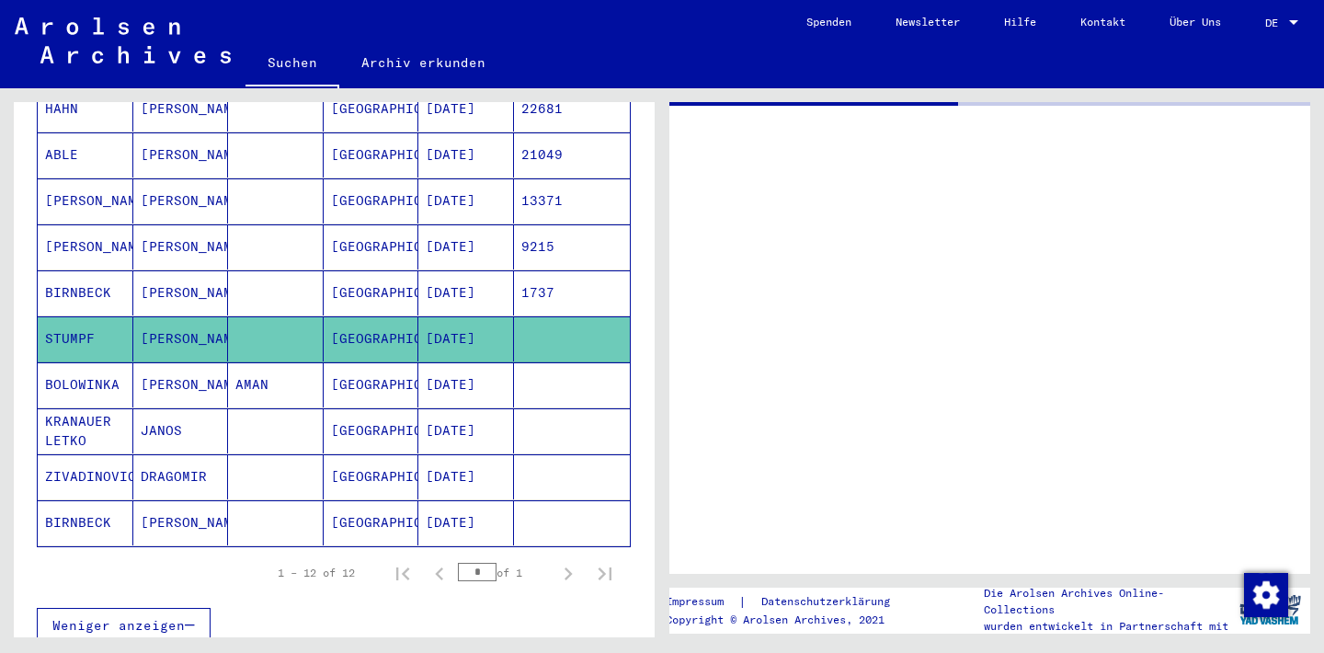
click at [72, 316] on mat-cell "STUMPF" at bounding box center [86, 338] width 96 height 45
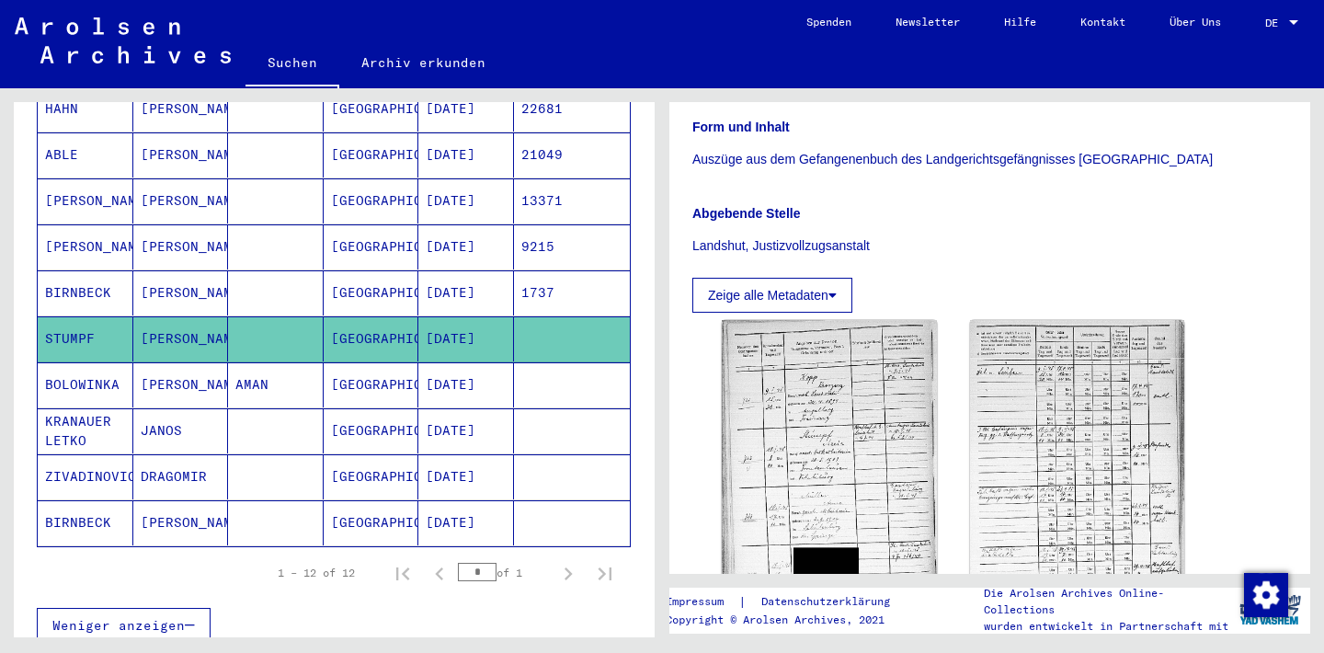
scroll to position [298, 0]
click at [797, 300] on button "Zeige alle Metadaten" at bounding box center [773, 298] width 160 height 35
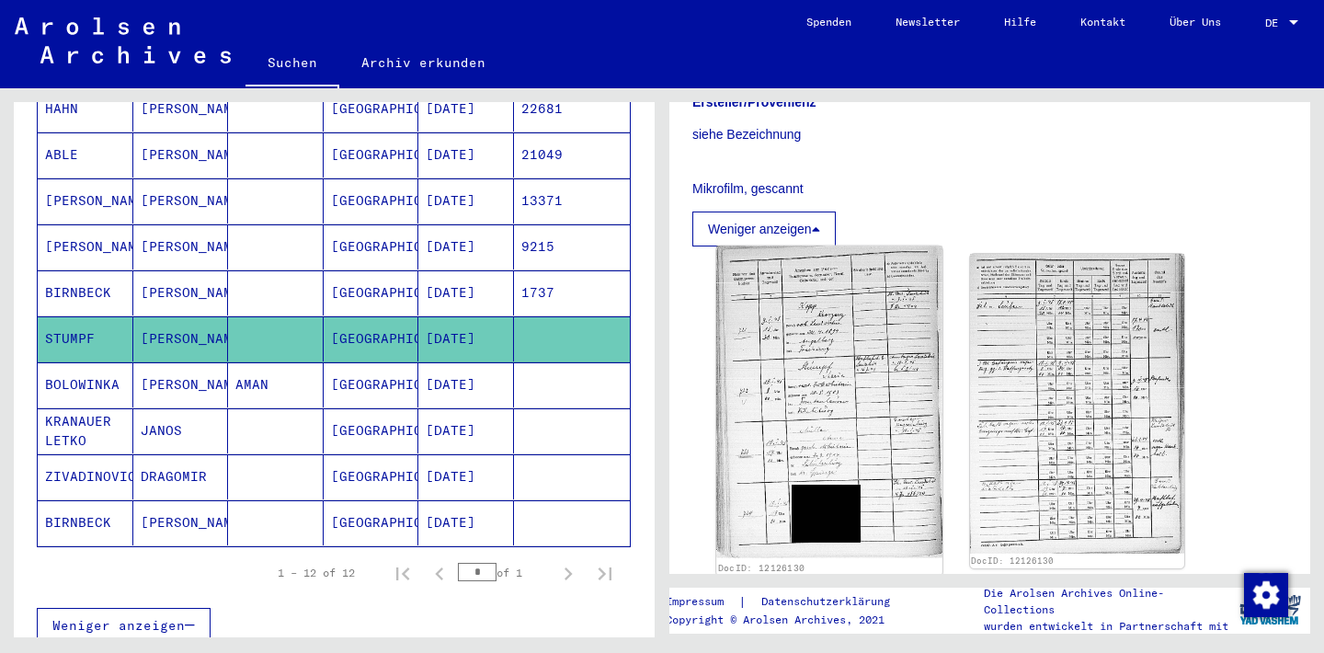
scroll to position [497, 0]
click at [841, 301] on img at bounding box center [828, 404] width 225 height 312
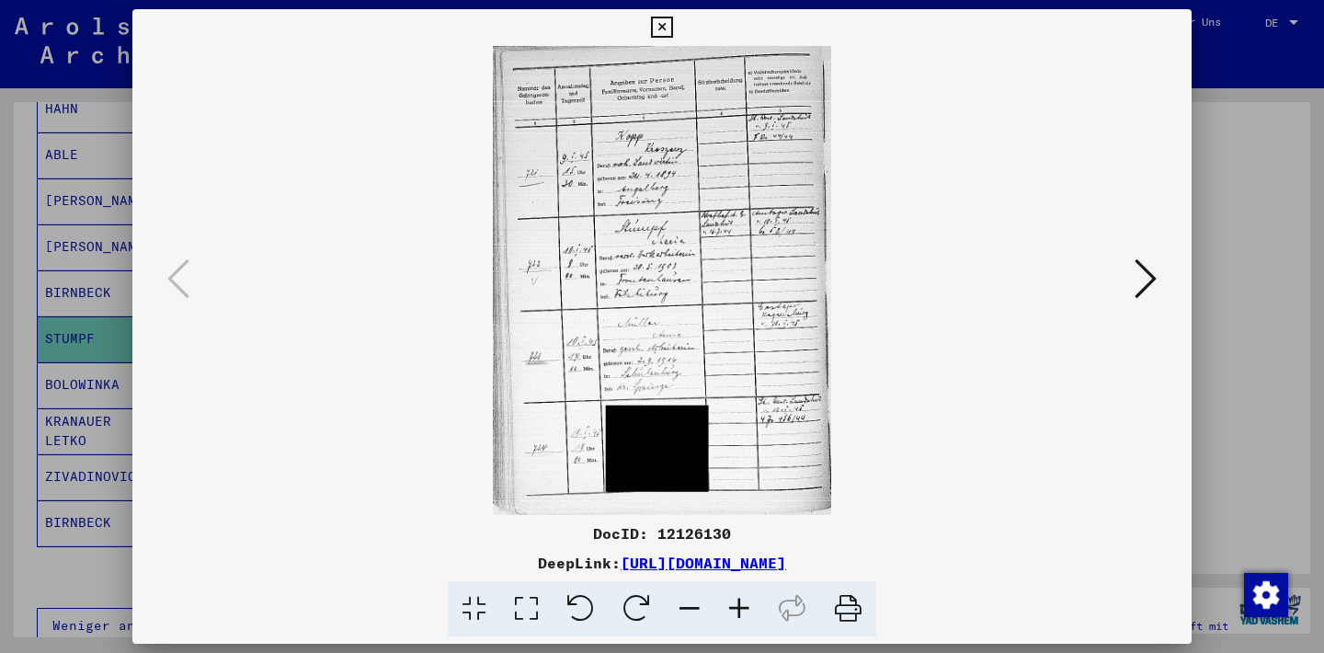
click at [743, 618] on icon at bounding box center [740, 609] width 50 height 56
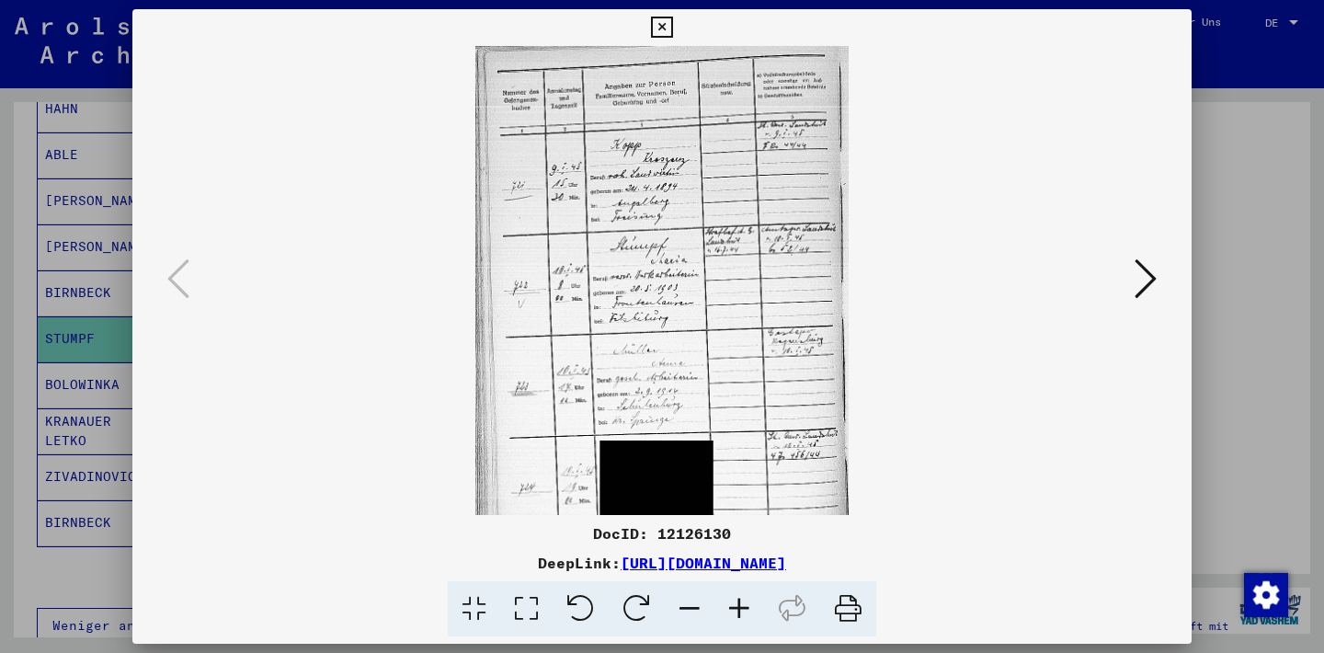
click at [743, 618] on icon at bounding box center [740, 609] width 50 height 56
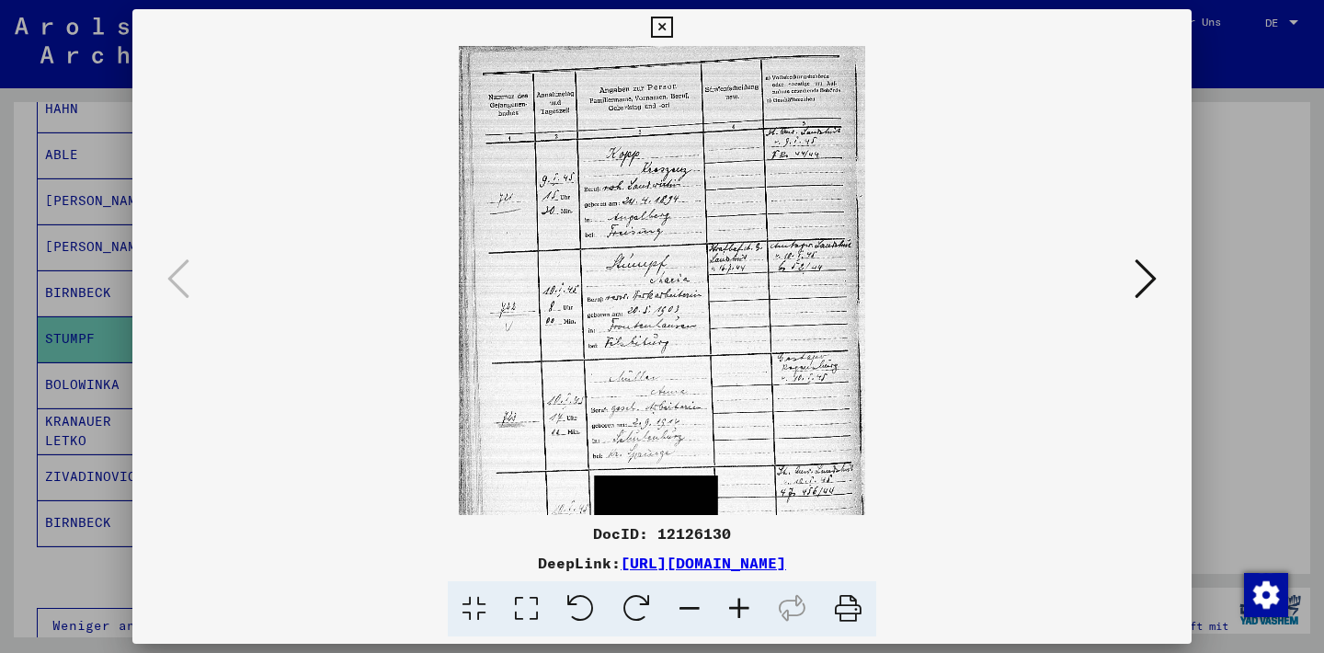
click at [743, 617] on icon at bounding box center [740, 609] width 50 height 56
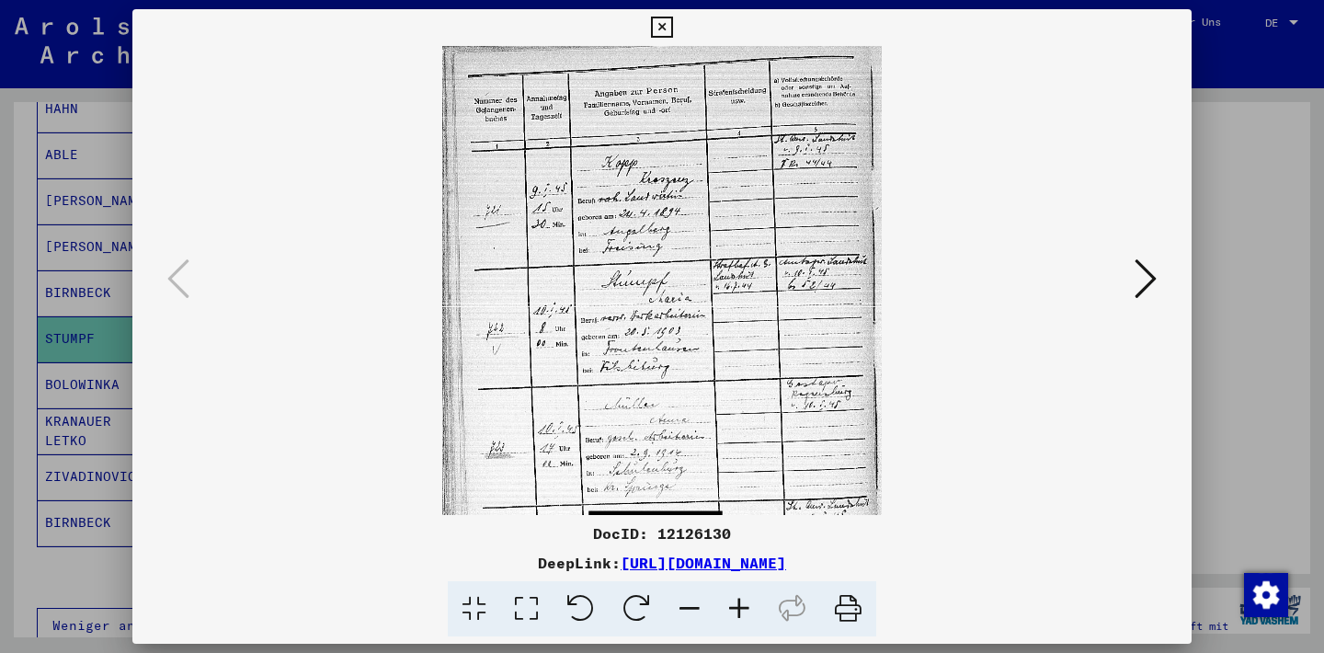
click at [742, 617] on icon at bounding box center [740, 609] width 50 height 56
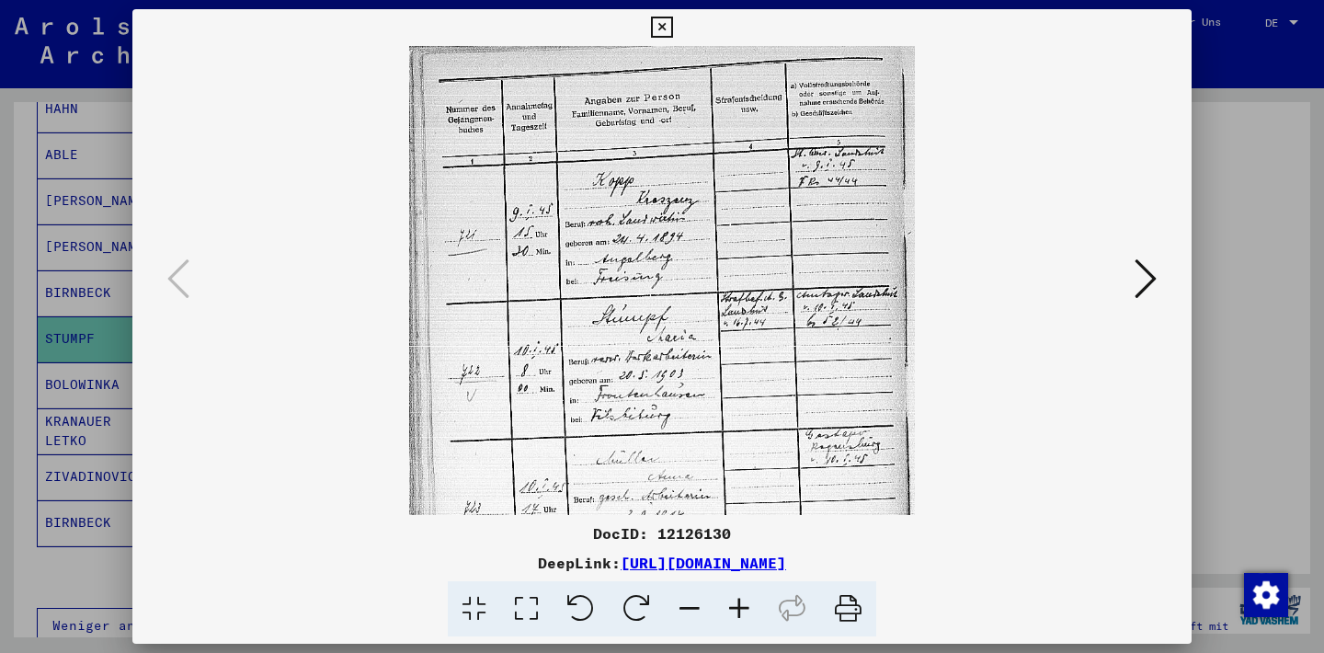
click at [742, 617] on icon at bounding box center [740, 609] width 50 height 56
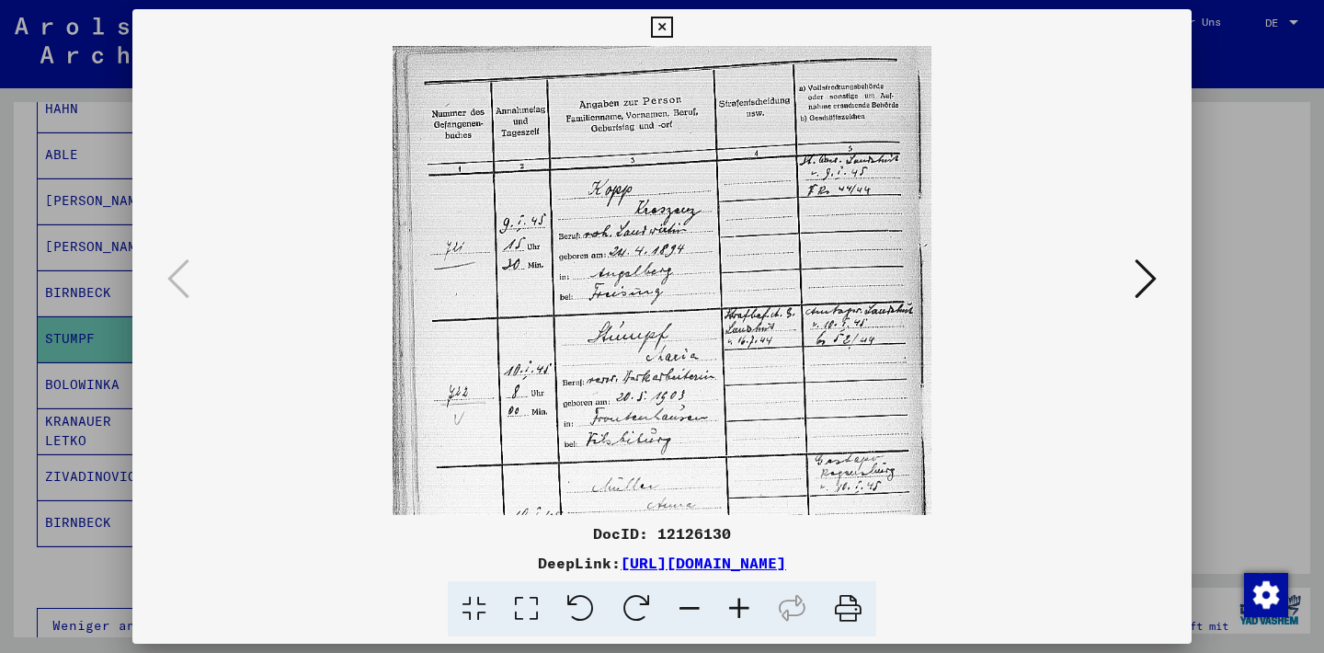
click at [742, 617] on icon at bounding box center [740, 609] width 50 height 56
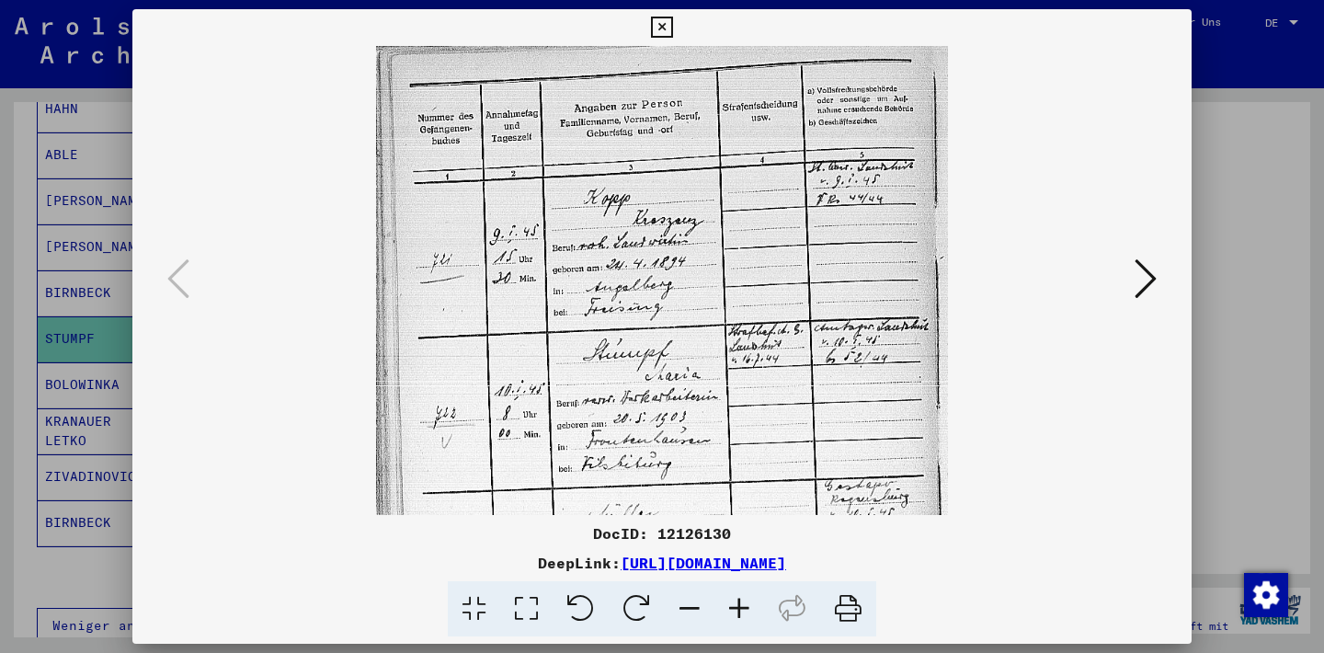
click at [742, 617] on icon at bounding box center [740, 609] width 50 height 56
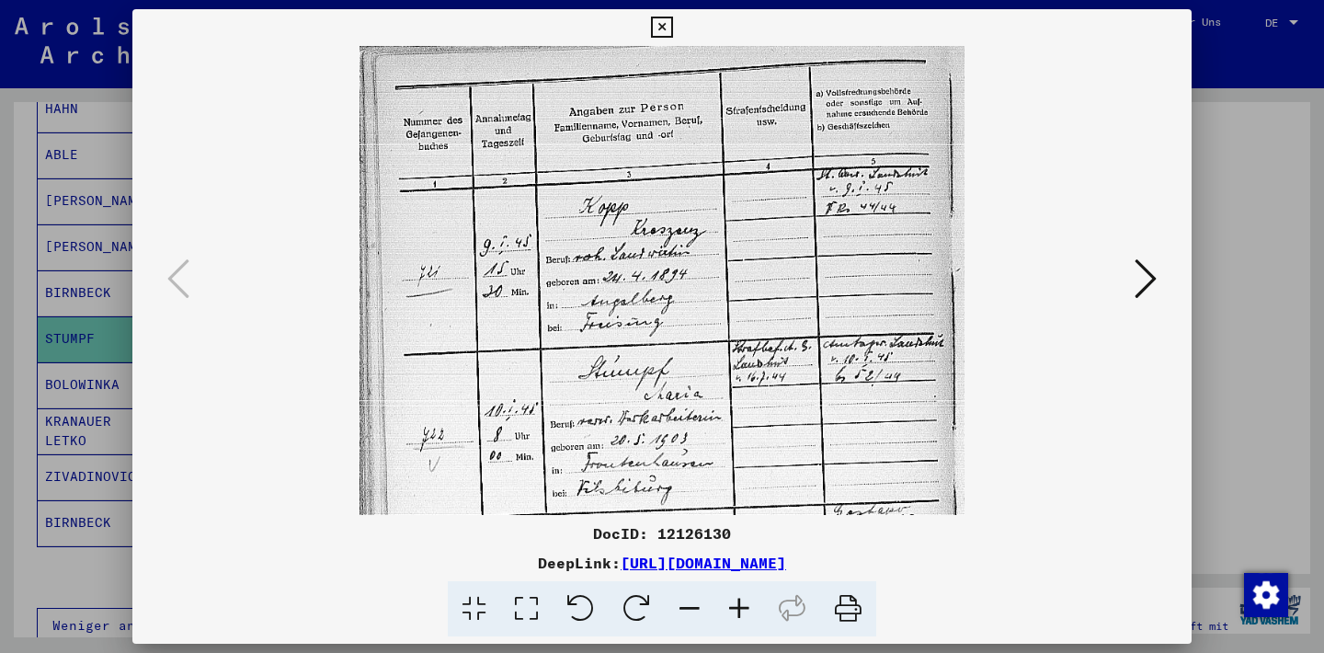
click at [741, 615] on icon at bounding box center [740, 609] width 50 height 56
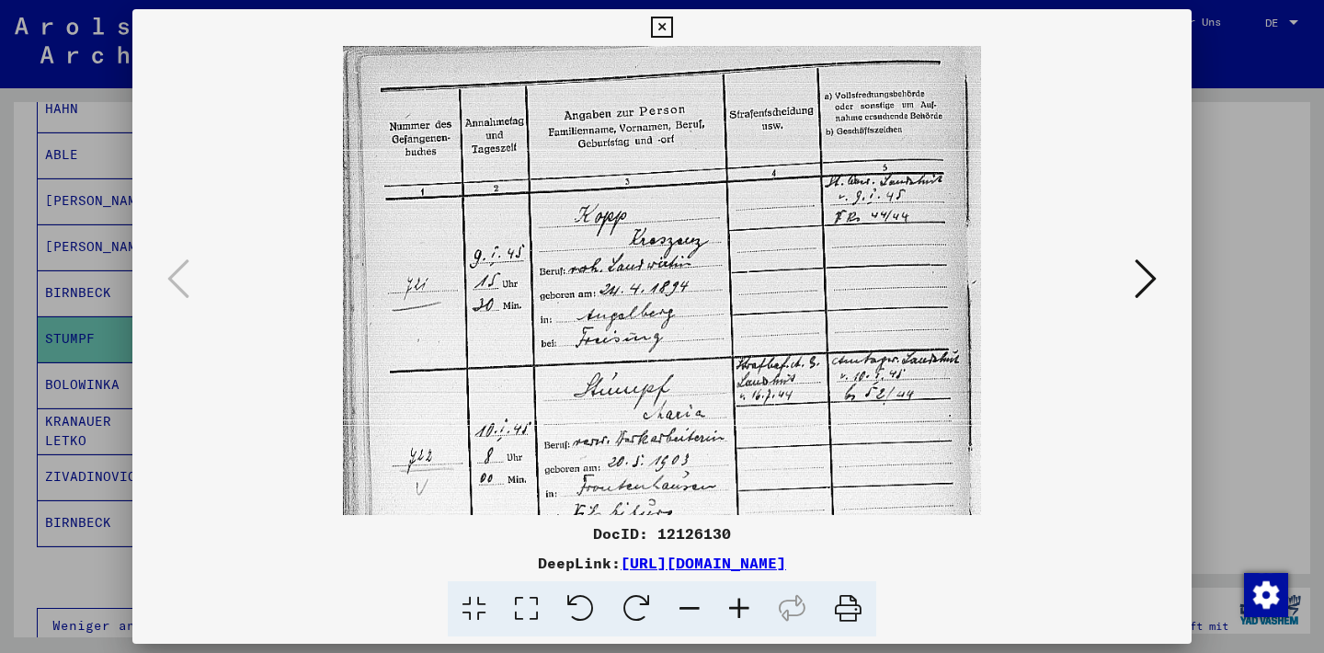
click at [741, 615] on icon at bounding box center [740, 609] width 50 height 56
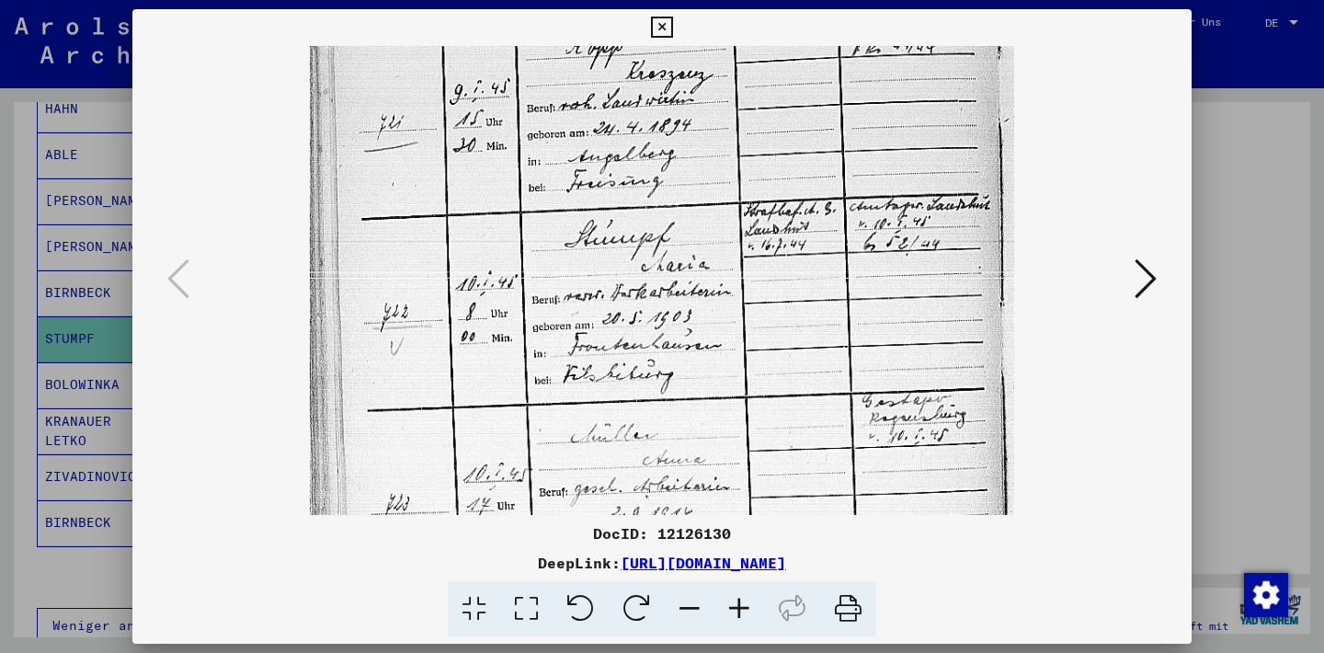
scroll to position [193, 0]
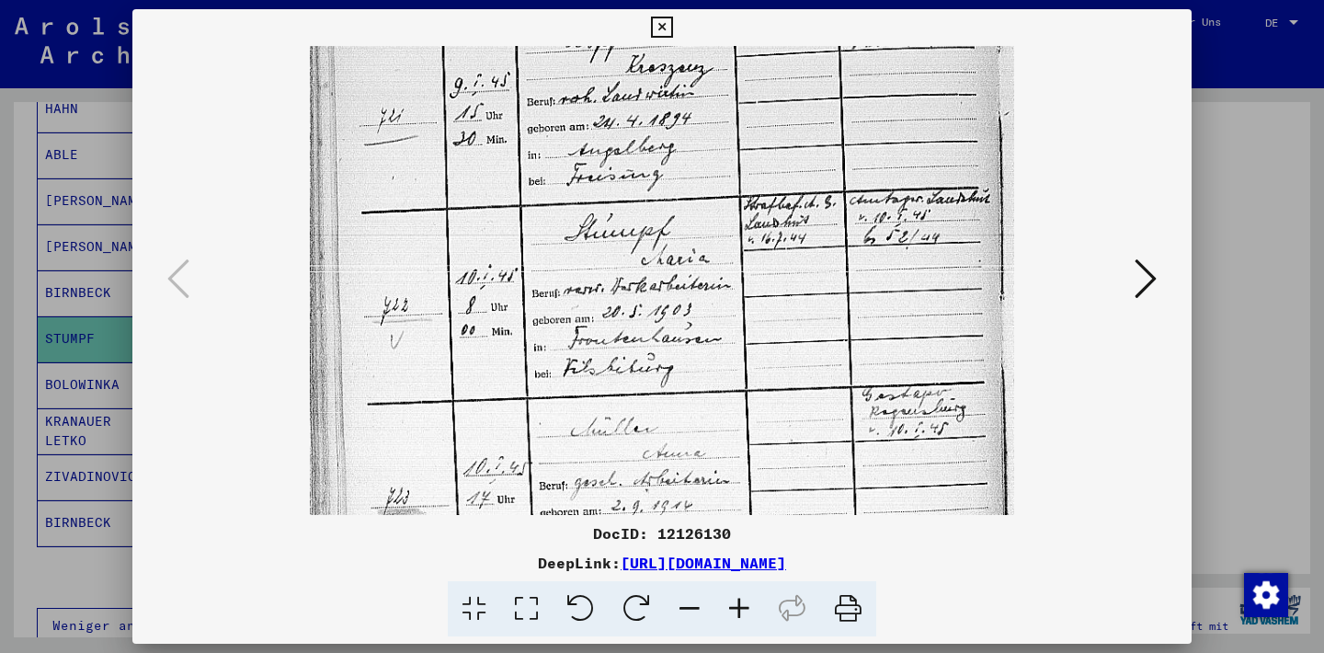
drag, startPoint x: 703, startPoint y: 454, endPoint x: 504, endPoint y: 258, distance: 279.0
click at [504, 258] on img at bounding box center [662, 340] width 705 height 975
click at [672, 26] on icon at bounding box center [661, 28] width 21 height 22
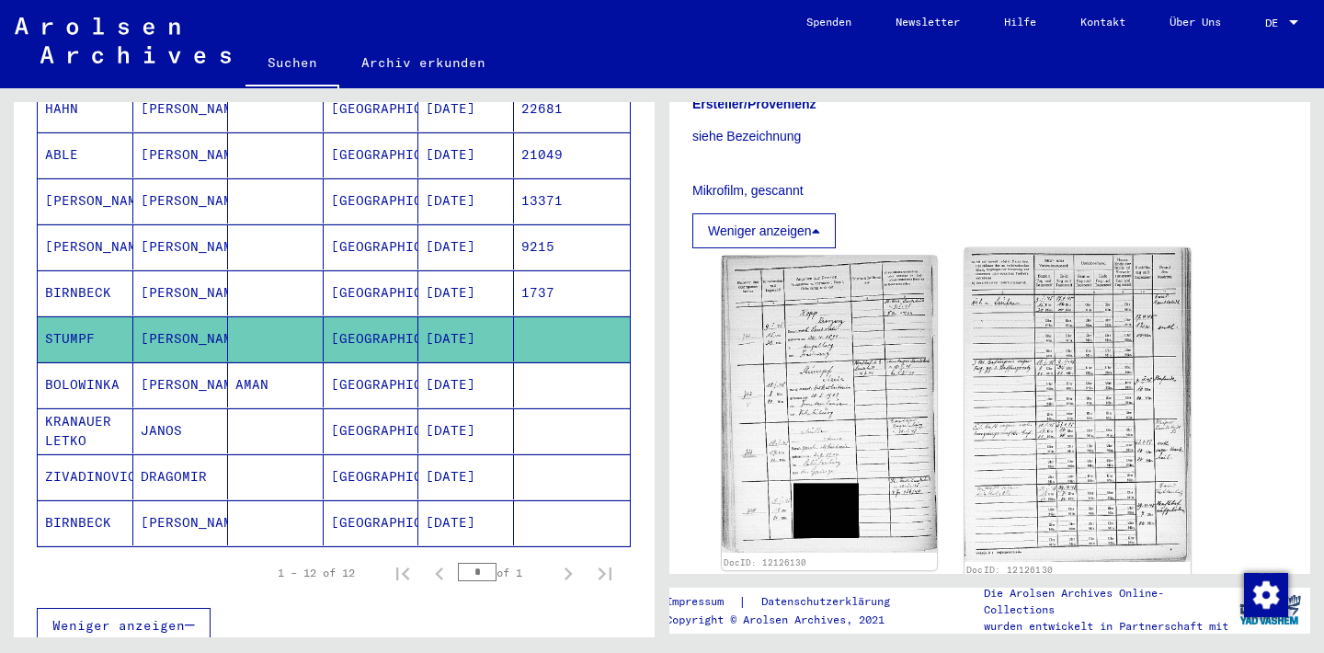
click at [1061, 417] on img at bounding box center [1077, 405] width 225 height 315
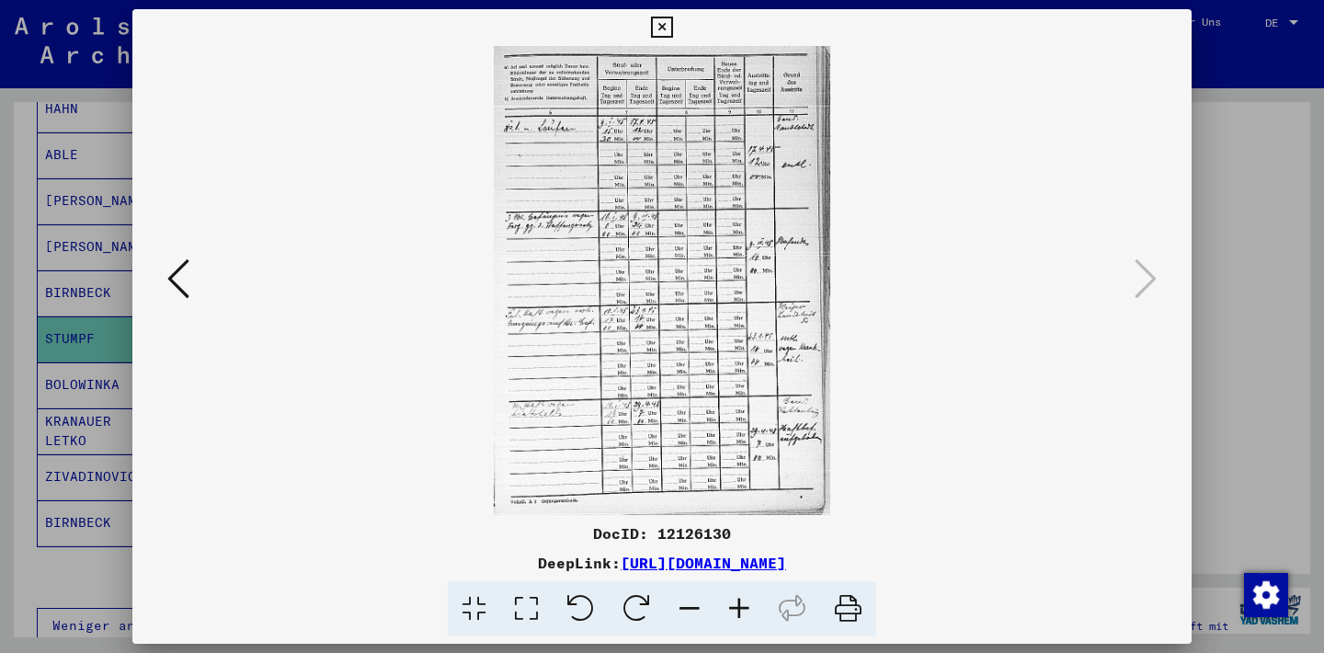
click at [740, 602] on icon at bounding box center [740, 609] width 50 height 56
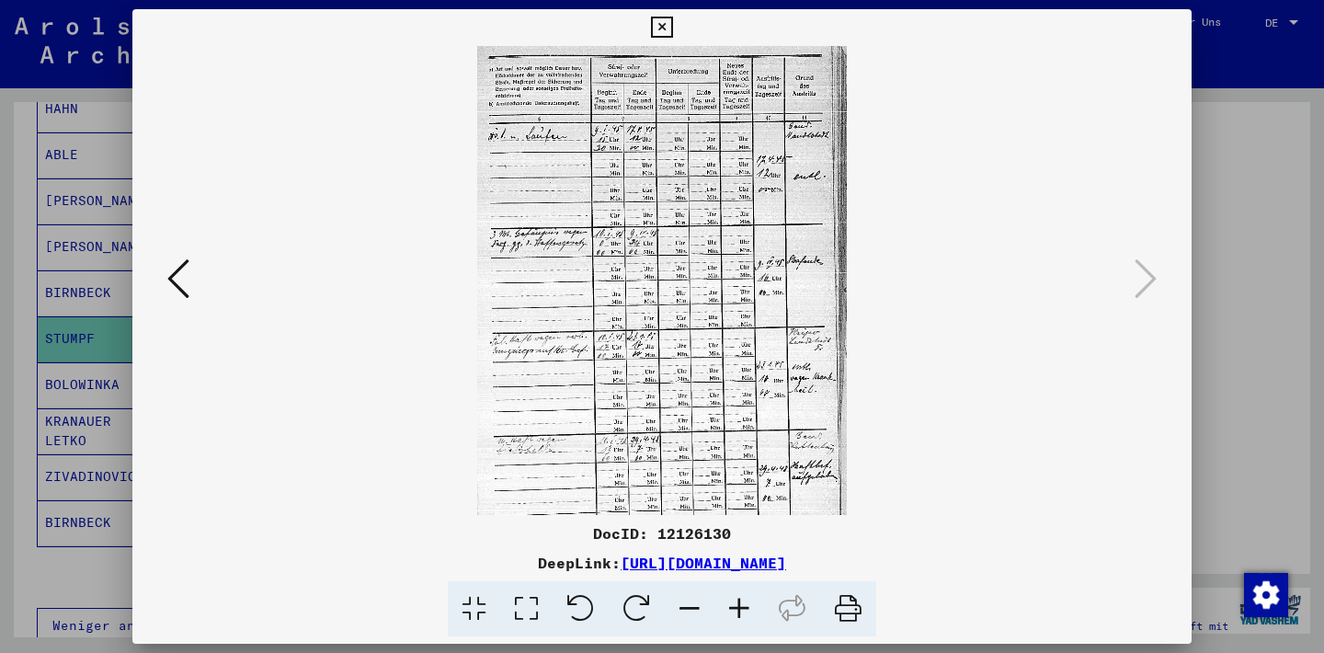
click at [740, 602] on icon at bounding box center [740, 609] width 50 height 56
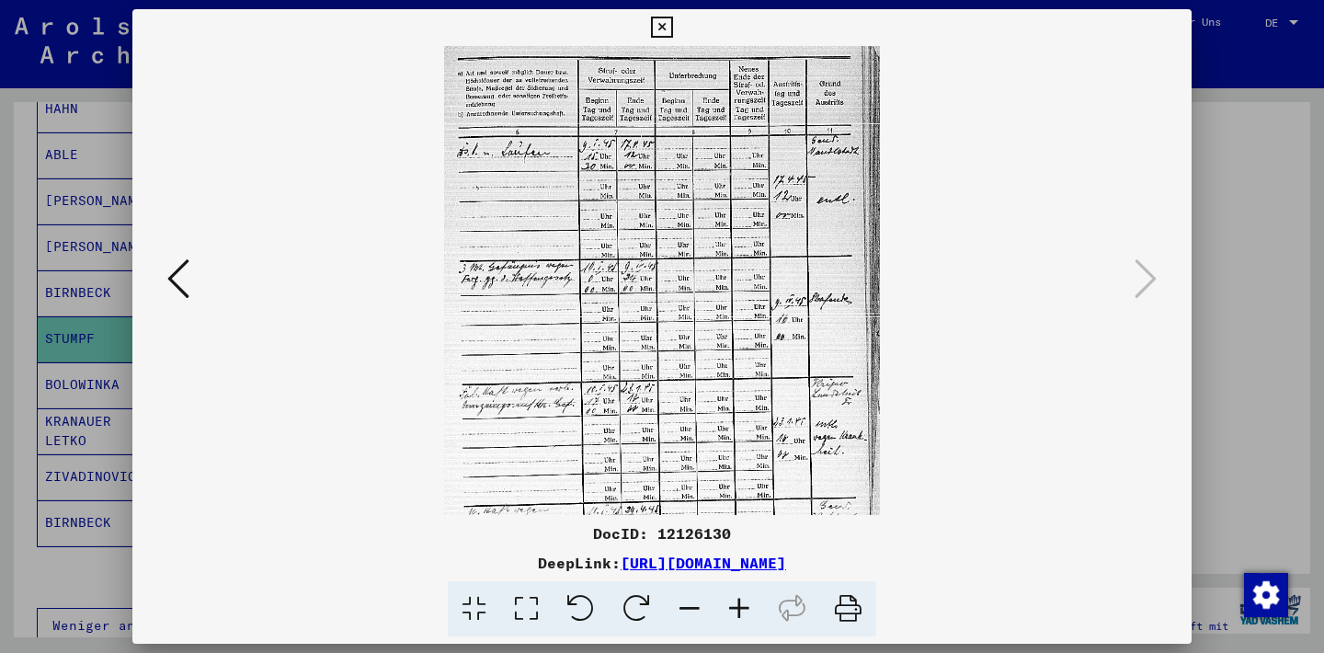
click at [740, 602] on icon at bounding box center [740, 609] width 50 height 56
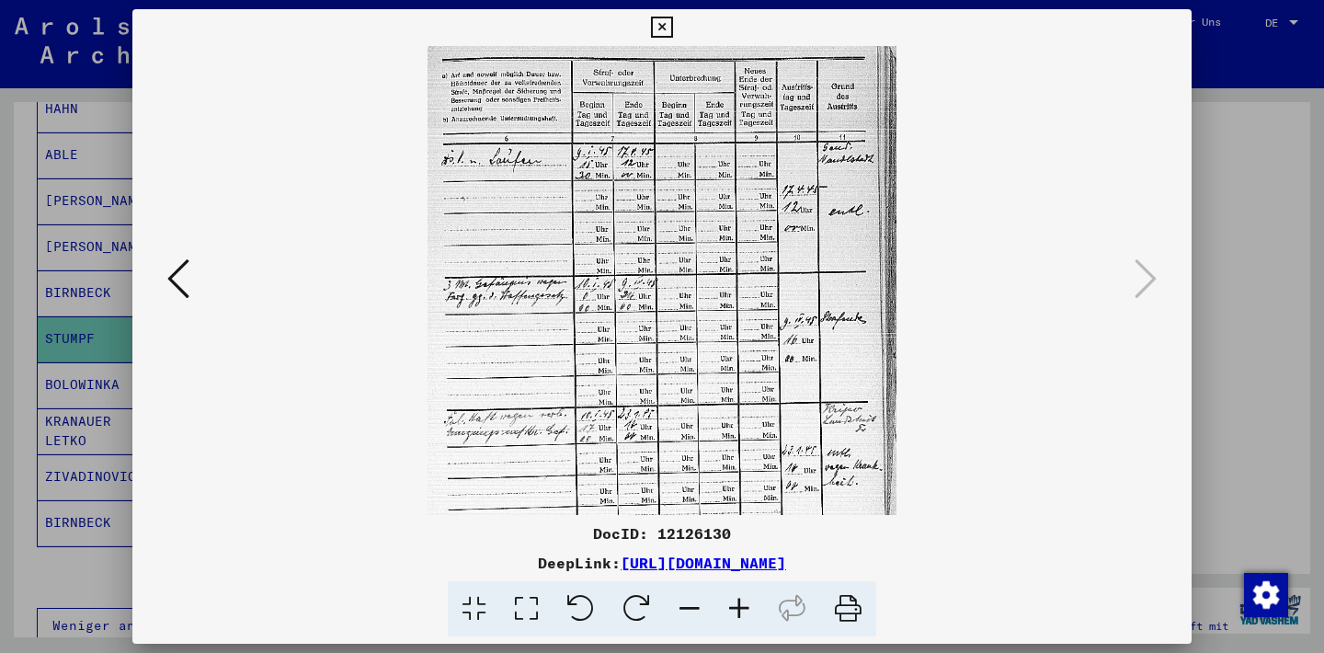
click at [740, 602] on icon at bounding box center [740, 609] width 50 height 56
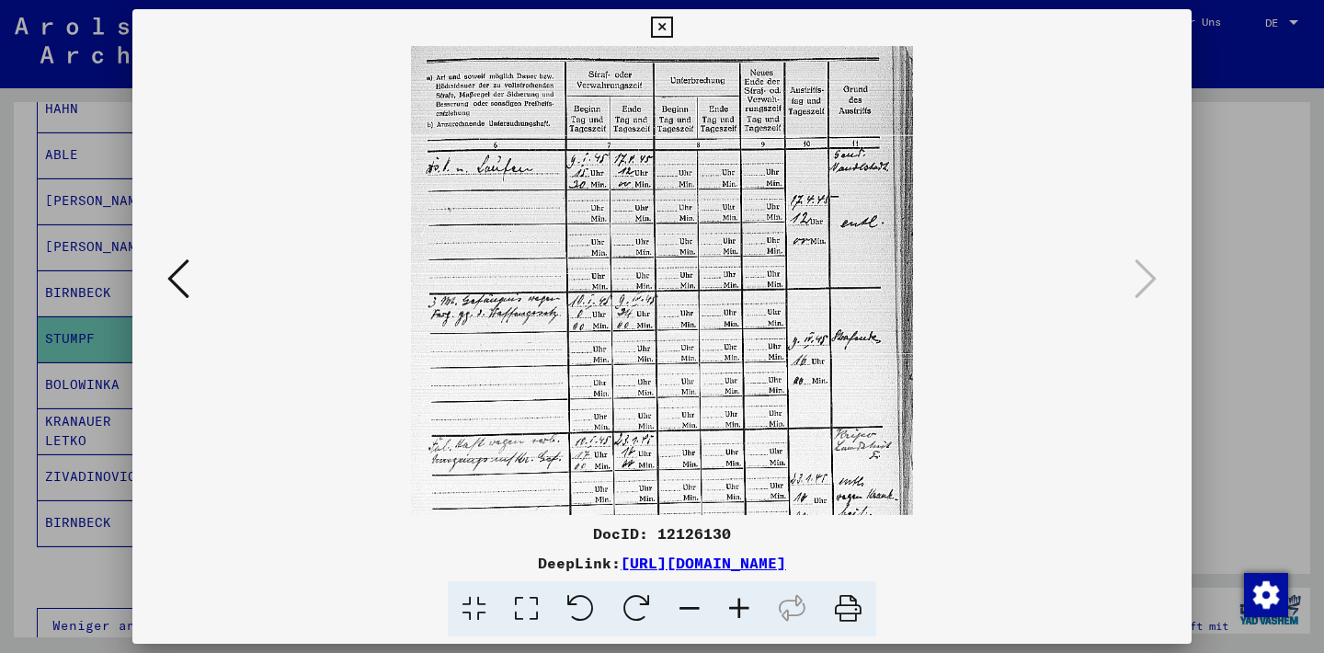
click at [740, 602] on icon at bounding box center [740, 609] width 50 height 56
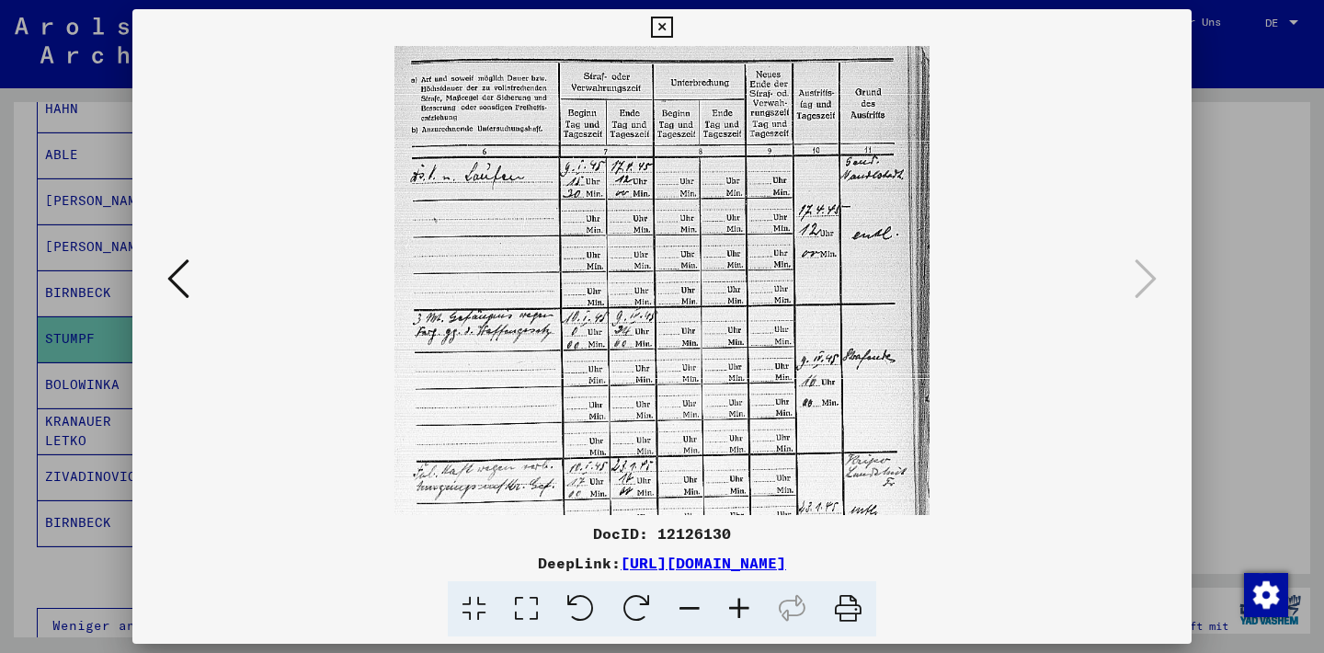
click at [740, 602] on icon at bounding box center [740, 609] width 50 height 56
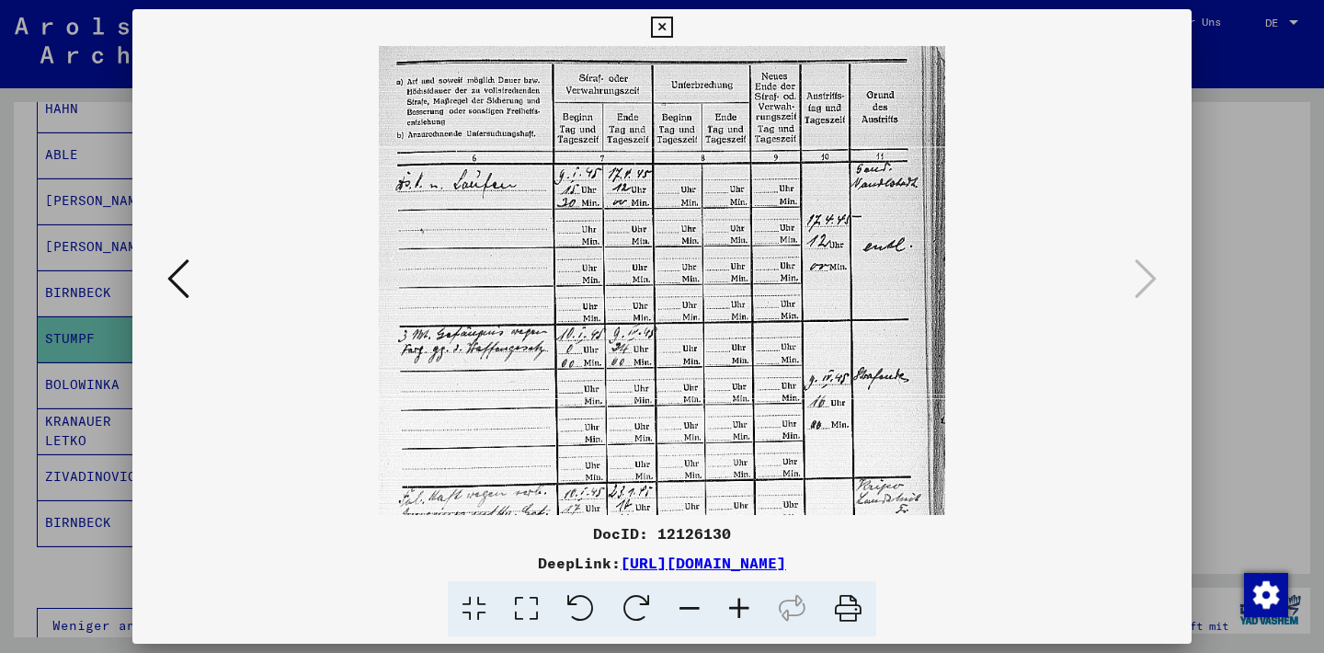
click at [740, 602] on icon at bounding box center [740, 609] width 50 height 56
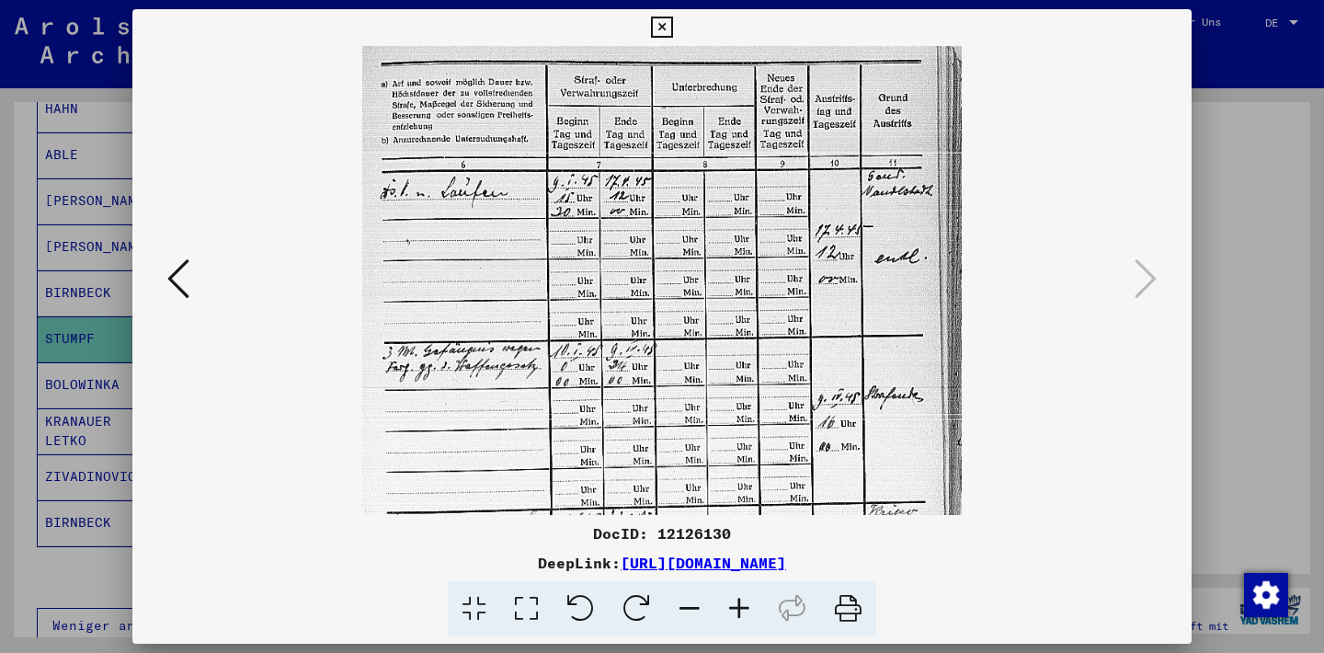
click at [740, 602] on icon at bounding box center [740, 609] width 50 height 56
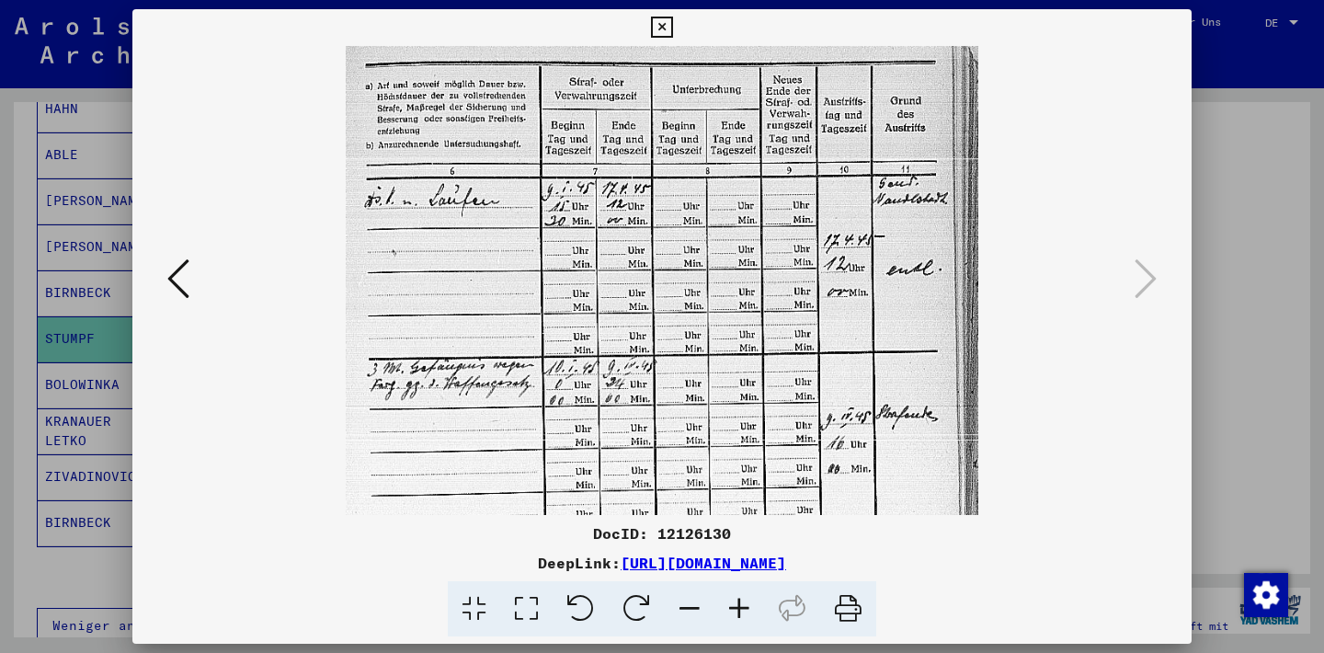
click at [740, 602] on icon at bounding box center [740, 609] width 50 height 56
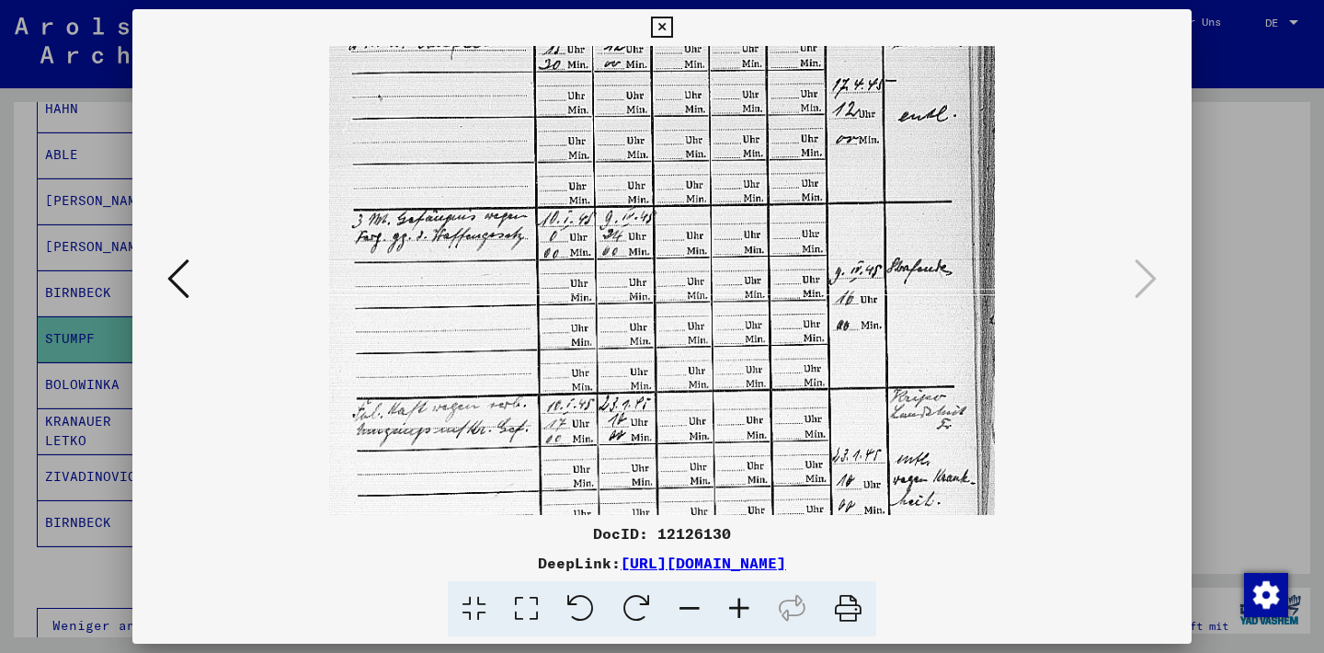
scroll to position [182, 0]
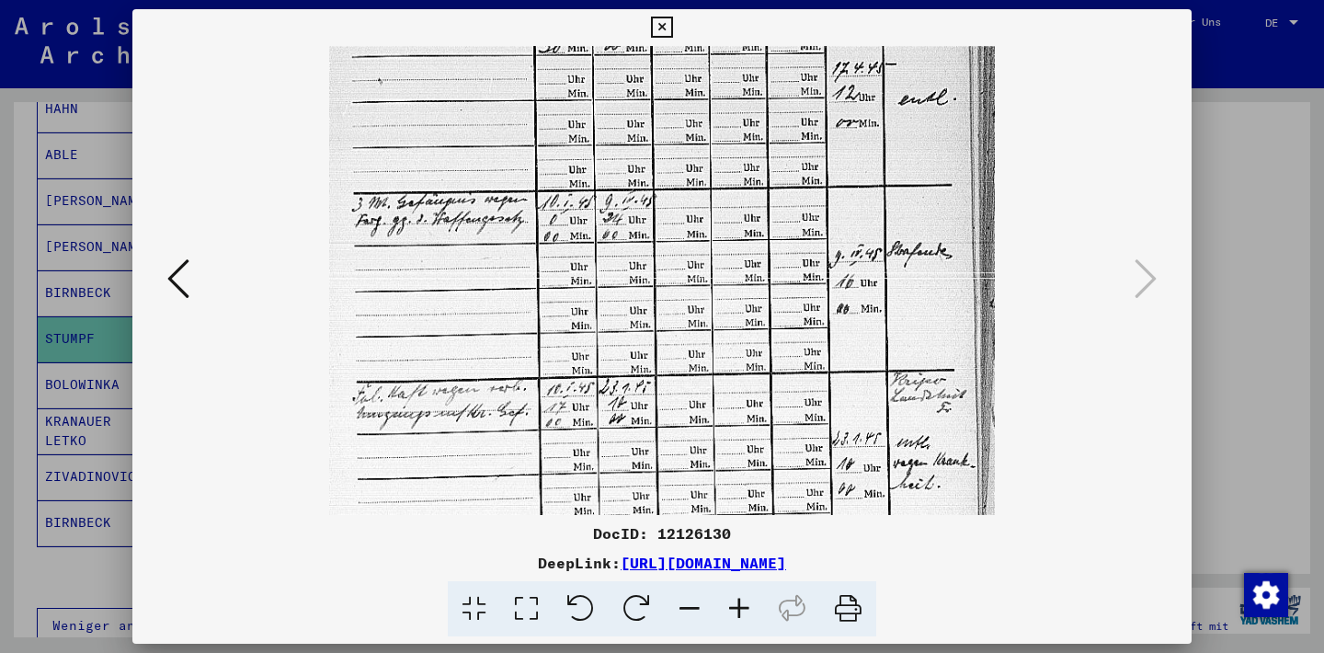
drag, startPoint x: 493, startPoint y: 449, endPoint x: 544, endPoint y: 265, distance: 190.8
click at [544, 265] on img at bounding box center [662, 328] width 667 height 929
click at [181, 288] on icon at bounding box center [178, 279] width 22 height 44
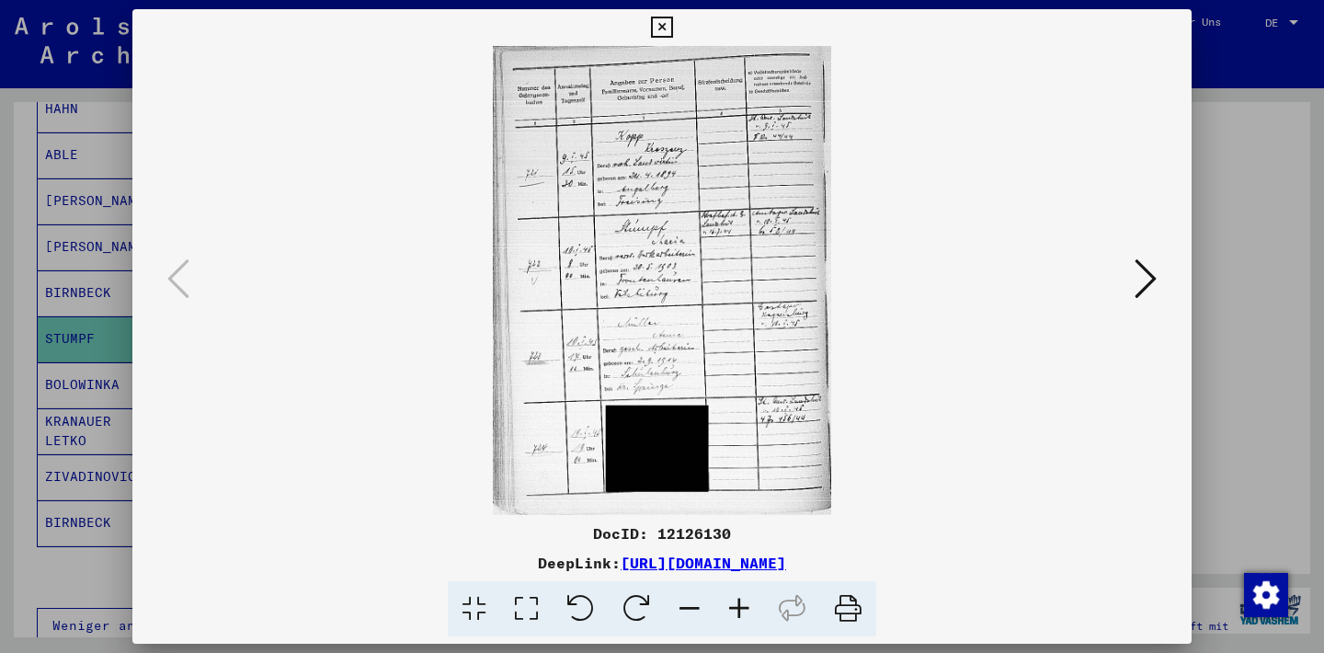
scroll to position [0, 0]
click at [1152, 286] on icon at bounding box center [1146, 279] width 22 height 44
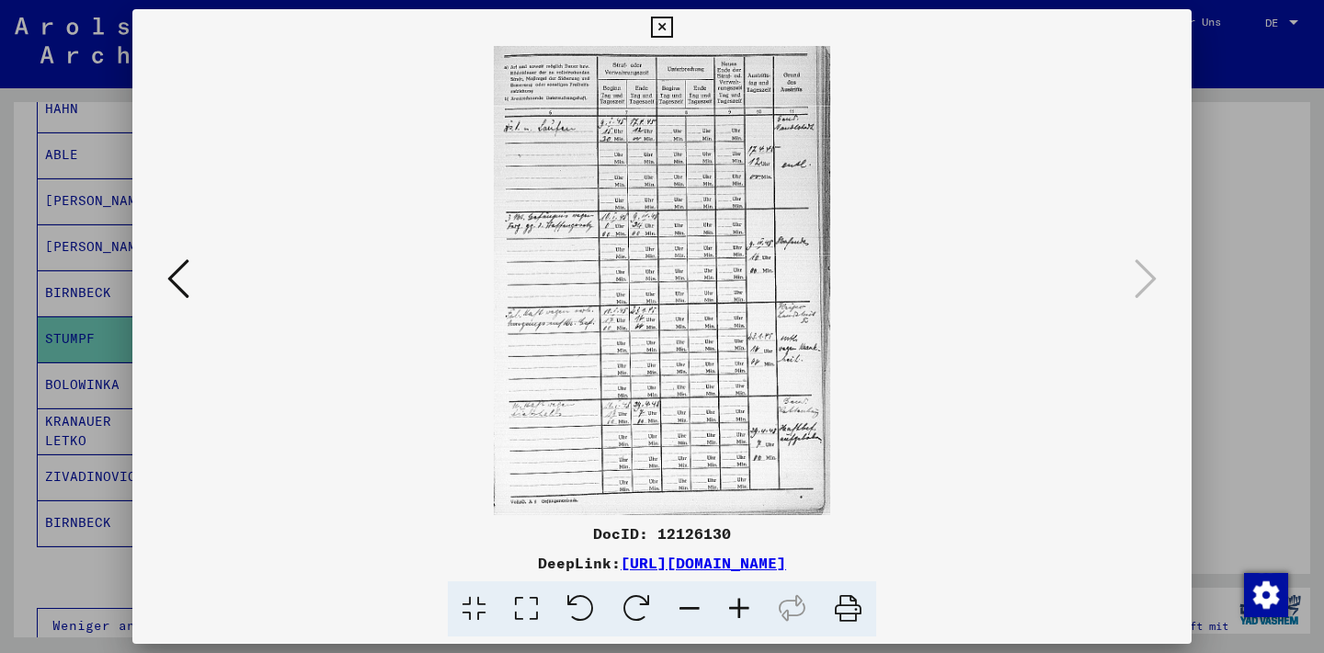
click at [631, 249] on img at bounding box center [662, 280] width 337 height 469
click at [744, 600] on icon at bounding box center [740, 609] width 50 height 56
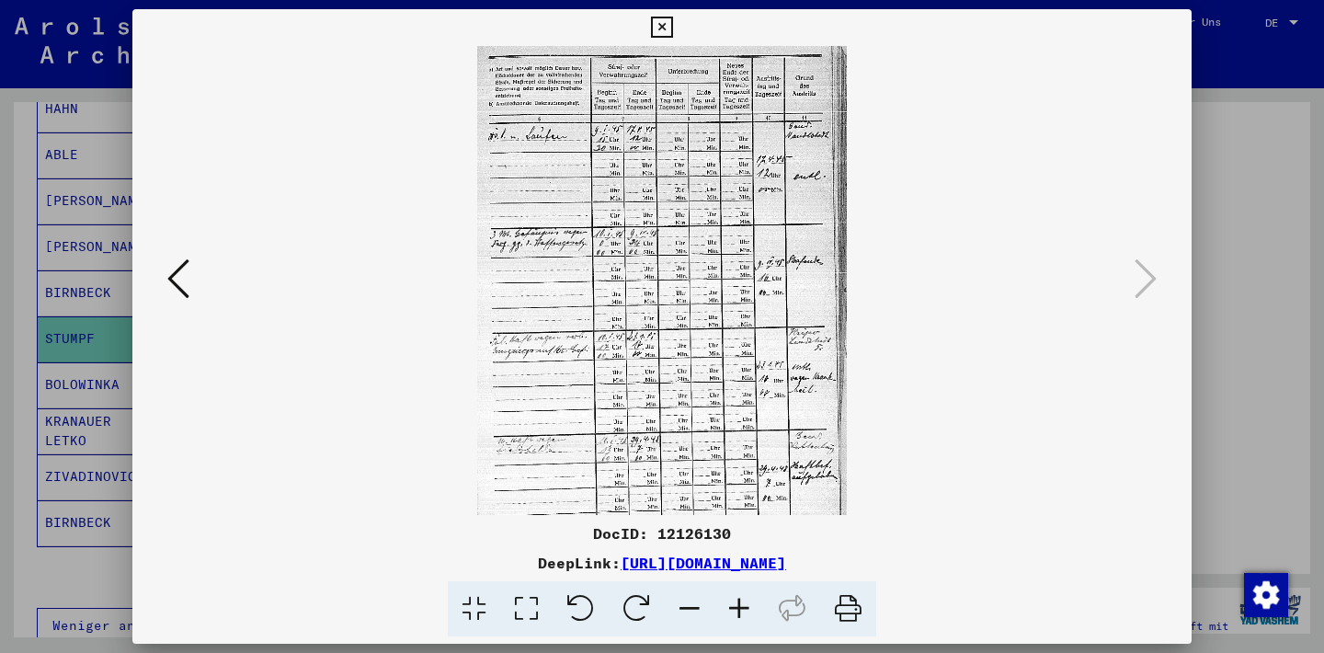
click at [744, 600] on icon at bounding box center [740, 609] width 50 height 56
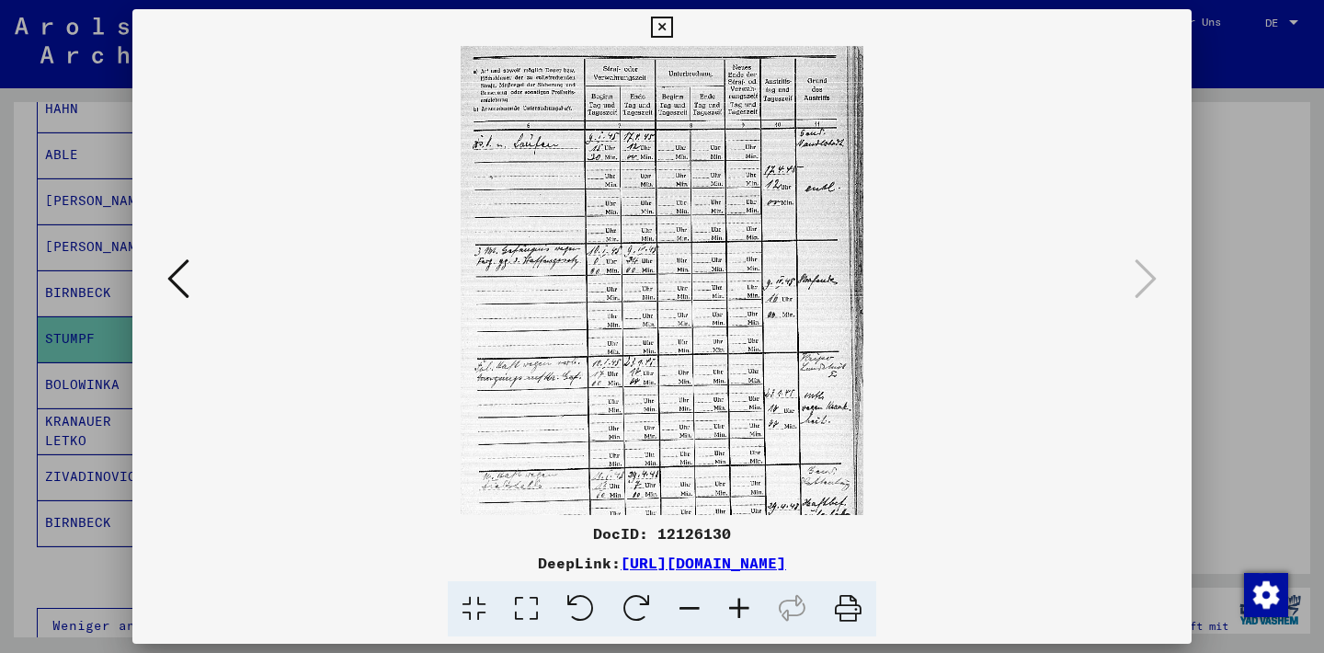
click at [744, 600] on icon at bounding box center [740, 609] width 50 height 56
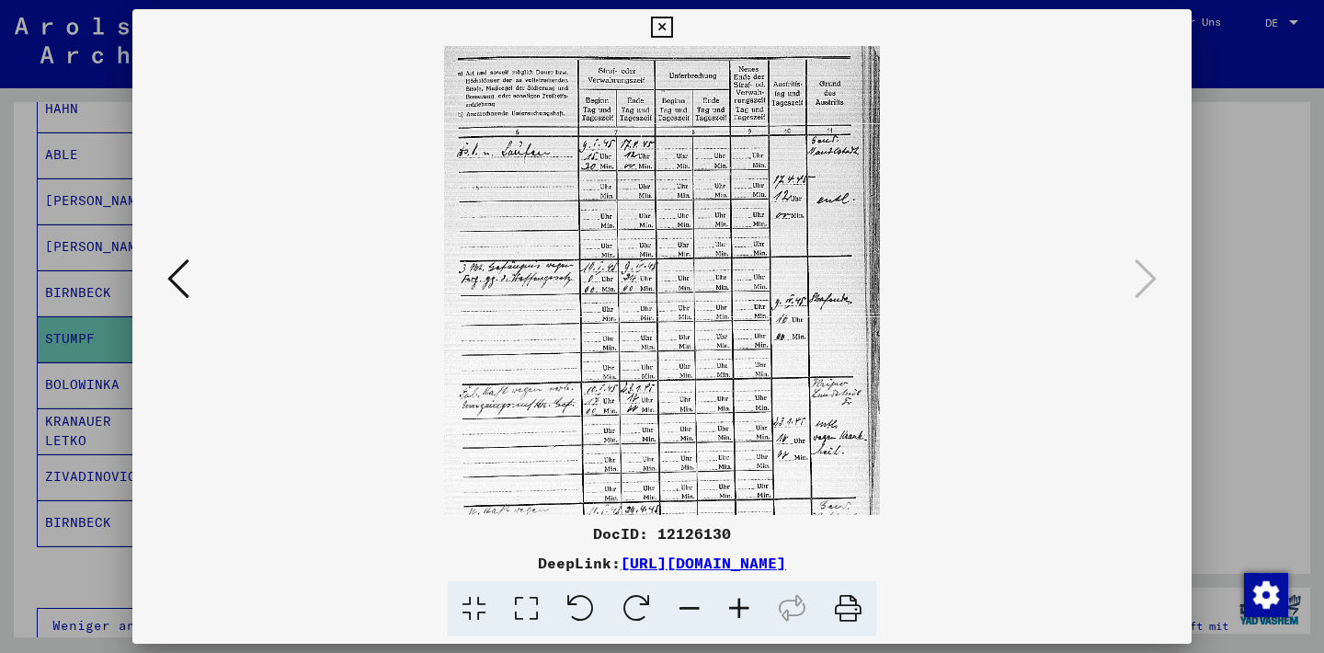
click at [744, 600] on icon at bounding box center [740, 609] width 50 height 56
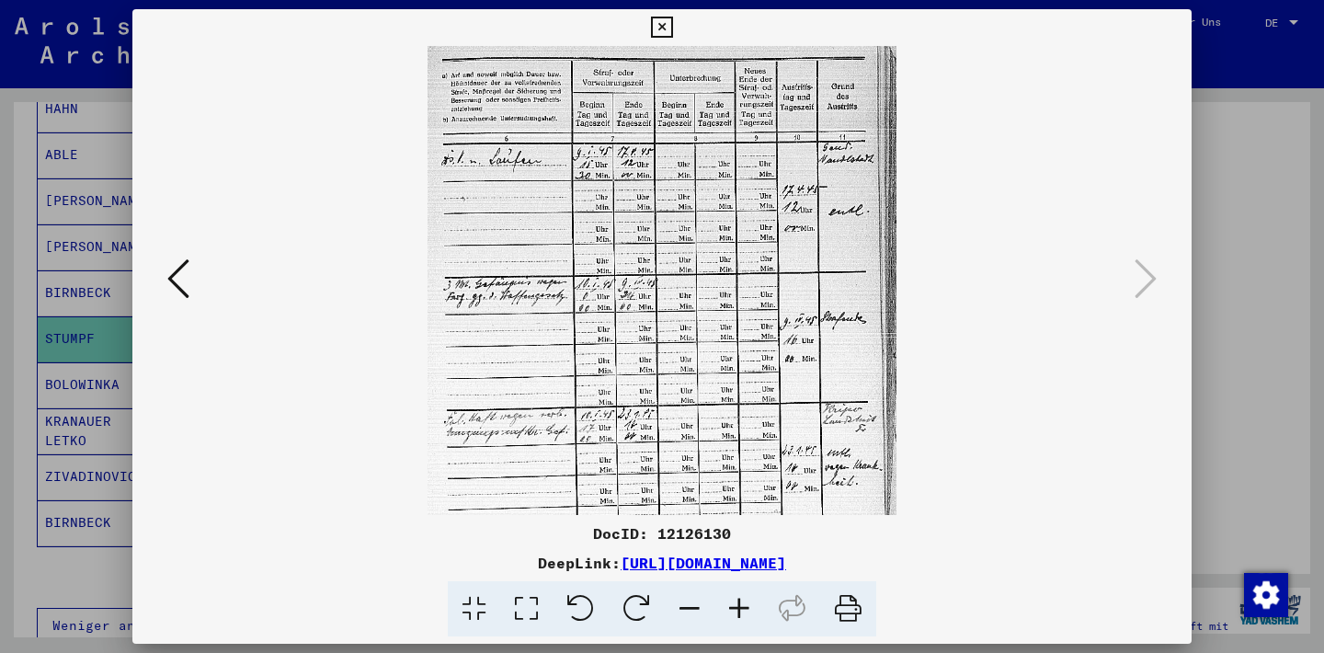
click at [744, 599] on icon at bounding box center [740, 609] width 50 height 56
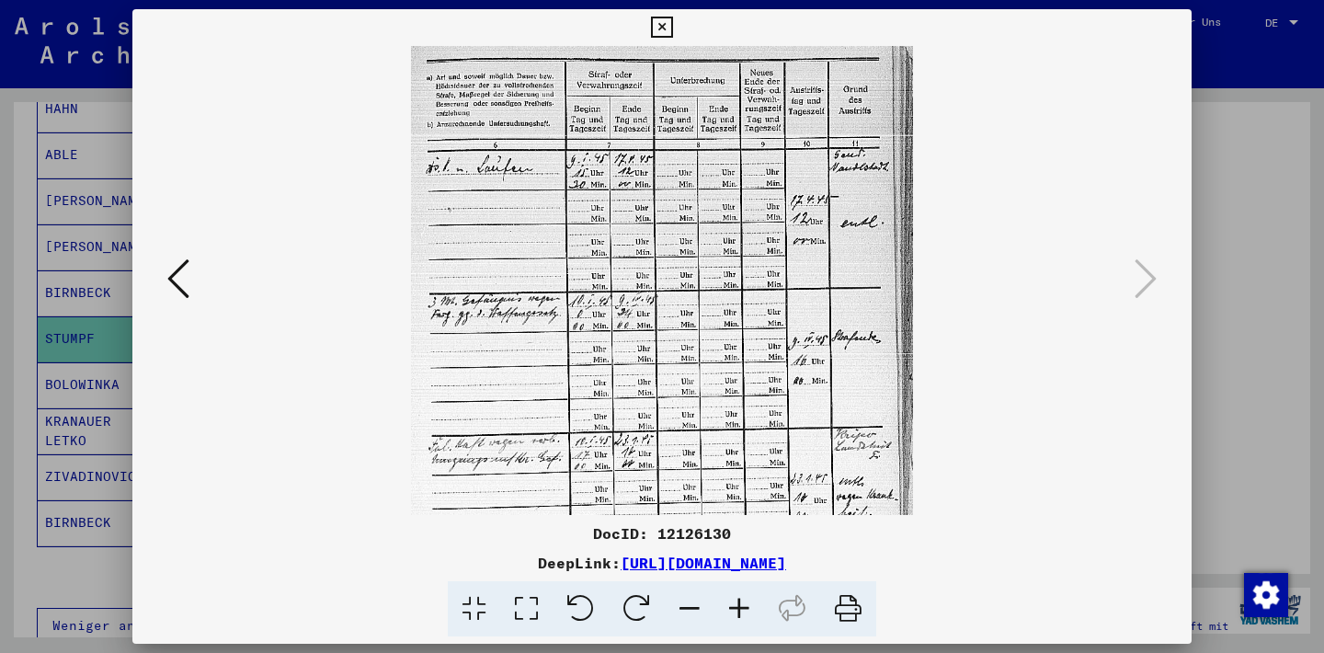
click at [741, 596] on icon at bounding box center [740, 609] width 50 height 56
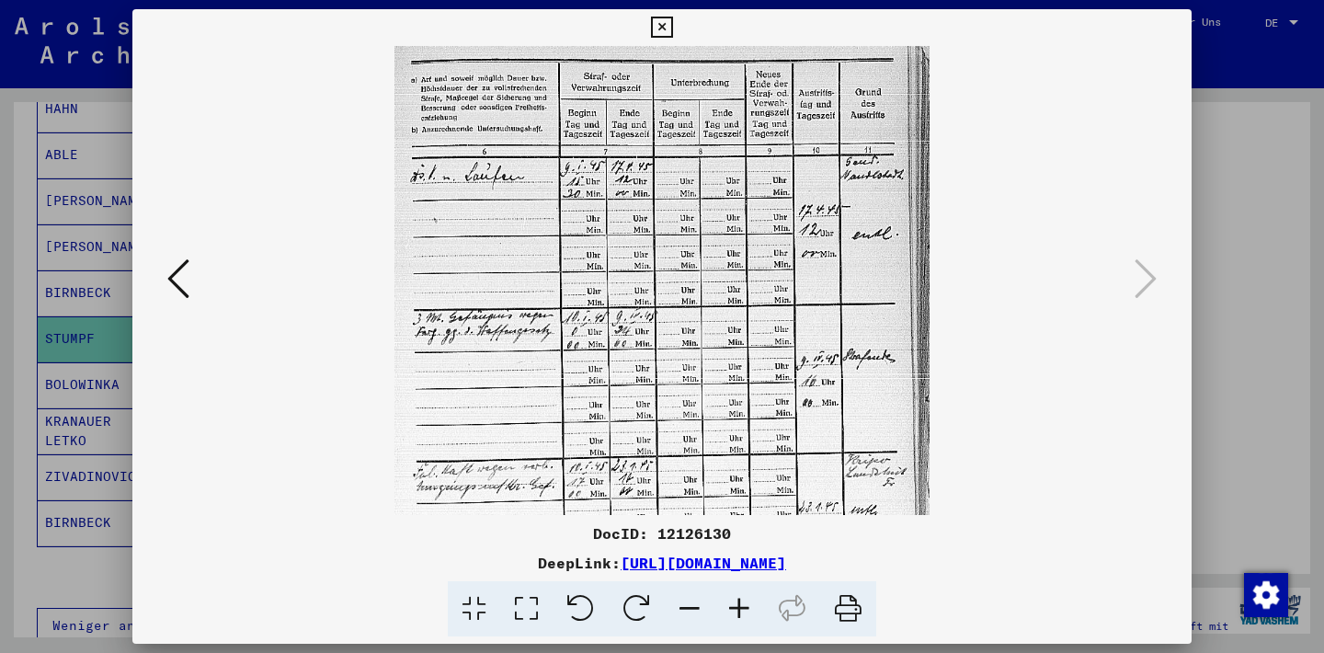
click at [740, 595] on icon at bounding box center [740, 609] width 50 height 56
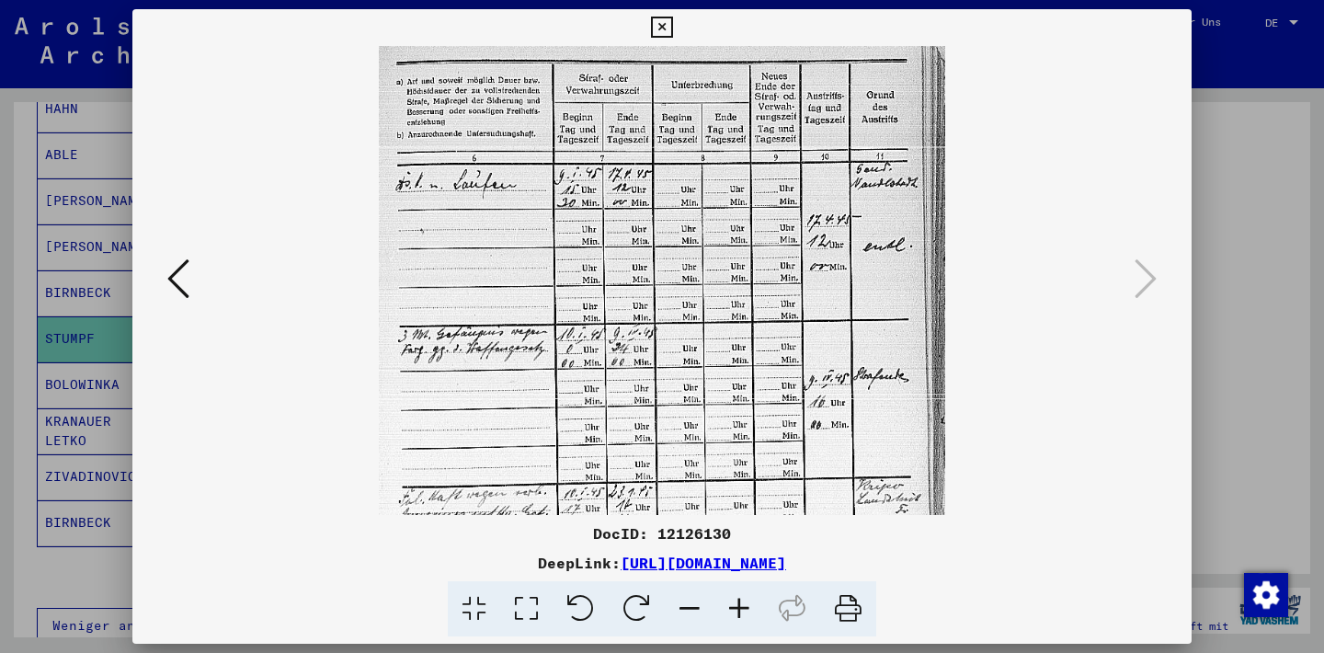
click at [740, 595] on icon at bounding box center [740, 609] width 50 height 56
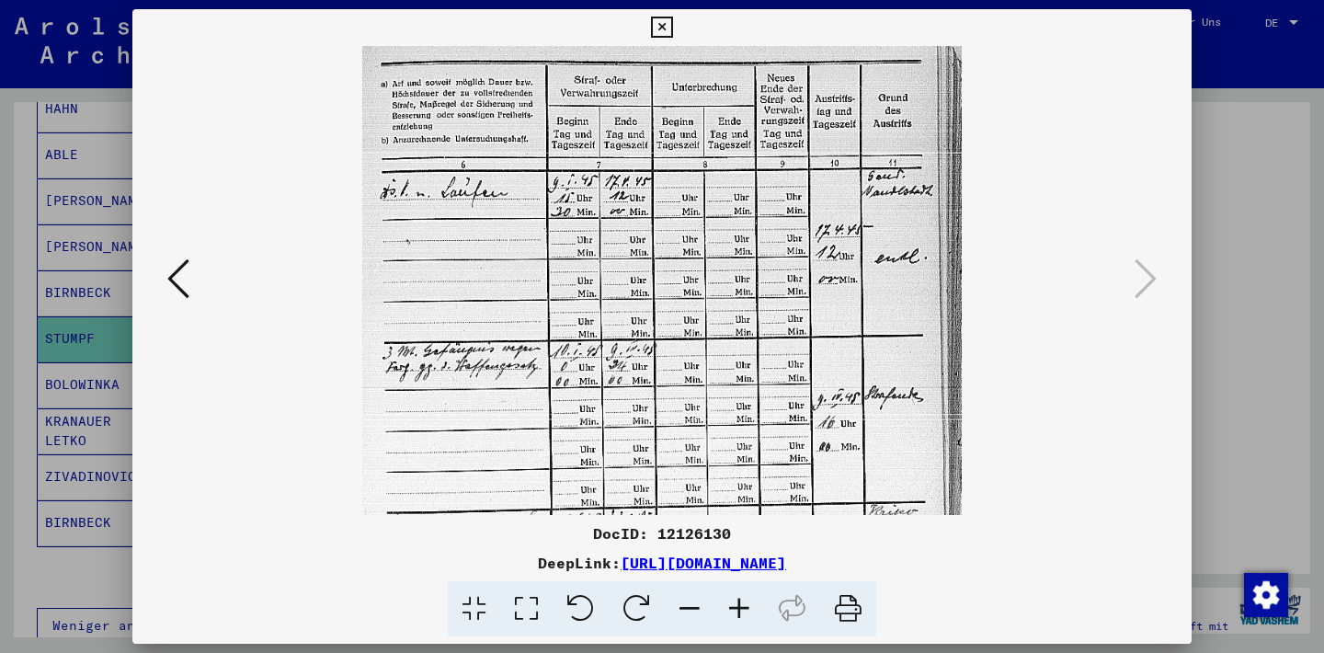
click at [739, 595] on icon at bounding box center [740, 609] width 50 height 56
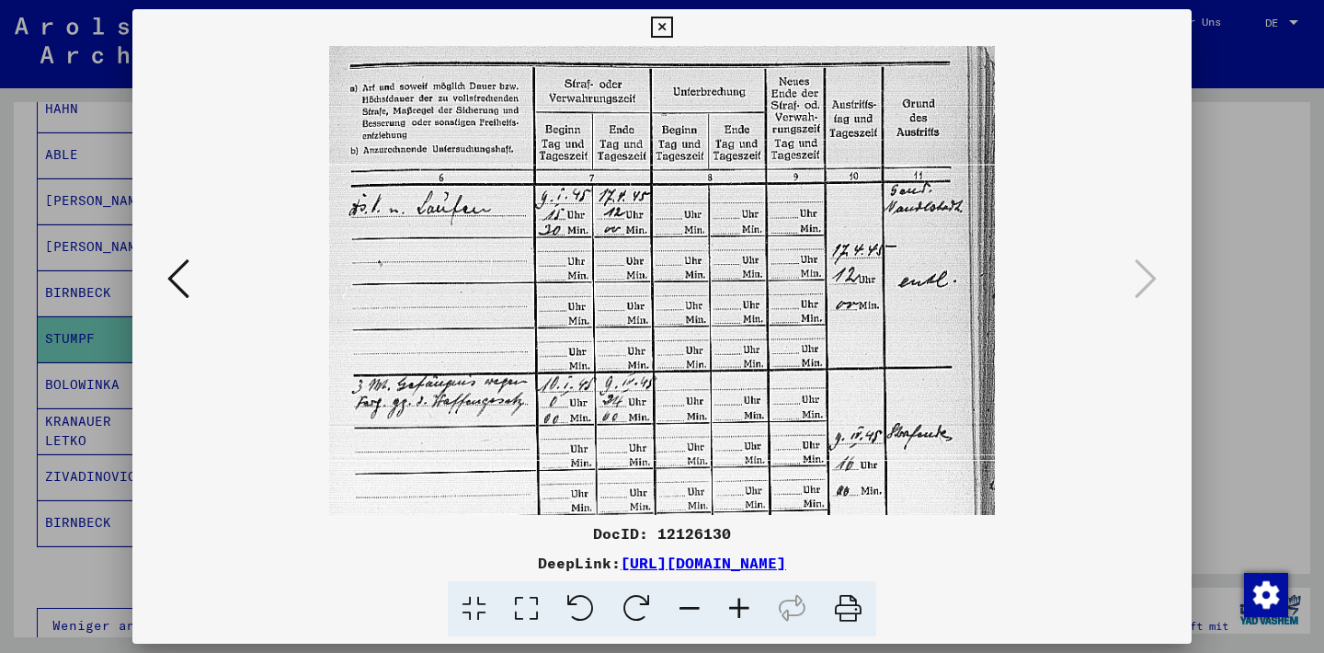
click at [739, 592] on icon at bounding box center [740, 609] width 50 height 56
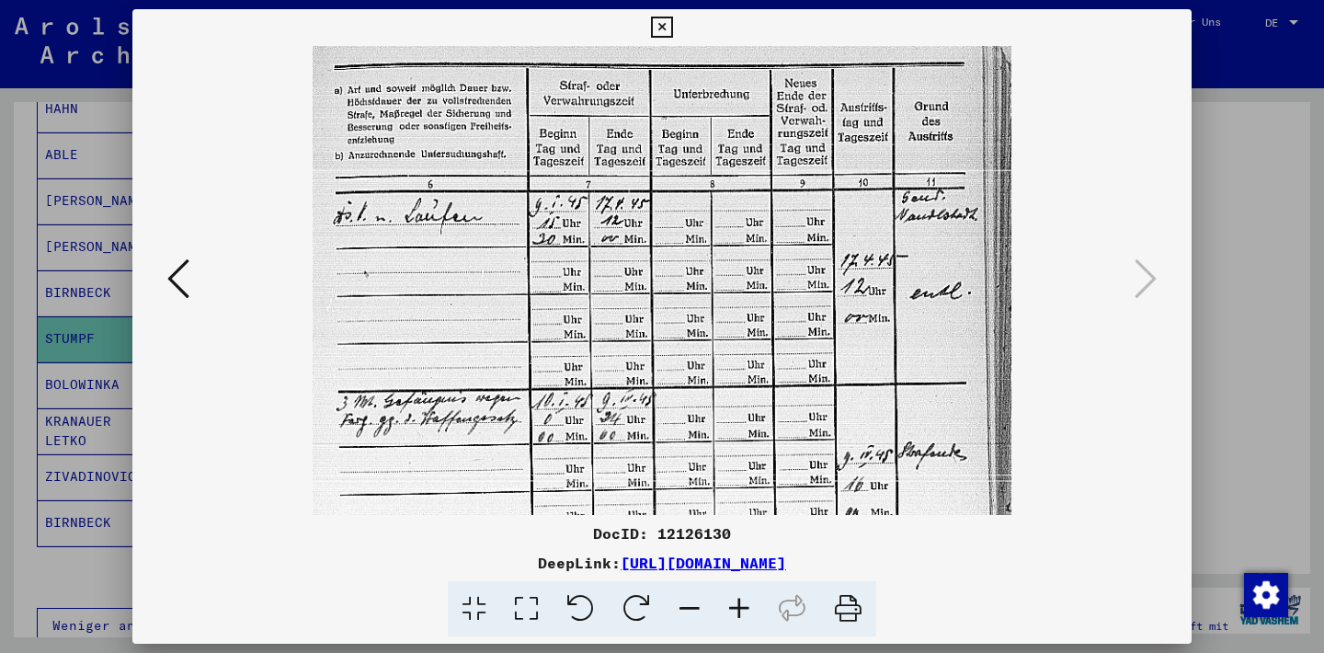
click at [737, 590] on icon at bounding box center [740, 609] width 50 height 56
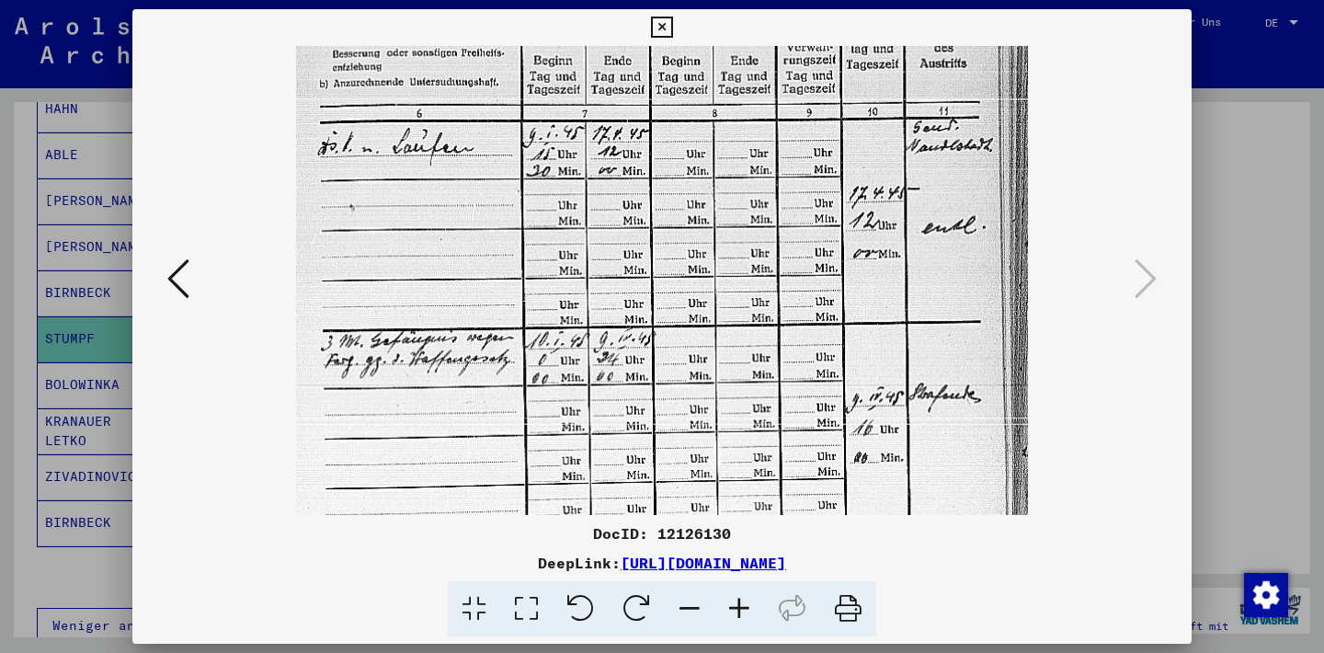
scroll to position [107, 0]
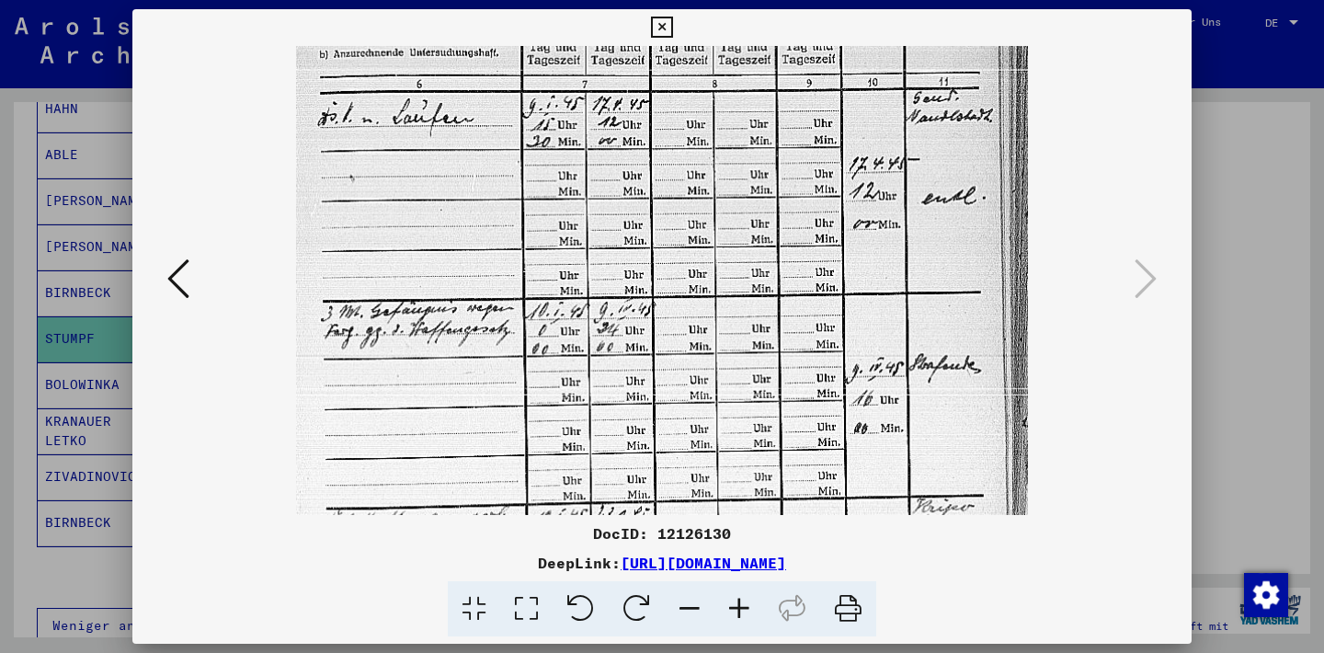
drag, startPoint x: 663, startPoint y: 446, endPoint x: 834, endPoint y: 338, distance: 202.6
click at [834, 338] on img at bounding box center [662, 449] width 732 height 1021
click at [739, 609] on icon at bounding box center [740, 609] width 50 height 56
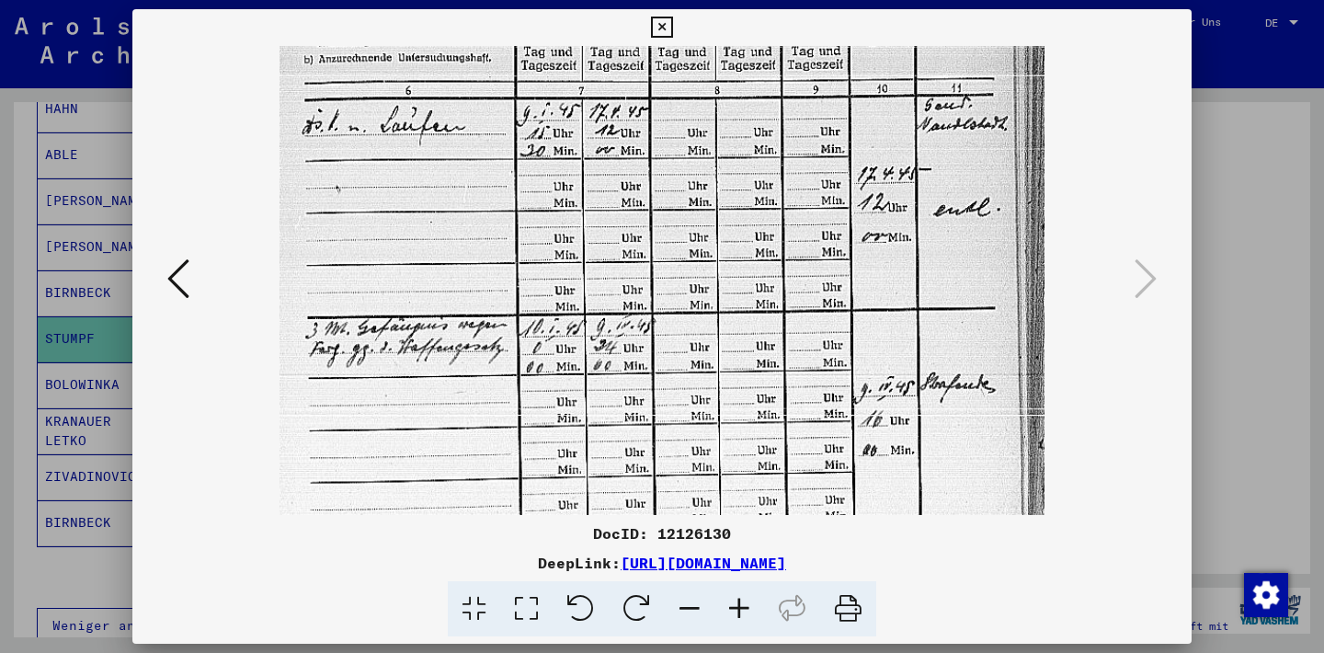
click at [739, 609] on icon at bounding box center [740, 609] width 50 height 56
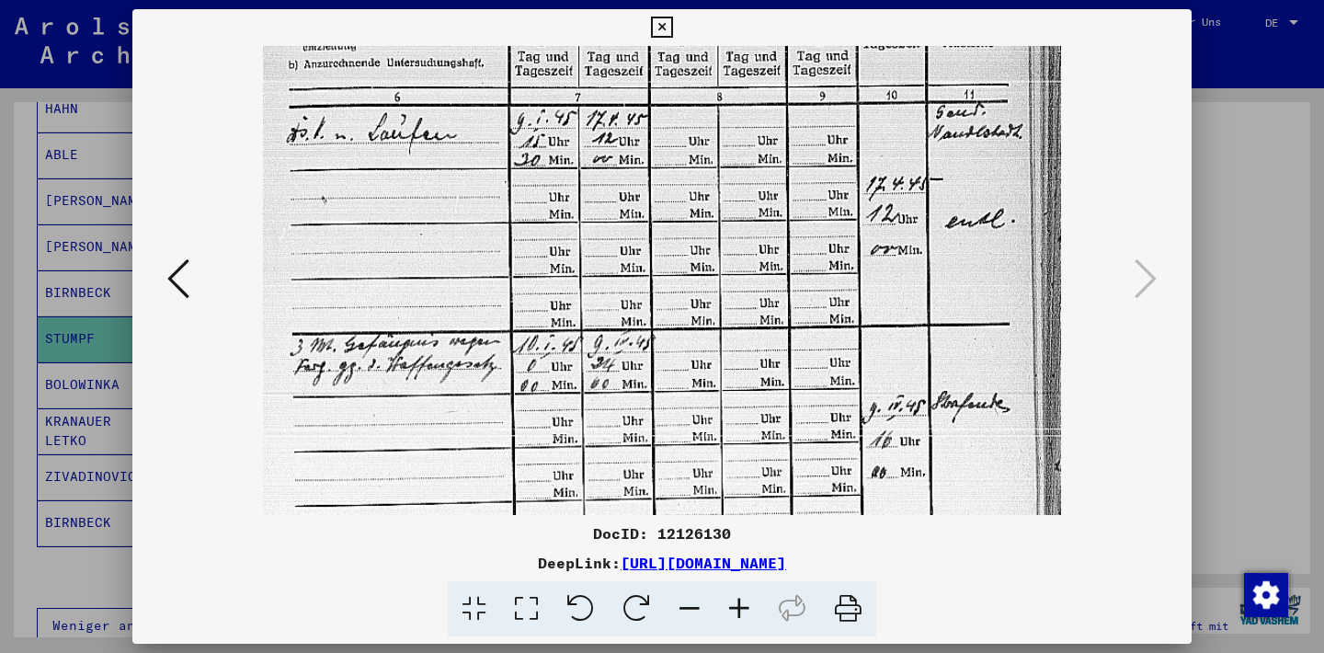
click at [739, 603] on icon at bounding box center [740, 609] width 50 height 56
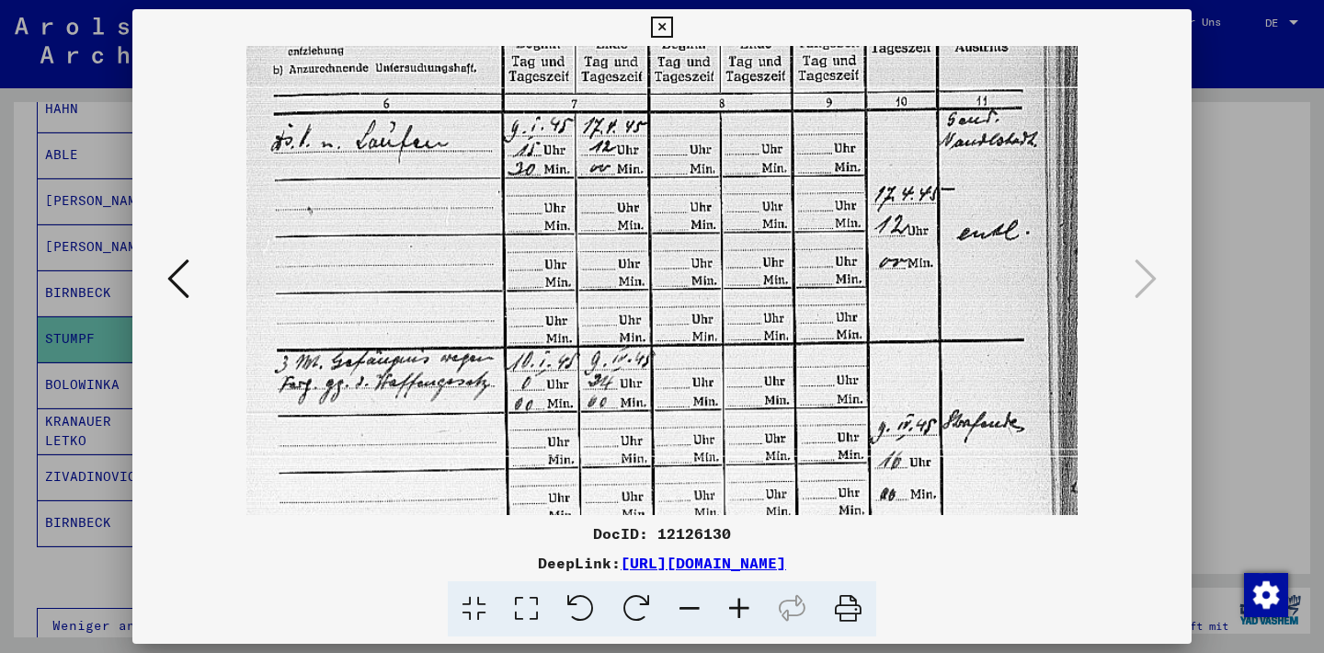
click at [739, 603] on icon at bounding box center [740, 609] width 50 height 56
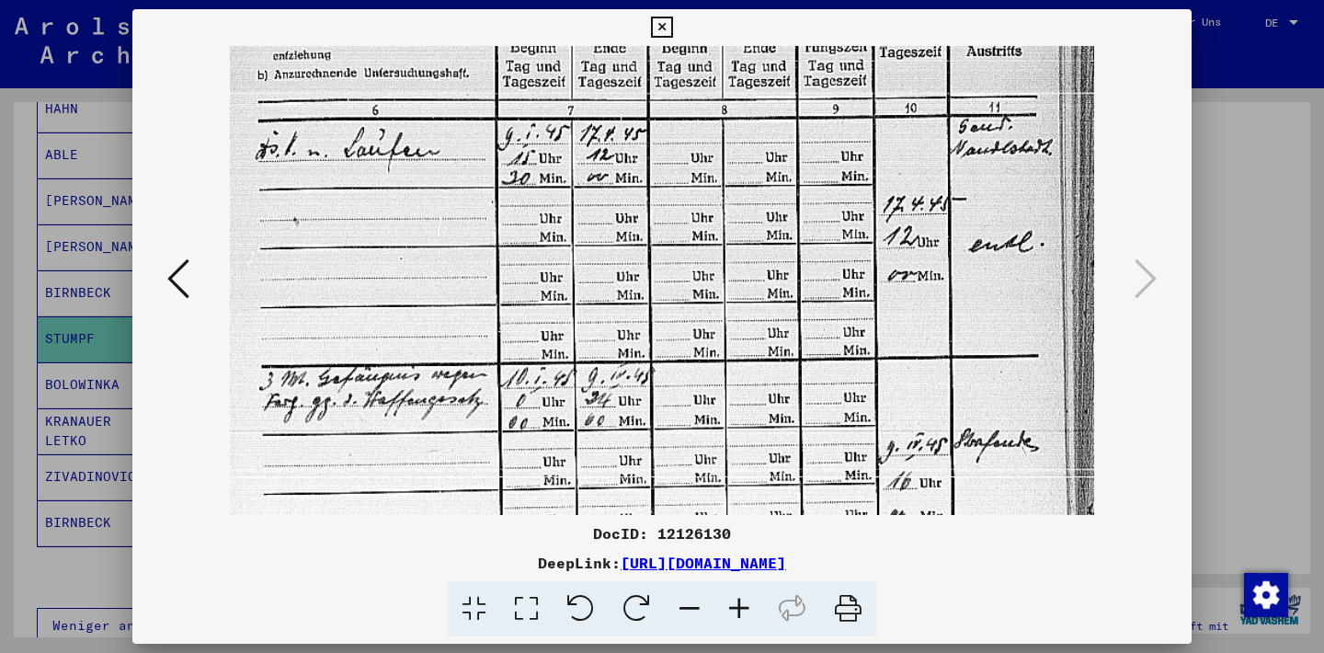
click at [739, 603] on icon at bounding box center [740, 609] width 50 height 56
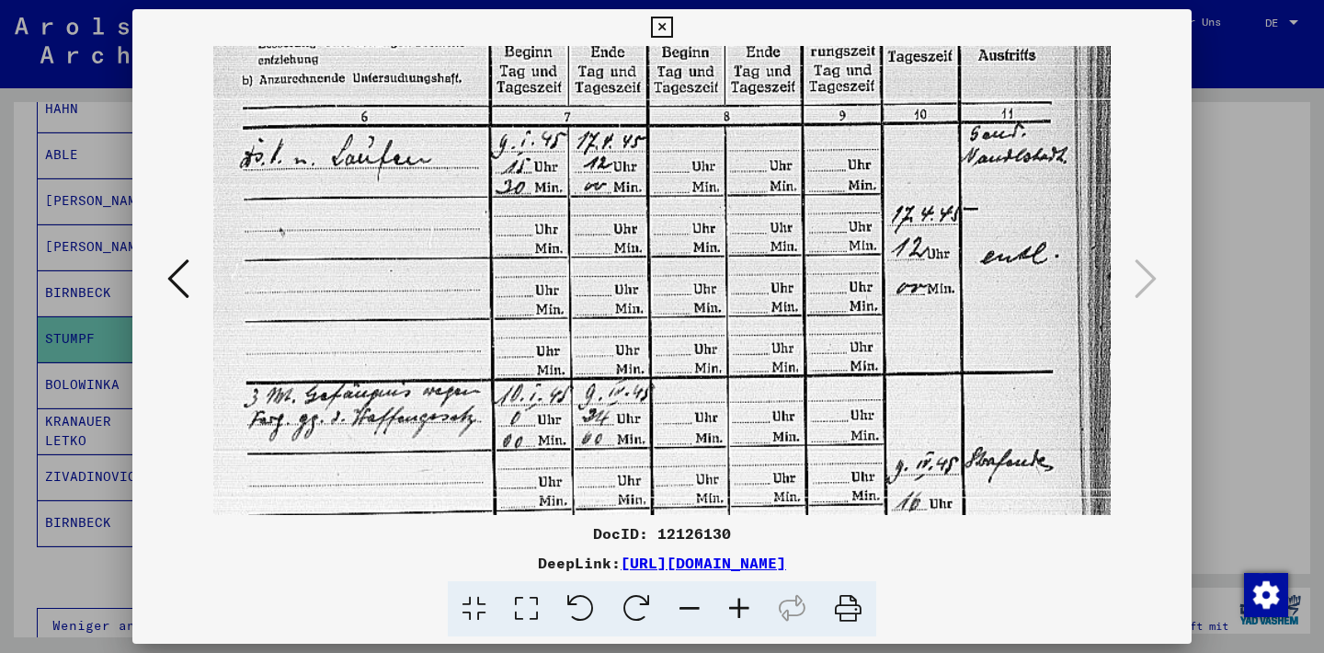
click at [739, 603] on icon at bounding box center [740, 609] width 50 height 56
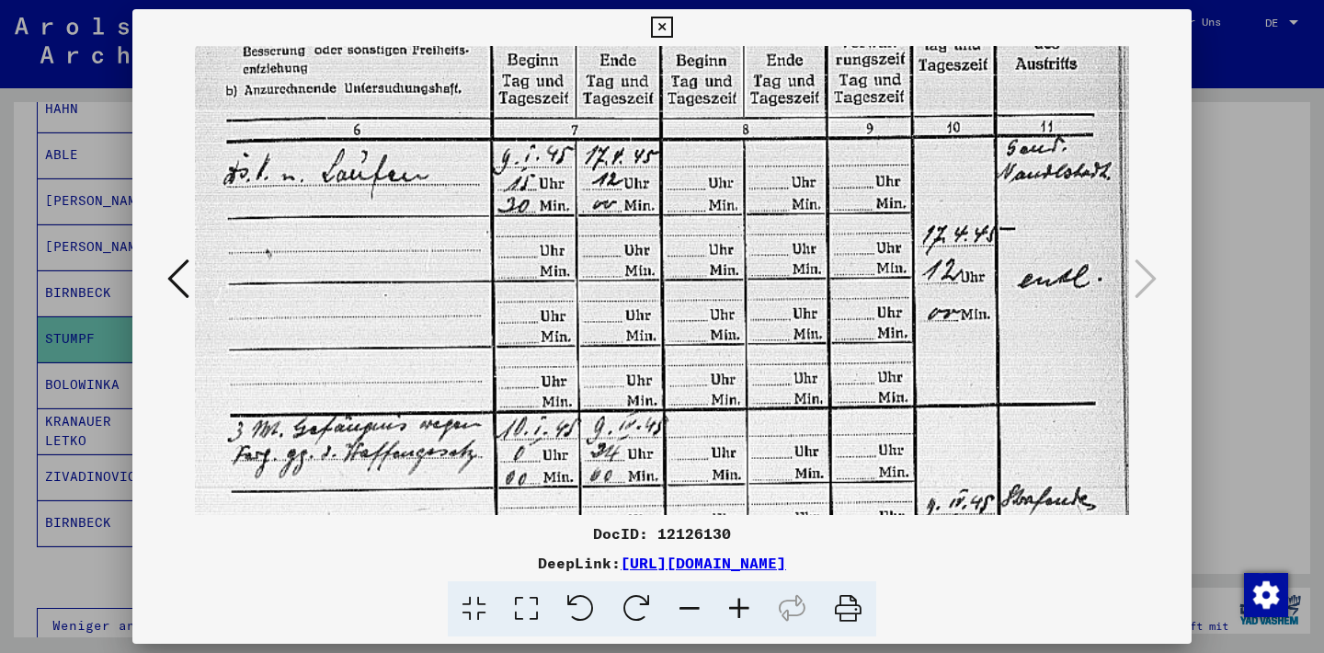
click at [739, 603] on icon at bounding box center [740, 609] width 50 height 56
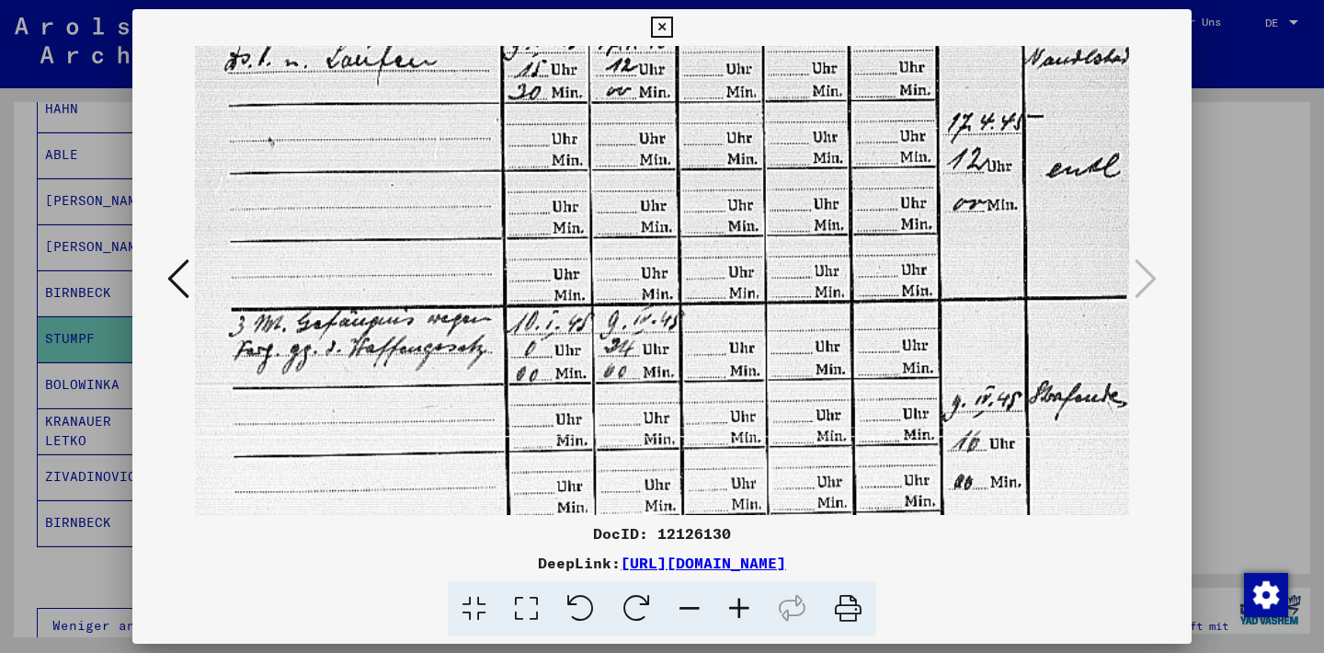
scroll to position [229, 0]
drag, startPoint x: 394, startPoint y: 460, endPoint x: 524, endPoint y: 339, distance: 177.7
click at [524, 339] on img at bounding box center [693, 511] width 996 height 1389
click at [736, 607] on icon at bounding box center [740, 609] width 50 height 56
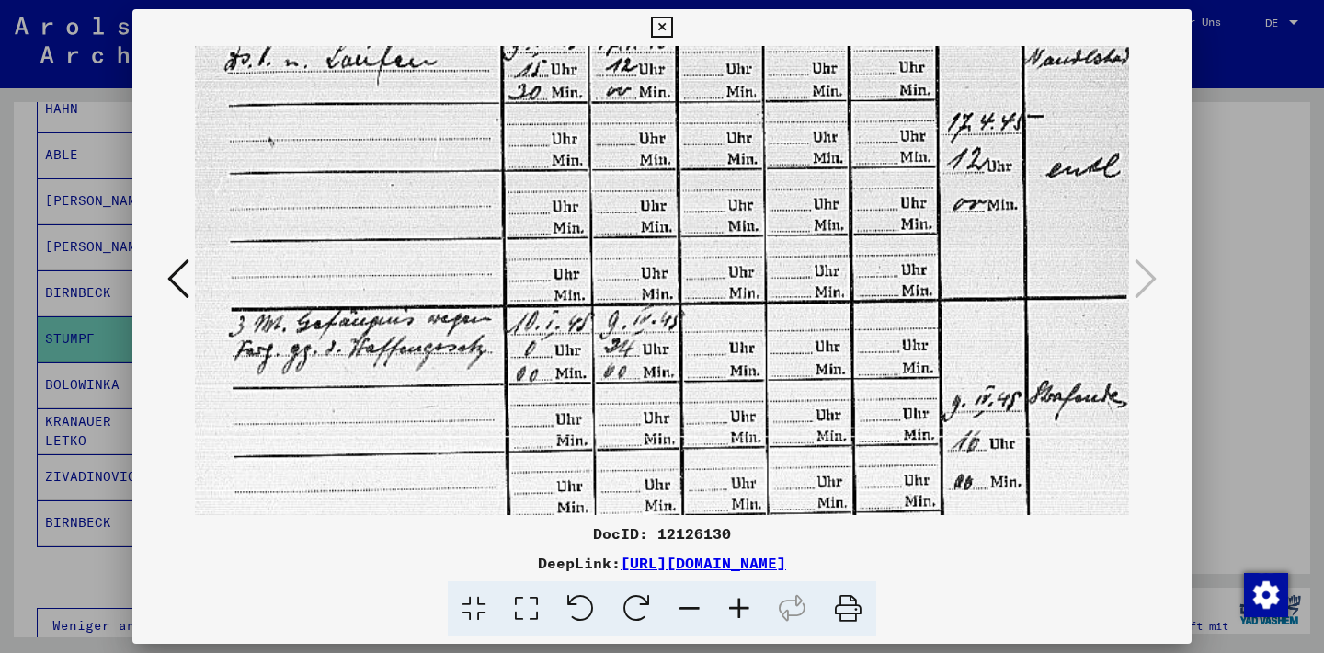
click at [736, 607] on icon at bounding box center [740, 609] width 50 height 56
click at [672, 29] on icon at bounding box center [661, 28] width 21 height 22
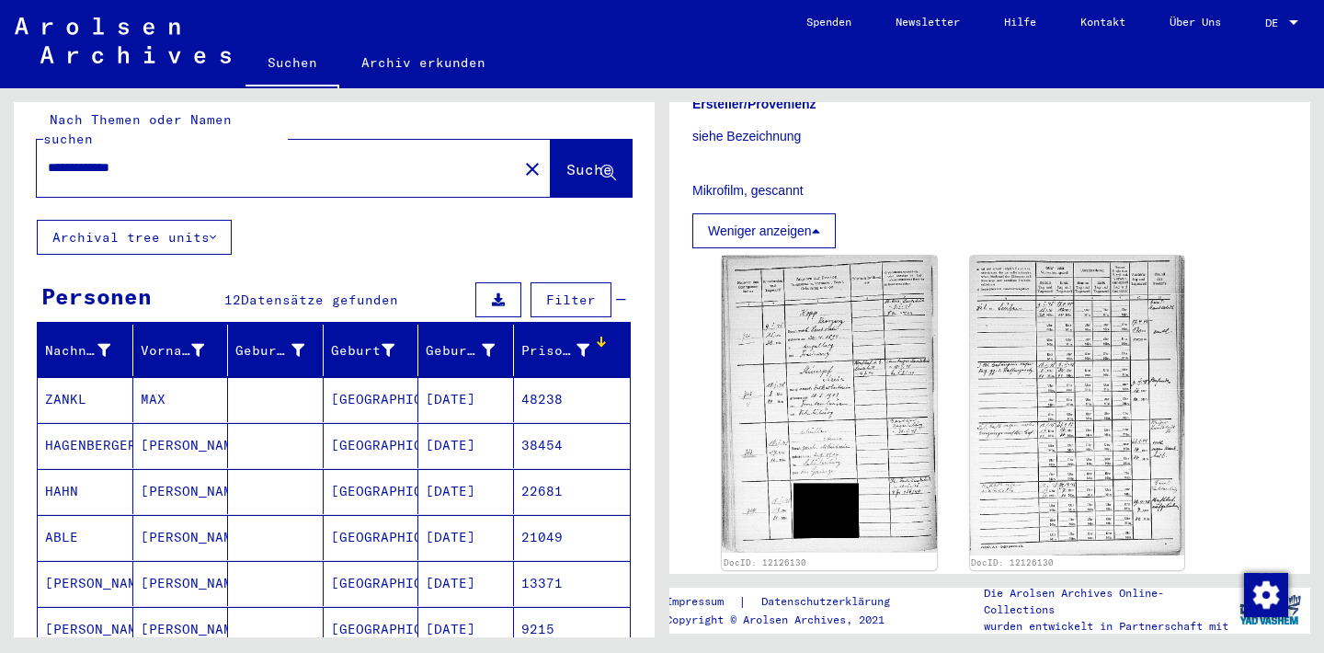
scroll to position [114, 0]
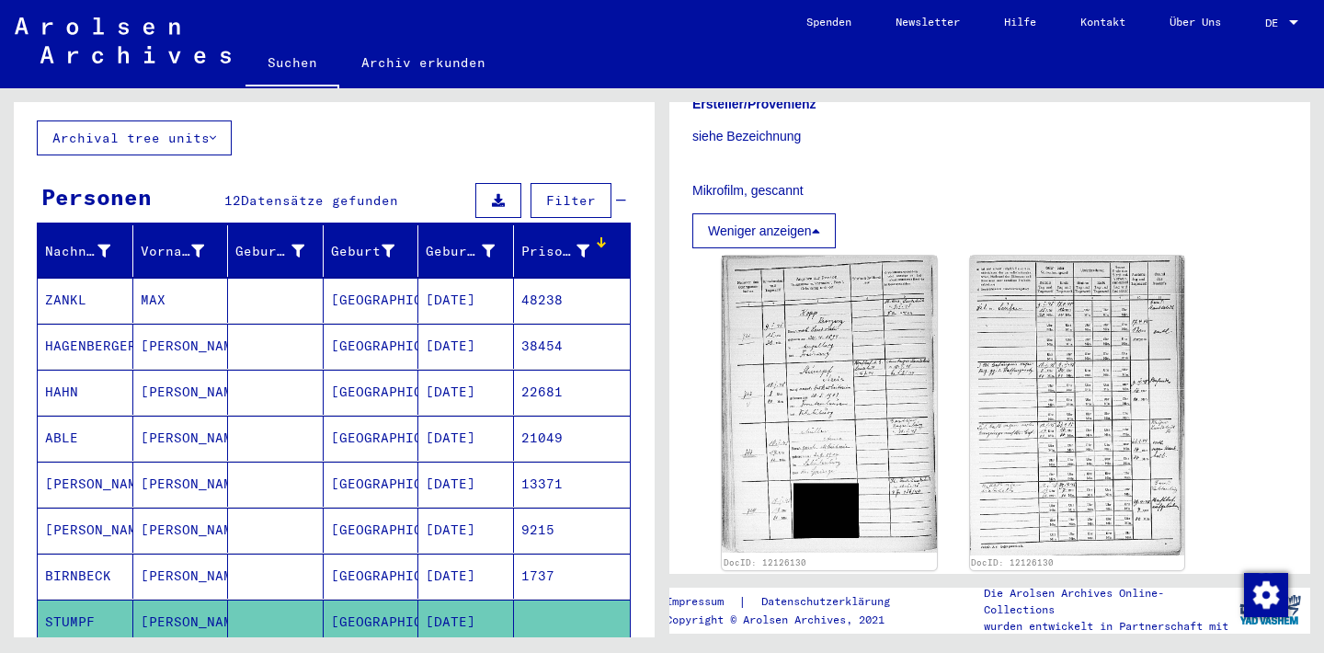
click at [66, 278] on mat-cell "ZANKL" at bounding box center [86, 300] width 96 height 45
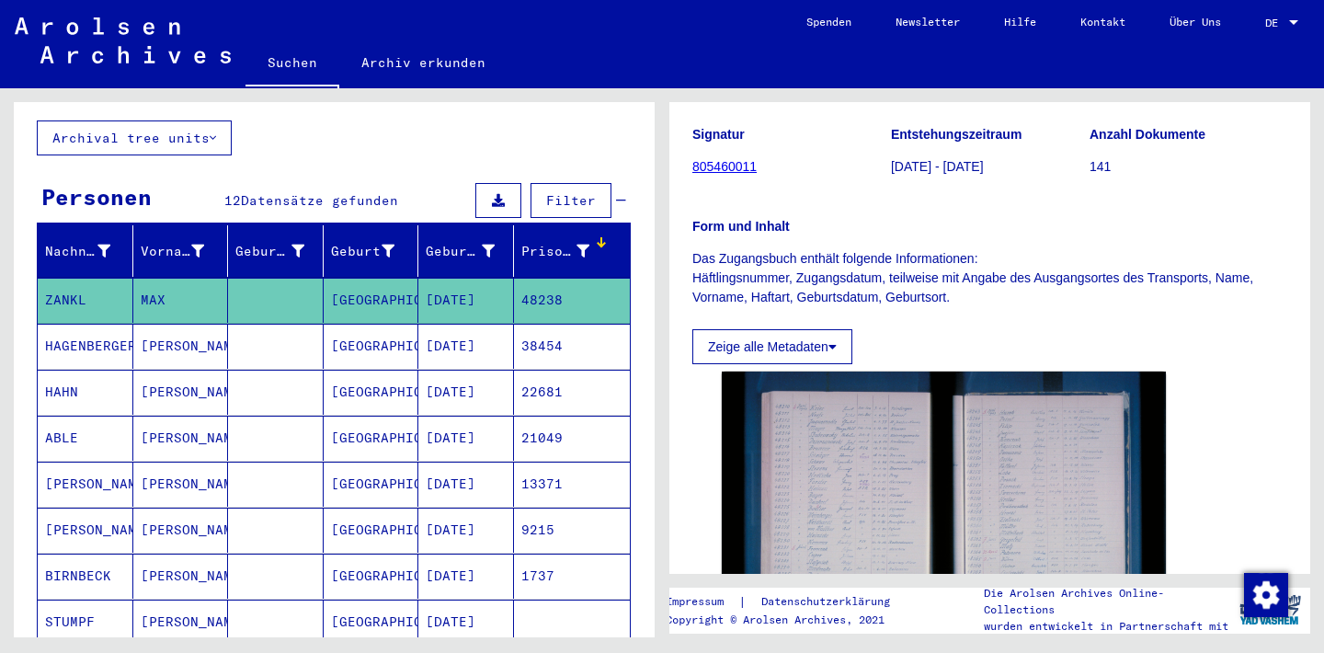
scroll to position [298, 0]
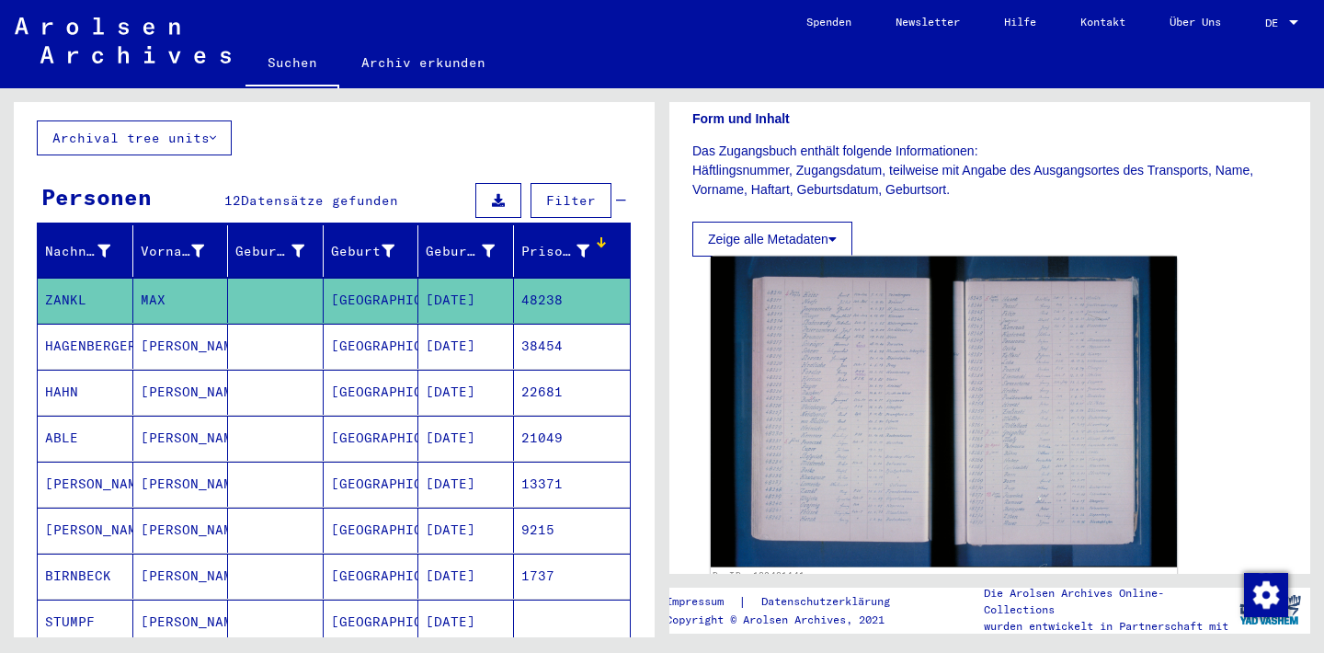
click at [878, 354] on img at bounding box center [944, 412] width 466 height 311
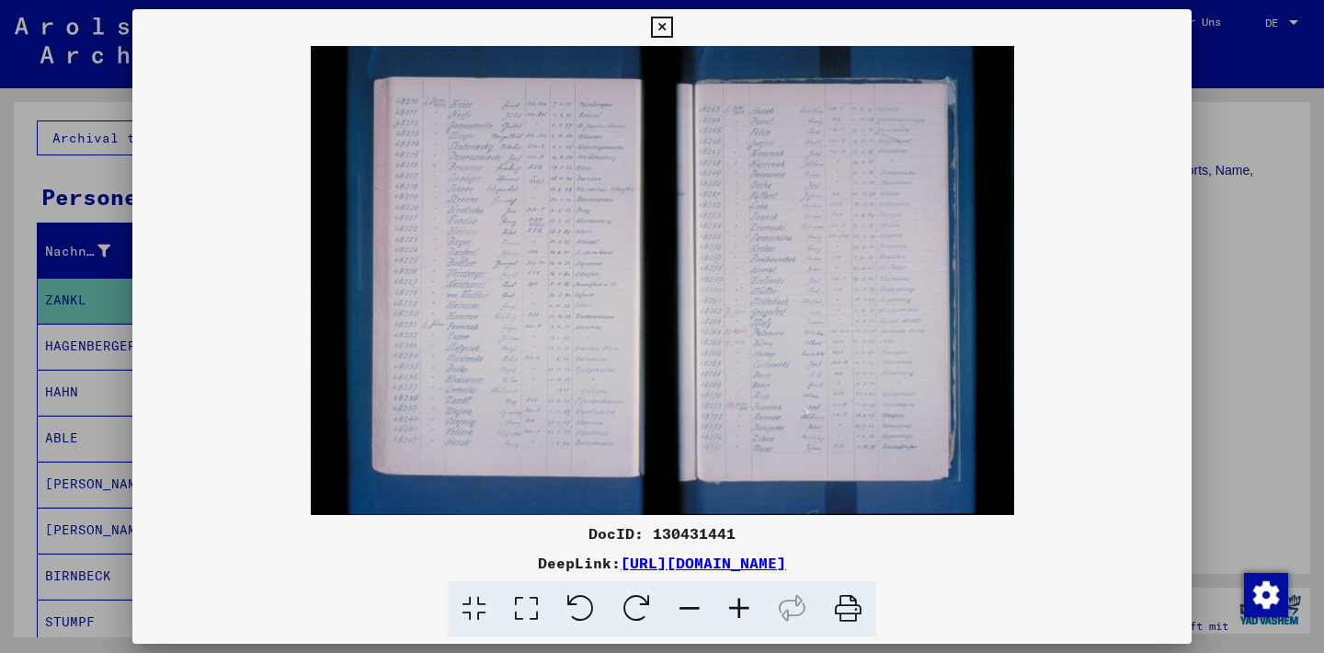
click at [739, 608] on icon at bounding box center [740, 609] width 50 height 56
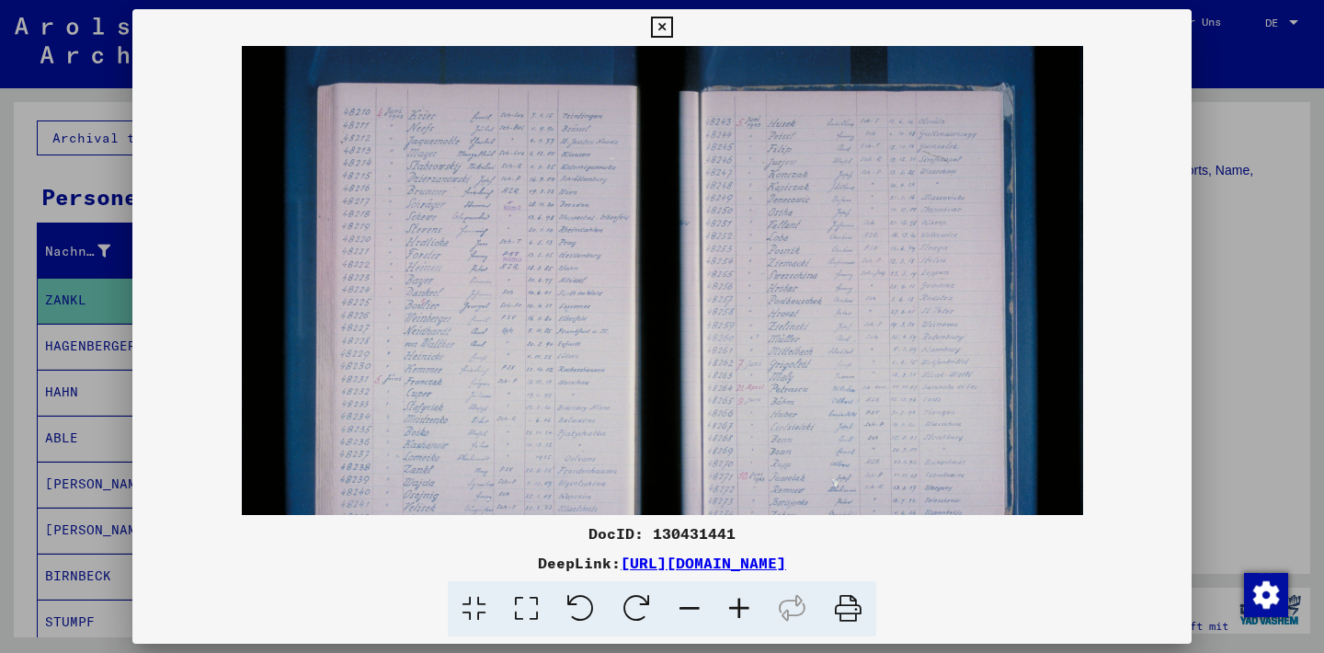
click at [739, 608] on icon at bounding box center [740, 609] width 50 height 56
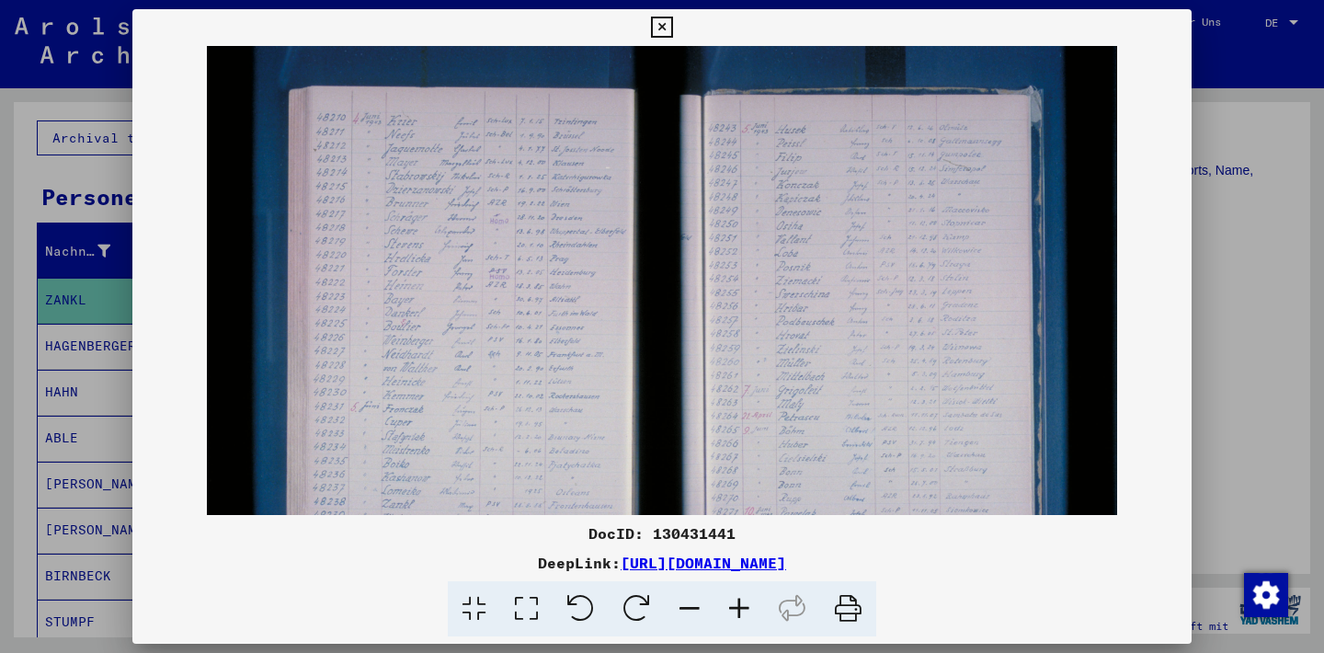
click at [739, 608] on icon at bounding box center [740, 609] width 50 height 56
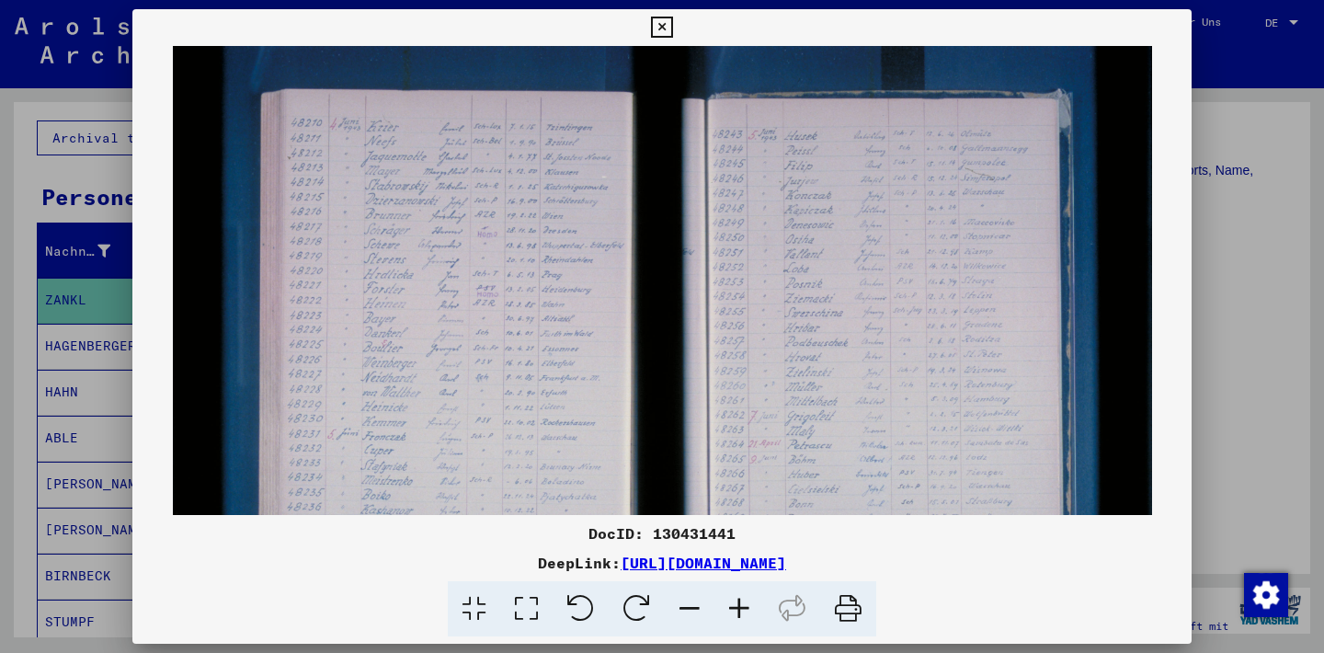
click at [739, 608] on icon at bounding box center [740, 609] width 50 height 56
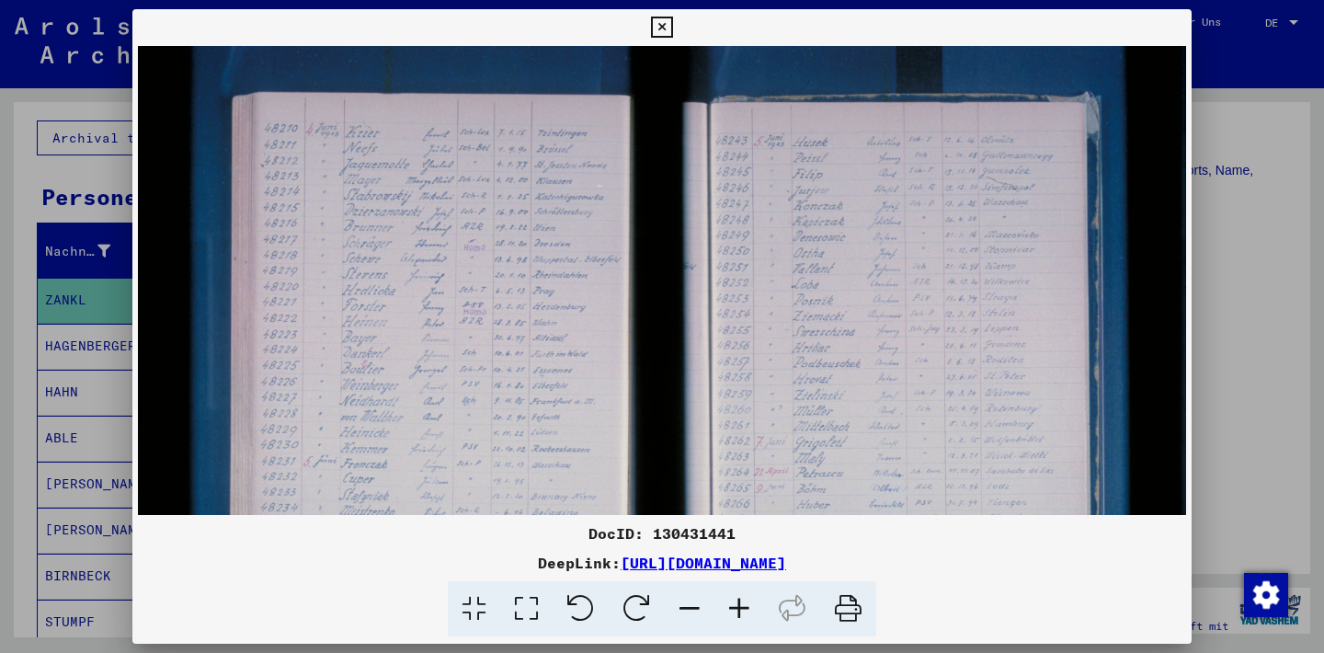
click at [739, 608] on icon at bounding box center [740, 609] width 50 height 56
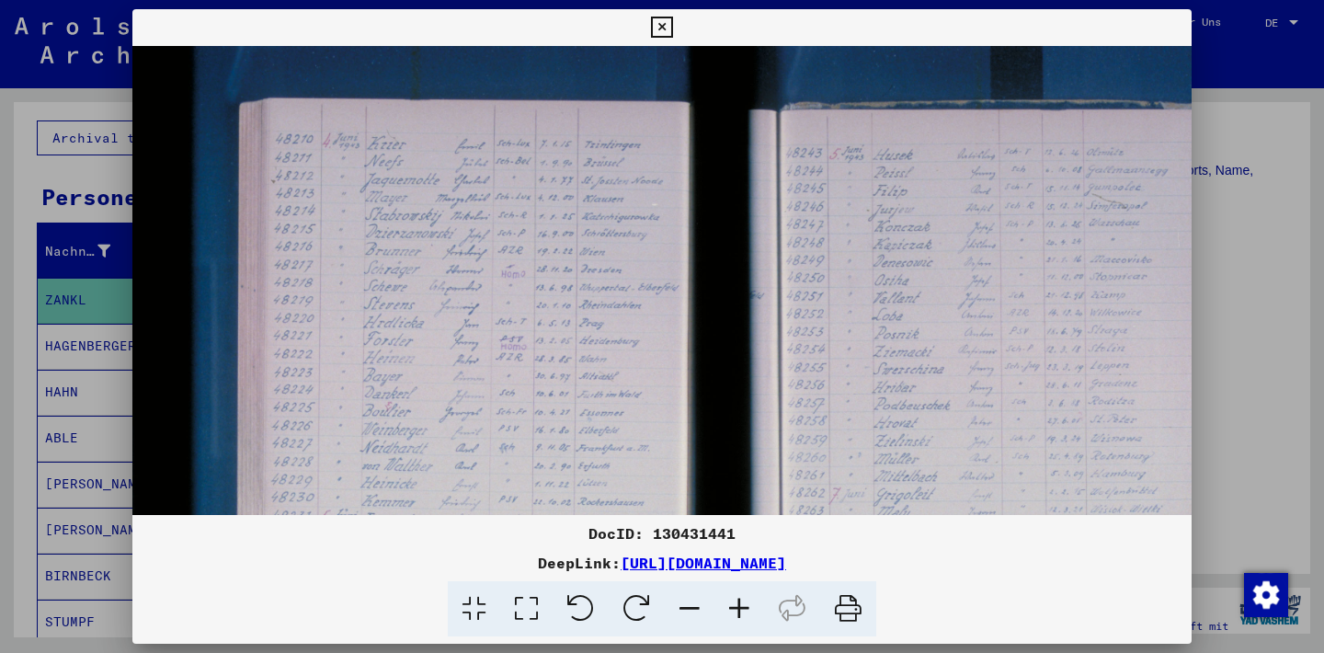
click at [739, 608] on icon at bounding box center [740, 609] width 50 height 56
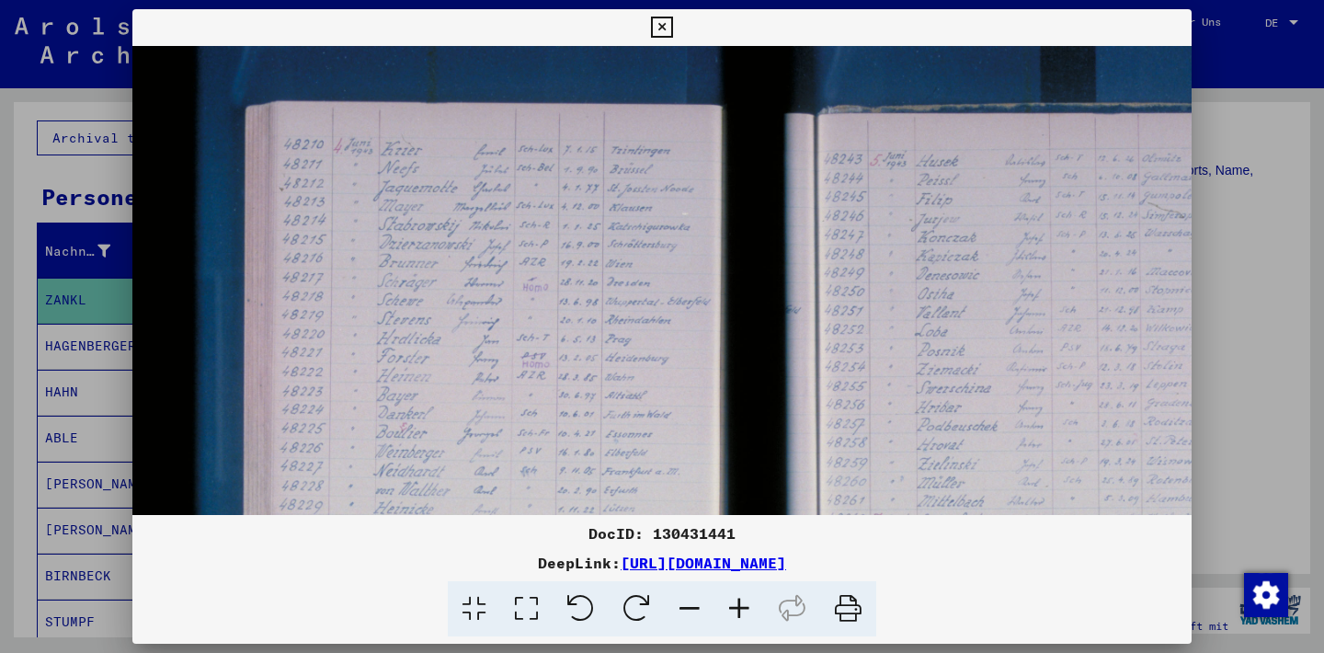
click at [739, 608] on icon at bounding box center [740, 609] width 50 height 56
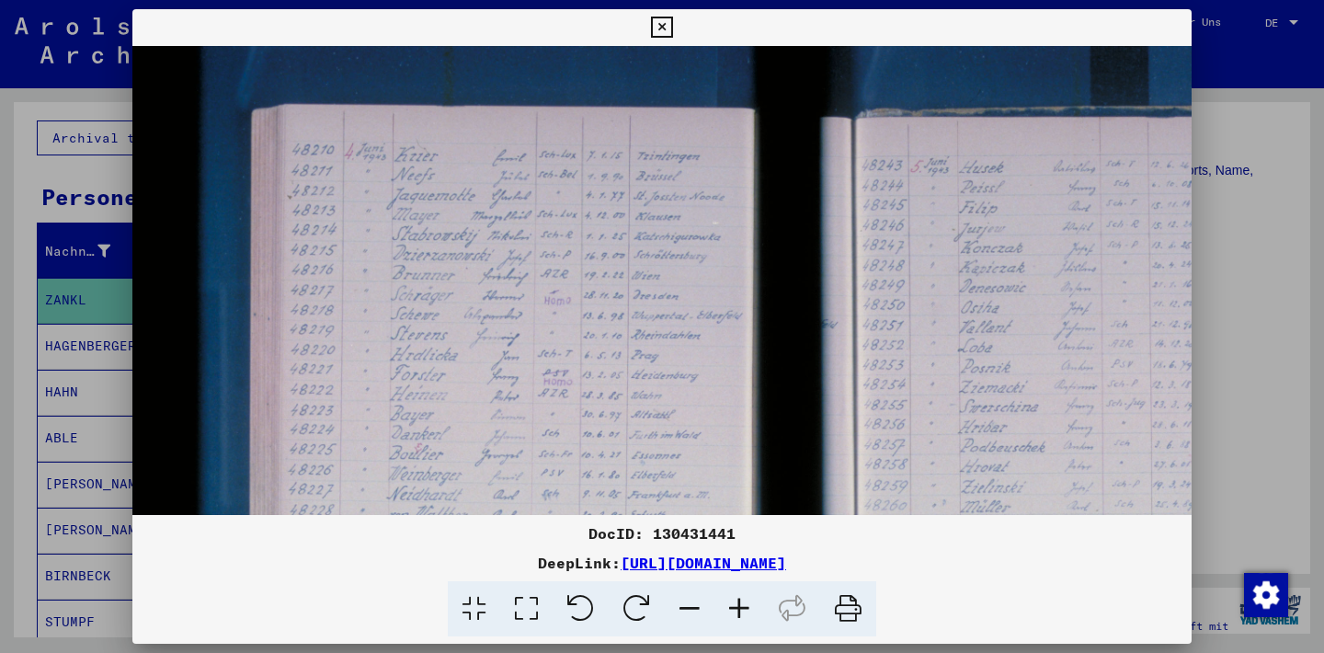
click at [739, 608] on icon at bounding box center [740, 609] width 50 height 56
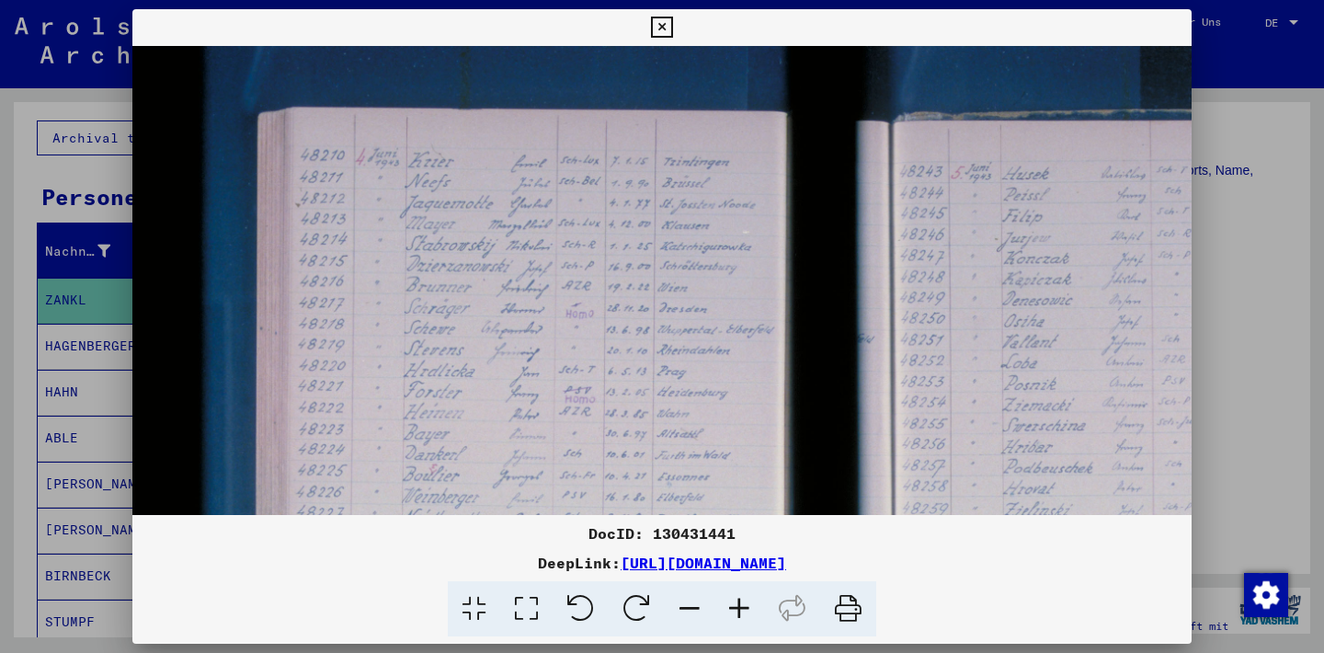
click at [739, 608] on icon at bounding box center [740, 609] width 50 height 56
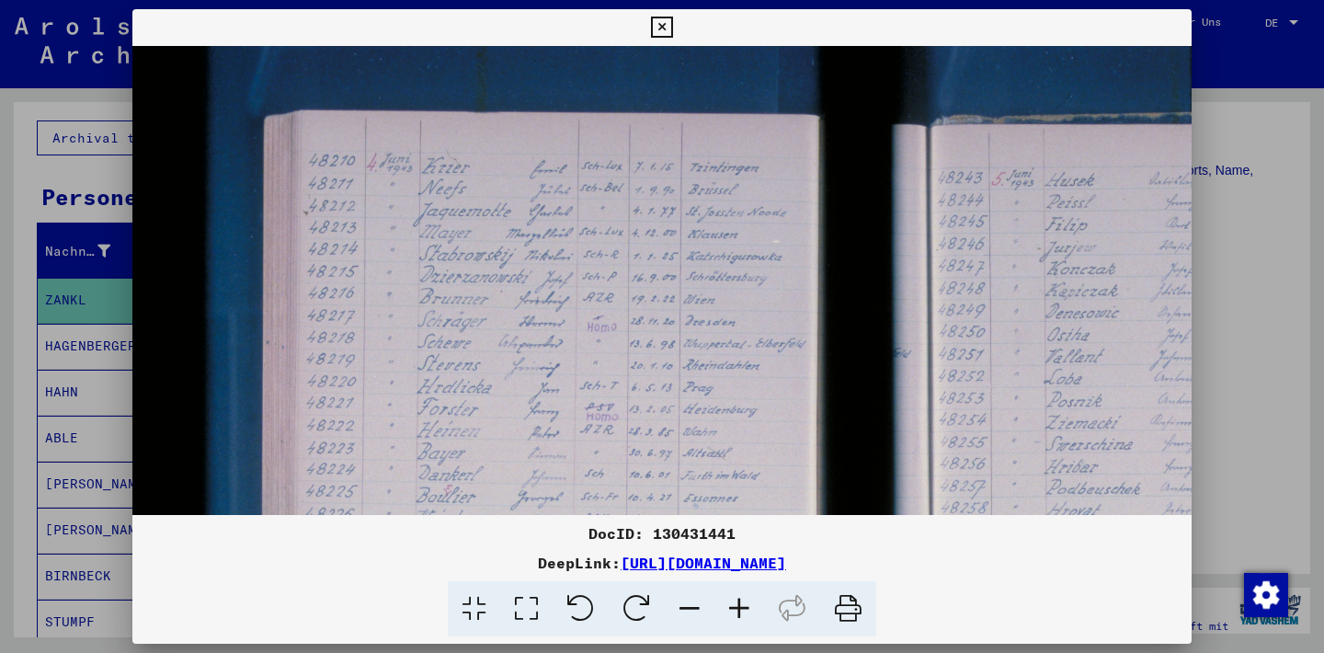
click at [739, 607] on icon at bounding box center [740, 609] width 50 height 56
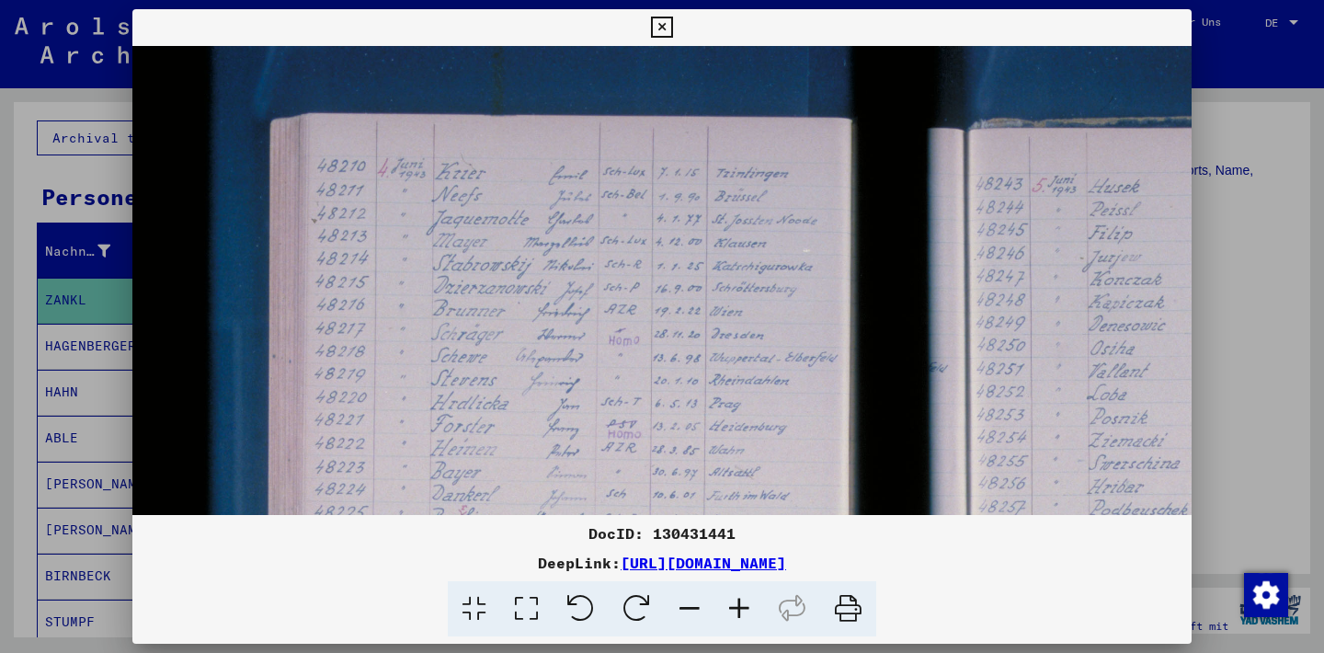
click at [739, 606] on icon at bounding box center [740, 609] width 50 height 56
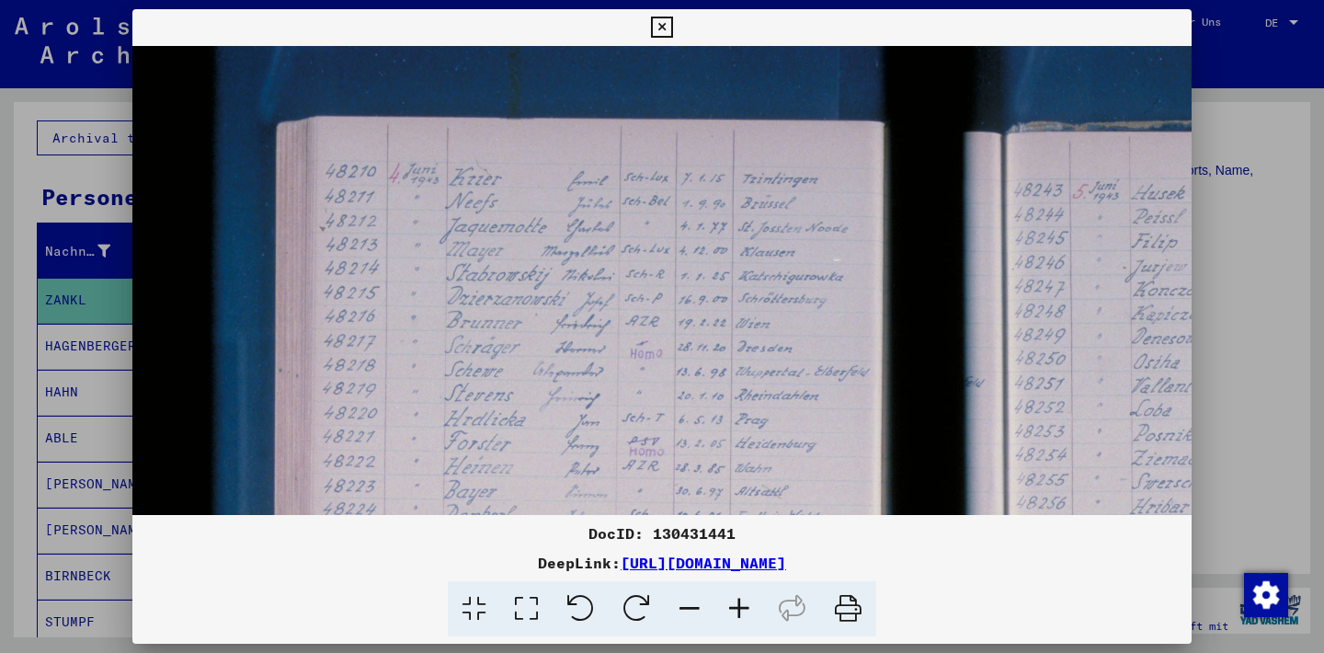
click at [739, 606] on icon at bounding box center [740, 609] width 50 height 56
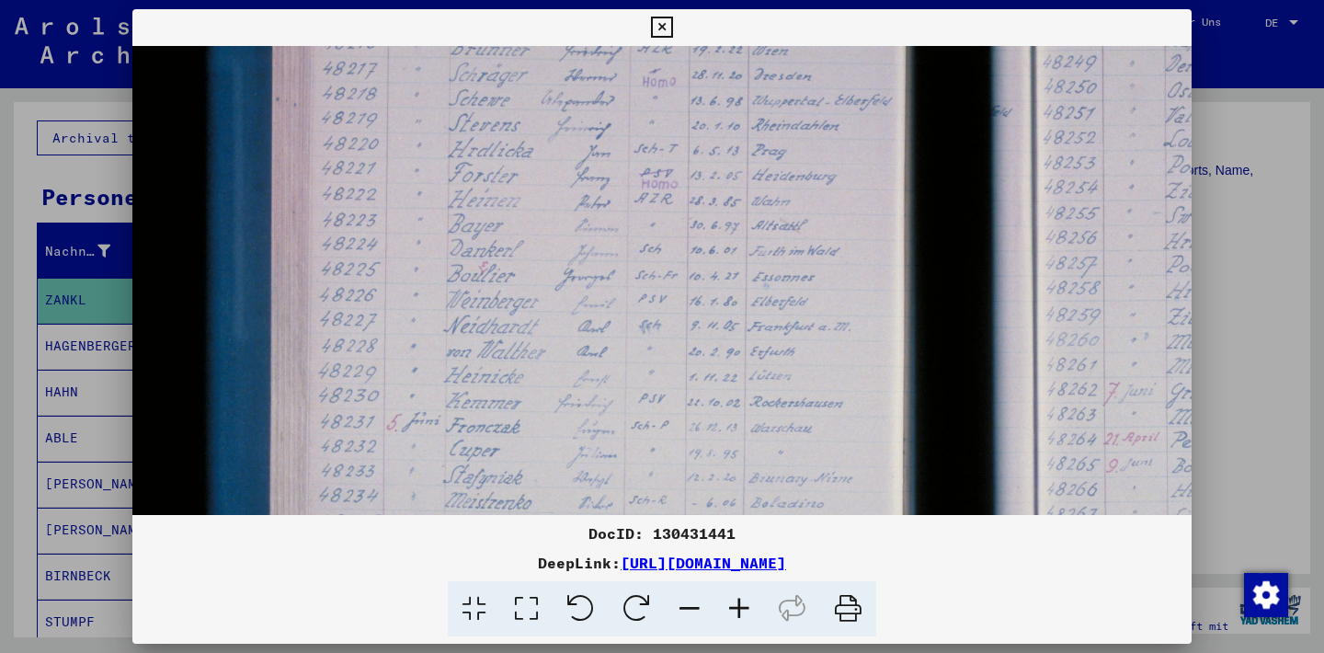
drag, startPoint x: 706, startPoint y: 413, endPoint x: 699, endPoint y: 129, distance: 284.3
click at [699, 127] on img at bounding box center [957, 317] width 1669 height 1113
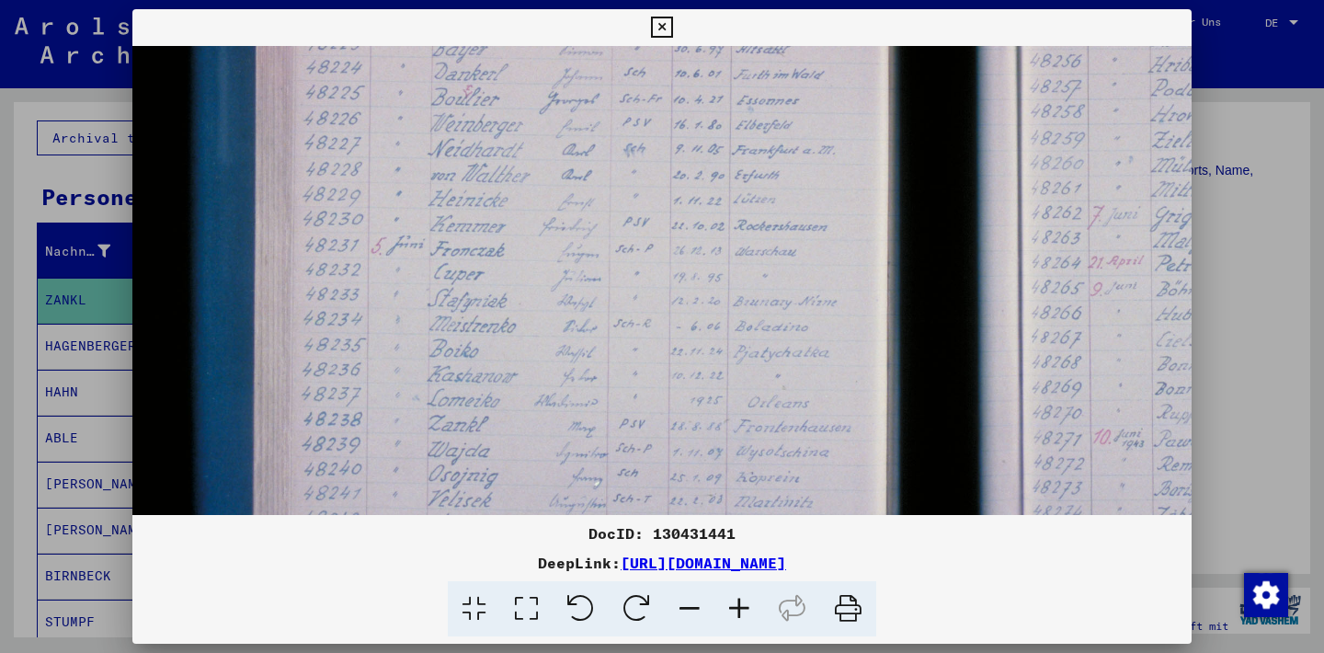
drag, startPoint x: 679, startPoint y: 308, endPoint x: 661, endPoint y: 137, distance: 172.0
click at [661, 137] on img at bounding box center [942, 140] width 1669 height 1113
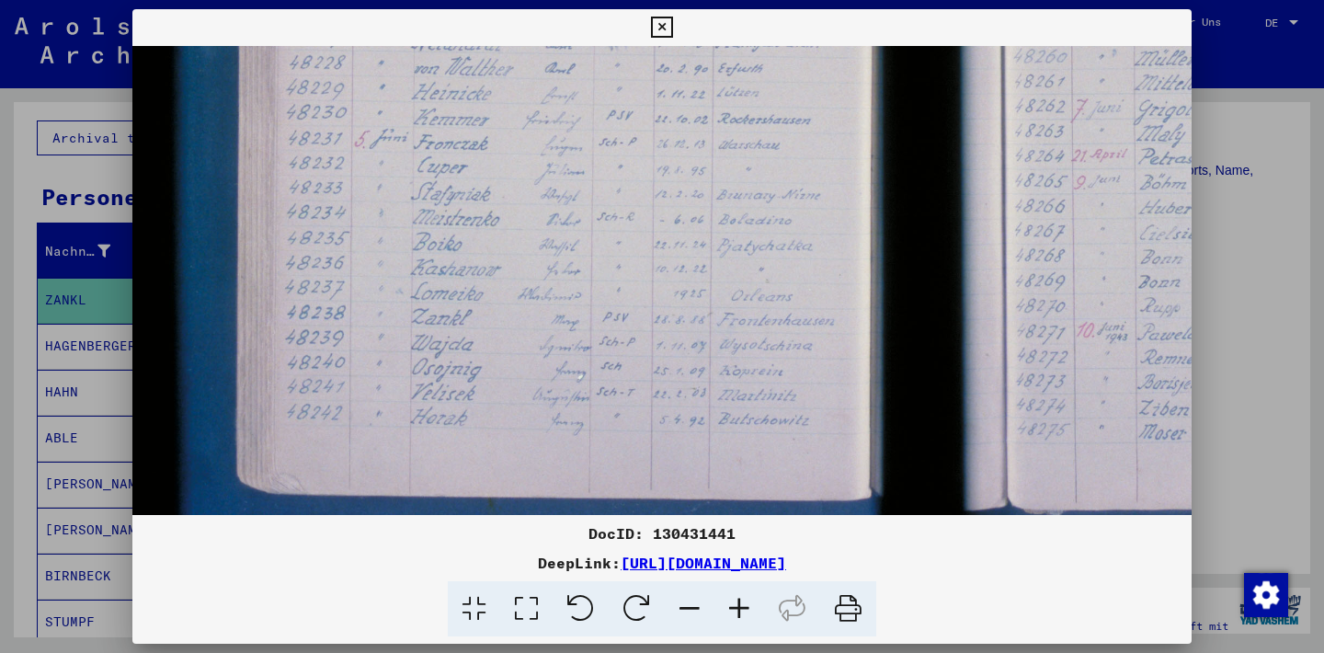
scroll to position [579, 37]
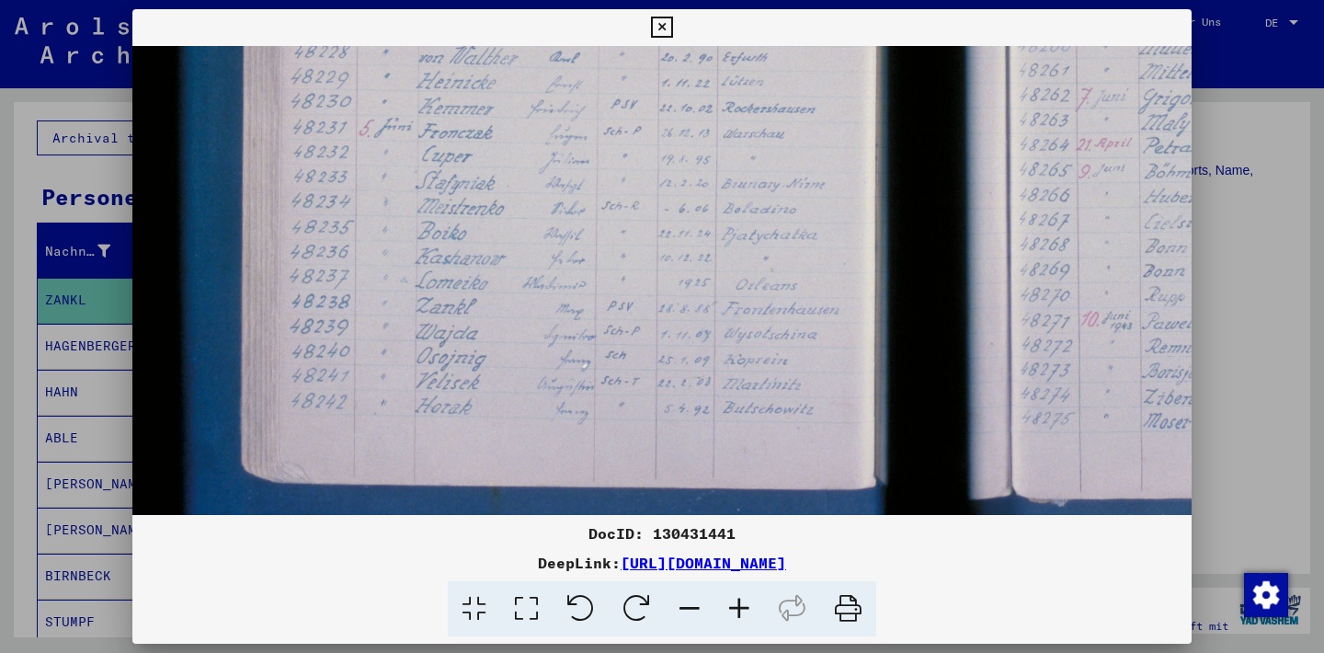
drag, startPoint x: 708, startPoint y: 228, endPoint x: 699, endPoint y: 123, distance: 105.3
click at [699, 123] on img at bounding box center [930, 23] width 1669 height 1113
click at [742, 608] on icon at bounding box center [740, 609] width 50 height 56
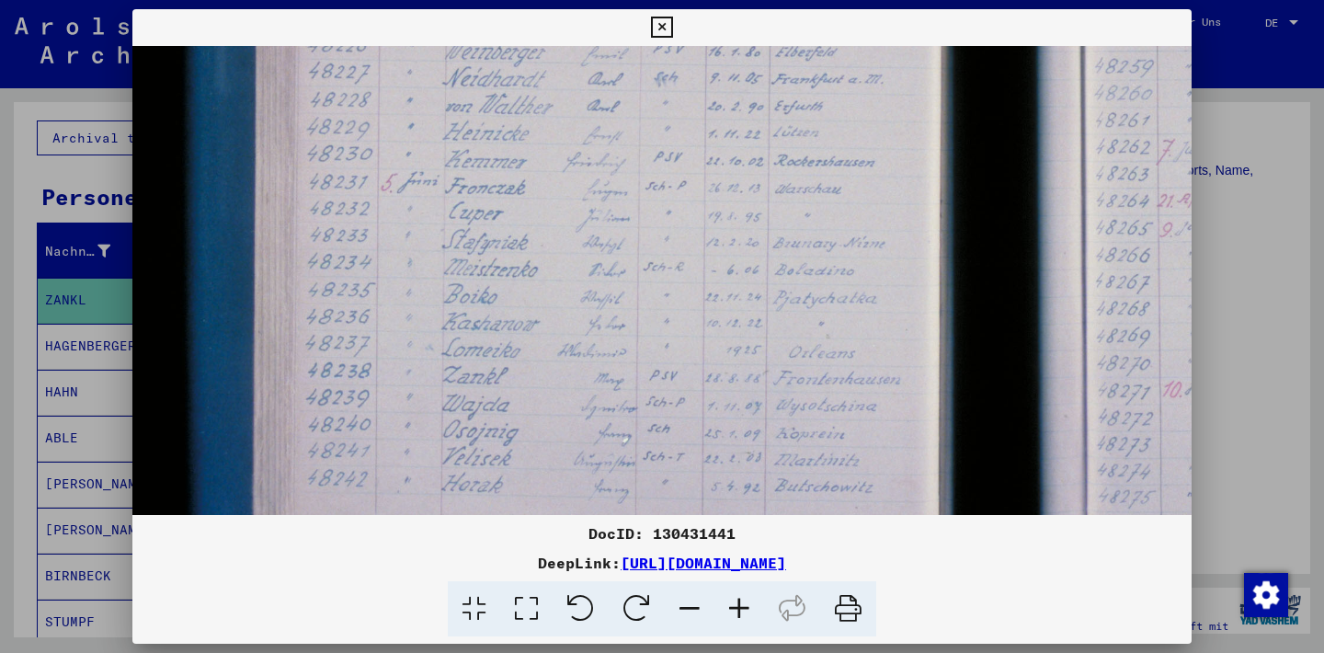
click at [742, 608] on icon at bounding box center [740, 609] width 50 height 56
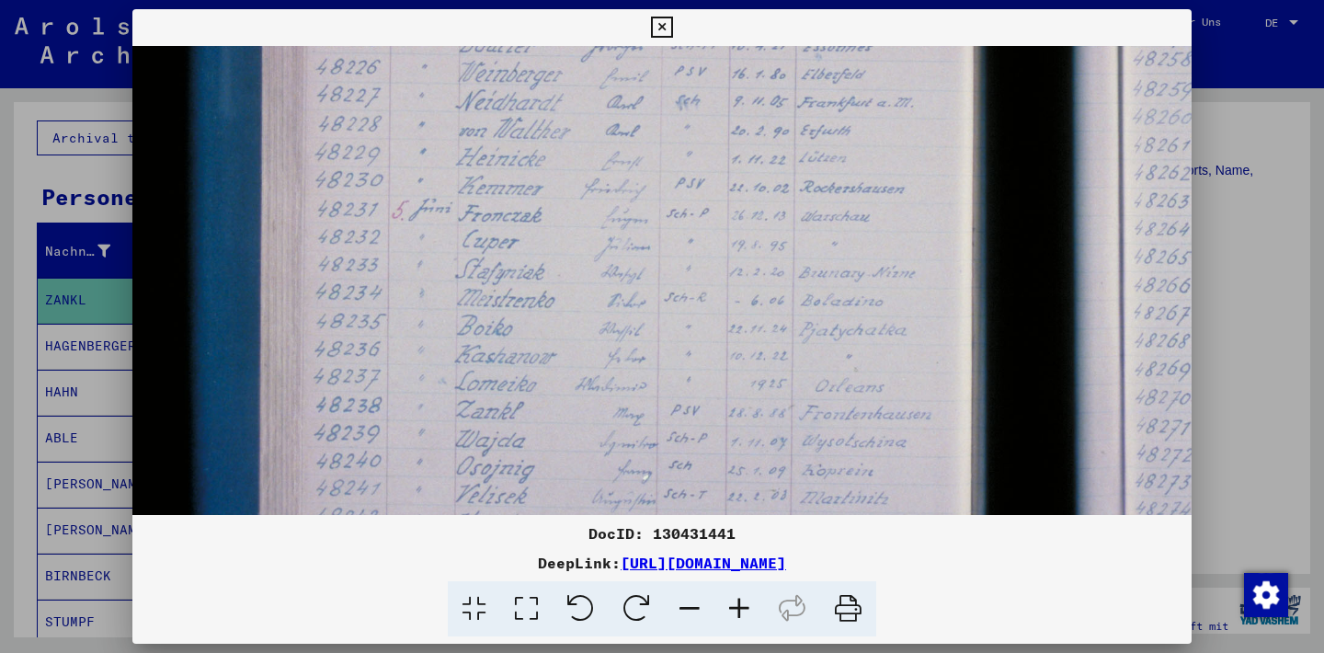
click at [742, 608] on icon at bounding box center [740, 609] width 50 height 56
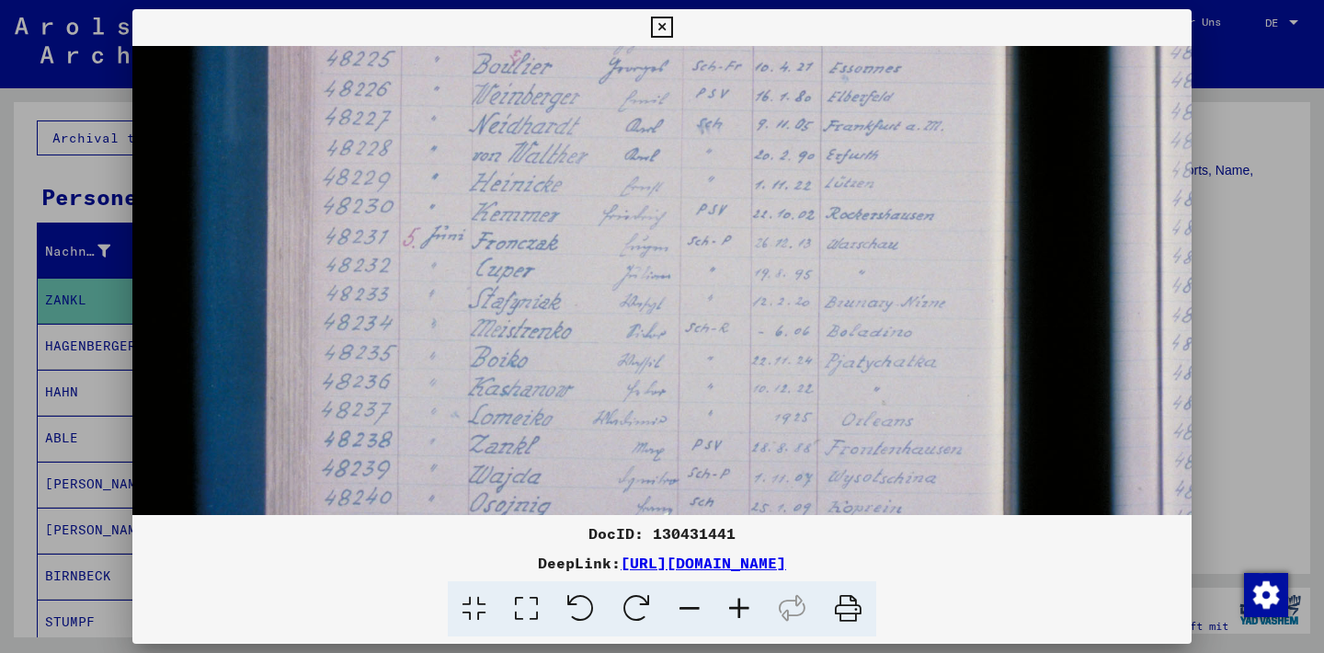
click at [742, 608] on icon at bounding box center [740, 609] width 50 height 56
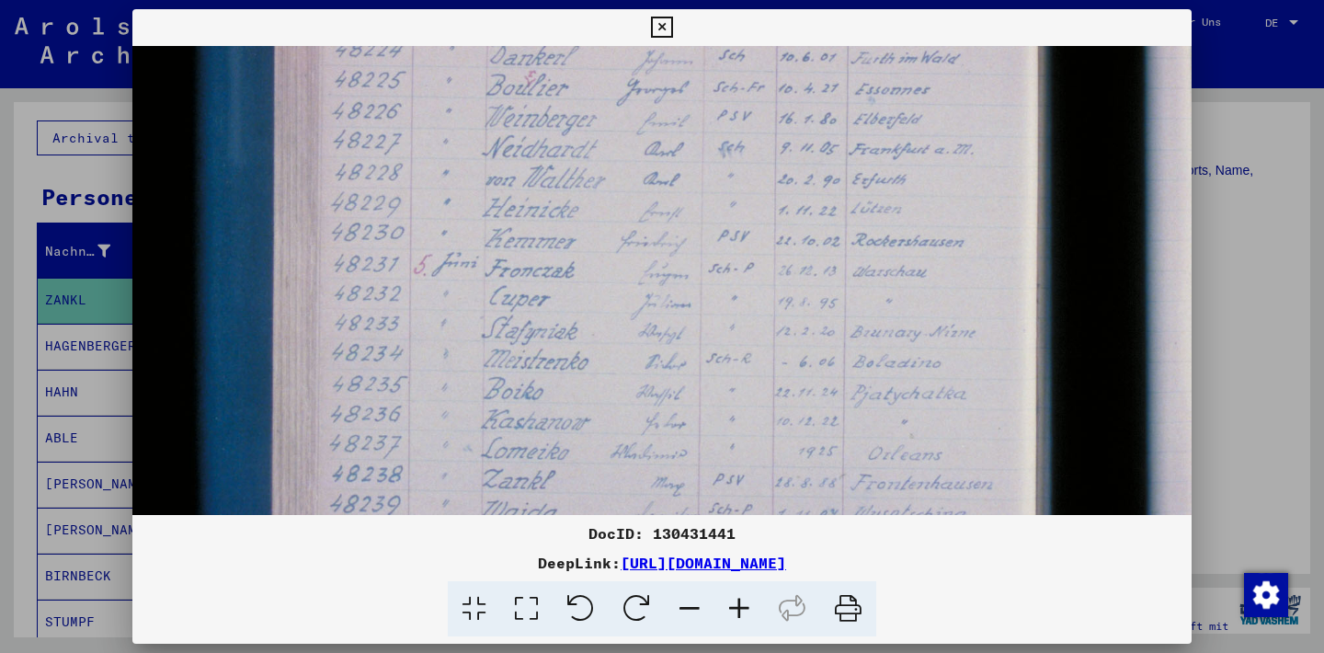
click at [742, 608] on icon at bounding box center [740, 609] width 50 height 56
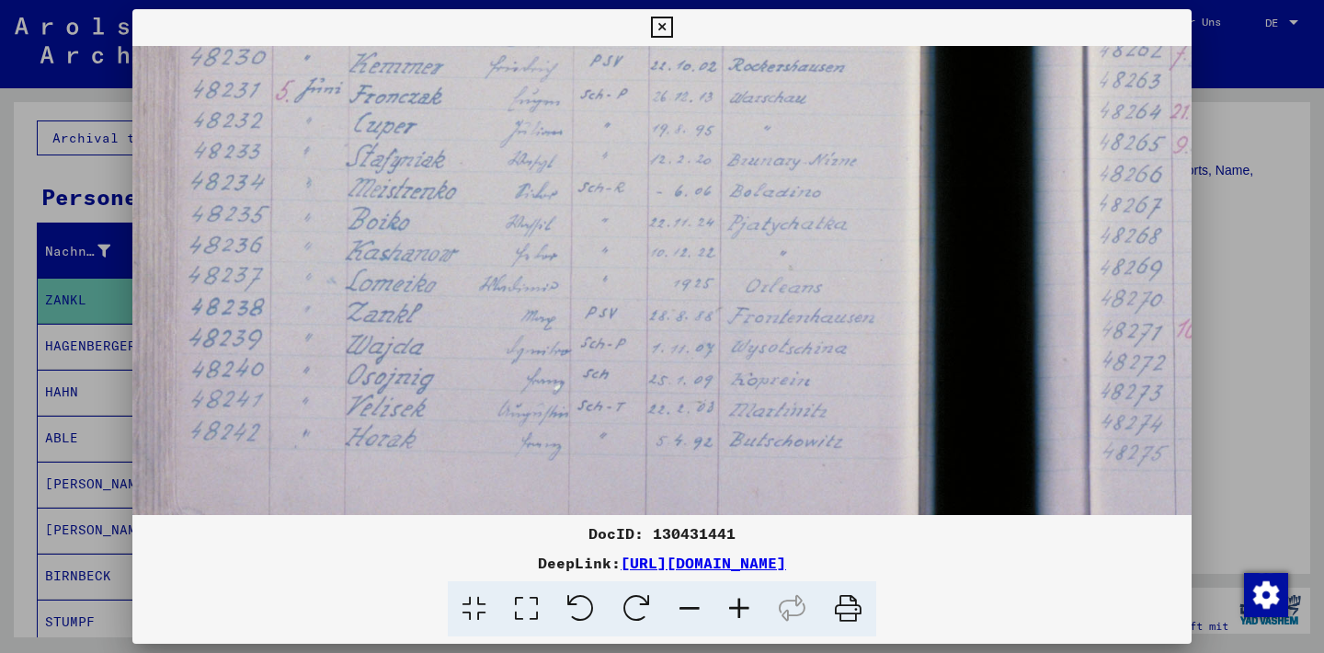
scroll to position [781, 186]
drag, startPoint x: 653, startPoint y: 374, endPoint x: 501, endPoint y: 172, distance: 252.9
